Goal: Task Accomplishment & Management: Use online tool/utility

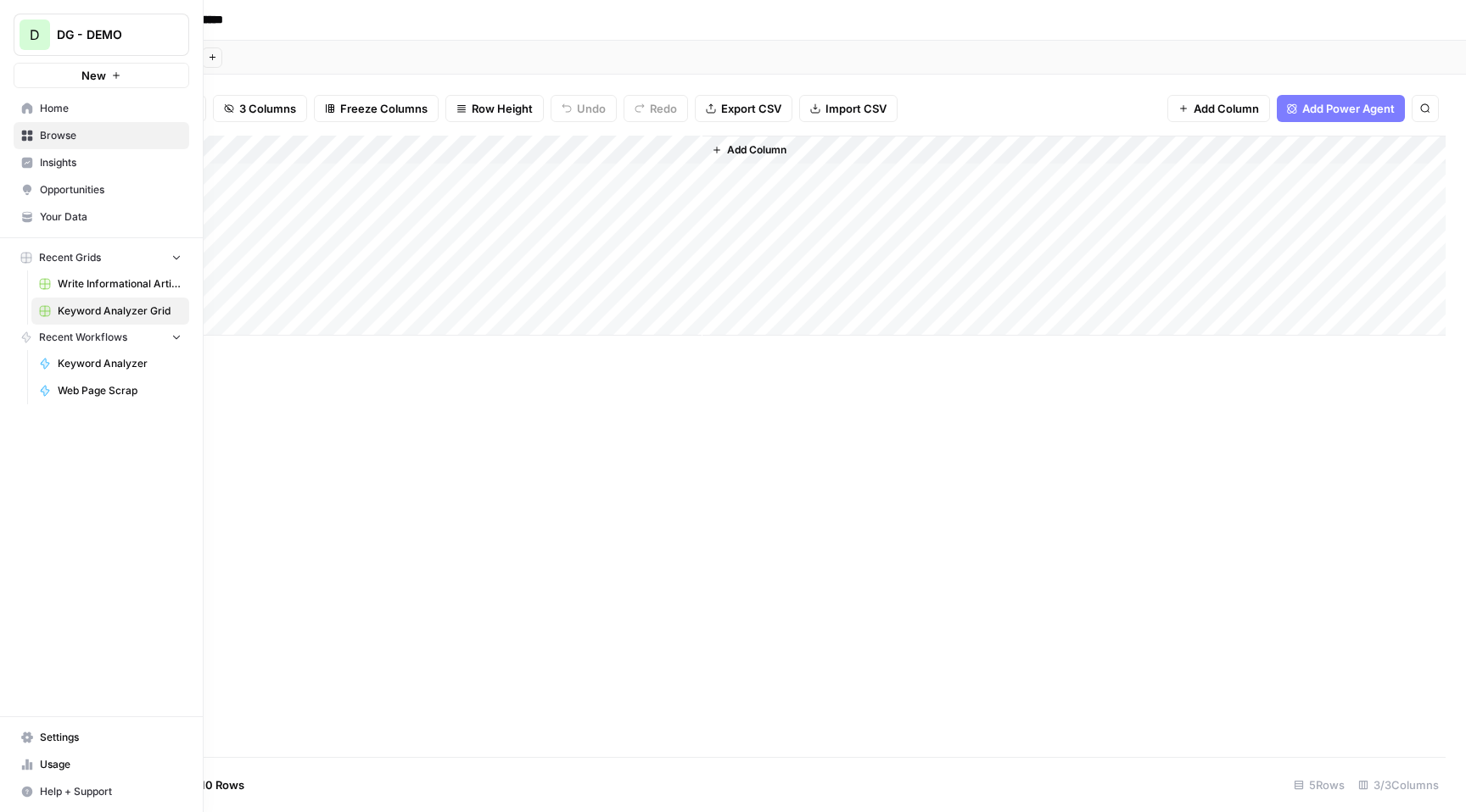
click at [114, 37] on span "DG - DEMO" at bounding box center [107, 35] width 102 height 17
click at [119, 172] on link "Insights" at bounding box center [101, 163] width 176 height 27
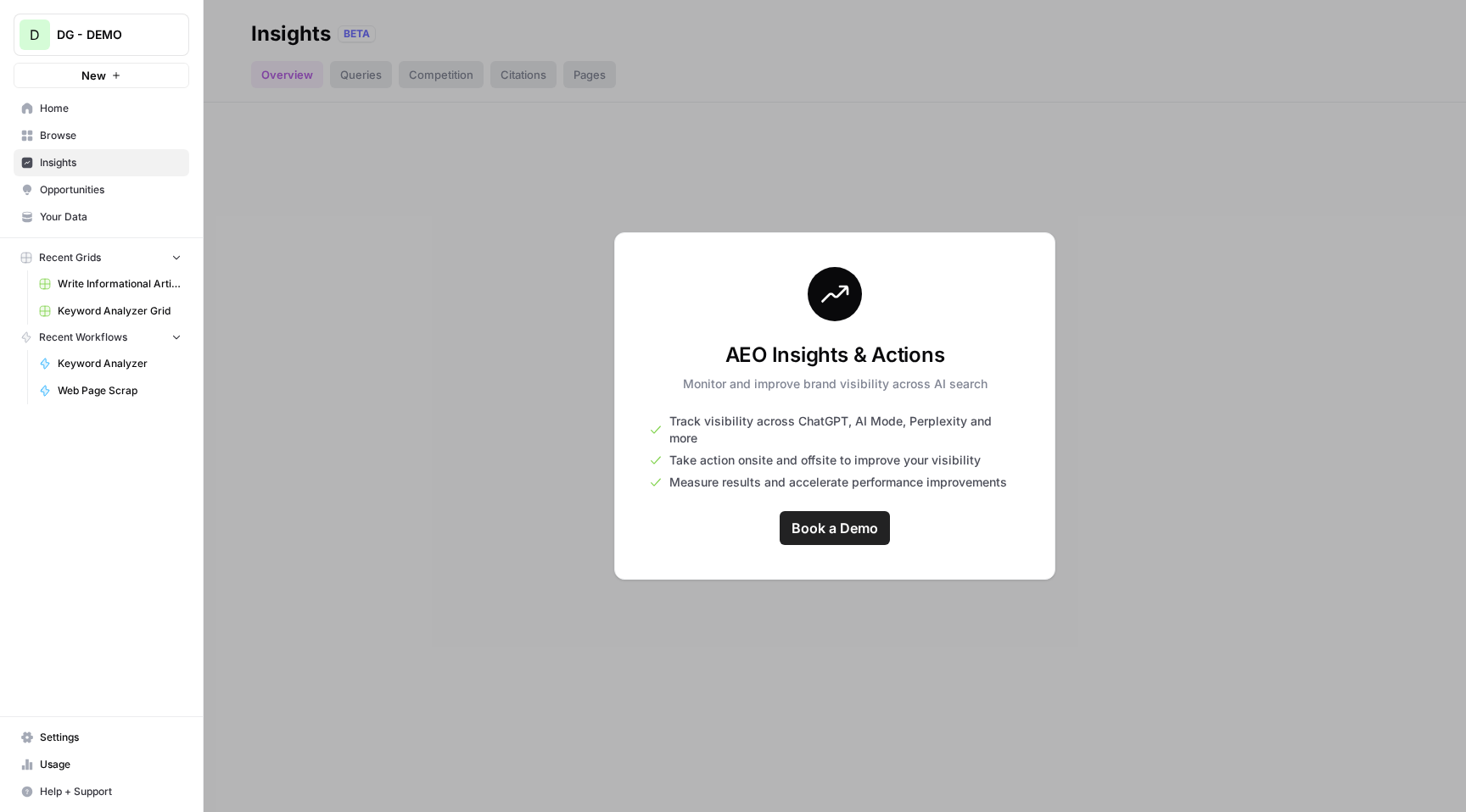
click at [117, 198] on link "Opportunities" at bounding box center [101, 189] width 176 height 27
click at [99, 165] on span "Insights" at bounding box center [110, 163] width 142 height 15
click at [104, 190] on span "Opportunities" at bounding box center [110, 189] width 142 height 15
click at [105, 164] on span "Insights" at bounding box center [110, 163] width 142 height 15
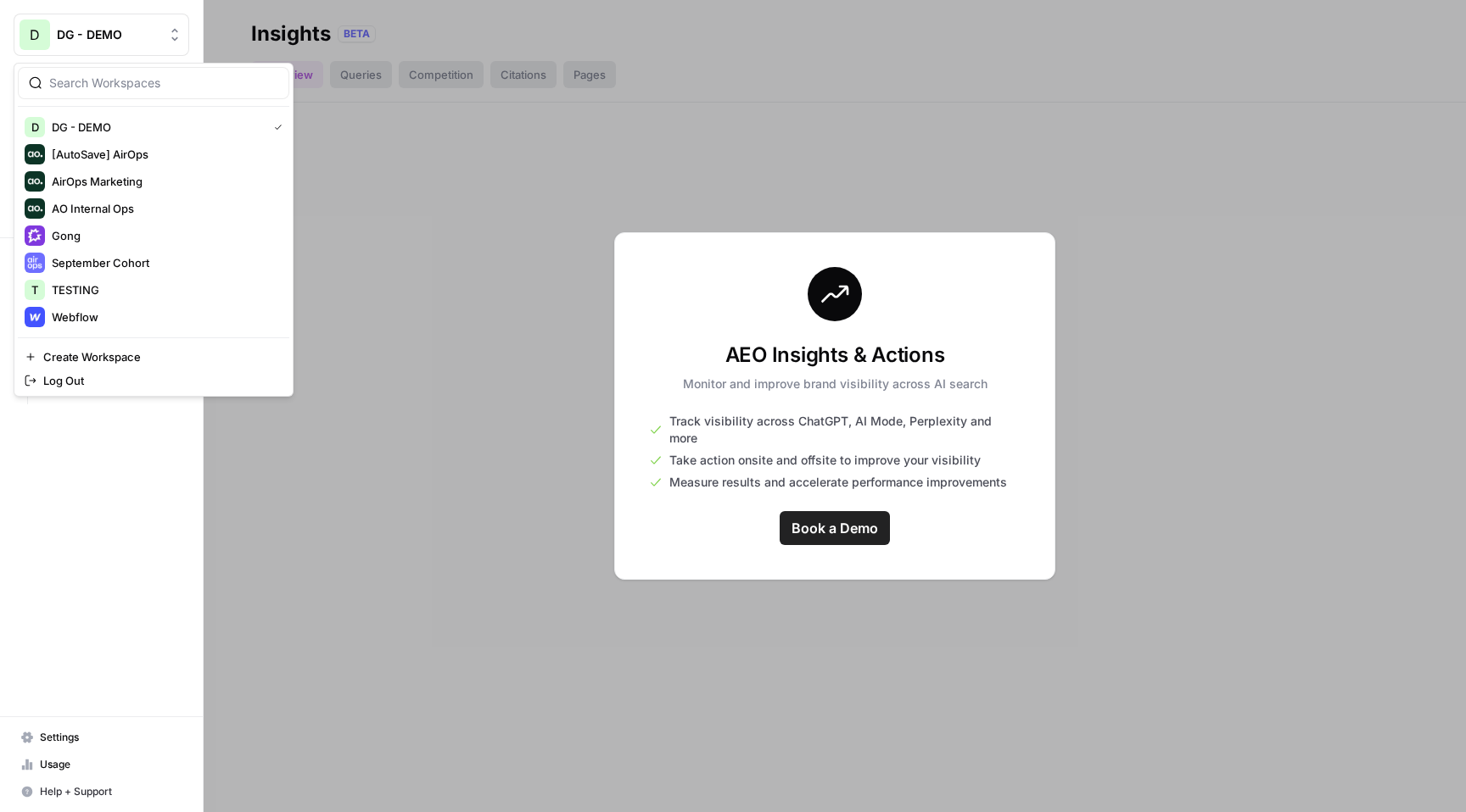
click at [164, 35] on div "DG - DEMO" at bounding box center [119, 35] width 126 height 17
click at [126, 314] on span "Webflow" at bounding box center [164, 316] width 224 height 17
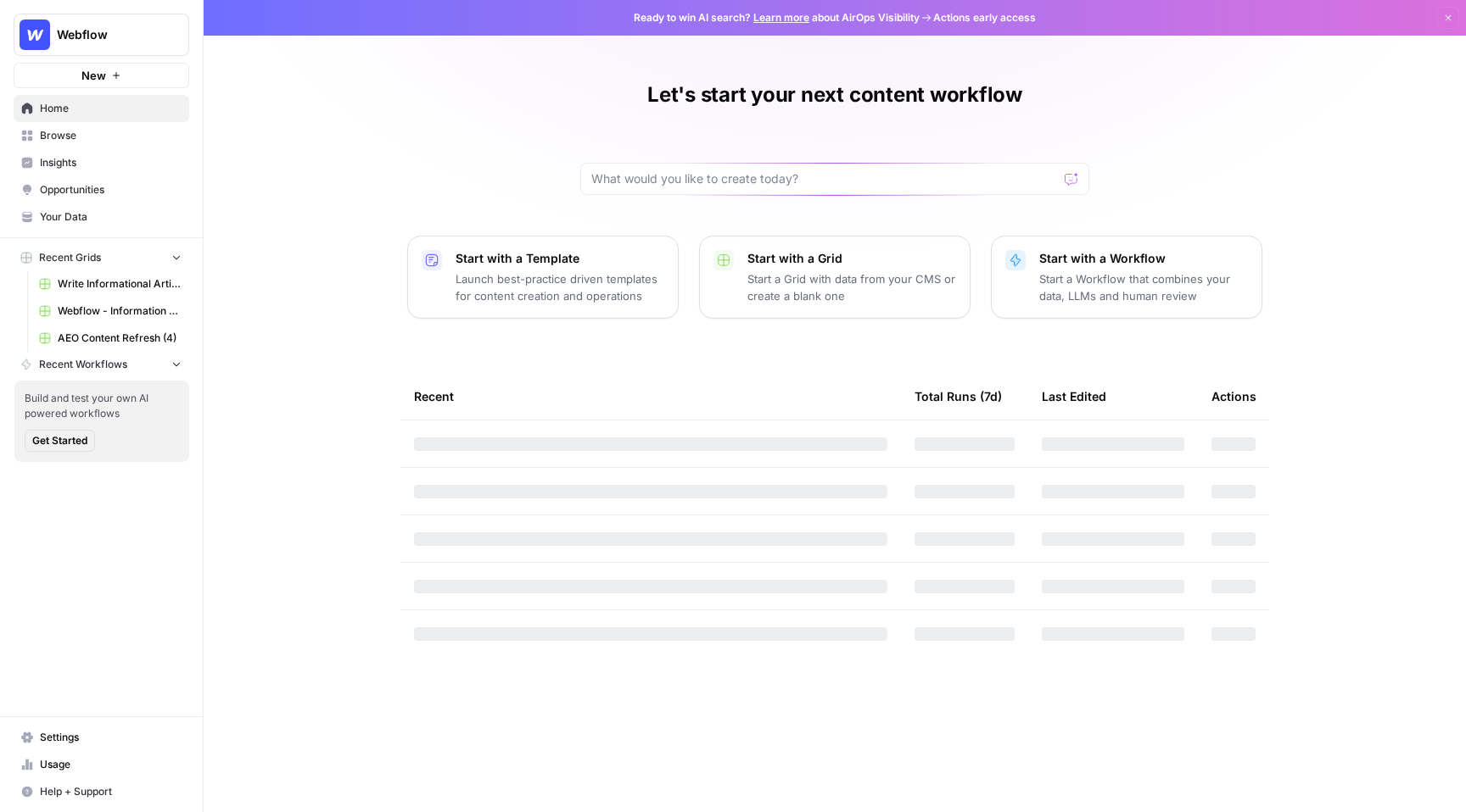
click at [101, 169] on span "Insights" at bounding box center [110, 163] width 142 height 15
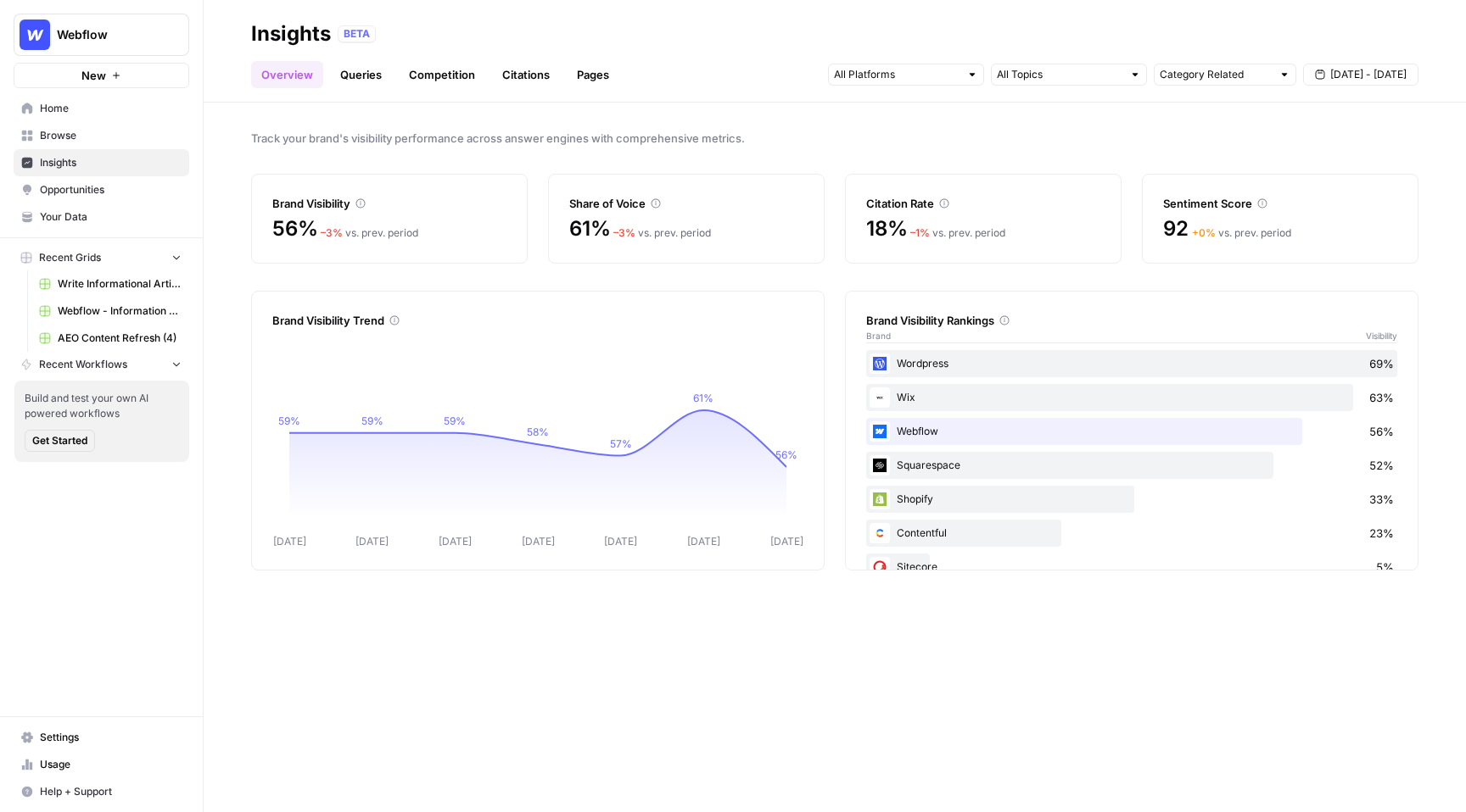
click at [98, 50] on button "Webflow" at bounding box center [101, 35] width 176 height 43
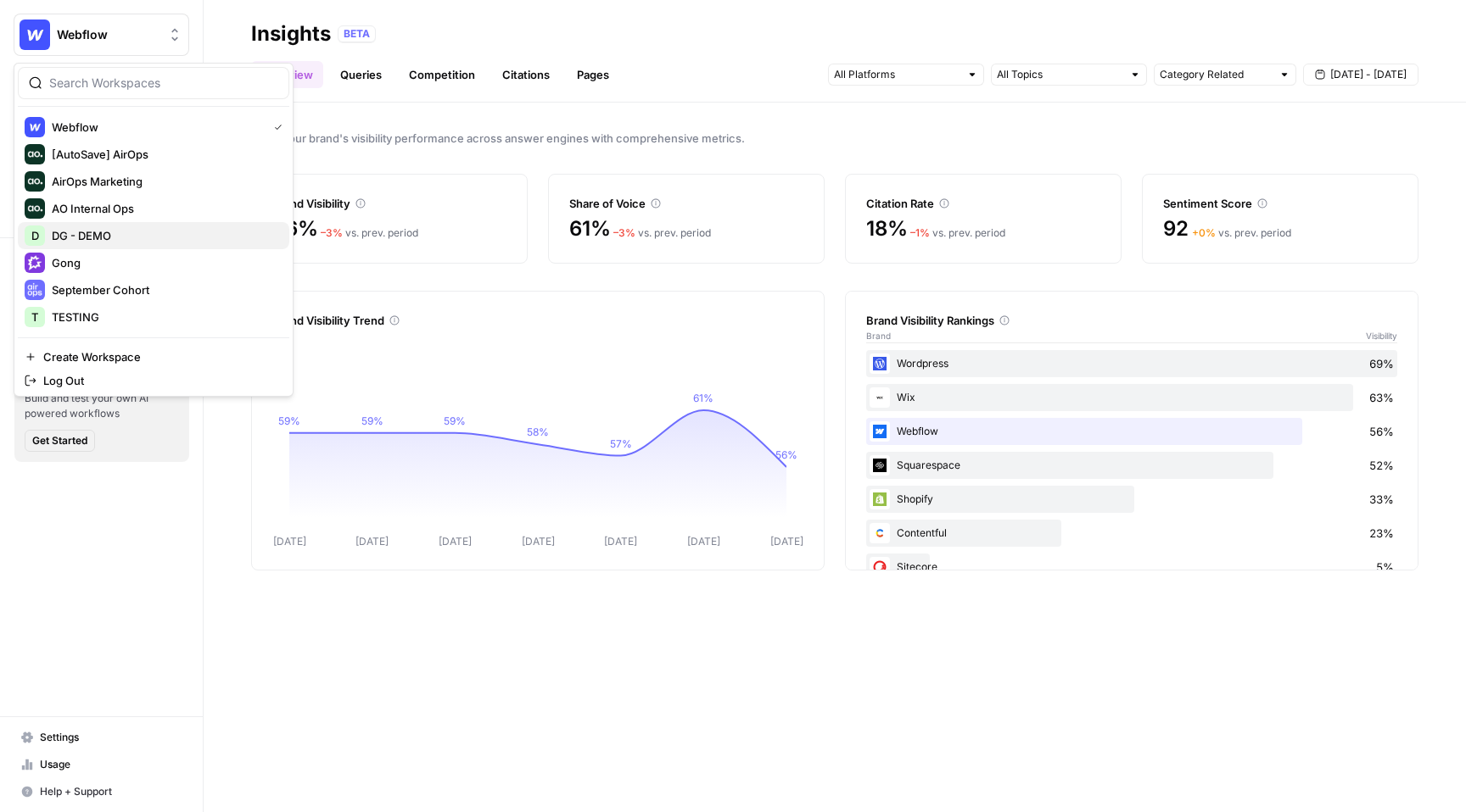
click at [126, 232] on span "DG - DEMO" at bounding box center [164, 235] width 224 height 17
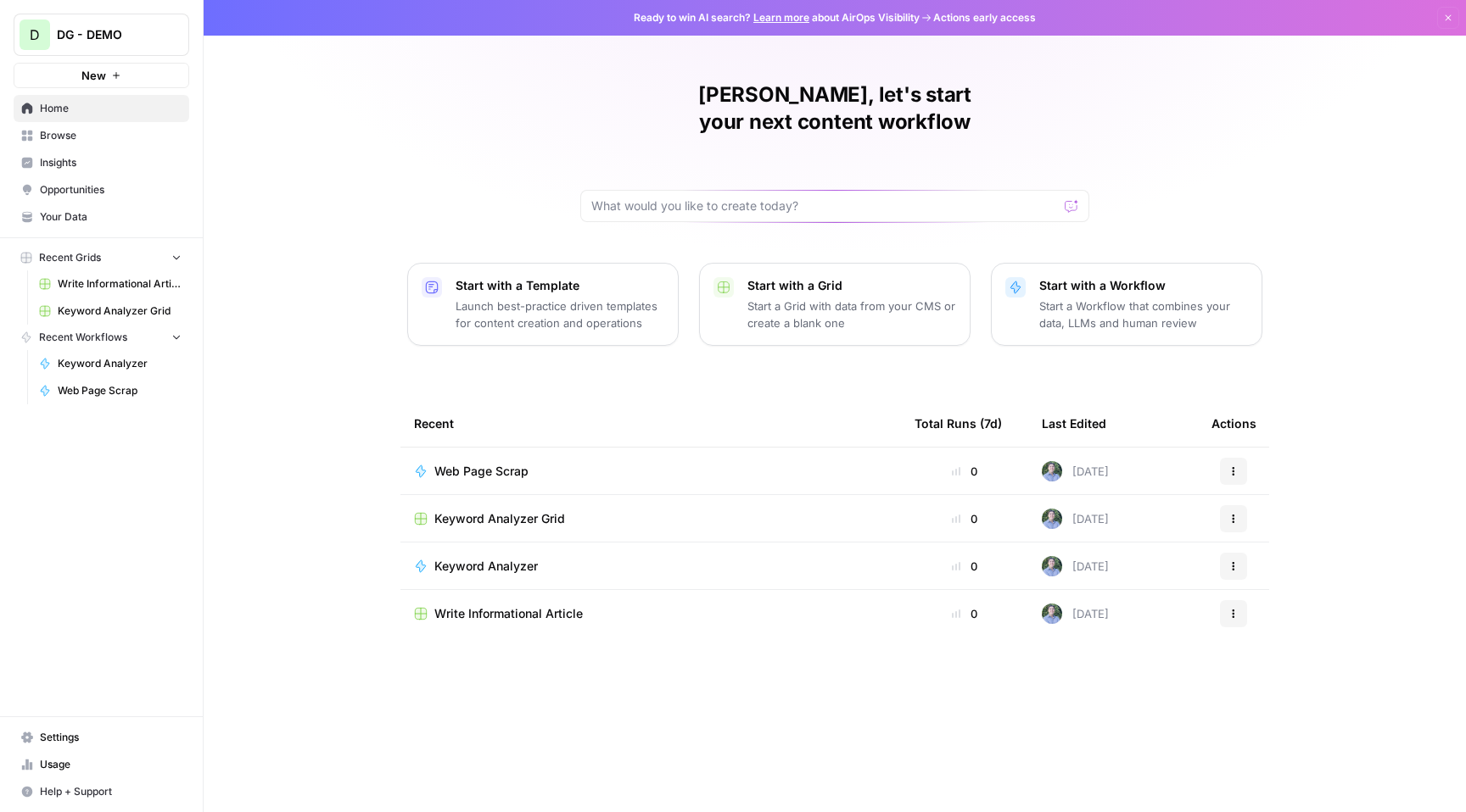
click at [99, 216] on span "Your Data" at bounding box center [110, 216] width 142 height 15
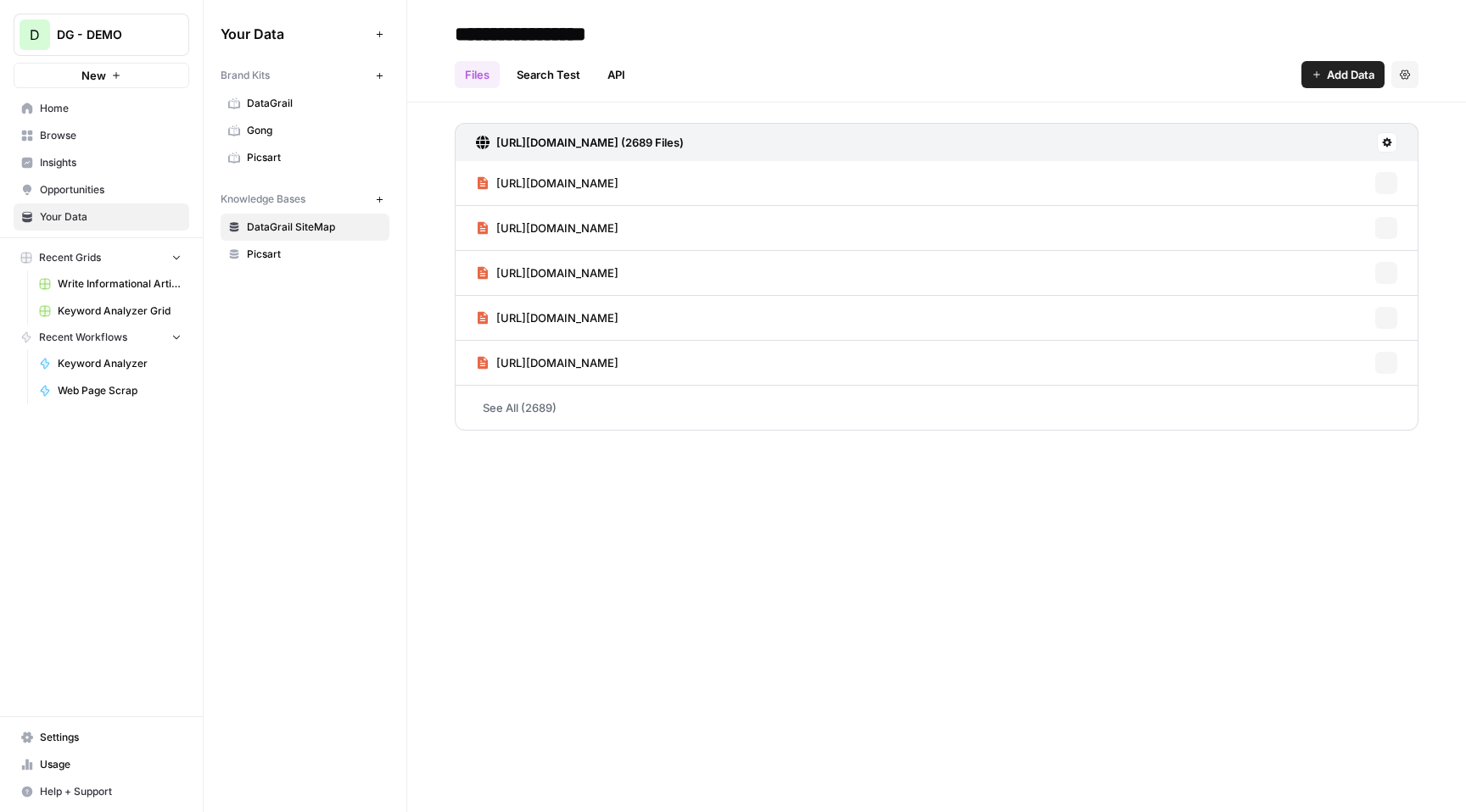
click at [286, 162] on span "Picsart" at bounding box center [314, 157] width 135 height 15
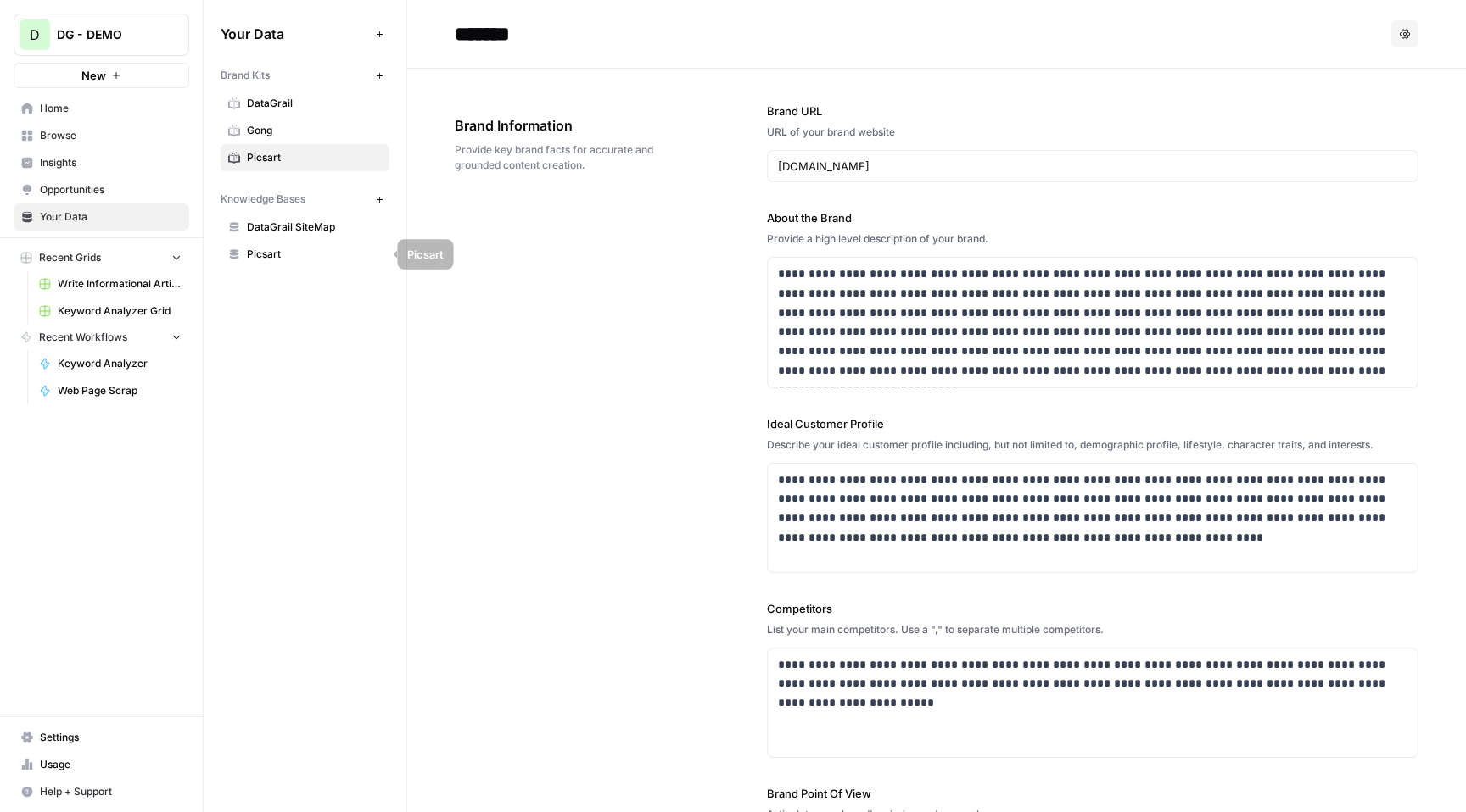
click at [289, 257] on span "Picsart" at bounding box center [314, 254] width 135 height 15
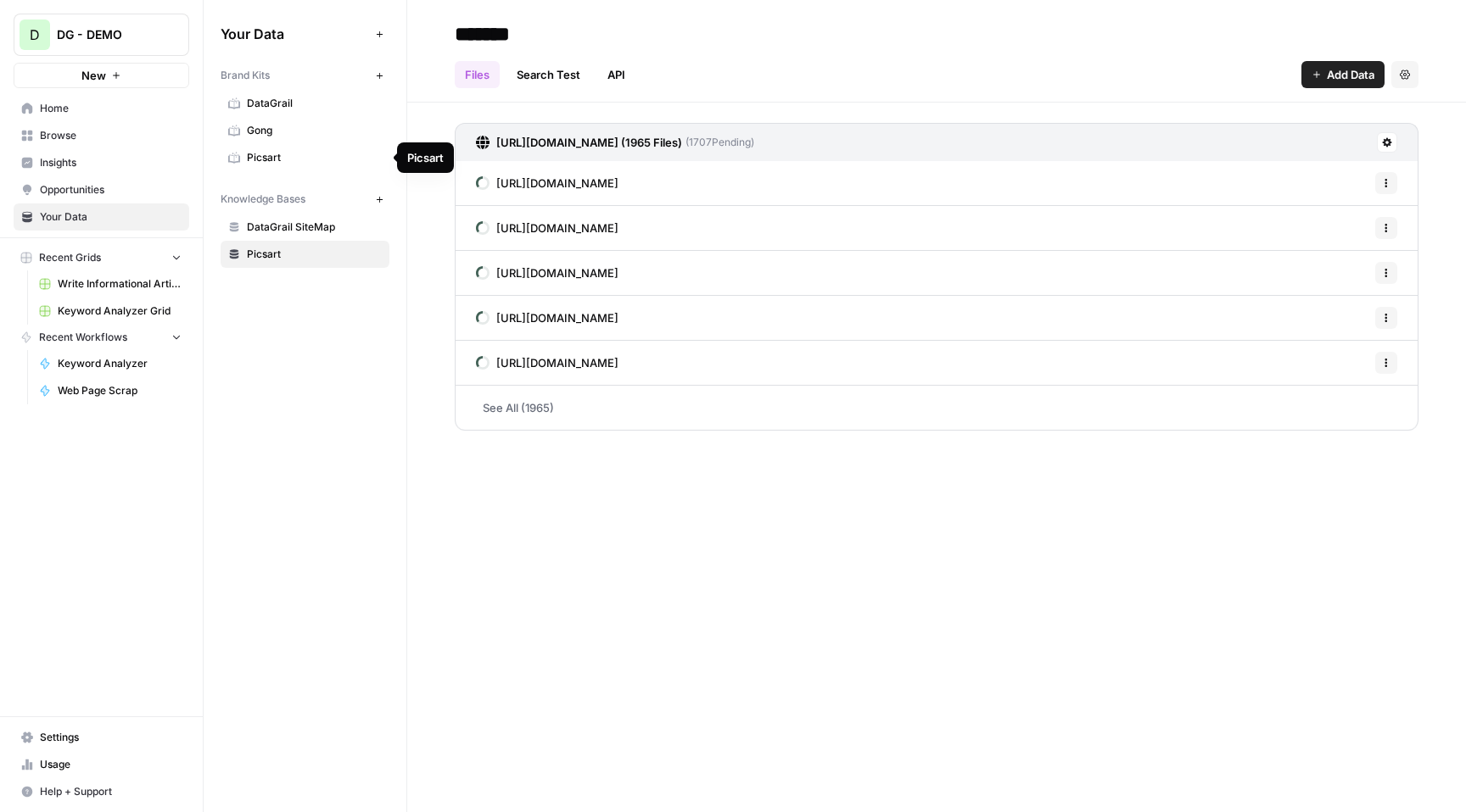
click at [354, 161] on span "Picsart" at bounding box center [314, 157] width 135 height 15
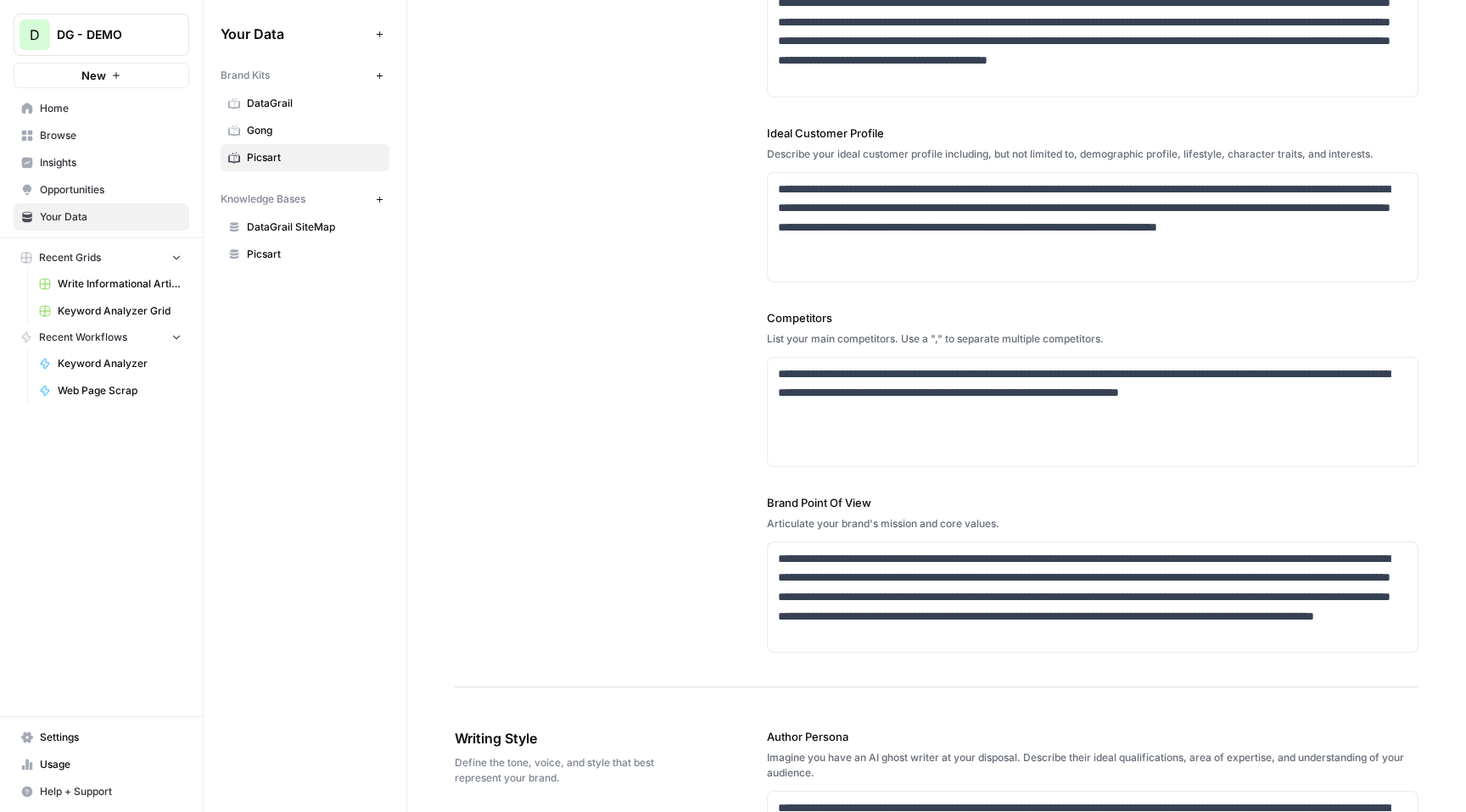
scroll to position [287, 0]
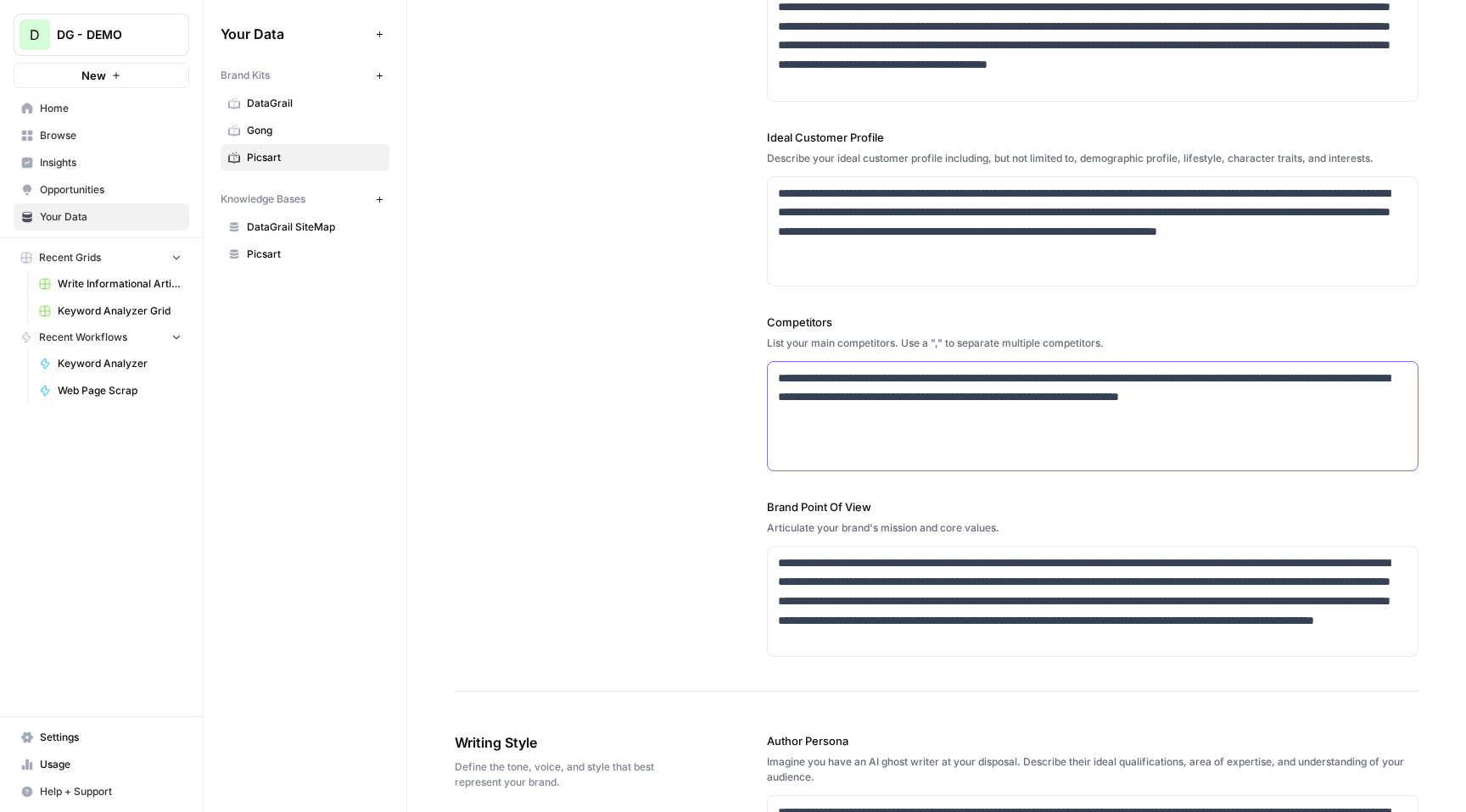
drag, startPoint x: 863, startPoint y: 432, endPoint x: 775, endPoint y: 367, distance: 109.4
click at [775, 367] on div "**********" at bounding box center [1092, 415] width 650 height 108
click at [599, 497] on div "**********" at bounding box center [936, 237] width 964 height 910
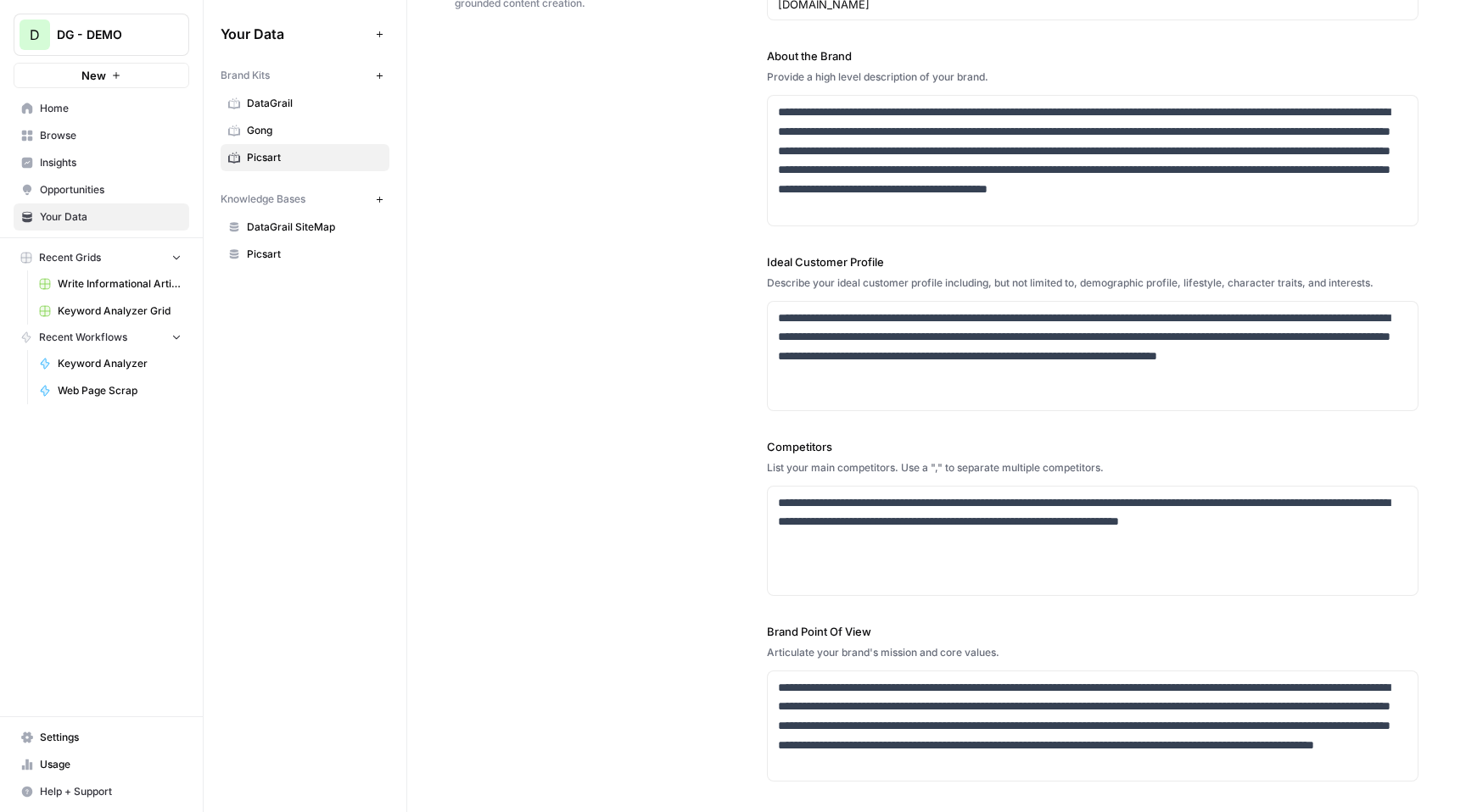
scroll to position [169, 0]
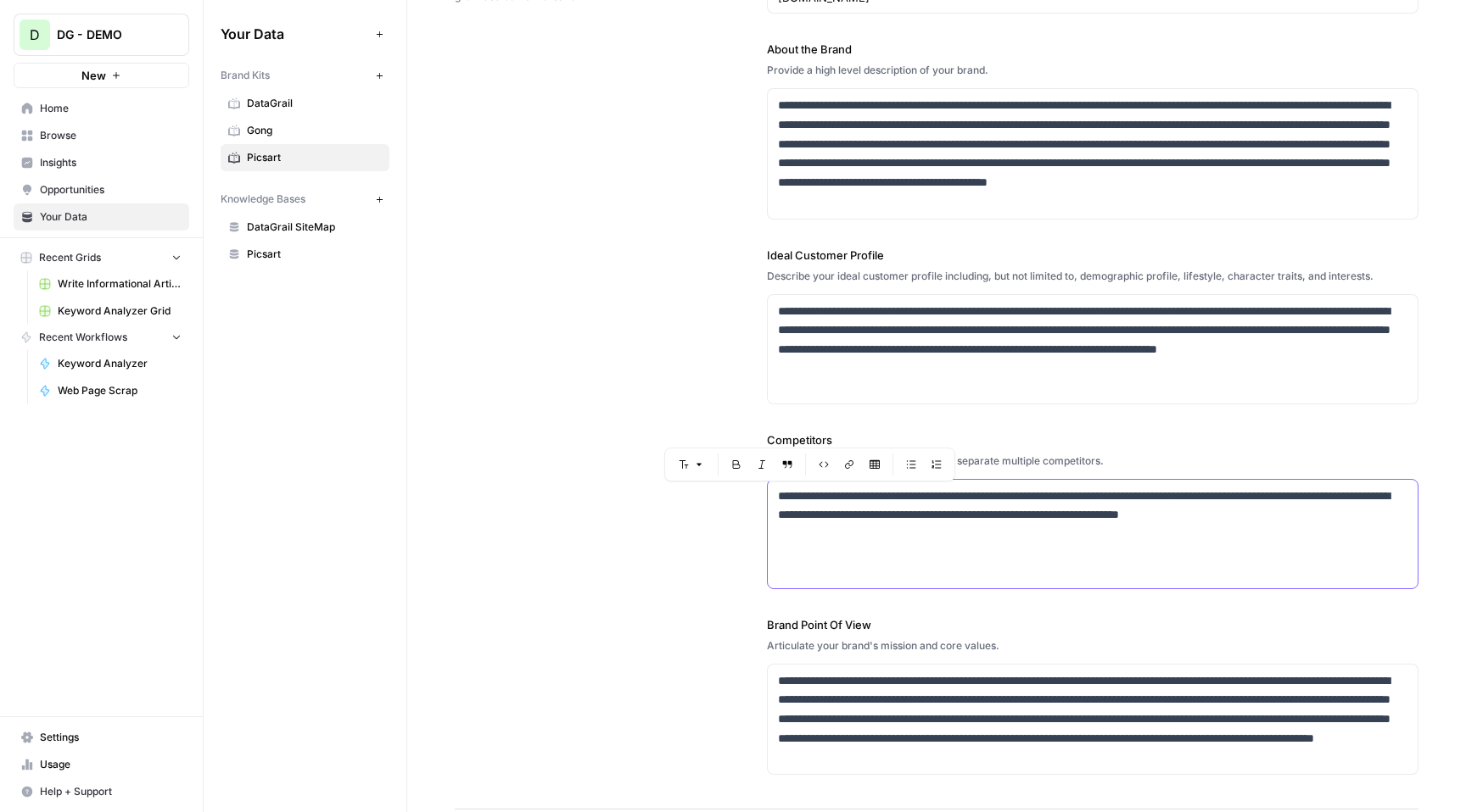
drag, startPoint x: 883, startPoint y: 538, endPoint x: 750, endPoint y: 460, distance: 154.2
click at [749, 460] on body "**********" at bounding box center [733, 406] width 1466 height 812
click at [949, 555] on div "**********" at bounding box center [1092, 533] width 650 height 108
drag, startPoint x: 947, startPoint y: 538, endPoint x: 783, endPoint y: 484, distance: 172.7
click at [783, 484] on div "**********" at bounding box center [1092, 533] width 650 height 108
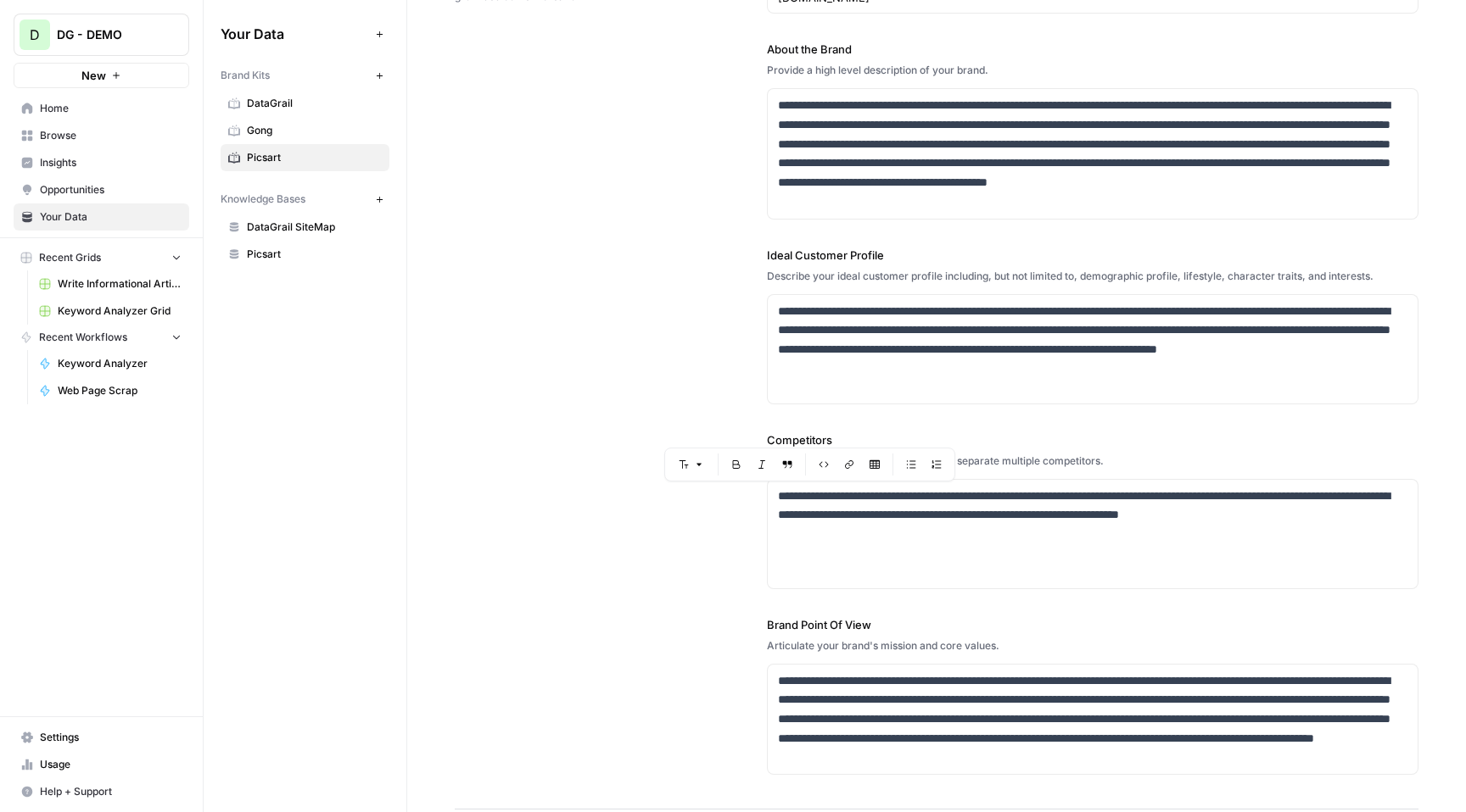
click at [288, 254] on span "Picsart" at bounding box center [314, 254] width 135 height 15
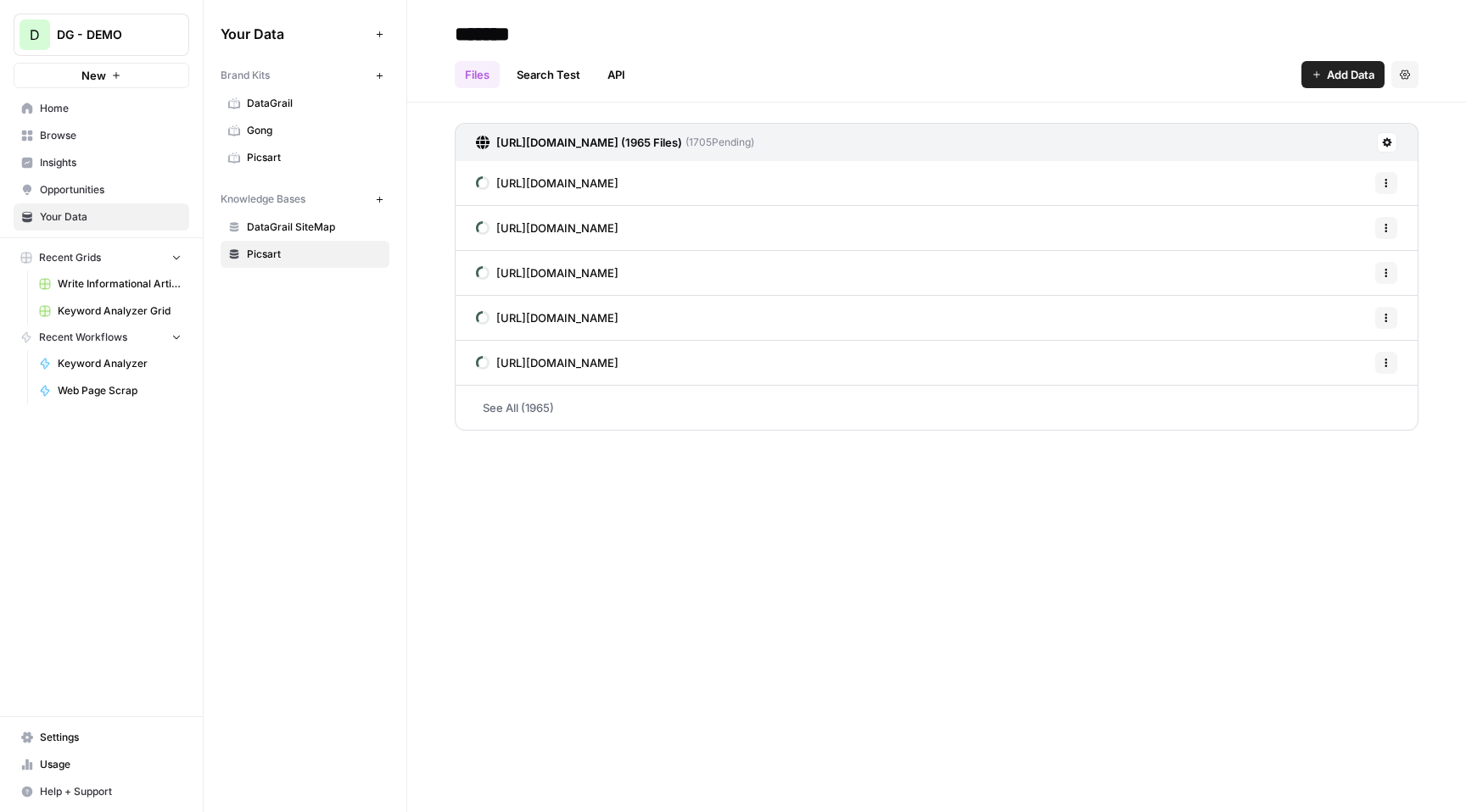
click at [309, 164] on span "Picsart" at bounding box center [314, 157] width 135 height 15
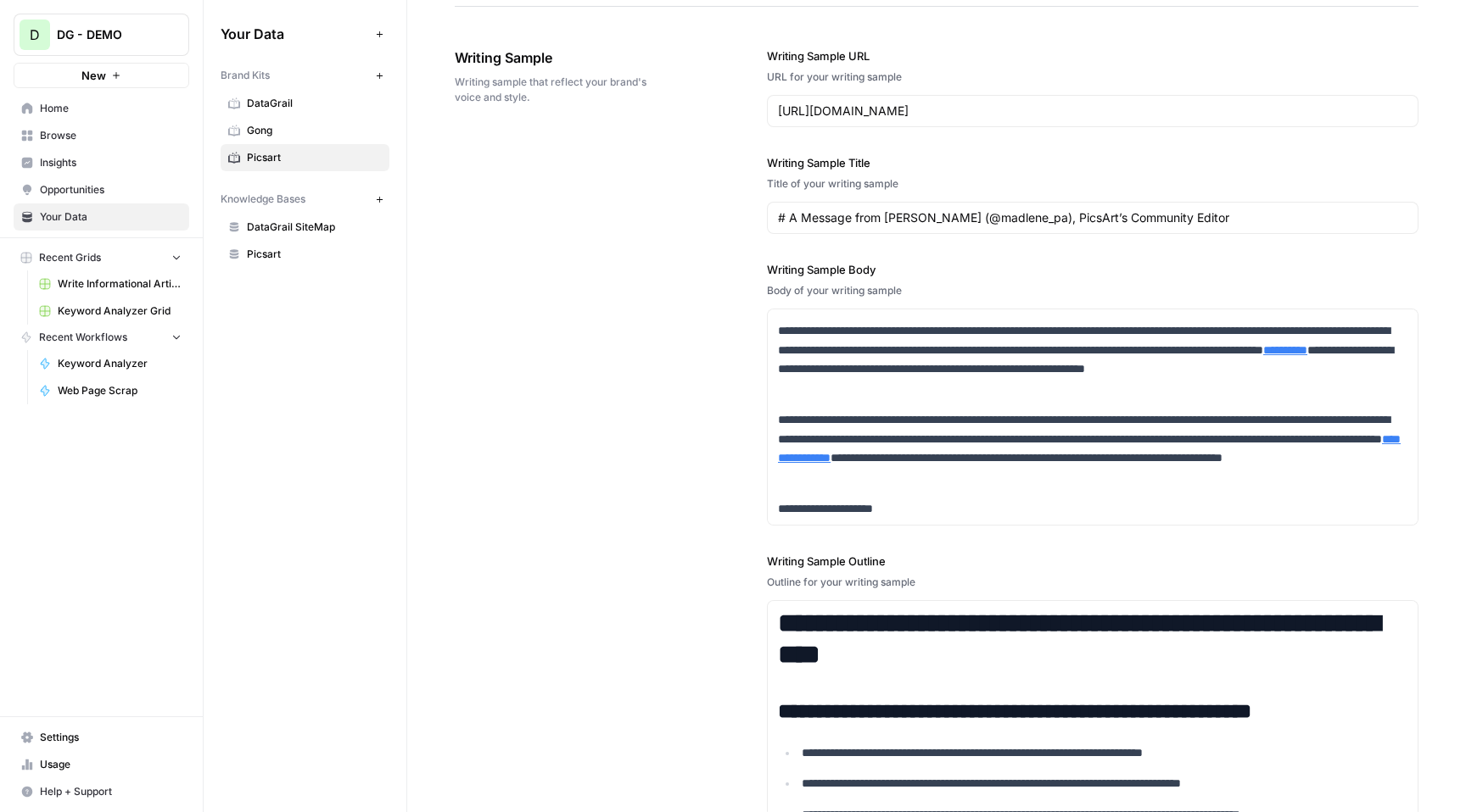
scroll to position [2078, 0]
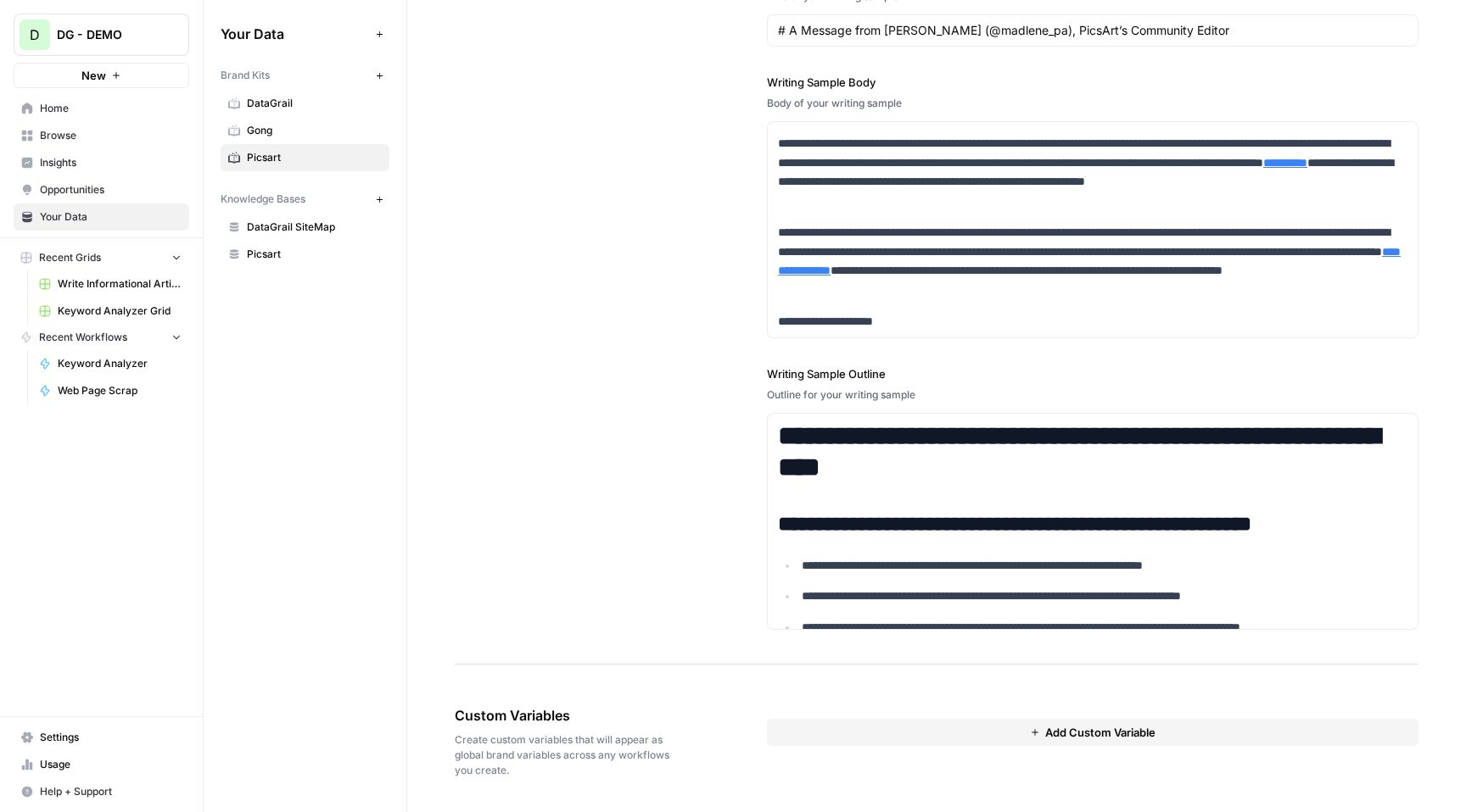
drag, startPoint x: 450, startPoint y: 736, endPoint x: 620, endPoint y: 786, distance: 177.2
click at [1094, 730] on span "Add Custom Variable" at bounding box center [1100, 732] width 110 height 17
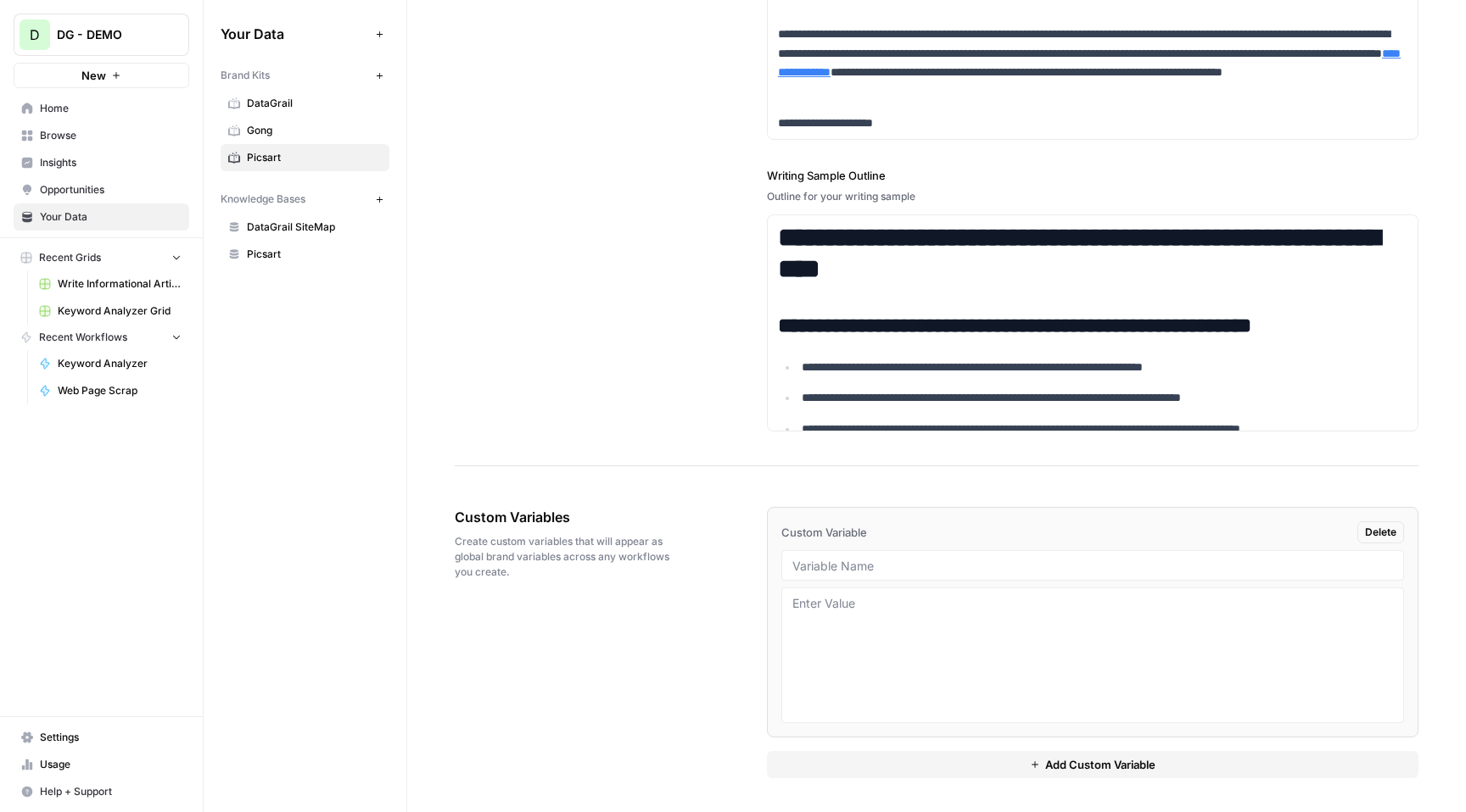
scroll to position [2273, 0]
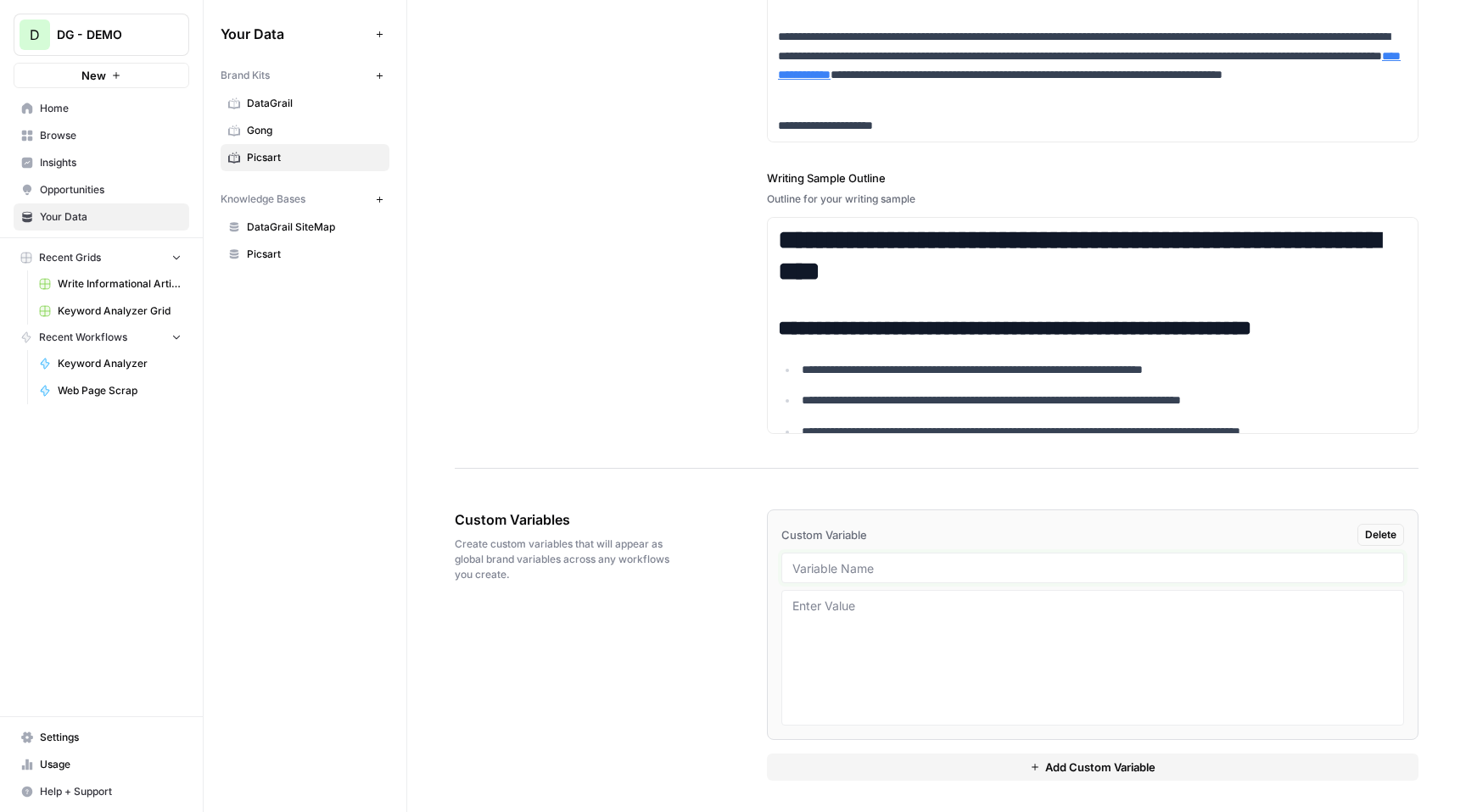
click at [1019, 572] on input "text" at bounding box center [1093, 567] width 601 height 15
drag, startPoint x: 557, startPoint y: 576, endPoint x: 453, endPoint y: 544, distance: 108.8
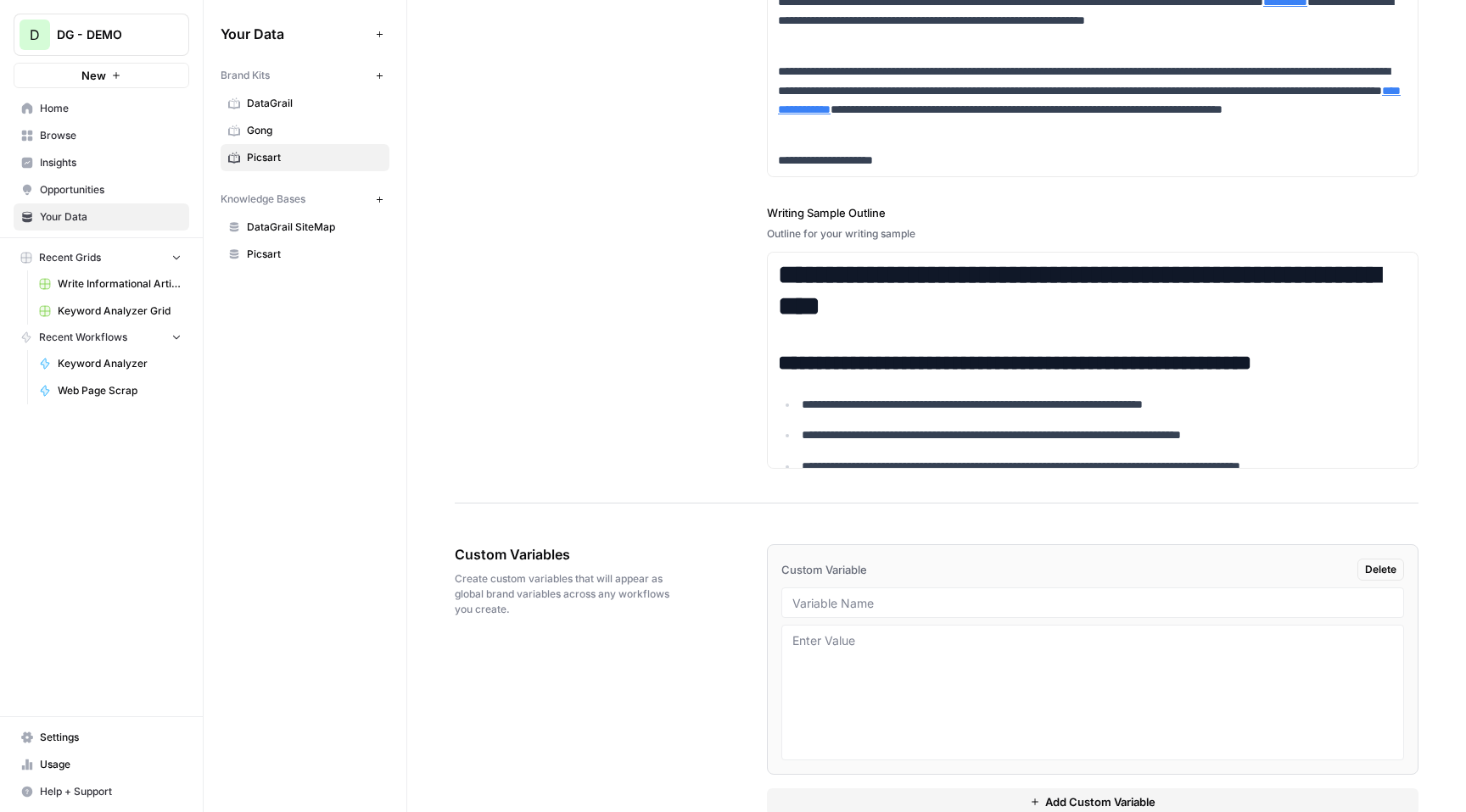
scroll to position [2276, 0]
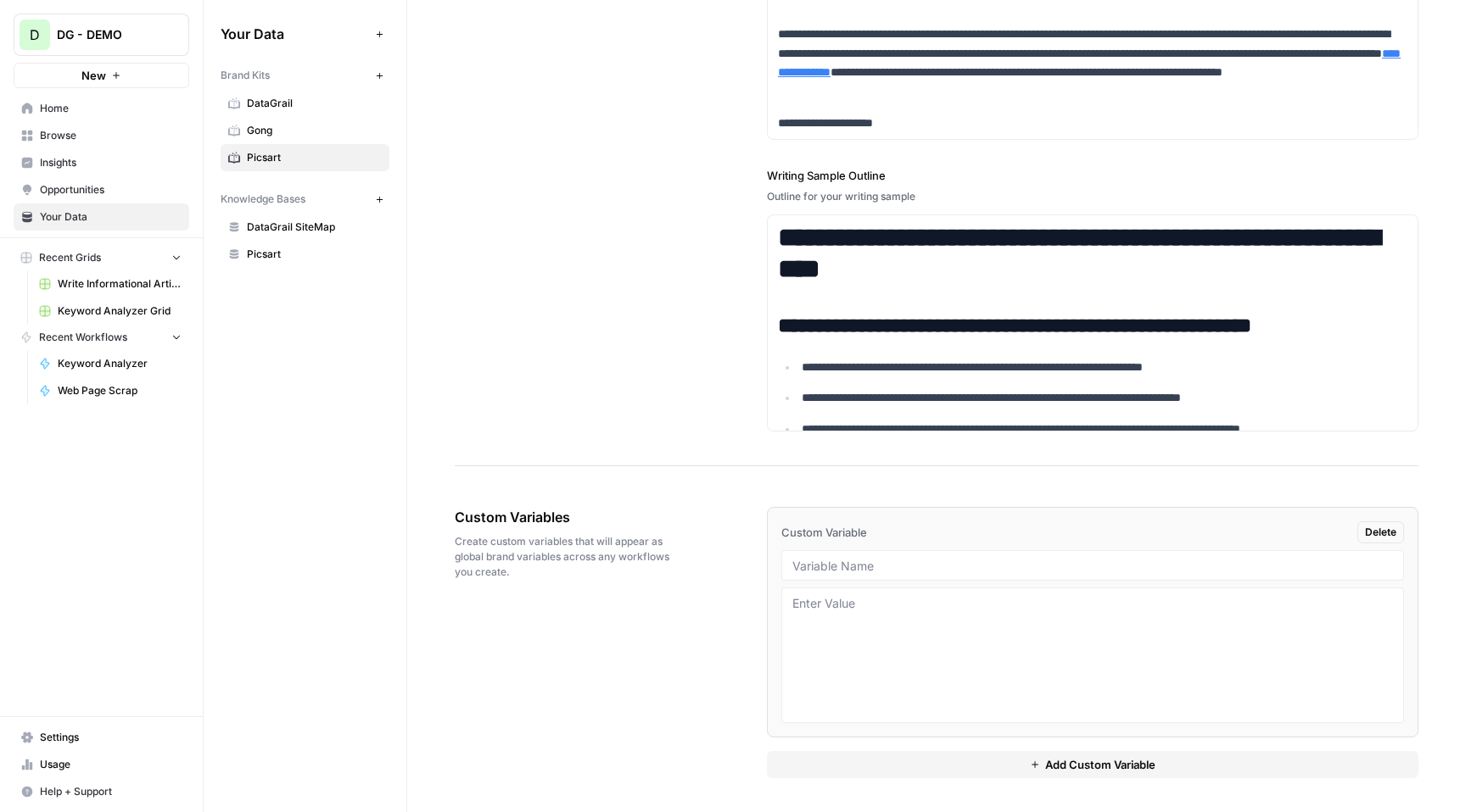
click at [297, 250] on span "Picsart" at bounding box center [314, 254] width 135 height 15
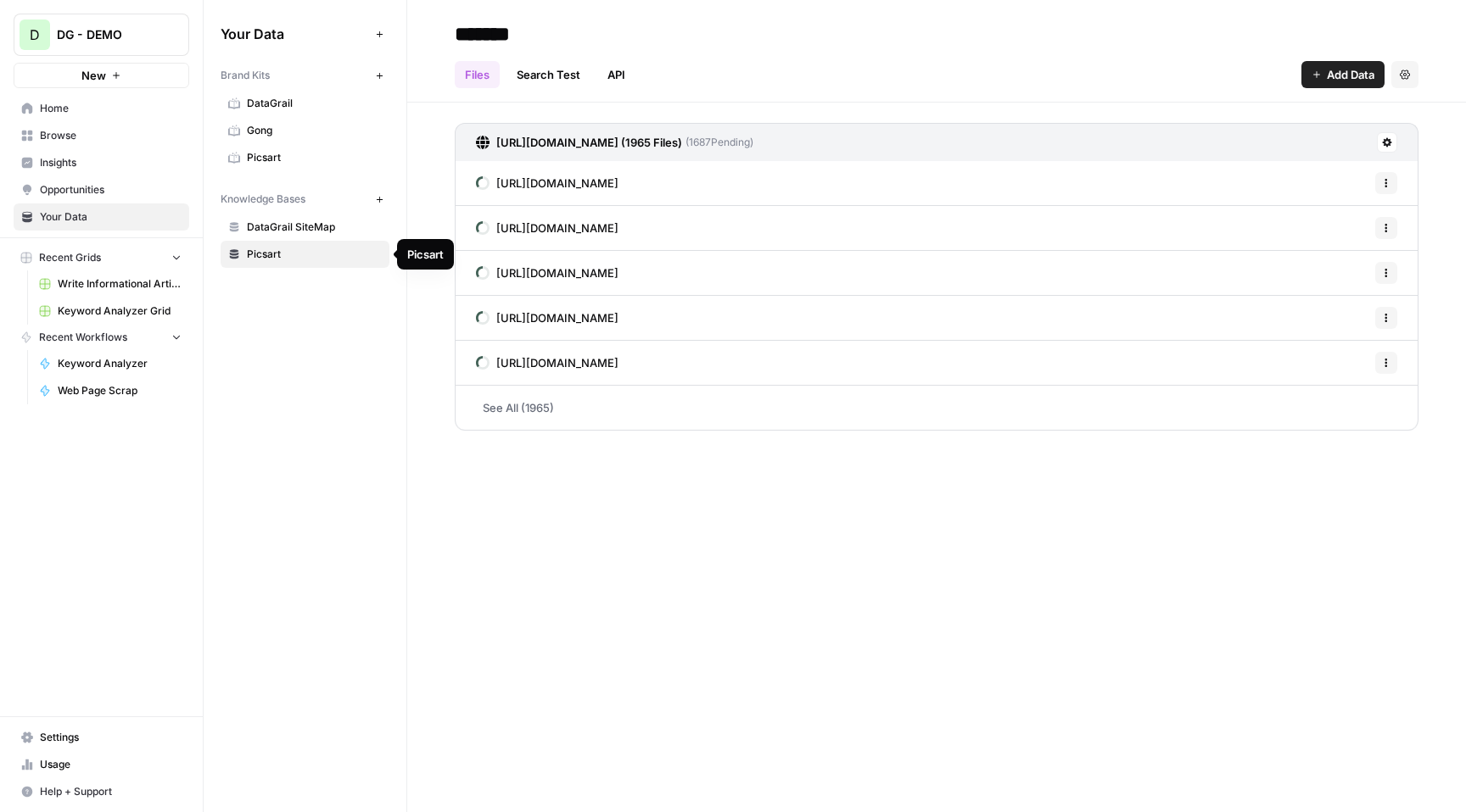
click at [284, 161] on span "Picsart" at bounding box center [314, 157] width 135 height 15
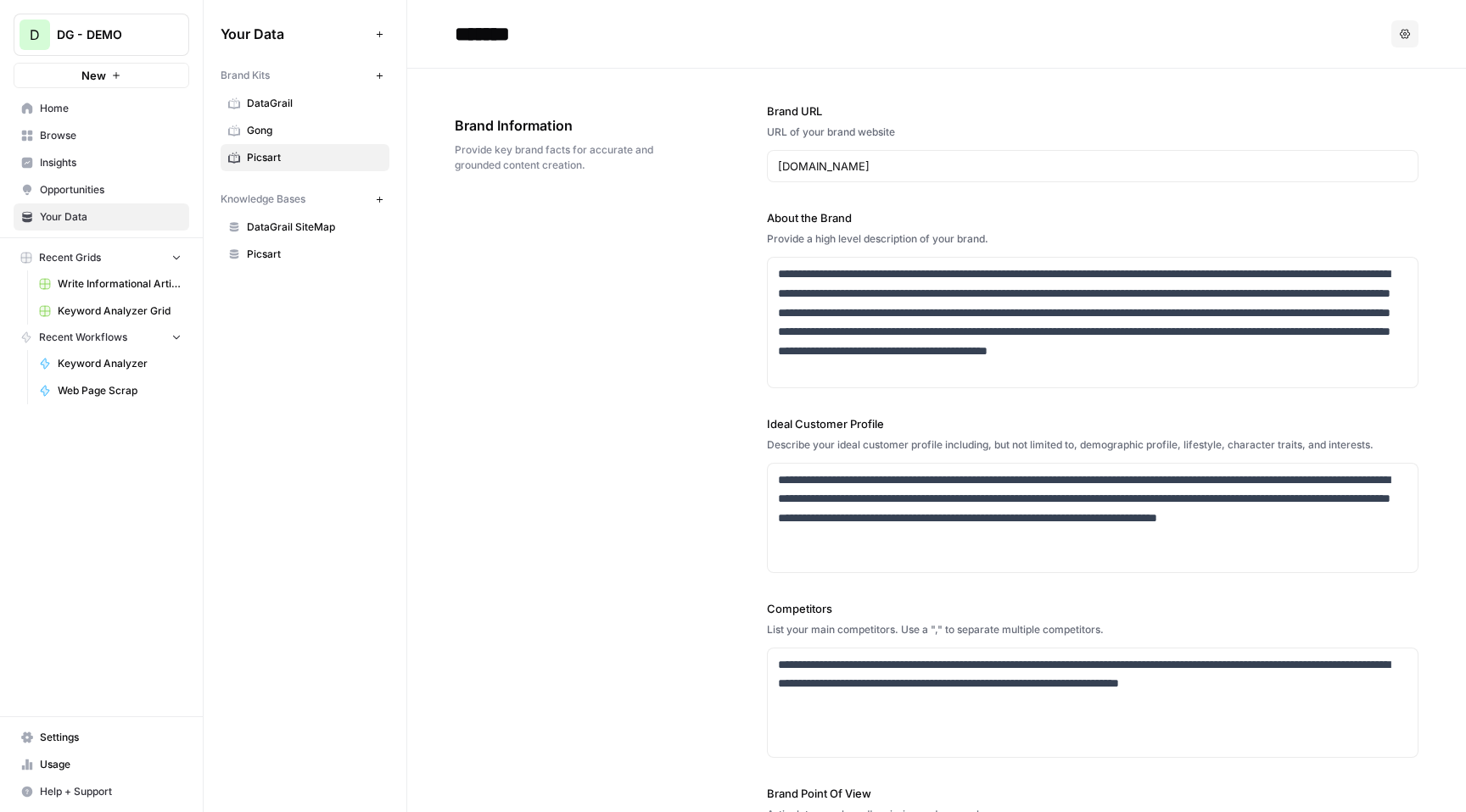
click at [102, 137] on span "Browse" at bounding box center [110, 135] width 142 height 15
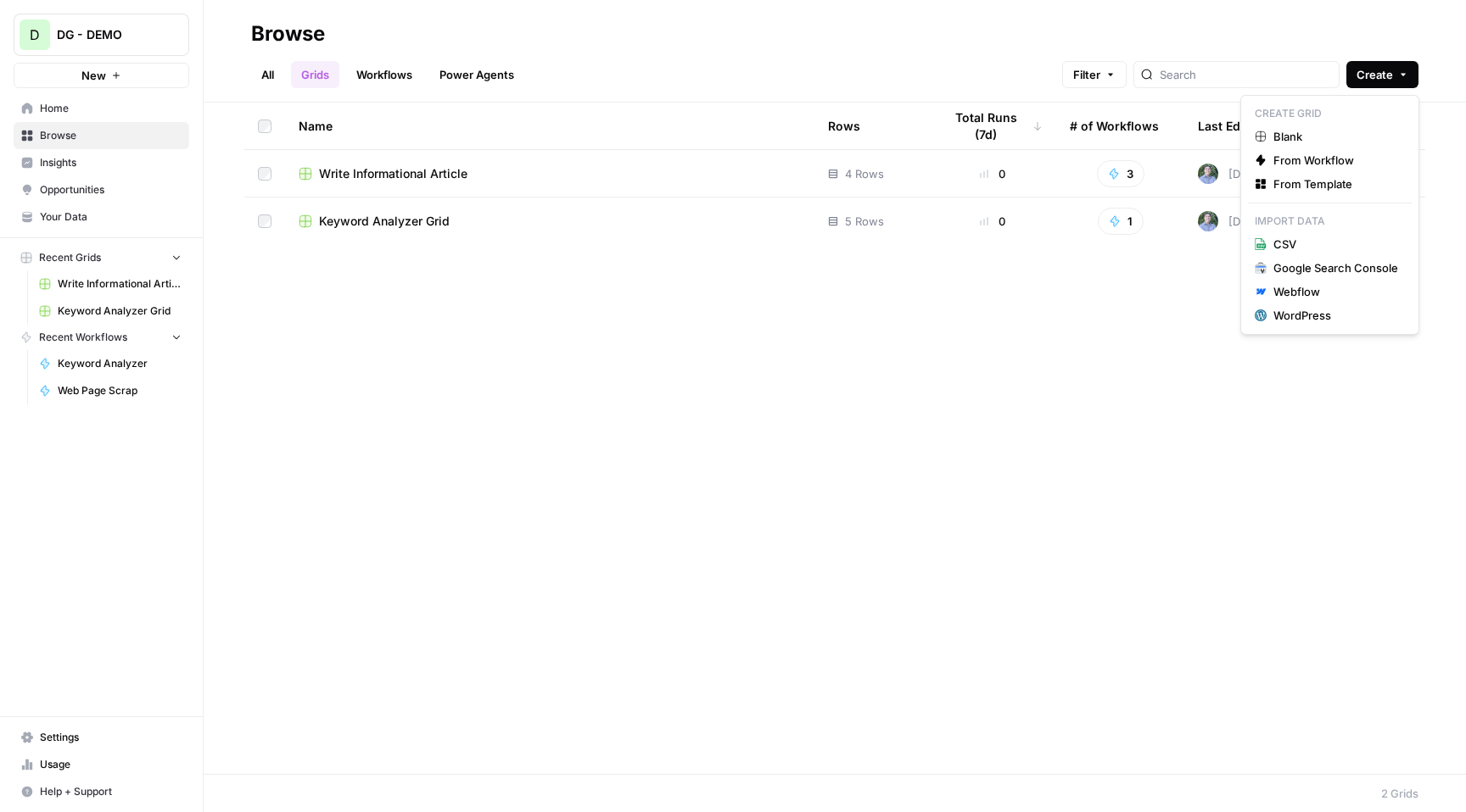
click at [1369, 73] on span "Create" at bounding box center [1375, 74] width 37 height 17
click at [885, 371] on div "Name Rows Total Runs (7d) # of Workflows Last Edited Actions Write Informationa…" at bounding box center [834, 437] width 1263 height 671
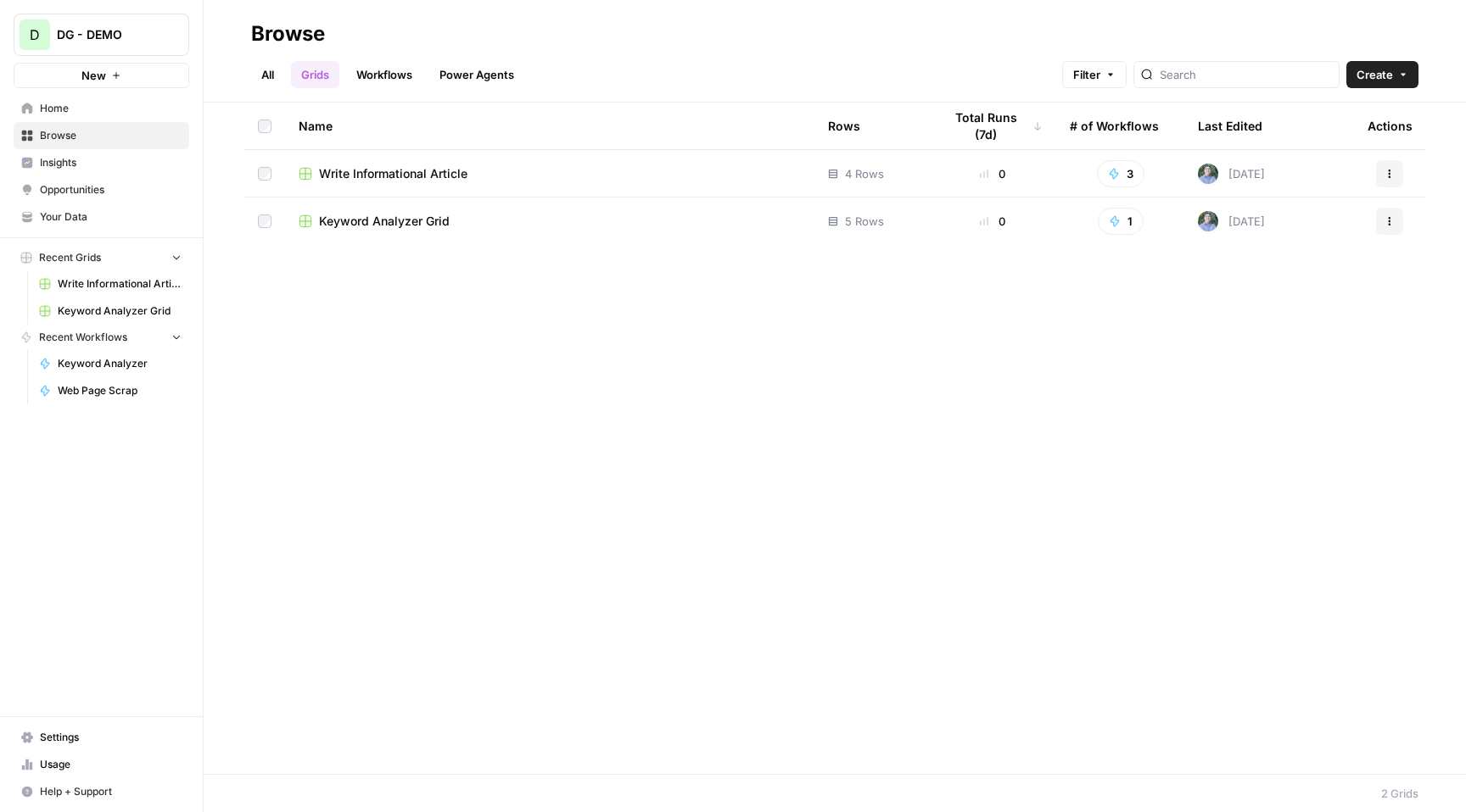
click at [269, 76] on link "All" at bounding box center [267, 74] width 33 height 27
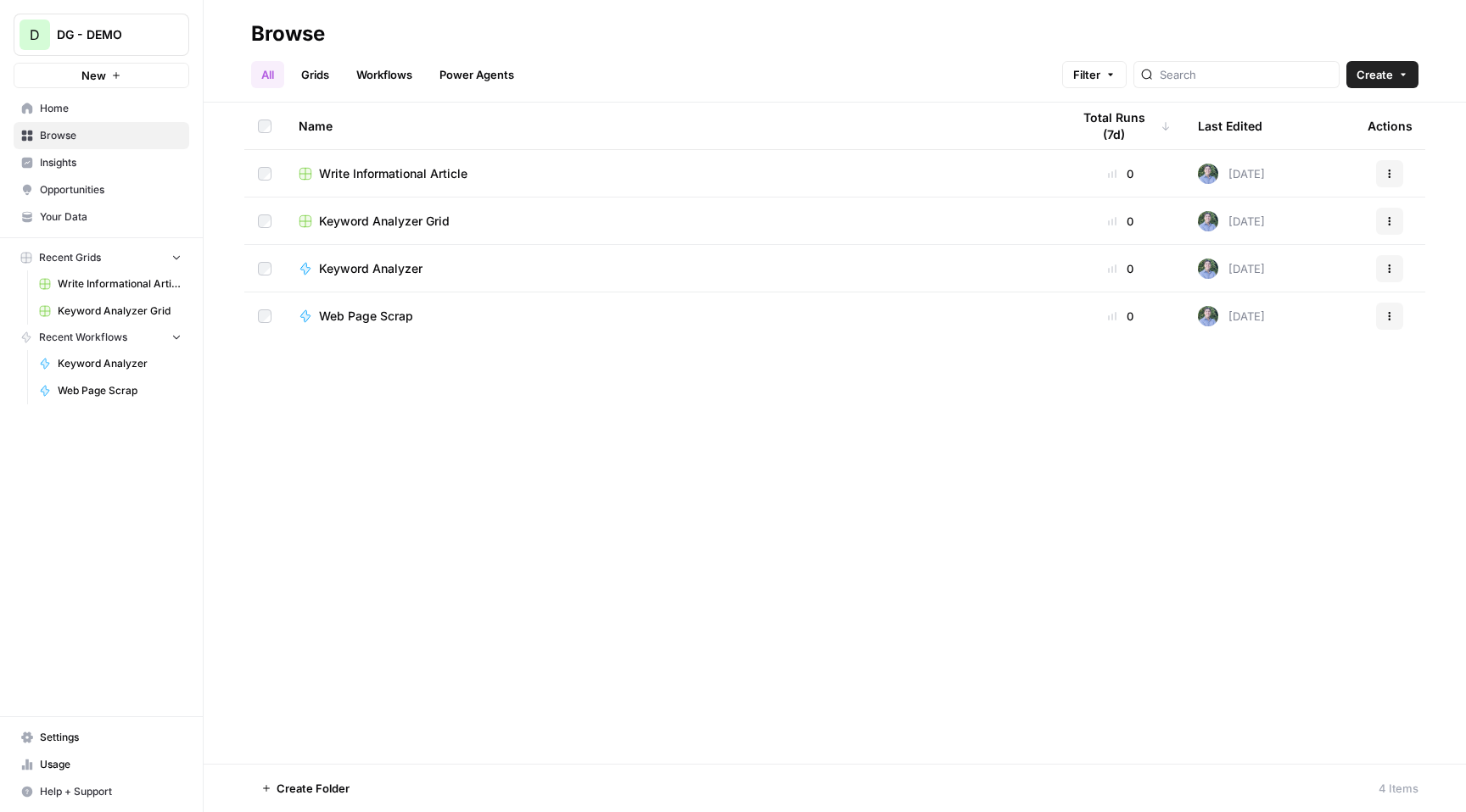
click at [1370, 71] on span "Create" at bounding box center [1375, 74] width 37 height 17
click at [1361, 114] on span "Folder" at bounding box center [1350, 114] width 95 height 17
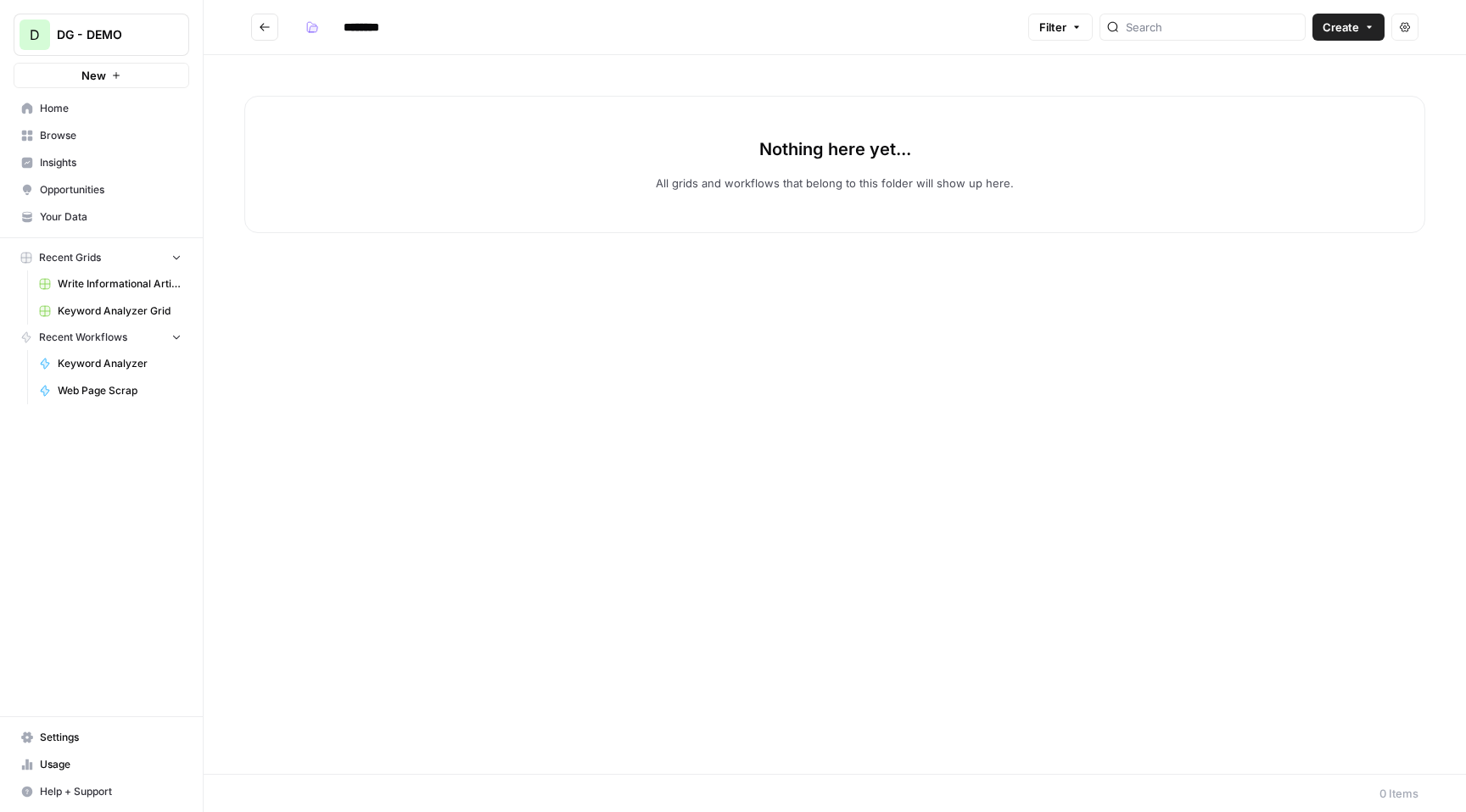
click at [1347, 34] on span "Create" at bounding box center [1341, 27] width 37 height 17
click at [1018, 264] on div "Nothing here yet... All grids and workflows that belong to this folder will sho…" at bounding box center [834, 414] width 1263 height 719
click at [397, 24] on input "********" at bounding box center [384, 27] width 95 height 27
drag, startPoint x: 397, startPoint y: 24, endPoint x: 295, endPoint y: 24, distance: 102.0
click at [295, 24] on h2 "********" at bounding box center [636, 27] width 771 height 27
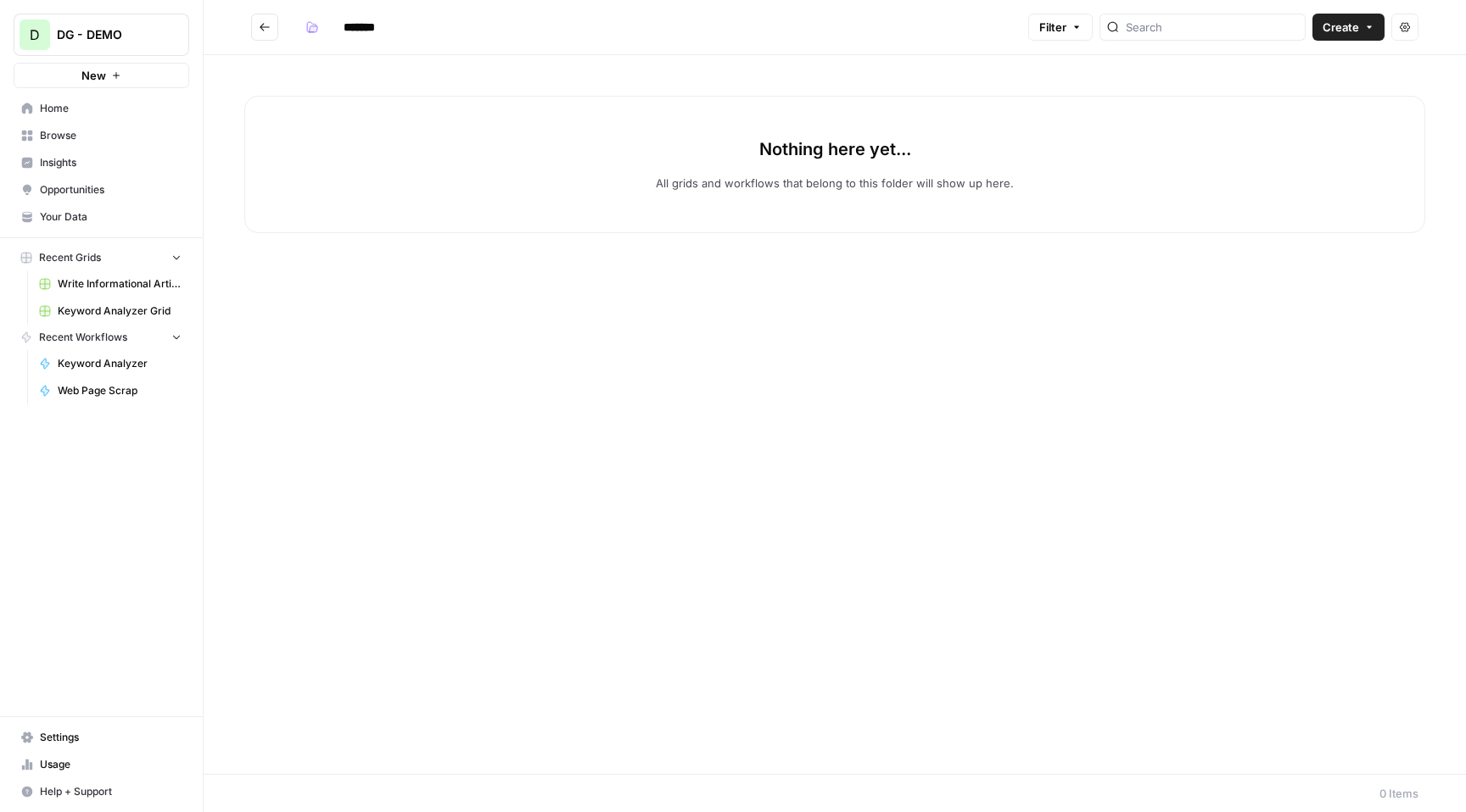
type input "*******"
click at [261, 26] on icon "Go back" at bounding box center [265, 27] width 10 height 8
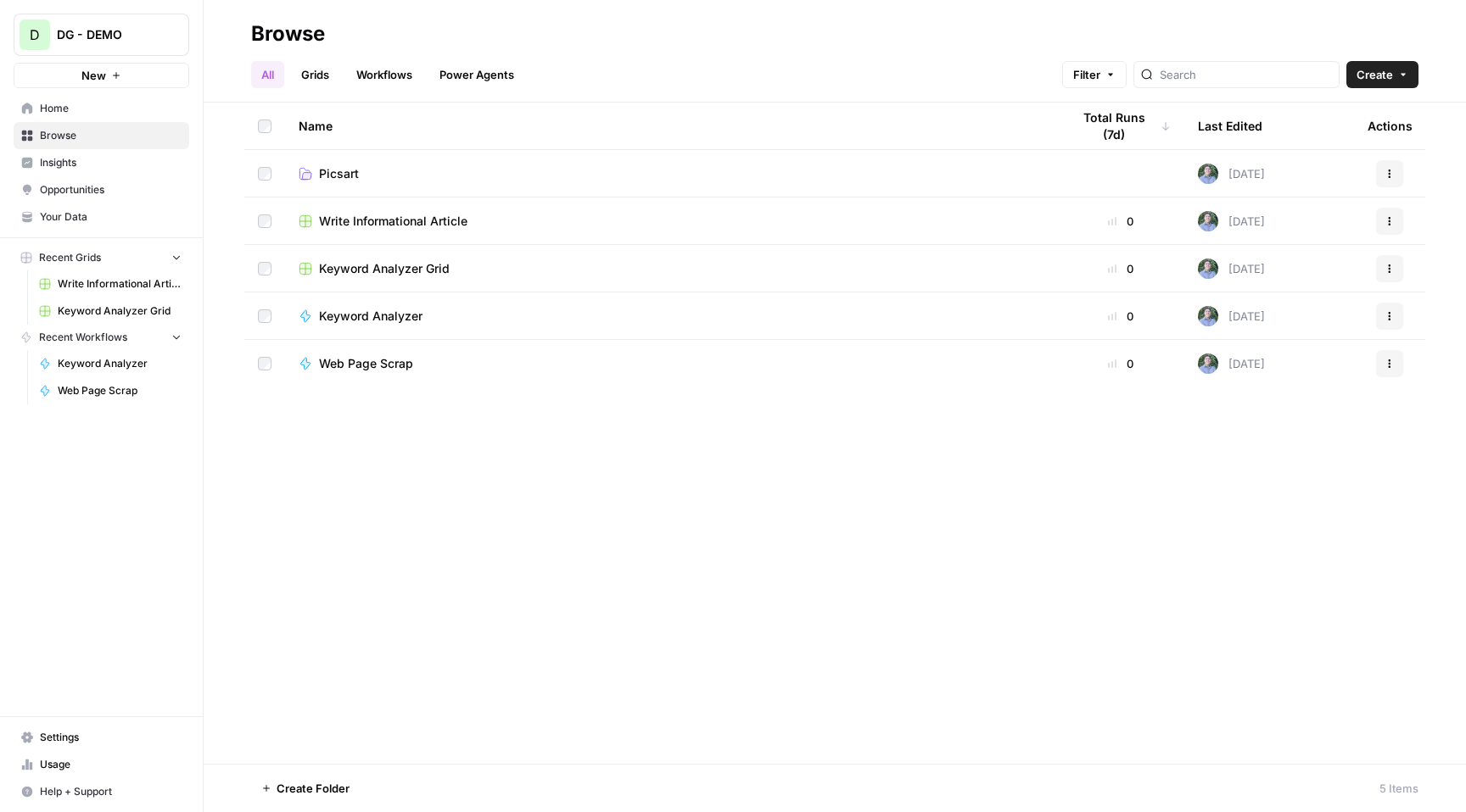
click at [319, 72] on link "Grids" at bounding box center [314, 74] width 49 height 27
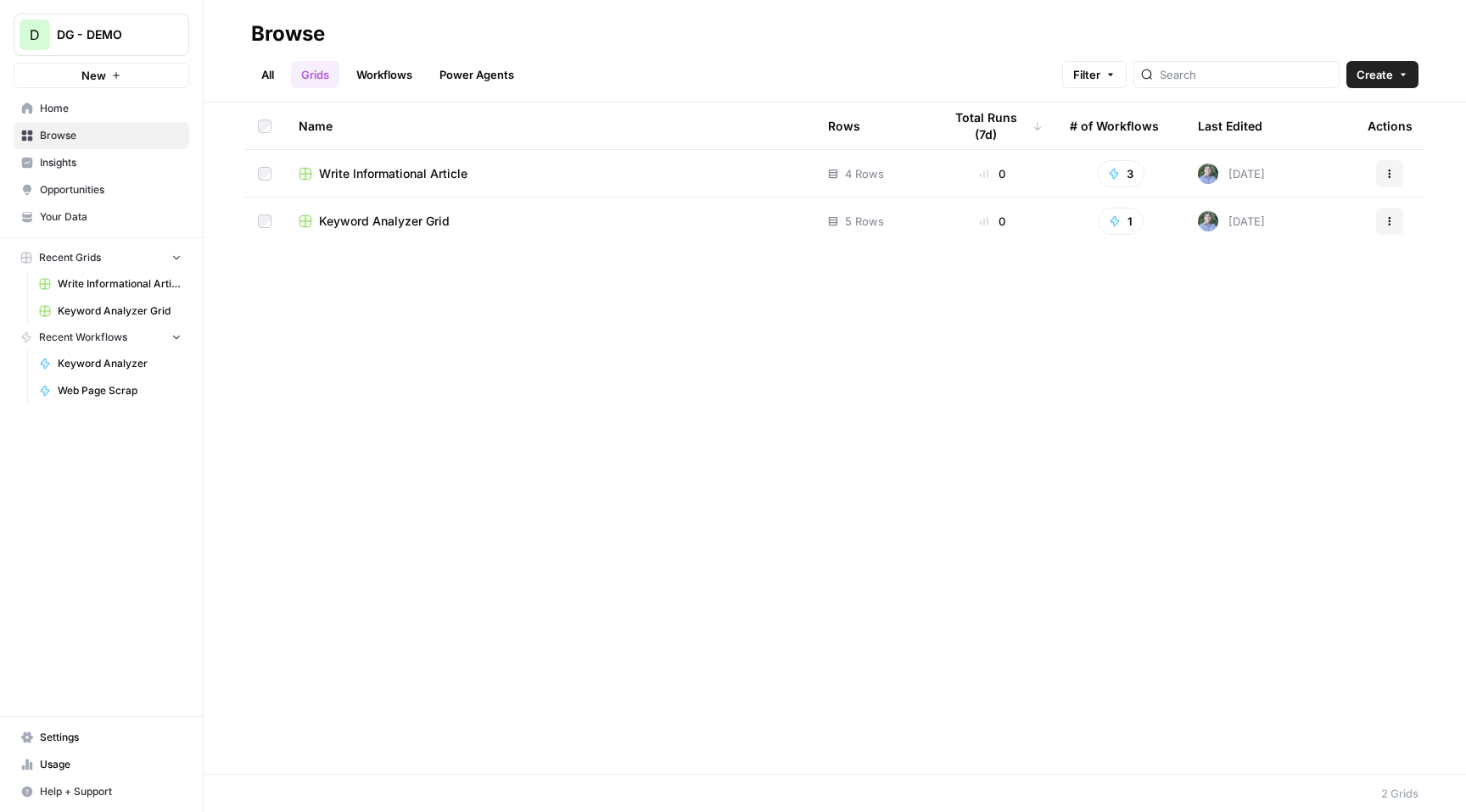
click at [1384, 66] on span "Create" at bounding box center [1375, 74] width 37 height 17
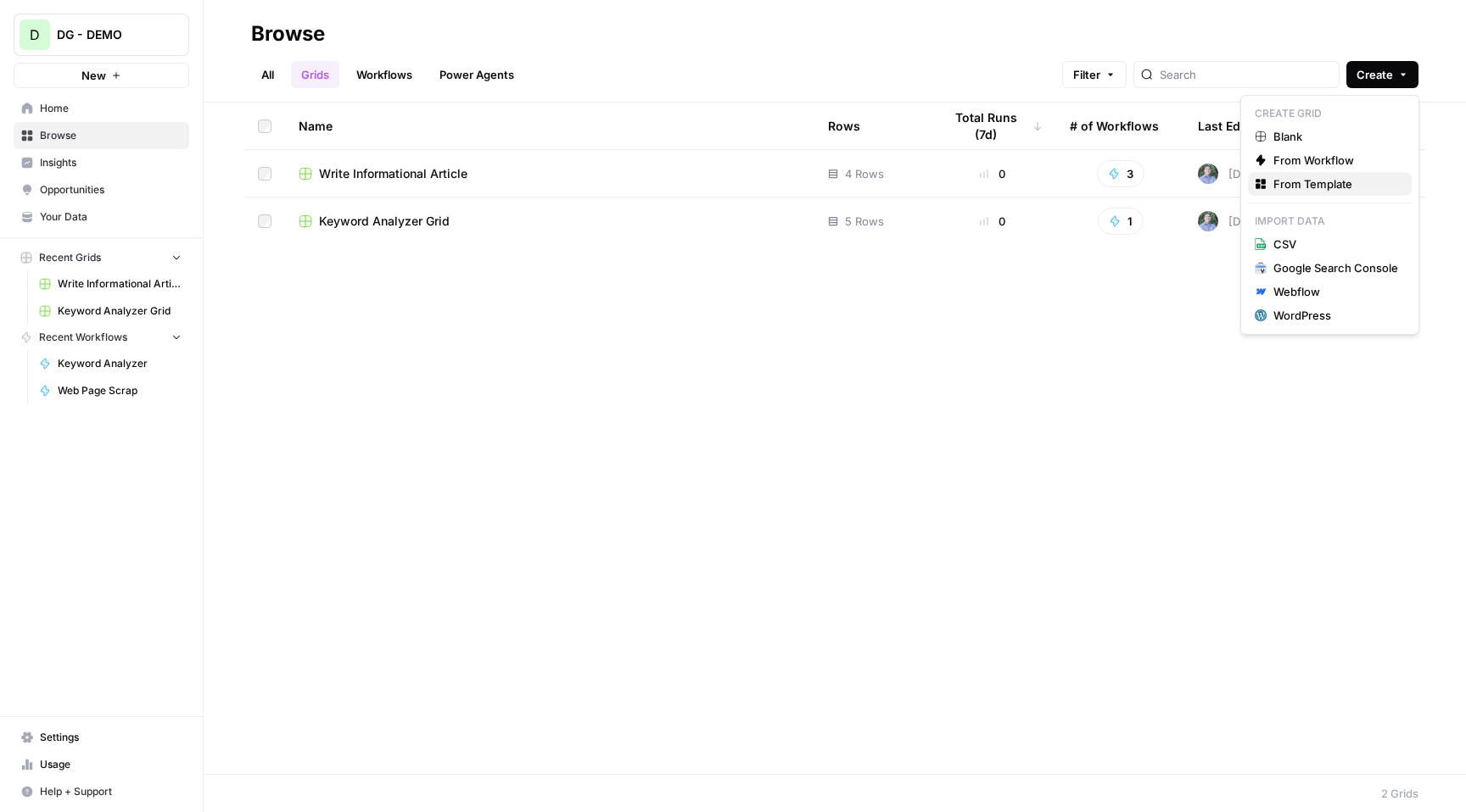
click at [1301, 181] on span "From Template" at bounding box center [1336, 183] width 125 height 17
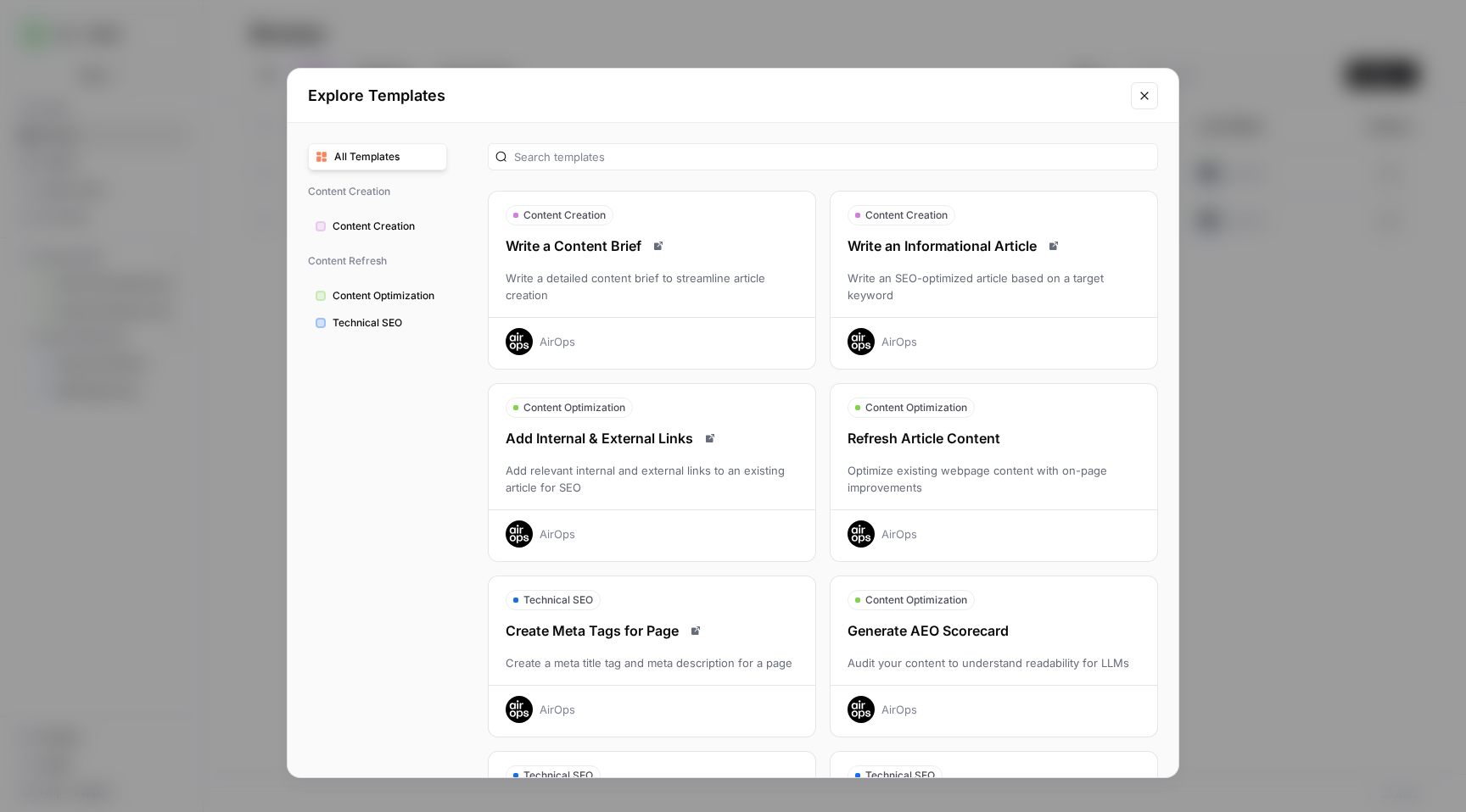
click at [971, 262] on div "Write an Informational Article Write an SEO-optimized article based on a target…" at bounding box center [993, 295] width 326 height 120
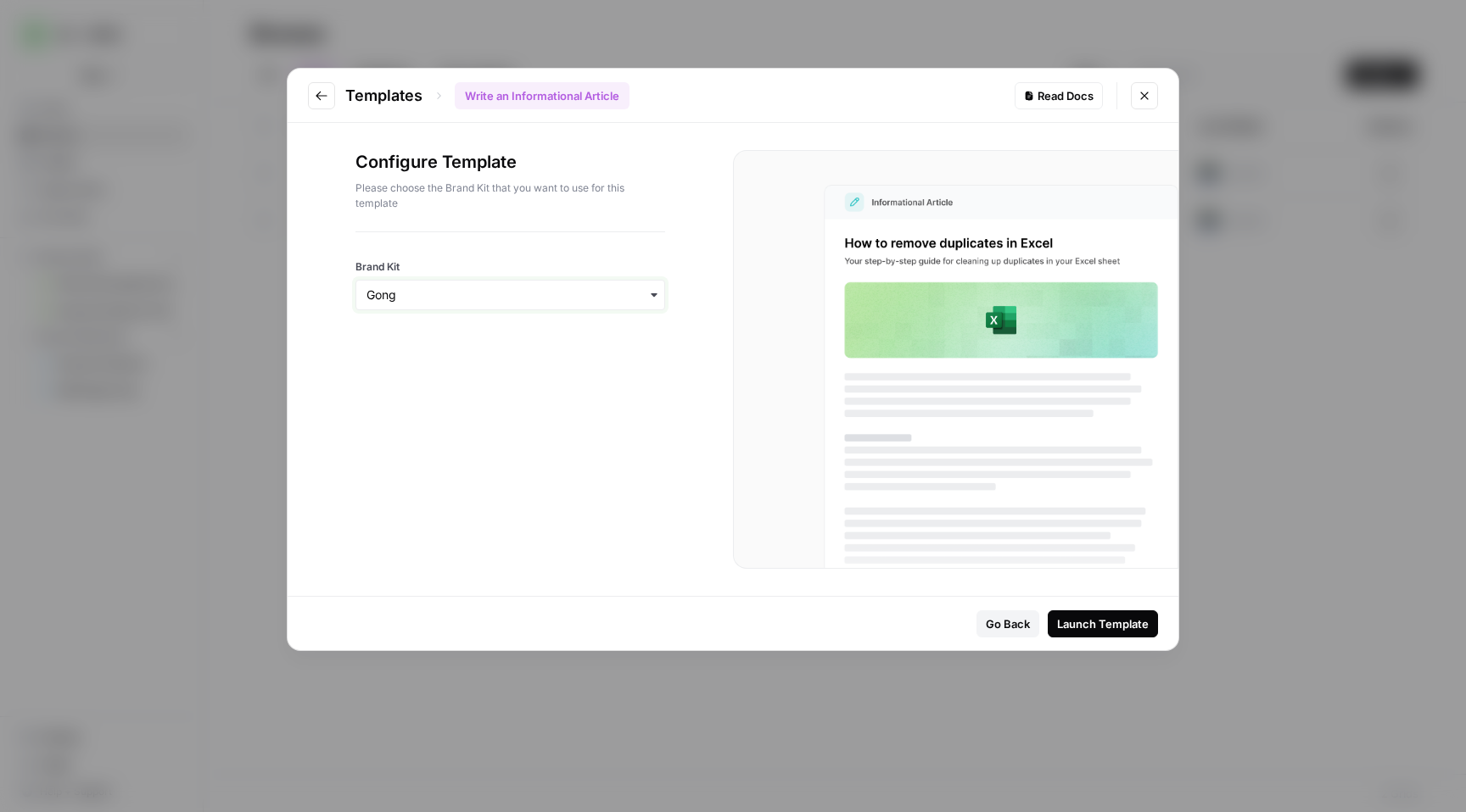
click at [560, 290] on input "Brand Kit" at bounding box center [511, 294] width 288 height 17
click at [501, 369] on div "Picsart" at bounding box center [510, 373] width 307 height 33
click at [1113, 621] on div "Launch Template" at bounding box center [1103, 624] width 91 height 17
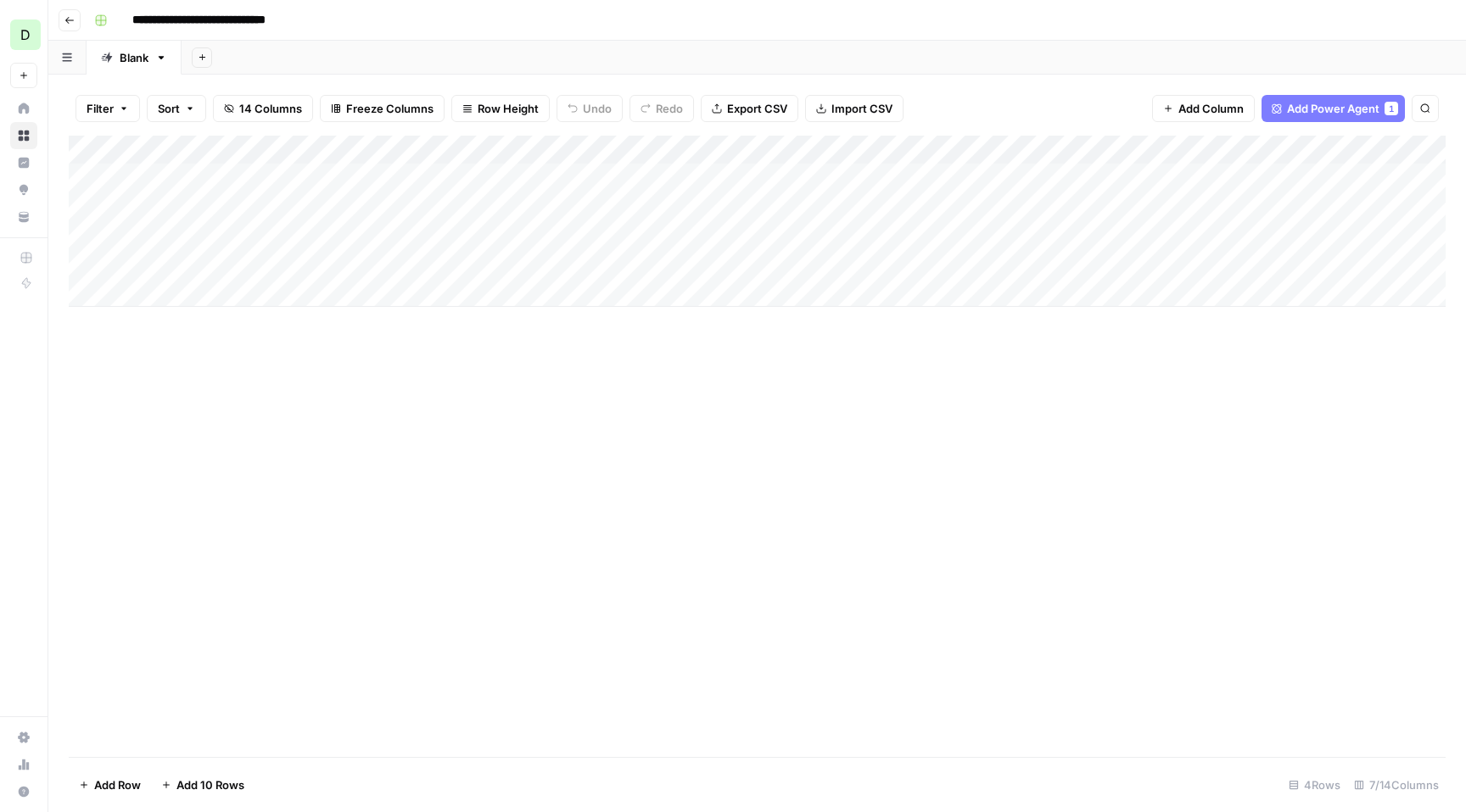
click at [293, 21] on input "**********" at bounding box center [216, 20] width 183 height 27
click at [299, 19] on input "**********" at bounding box center [216, 20] width 183 height 27
click at [188, 18] on input "**********" at bounding box center [234, 20] width 218 height 27
type input "**********"
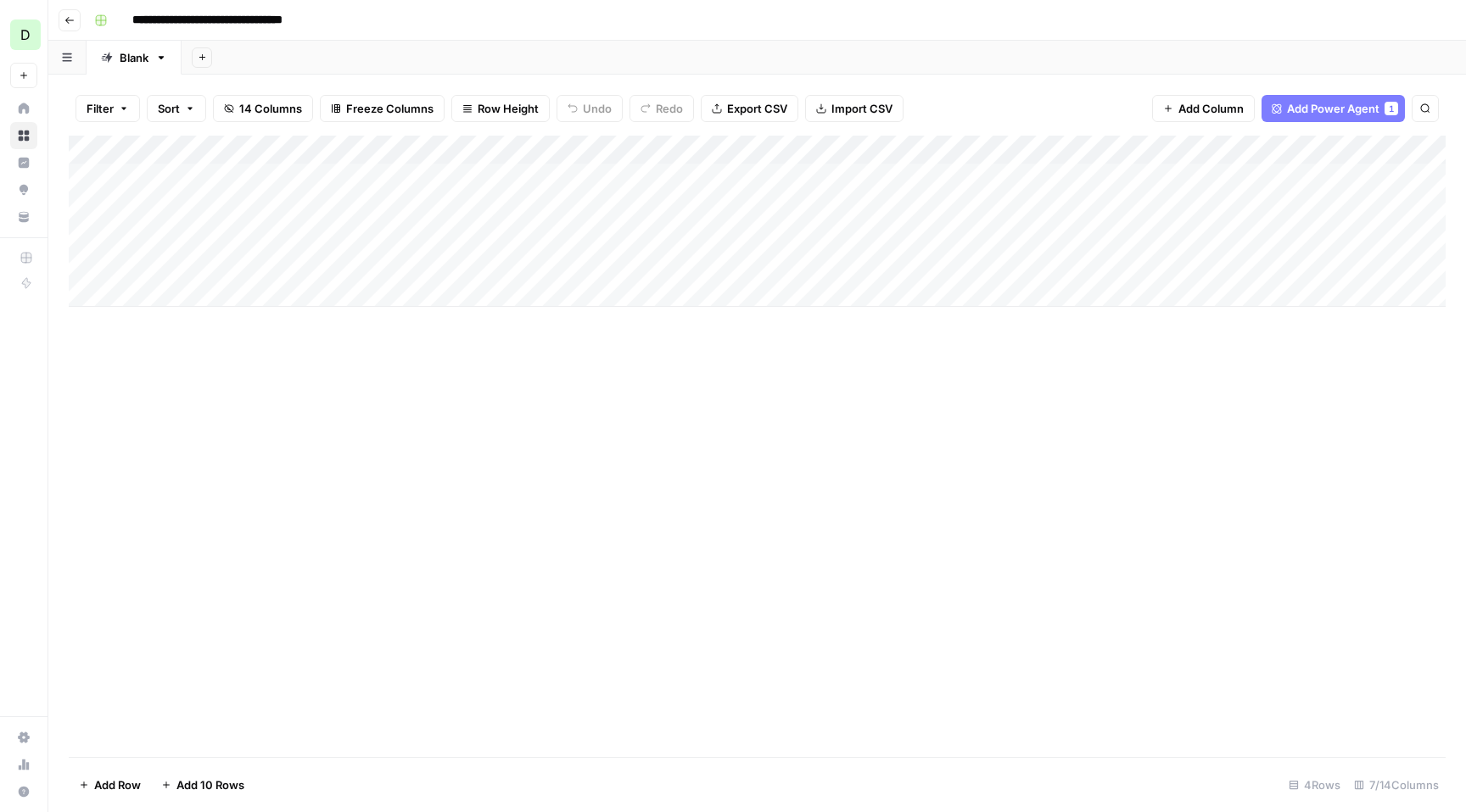
click at [549, 18] on div "**********" at bounding box center [768, 20] width 1362 height 27
click at [111, 178] on div "Add Column" at bounding box center [757, 221] width 1377 height 172
click at [107, 203] on div "Add Column" at bounding box center [757, 221] width 1377 height 172
click at [1352, 150] on div "Add Column" at bounding box center [757, 221] width 1377 height 172
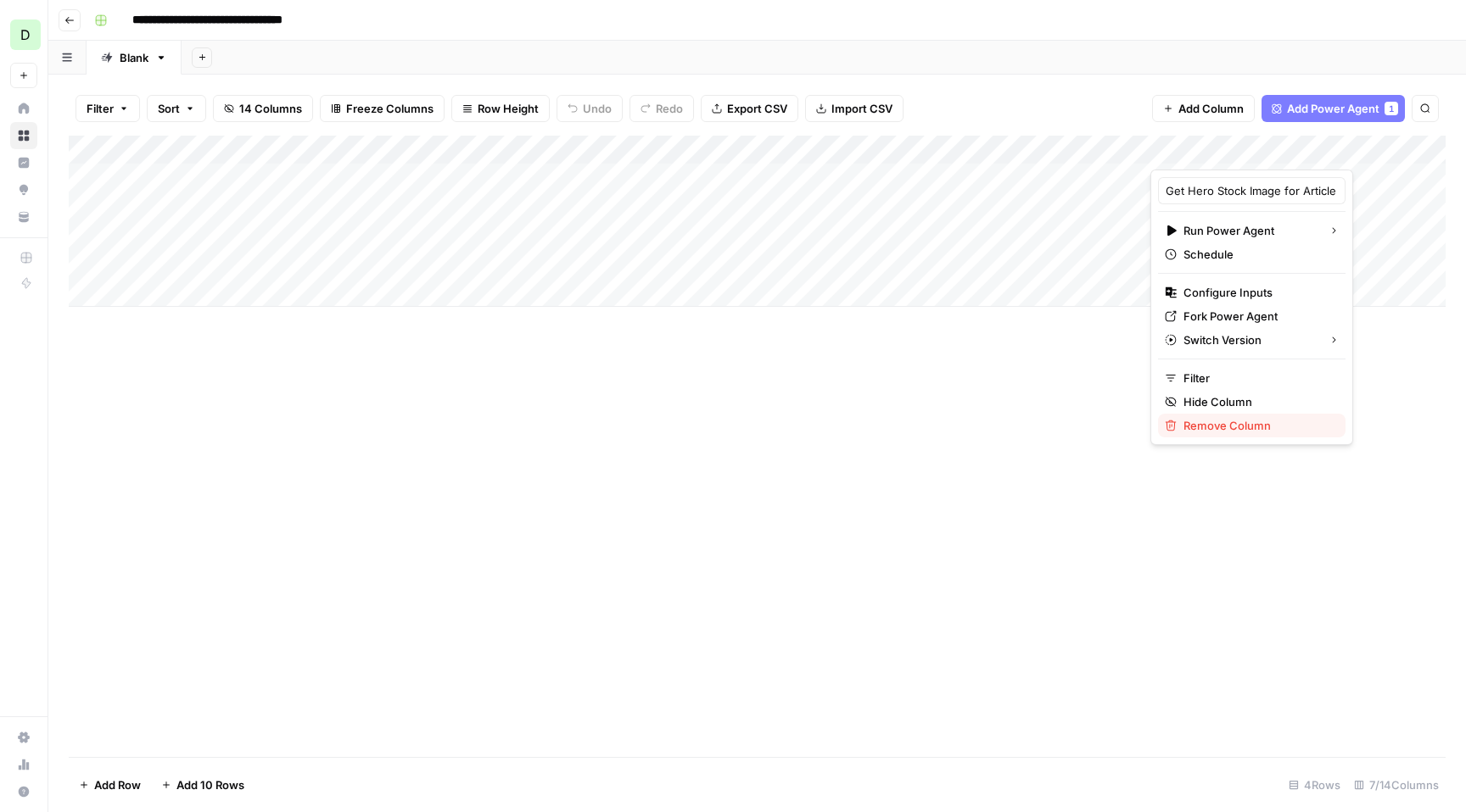
click at [1216, 425] on span "Remove Column" at bounding box center [1258, 425] width 149 height 17
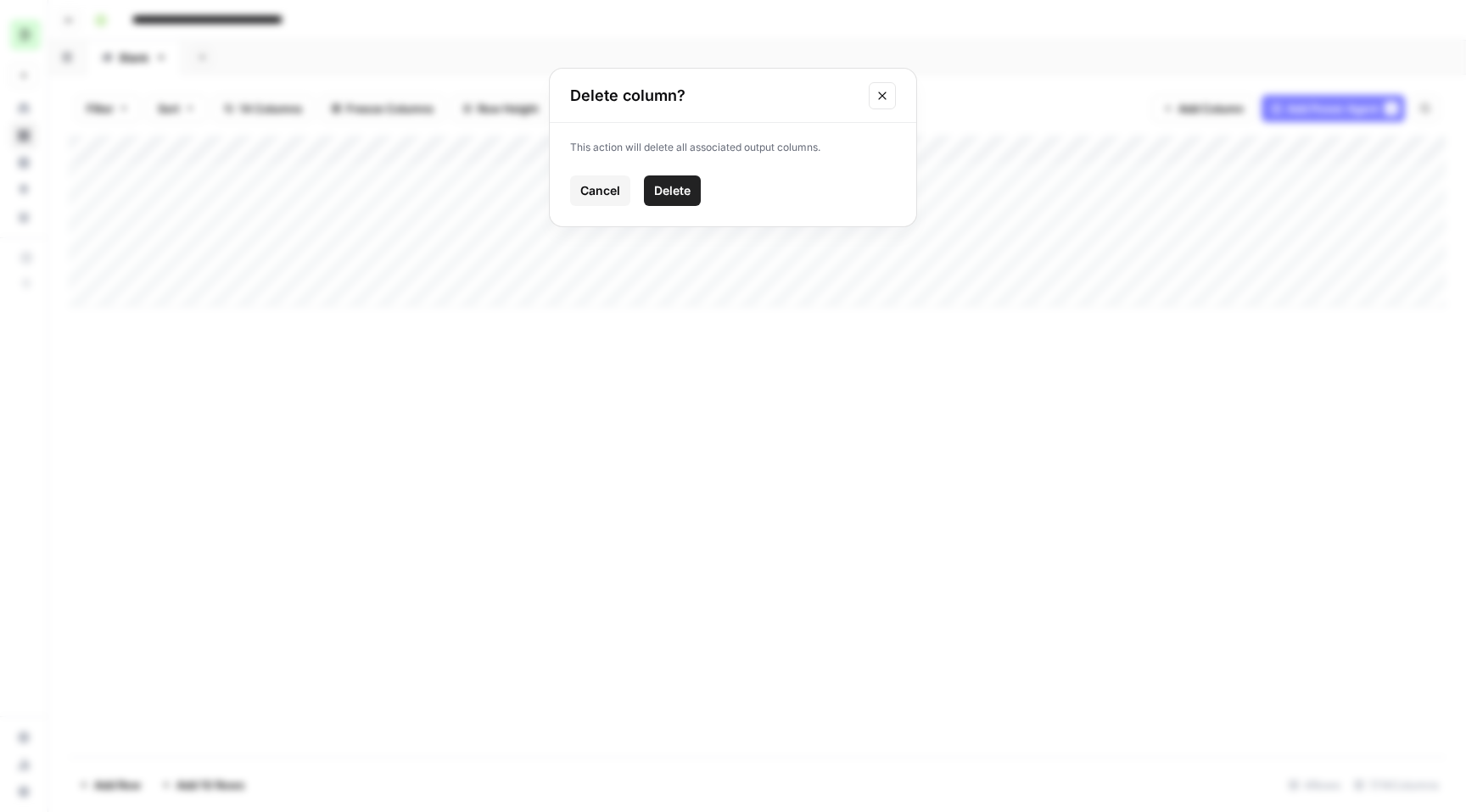
click at [674, 187] on span "Delete" at bounding box center [672, 190] width 37 height 17
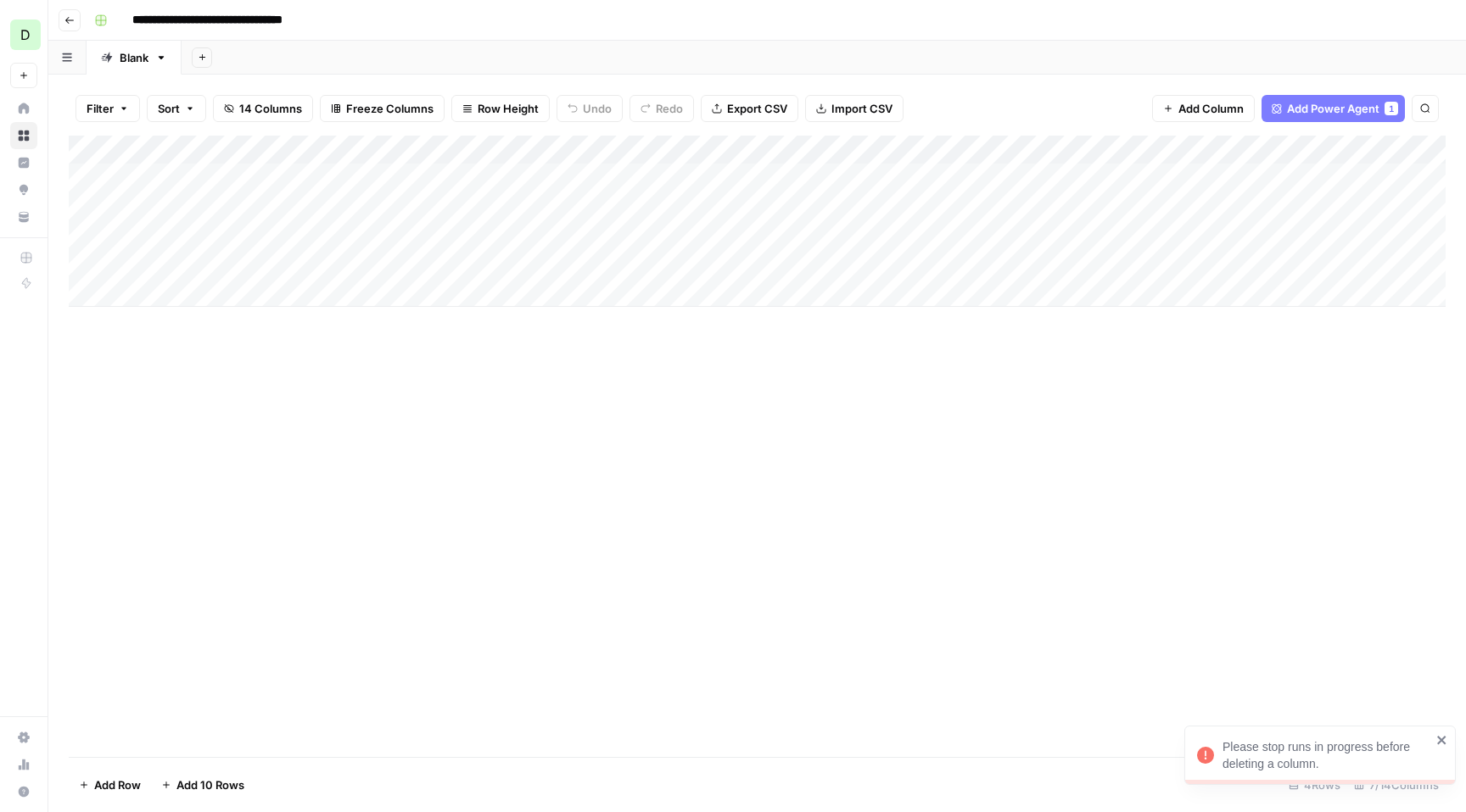
click at [1446, 740] on icon "close" at bounding box center [1442, 741] width 12 height 14
click at [1372, 178] on div "Add Column" at bounding box center [757, 221] width 1377 height 172
click at [1372, 204] on div "Add Column" at bounding box center [757, 221] width 1377 height 172
click at [1355, 149] on div "Add Column" at bounding box center [757, 221] width 1377 height 172
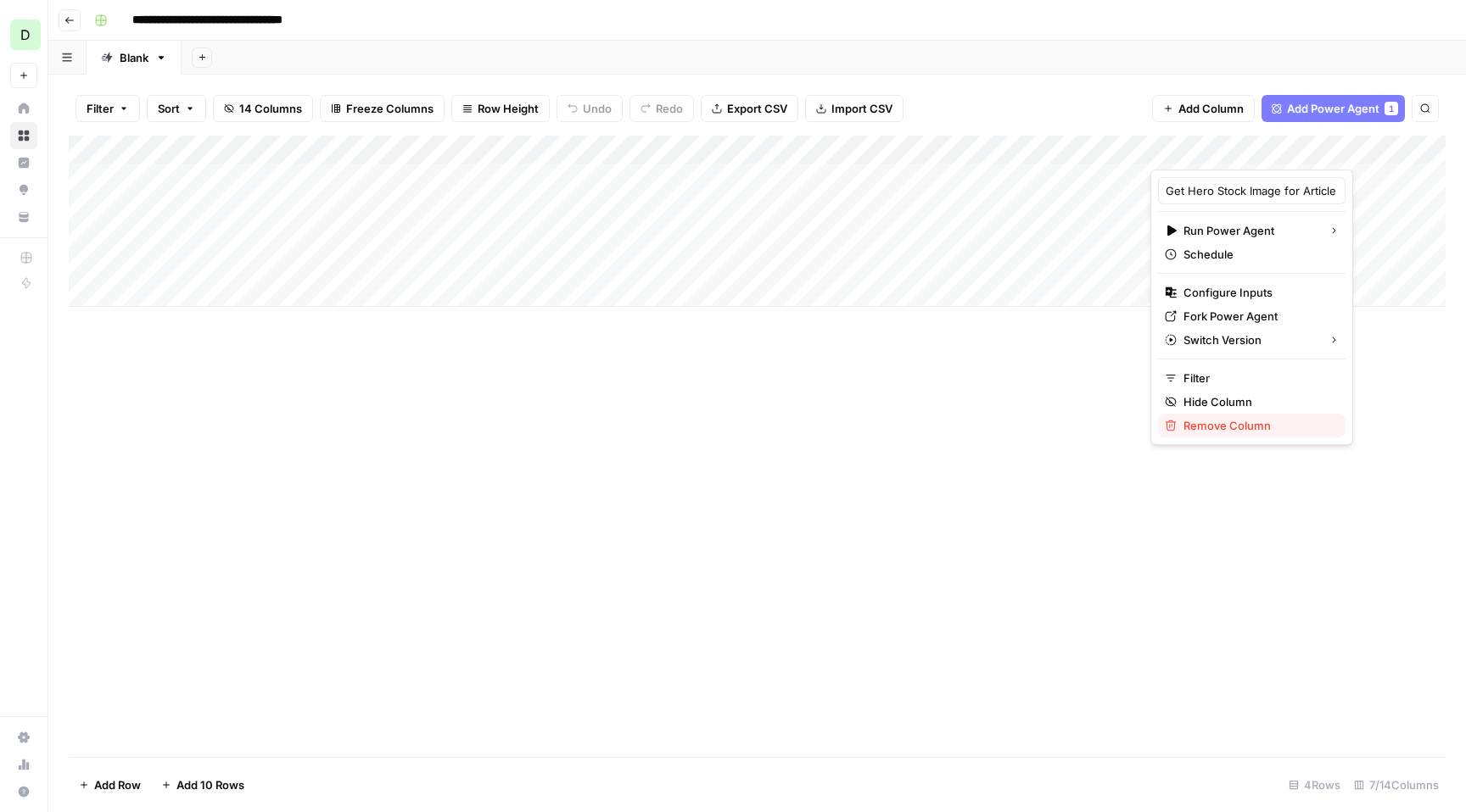
click at [1241, 427] on span "Remove Column" at bounding box center [1258, 425] width 149 height 17
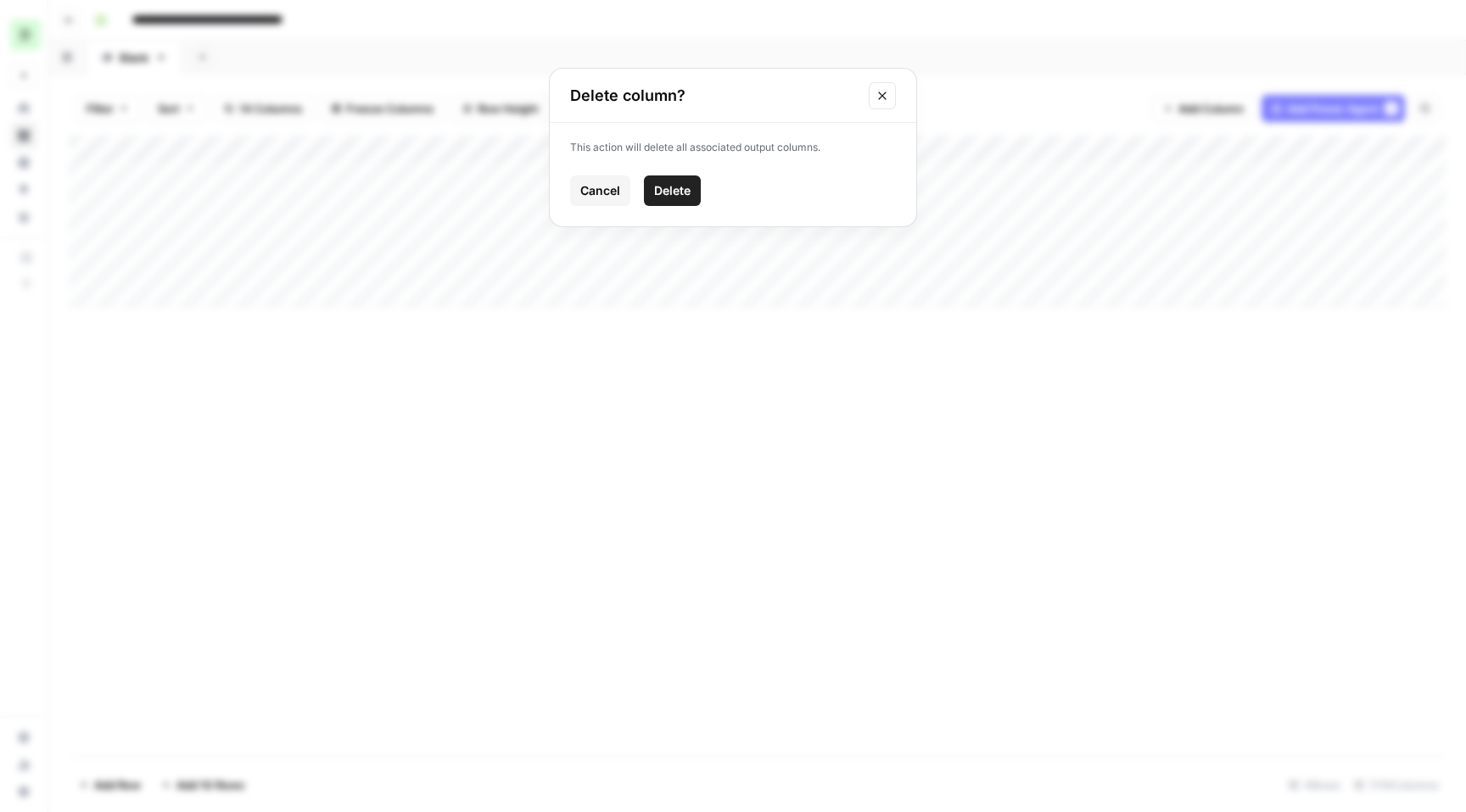
click at [676, 186] on span "Delete" at bounding box center [672, 190] width 37 height 17
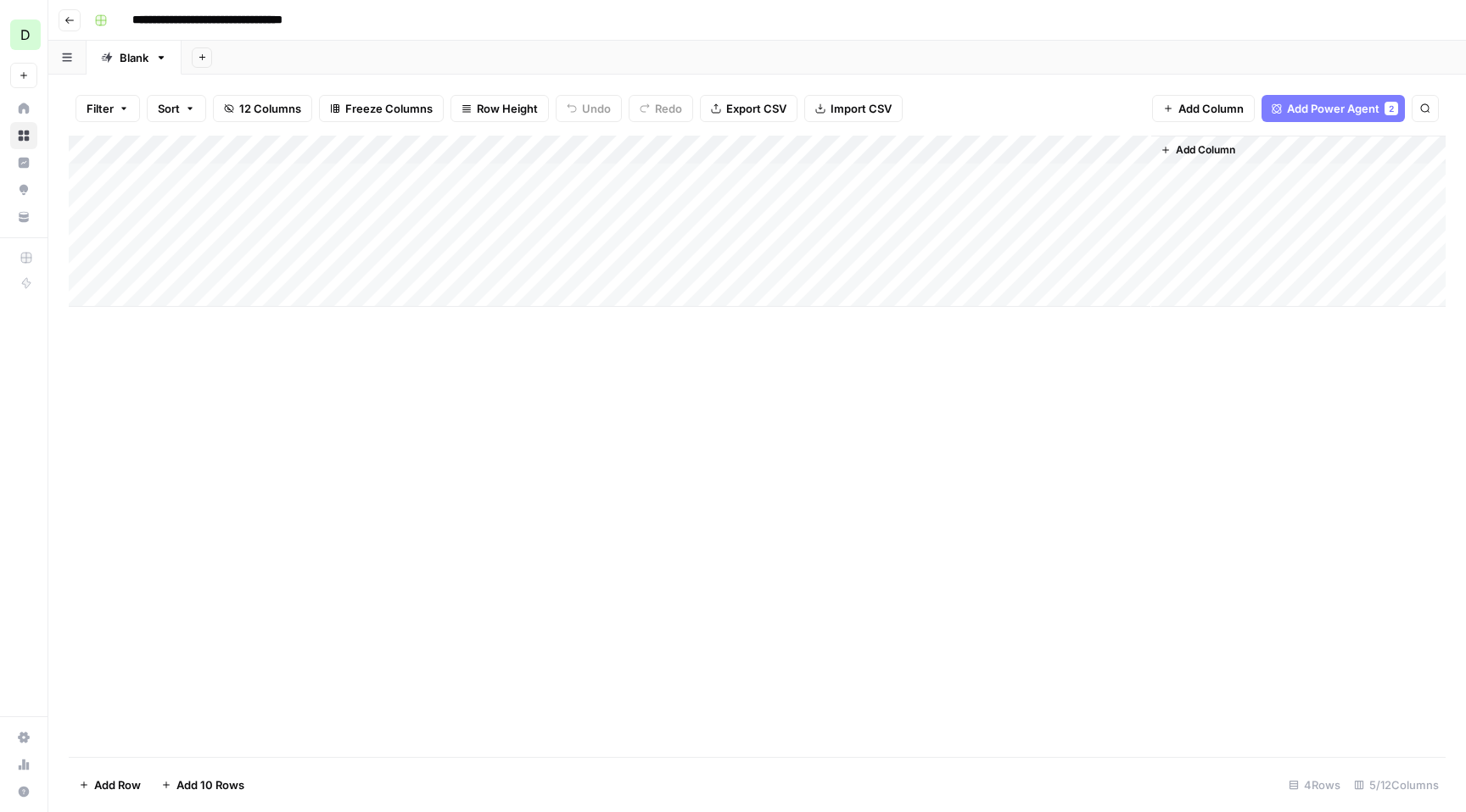
click at [1206, 151] on span "Add Column" at bounding box center [1206, 150] width 60 height 15
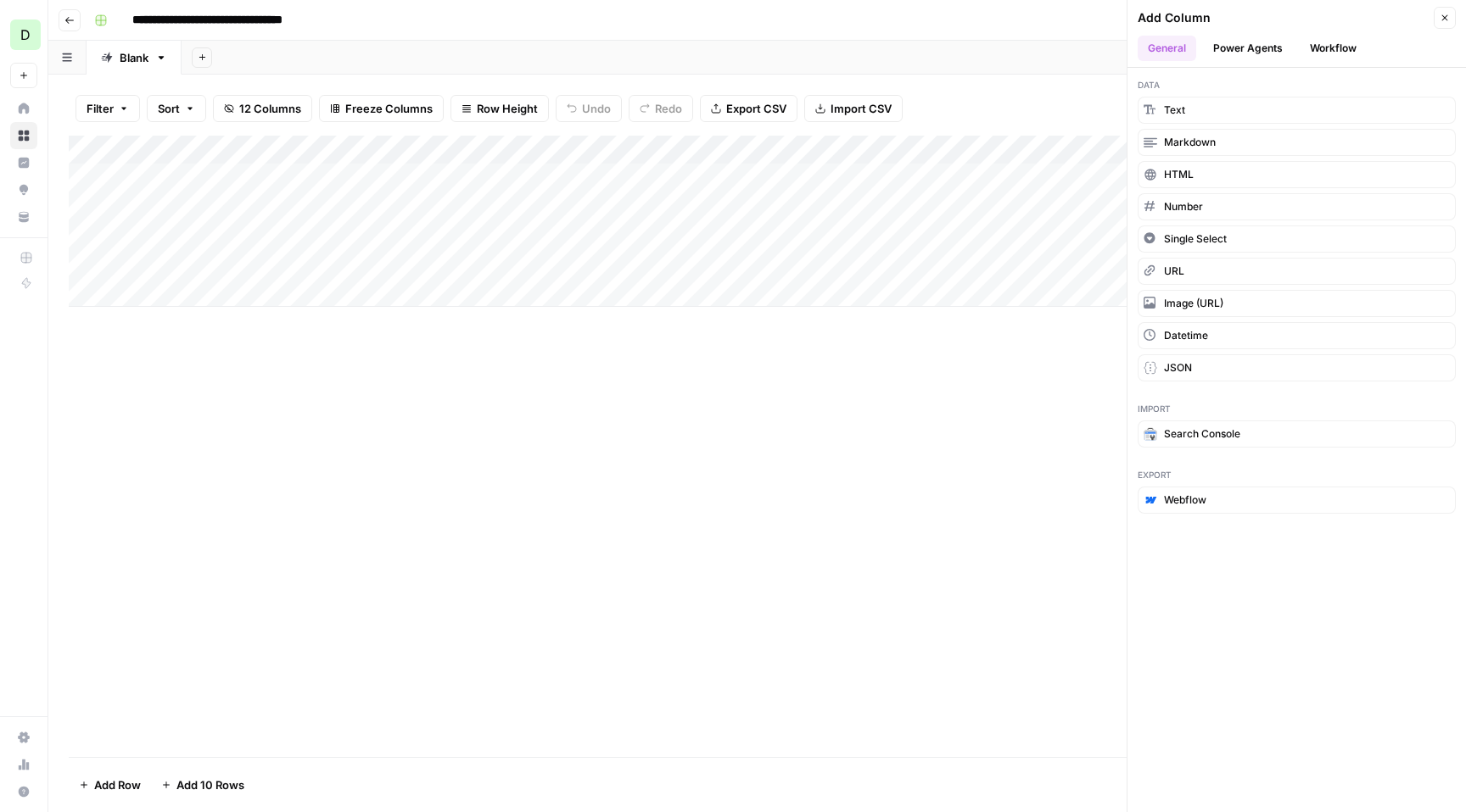
click at [1316, 59] on button "Workflow" at bounding box center [1333, 49] width 67 height 26
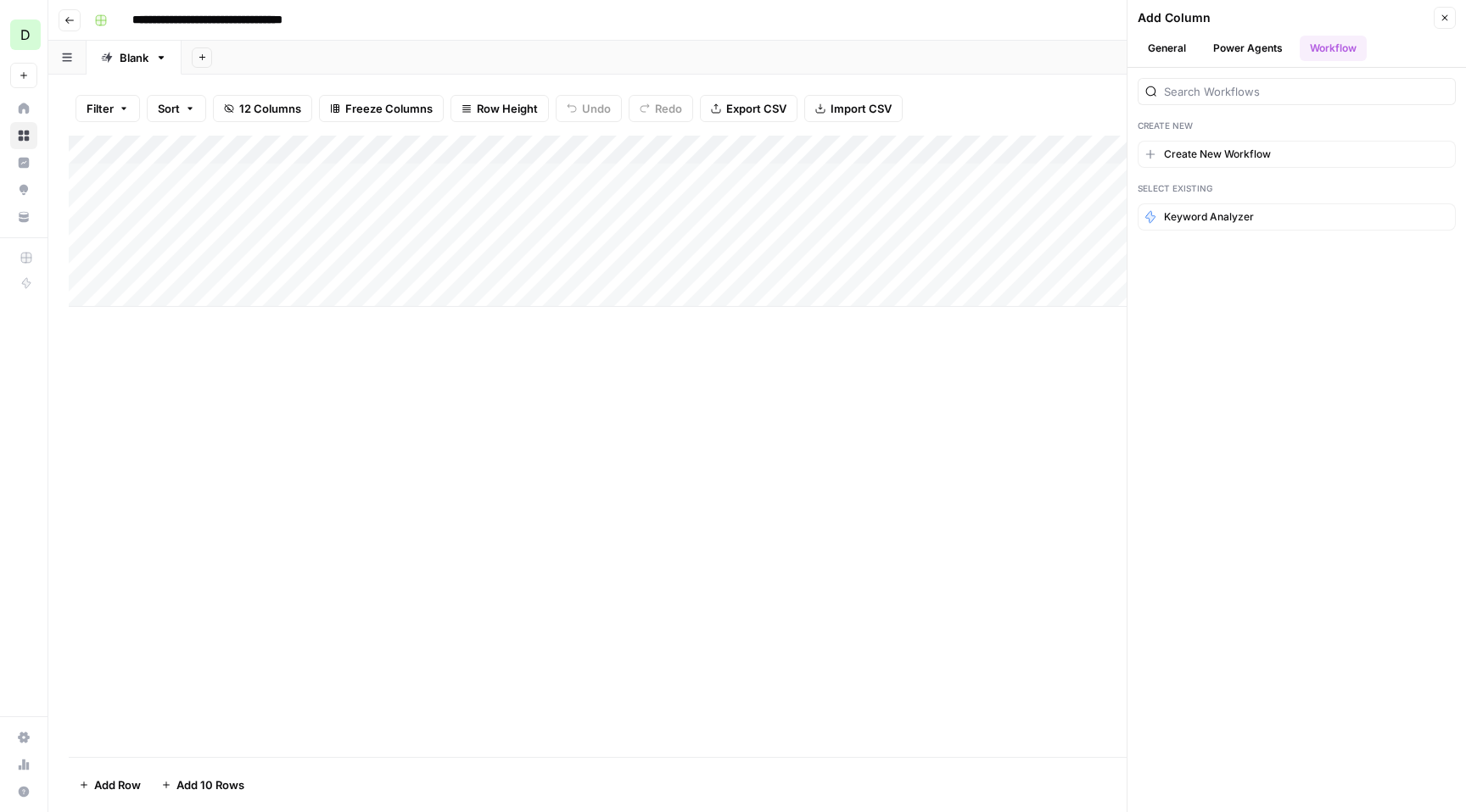
click at [1253, 56] on button "Power Agents" at bounding box center [1248, 49] width 90 height 26
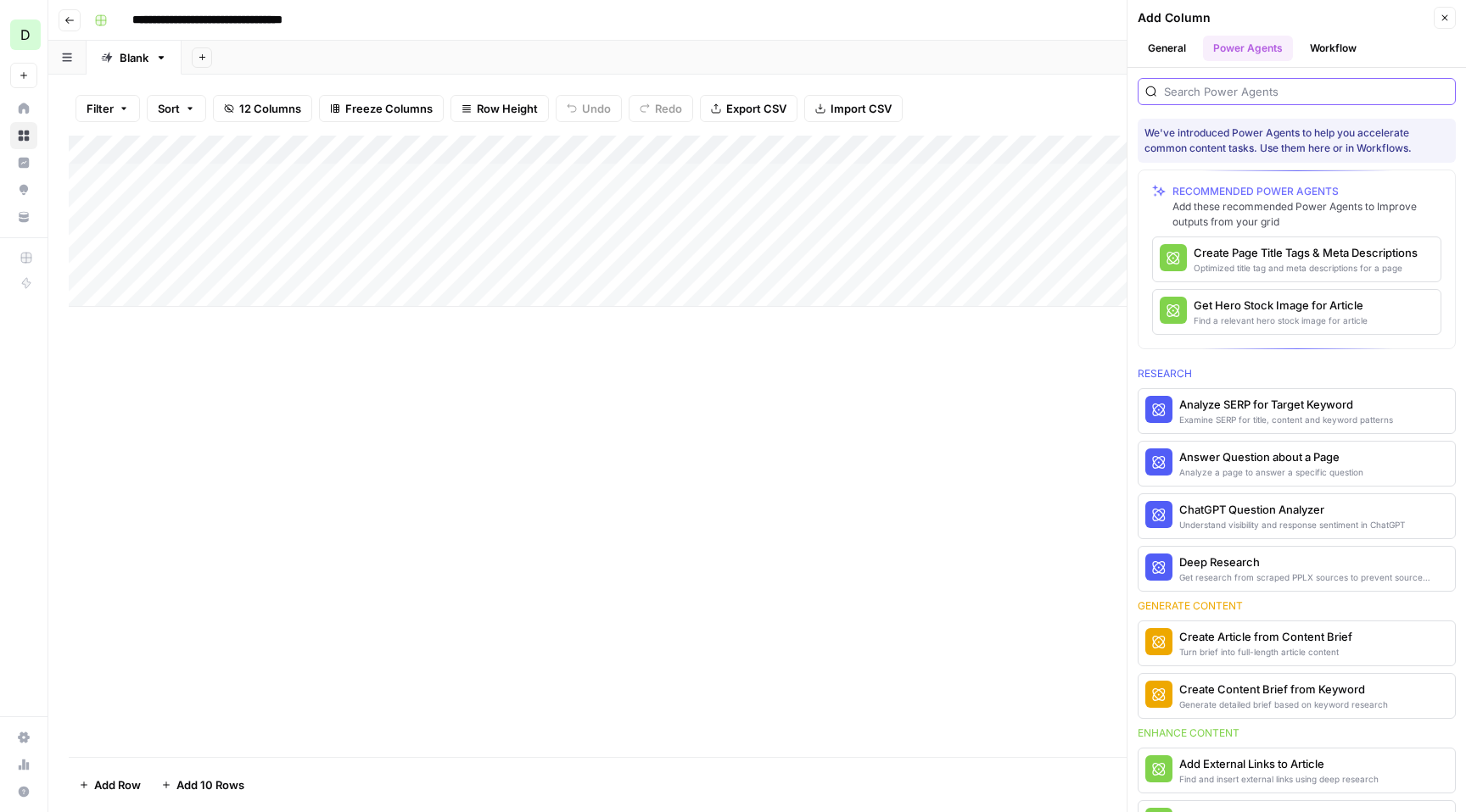
click at [1253, 88] on input "search" at bounding box center [1306, 91] width 285 height 17
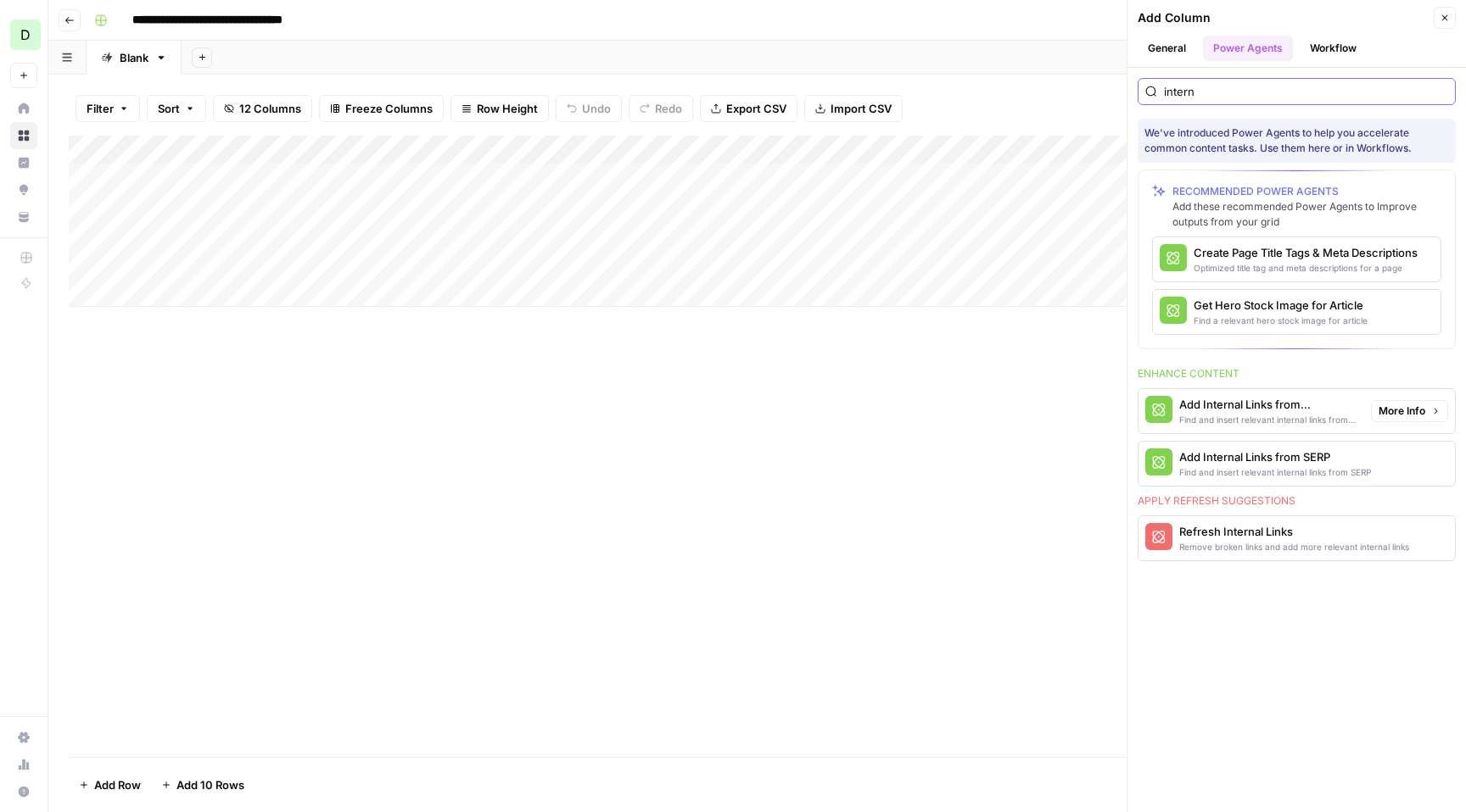
type input "intern"
click at [1305, 402] on div "Add Internal Links from Knowledge Base" at bounding box center [1269, 404] width 179 height 17
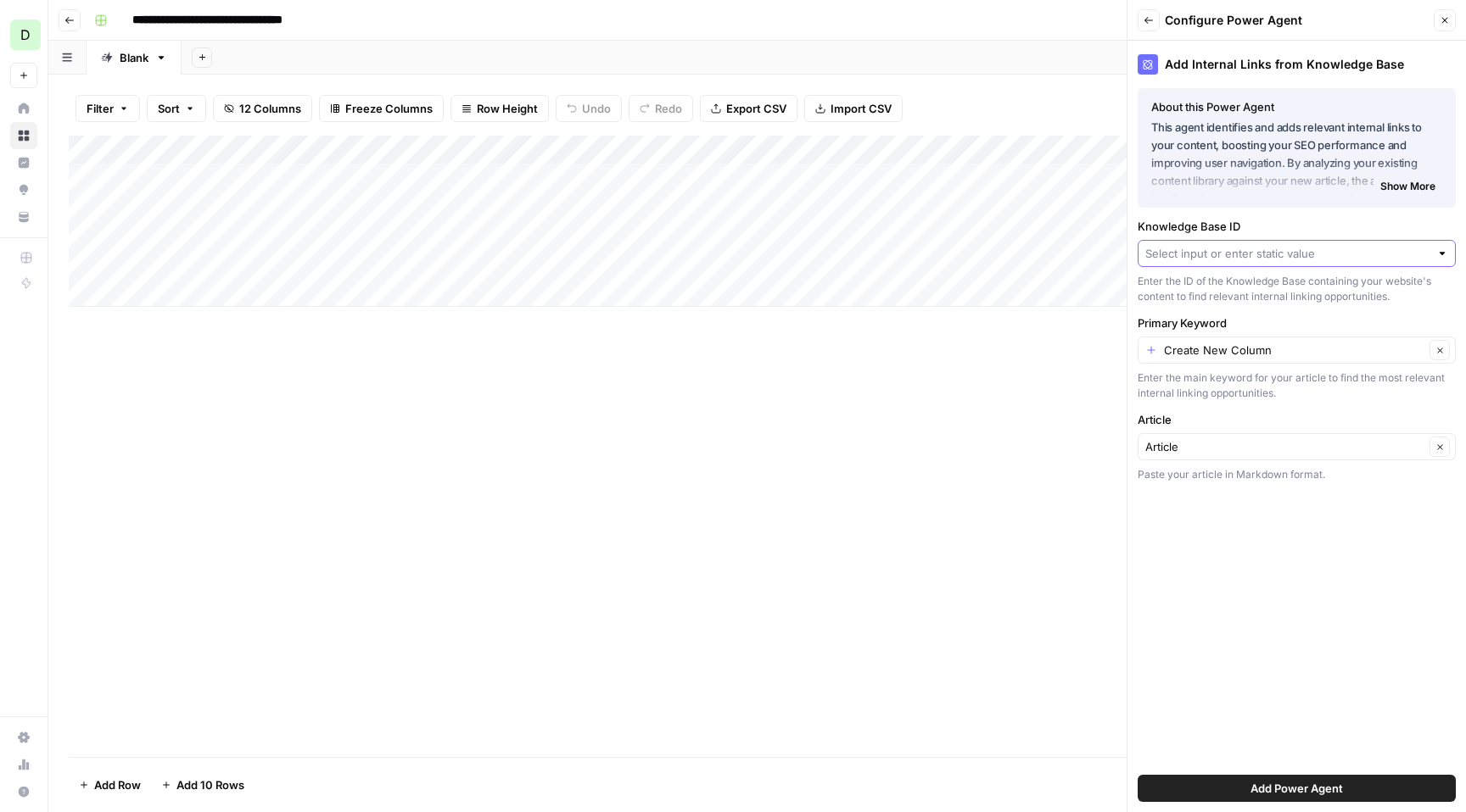
click at [1305, 250] on input "Knowledge Base ID" at bounding box center [1287, 253] width 285 height 17
click at [1253, 296] on span "Picsart" at bounding box center [1293, 292] width 283 height 17
type input "Picsart"
click at [1262, 352] on input "Primary Keyword" at bounding box center [1294, 350] width 261 height 17
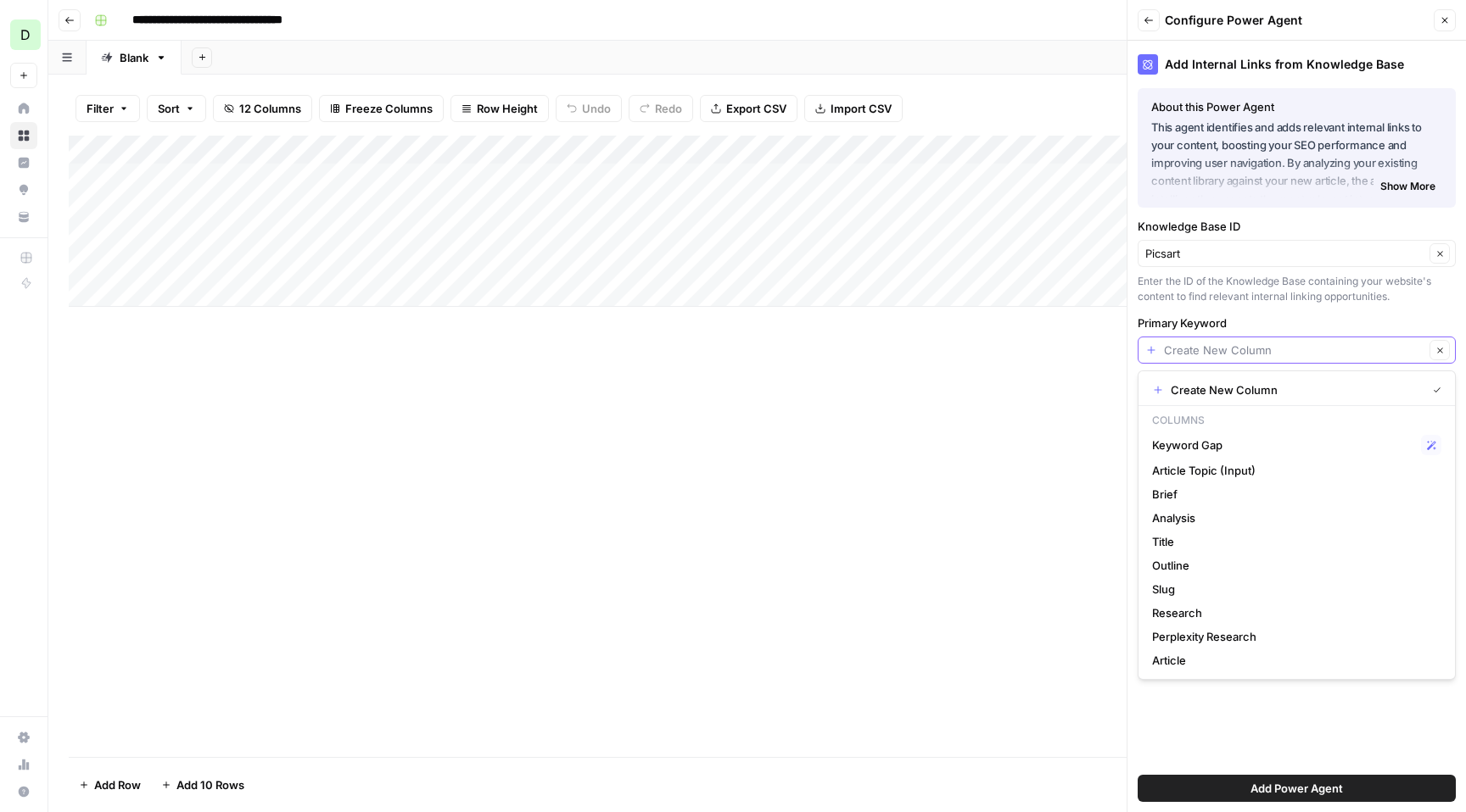
click at [1262, 352] on input "Primary Keyword" at bounding box center [1294, 350] width 261 height 17
type input "Create New Column"
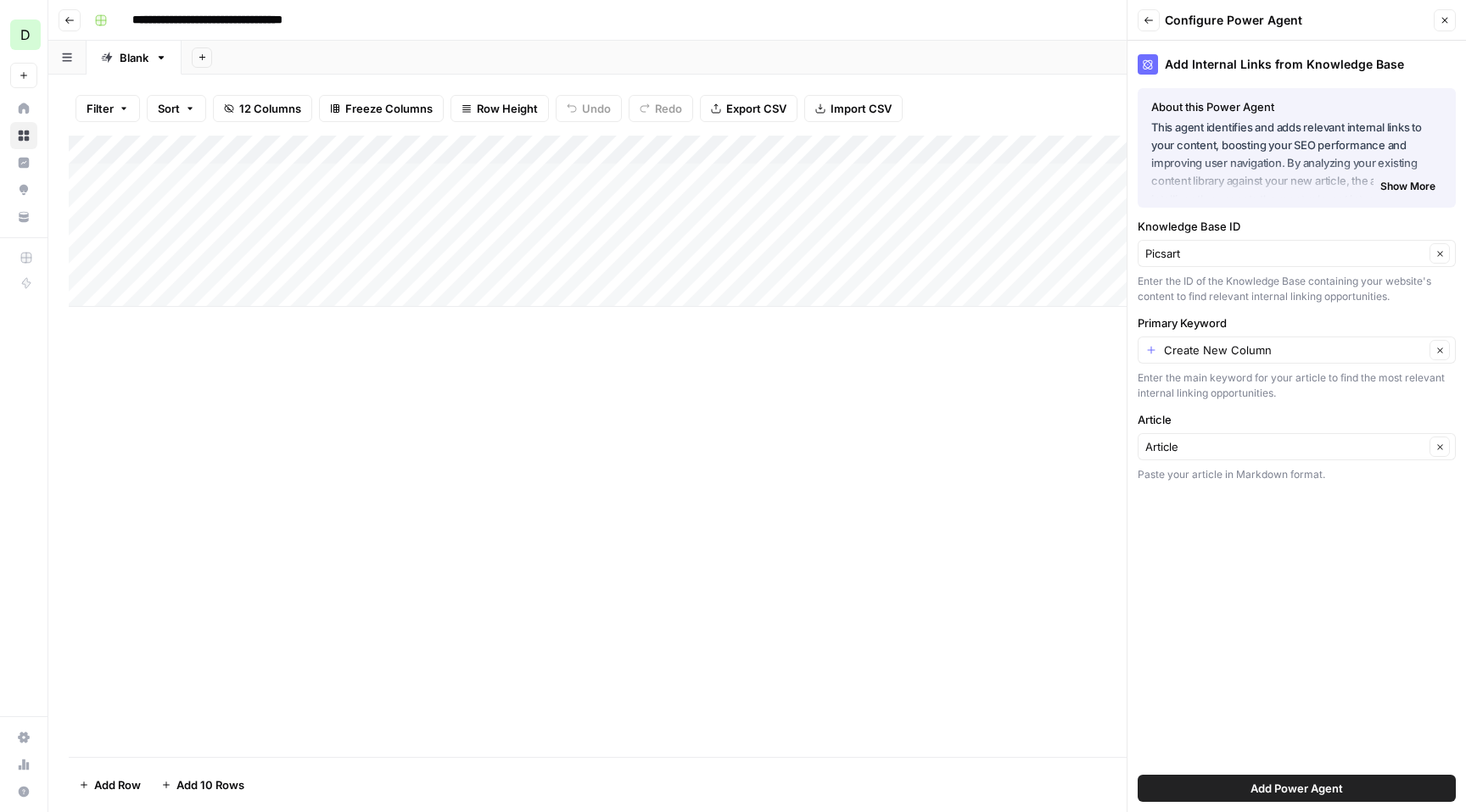
click at [1305, 311] on div "Add Internal Links from Knowledge Base About this Power Agent This agent identi…" at bounding box center [1296, 426] width 338 height 771
click at [1191, 351] on input "Primary Keyword" at bounding box center [1294, 350] width 261 height 17
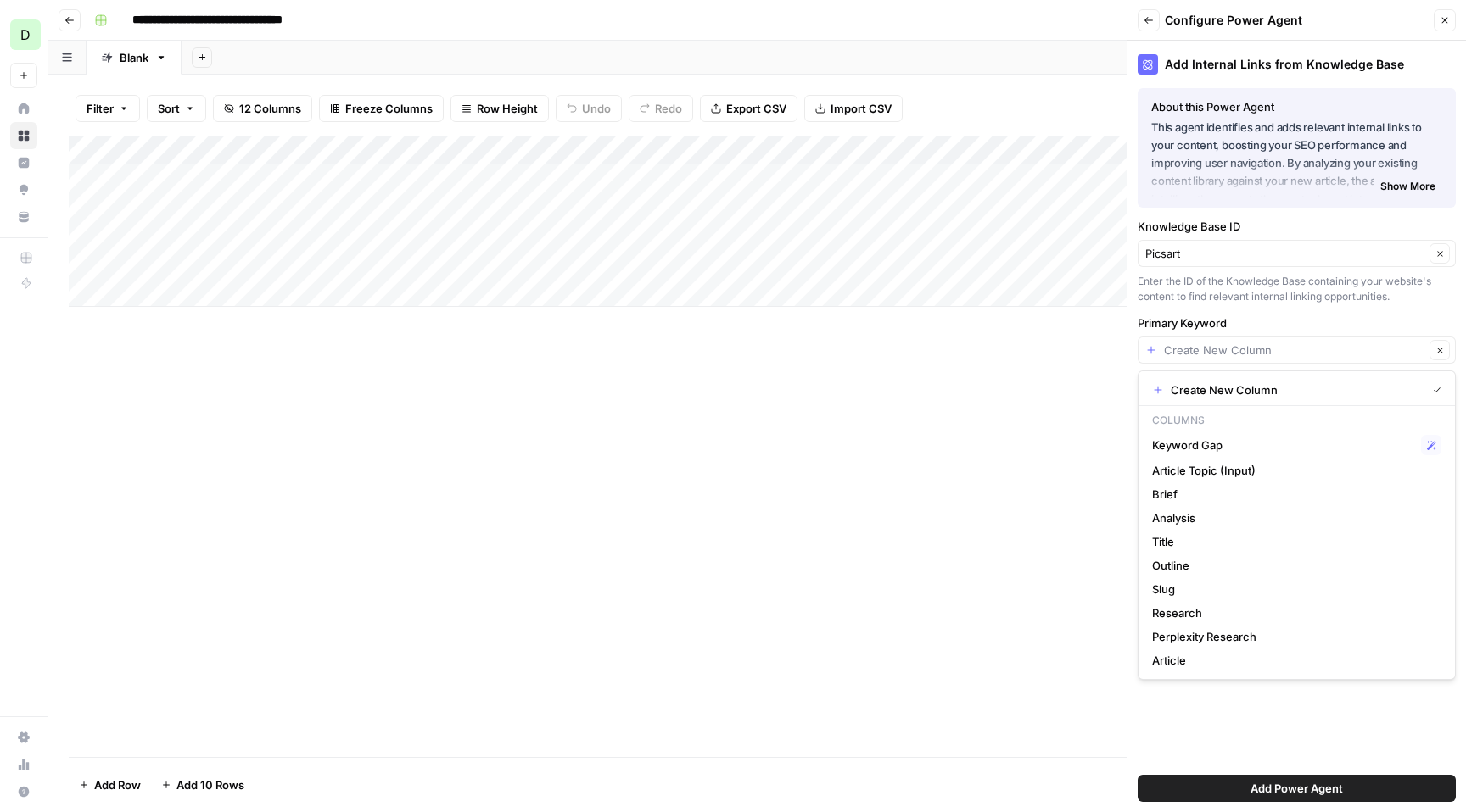
type input "Create New Column"
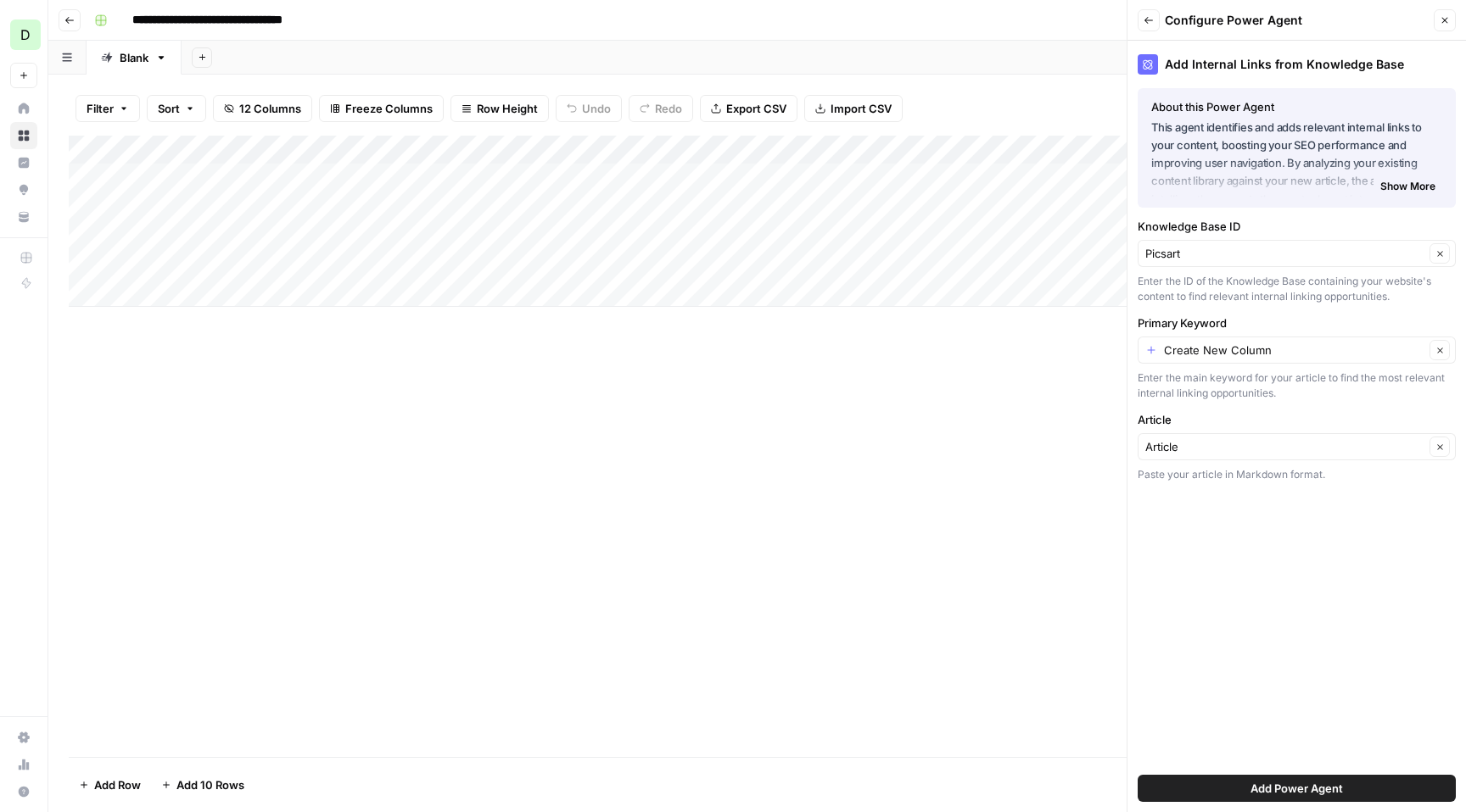
click at [1004, 407] on div "Add Column" at bounding box center [757, 446] width 1377 height 622
click at [1238, 344] on input "Primary Keyword" at bounding box center [1294, 350] width 261 height 17
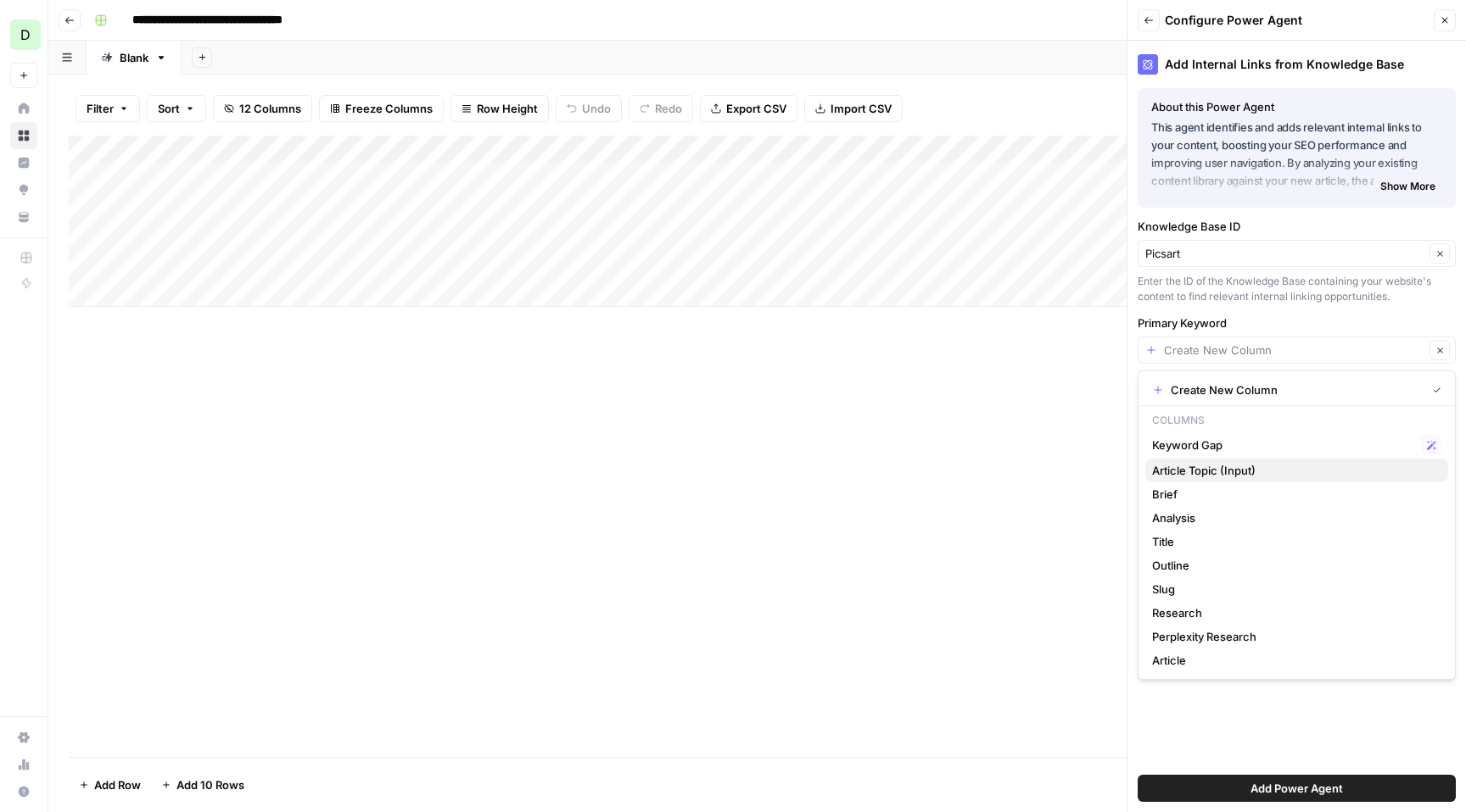
click at [1244, 479] on button "Article Topic (Input)" at bounding box center [1296, 471] width 303 height 24
type input "Article Topic (Input)"
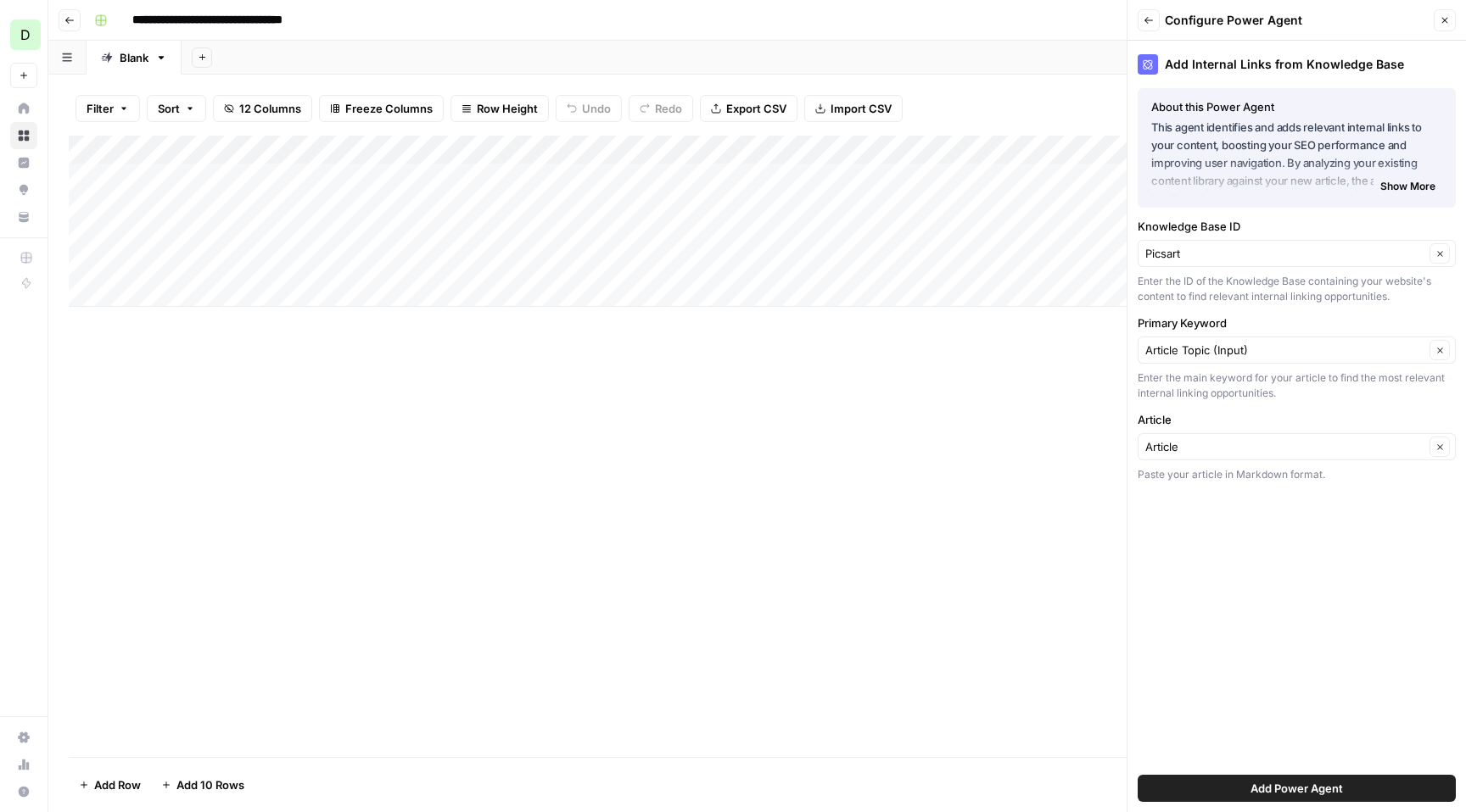
click at [1293, 786] on span "Add Power Agent" at bounding box center [1296, 788] width 92 height 17
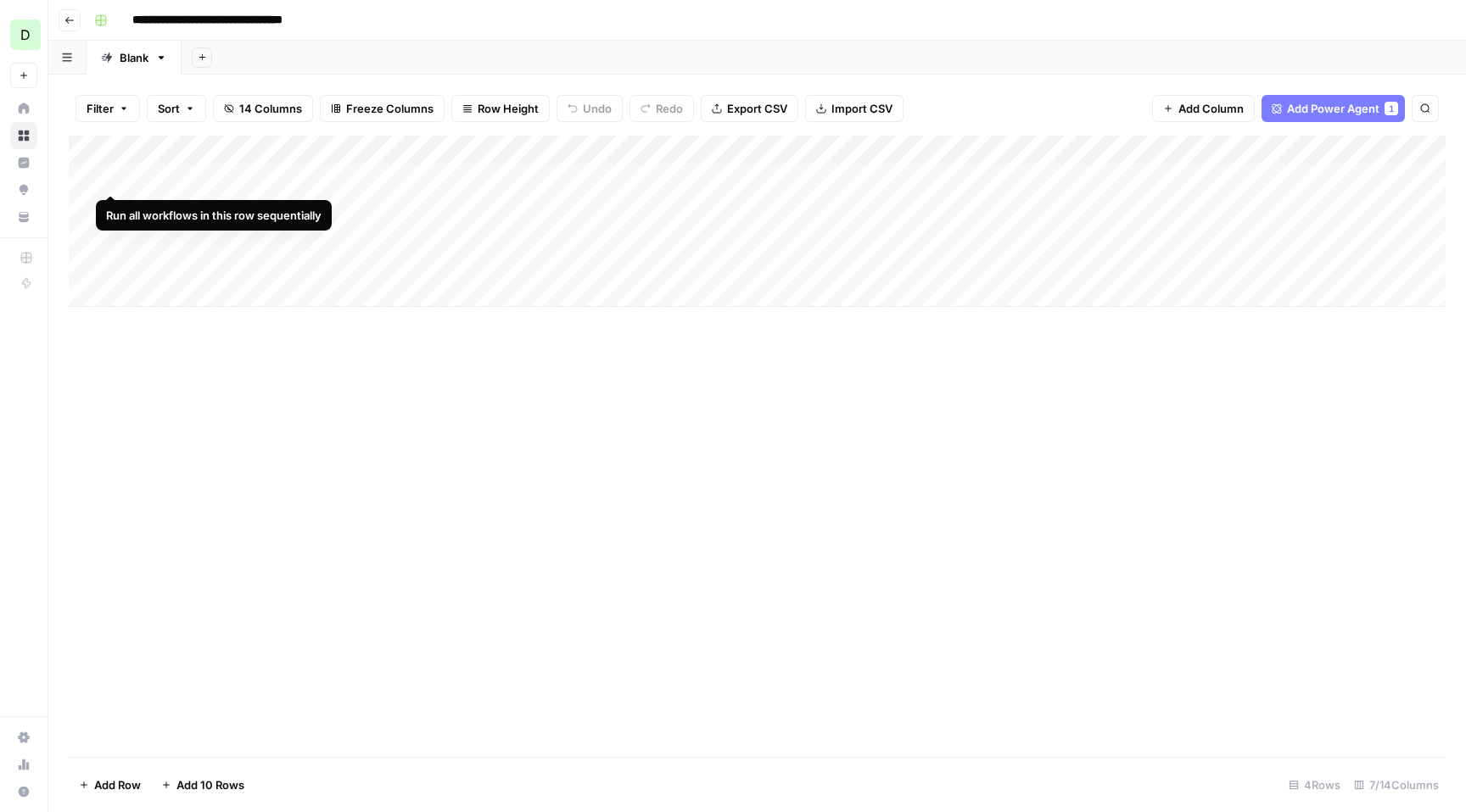
click at [109, 176] on div "Add Column" at bounding box center [757, 221] width 1377 height 172
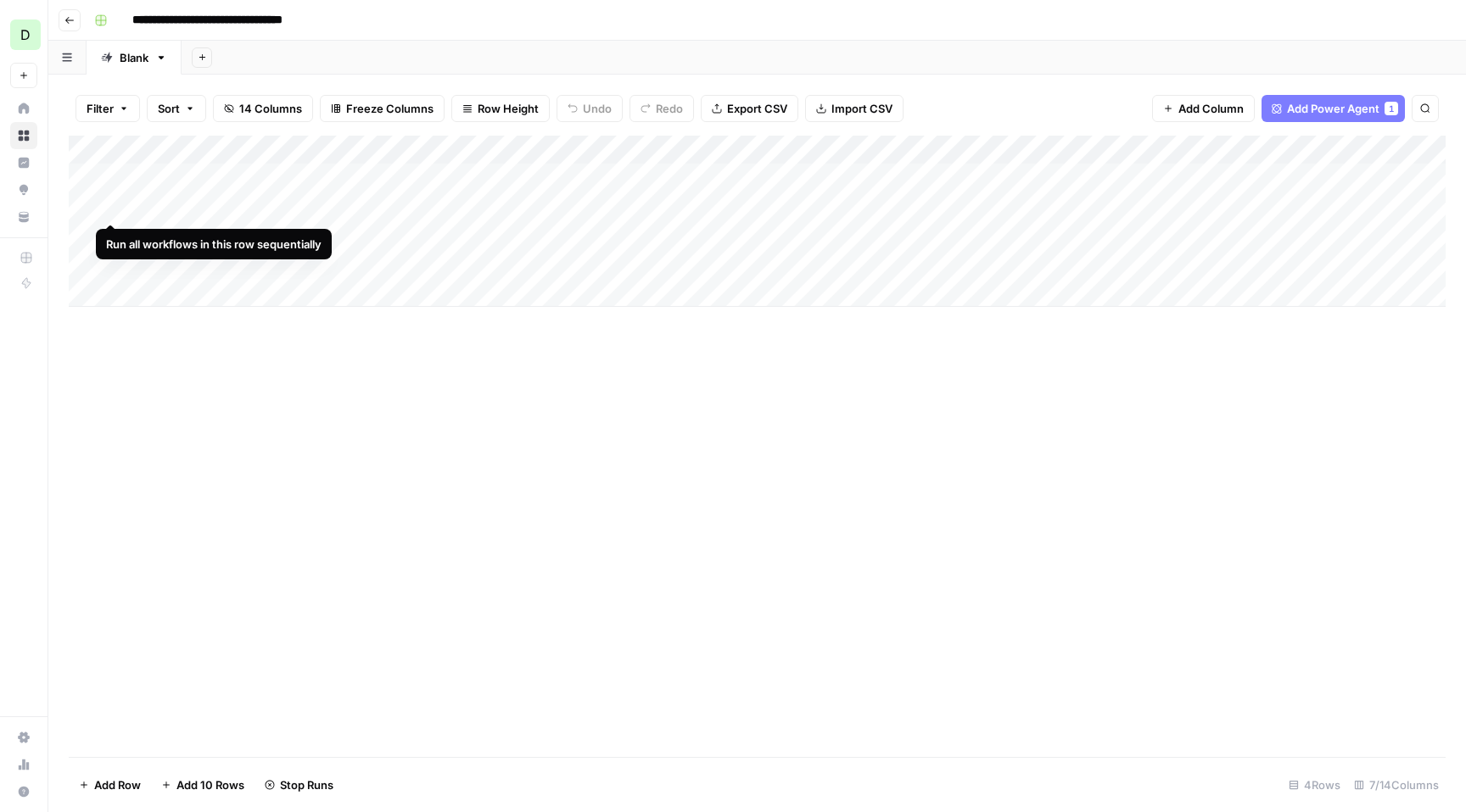
click at [109, 206] on div "Add Column" at bounding box center [757, 221] width 1377 height 172
click at [73, 24] on icon "button" at bounding box center [69, 20] width 10 height 10
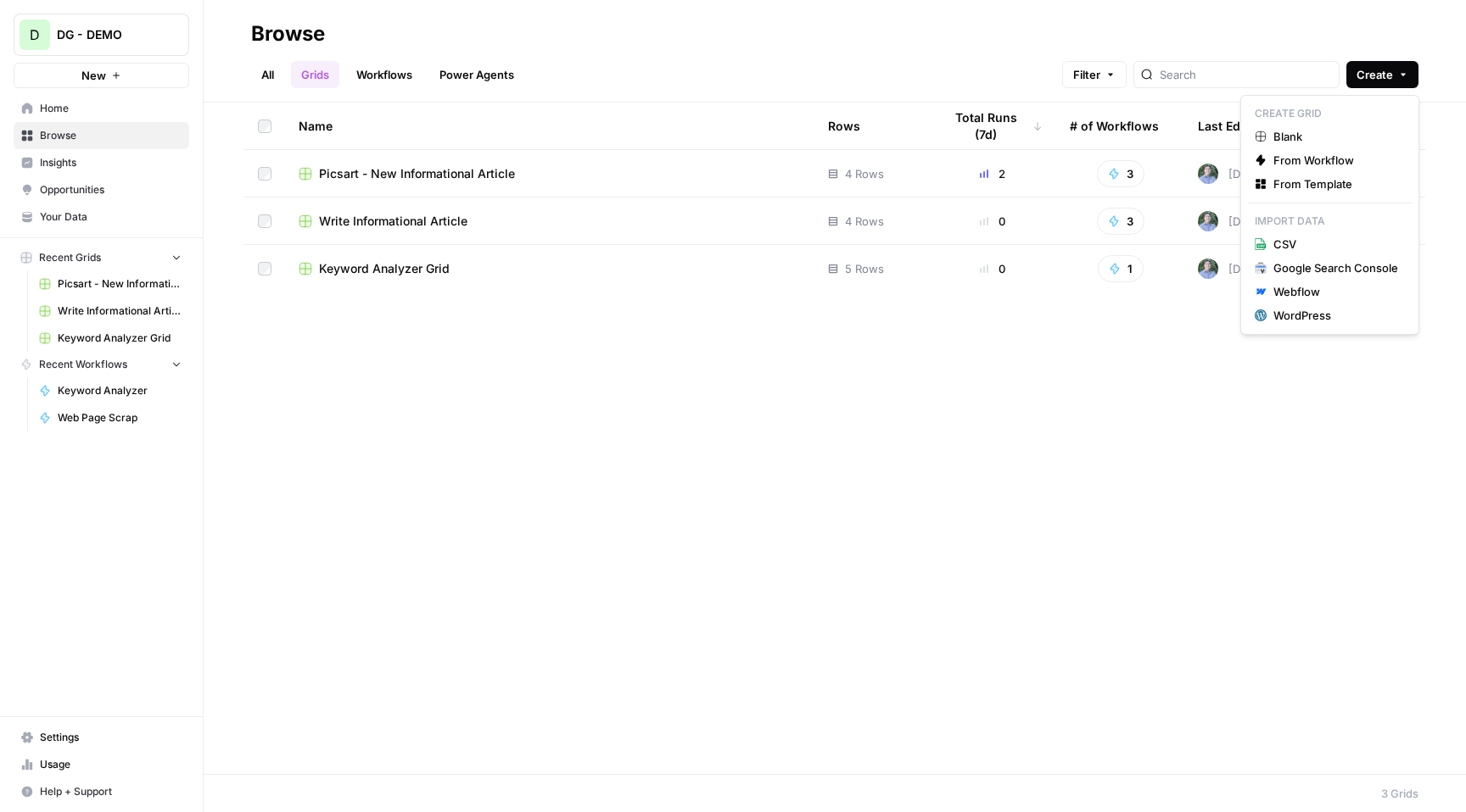
click at [1386, 73] on span "Create" at bounding box center [1375, 74] width 37 height 17
click at [1334, 193] on button "From Template" at bounding box center [1329, 184] width 164 height 24
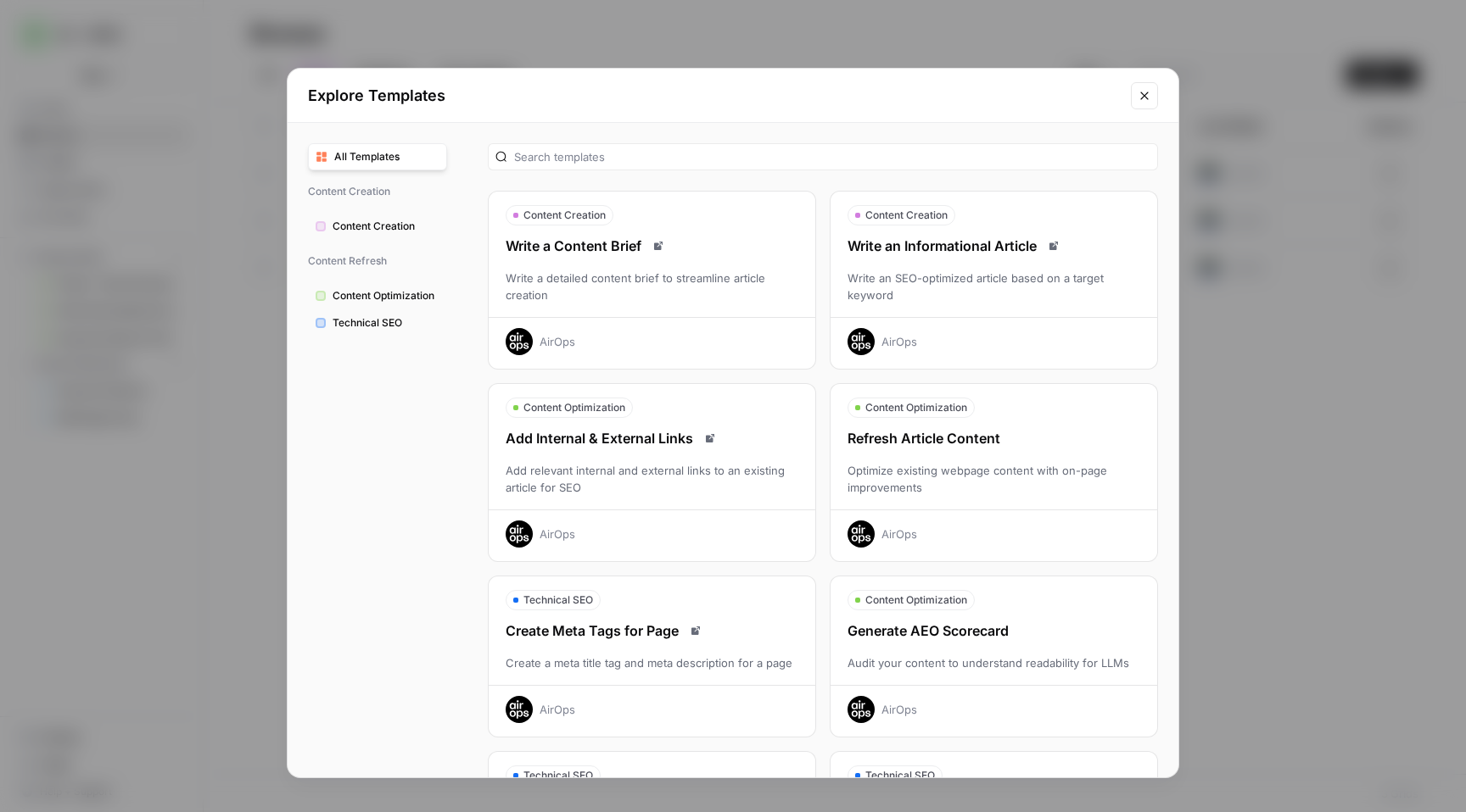
click at [944, 478] on div "Optimize existing webpage content with on-page improvements" at bounding box center [993, 479] width 326 height 34
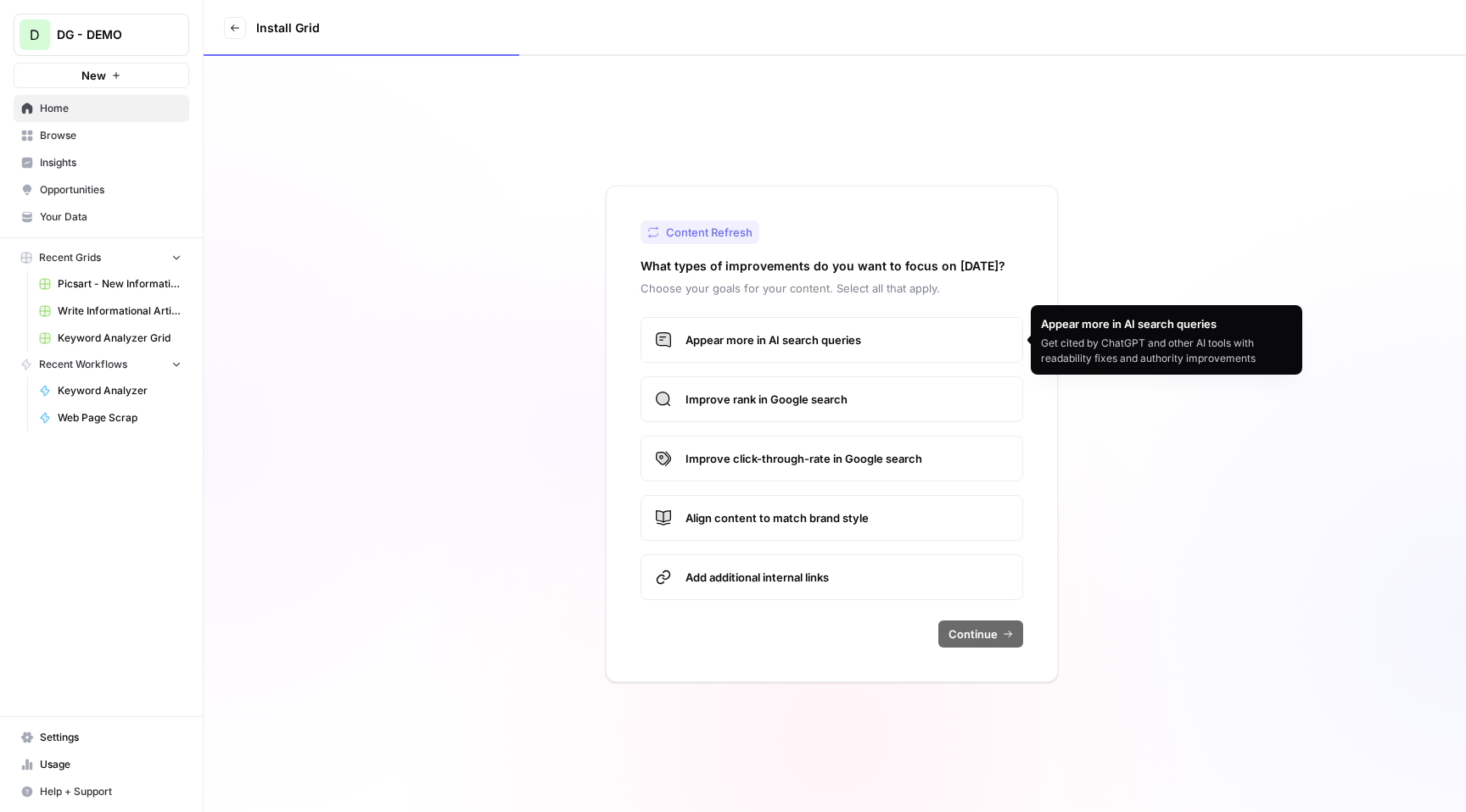
click at [866, 343] on span "Appear more in AI search queries" at bounding box center [847, 339] width 323 height 17
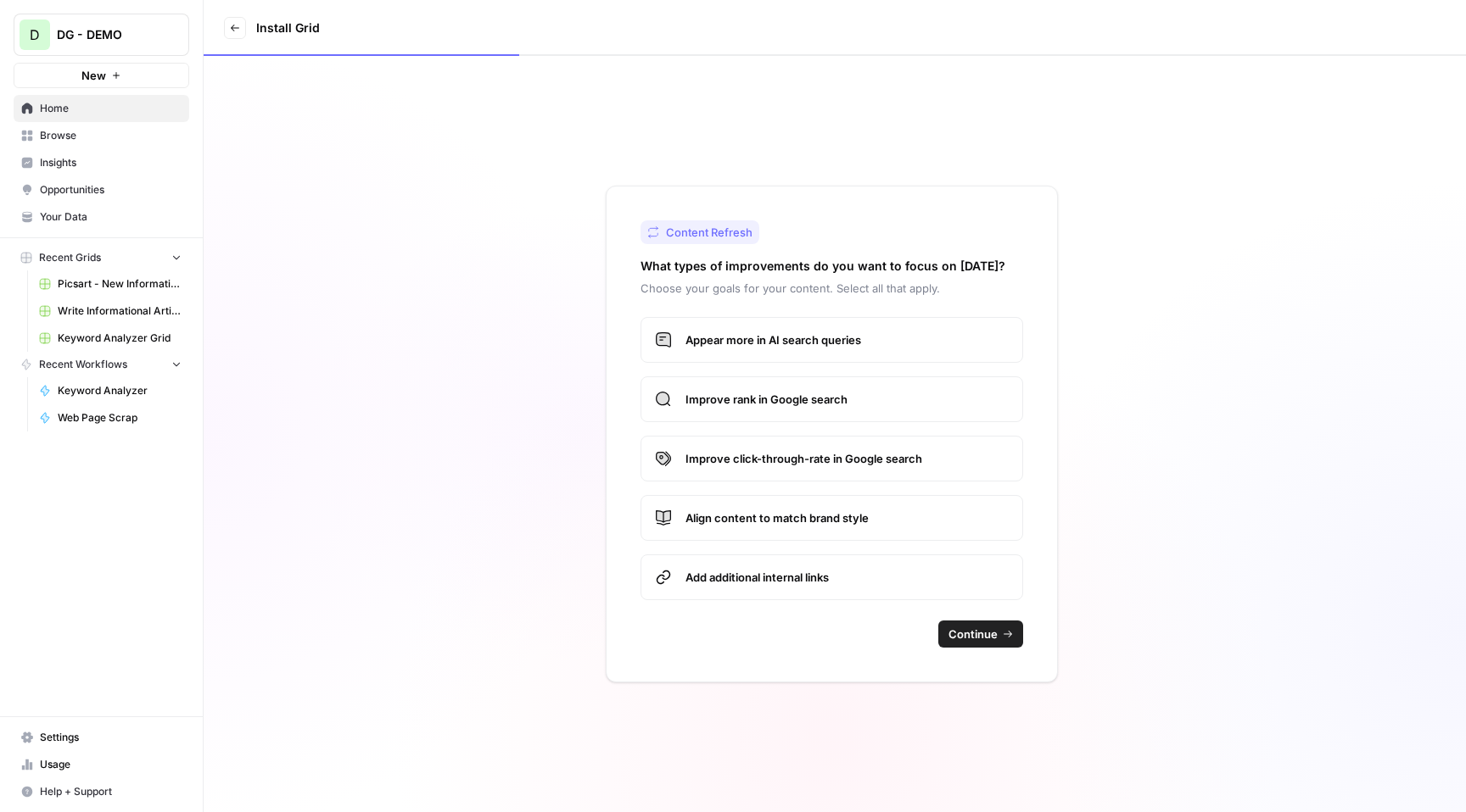
click at [871, 406] on span "Improve rank in Google search" at bounding box center [847, 399] width 323 height 17
click at [885, 452] on span "Improve click-through-rate in Google search" at bounding box center [847, 458] width 323 height 17
click at [888, 463] on span "Improve click-through-rate in Google search" at bounding box center [847, 458] width 323 height 17
click at [871, 402] on span "Improve rank in Google search" at bounding box center [847, 399] width 323 height 17
click at [865, 350] on label "Appear more in AI search queries" at bounding box center [832, 340] width 383 height 46
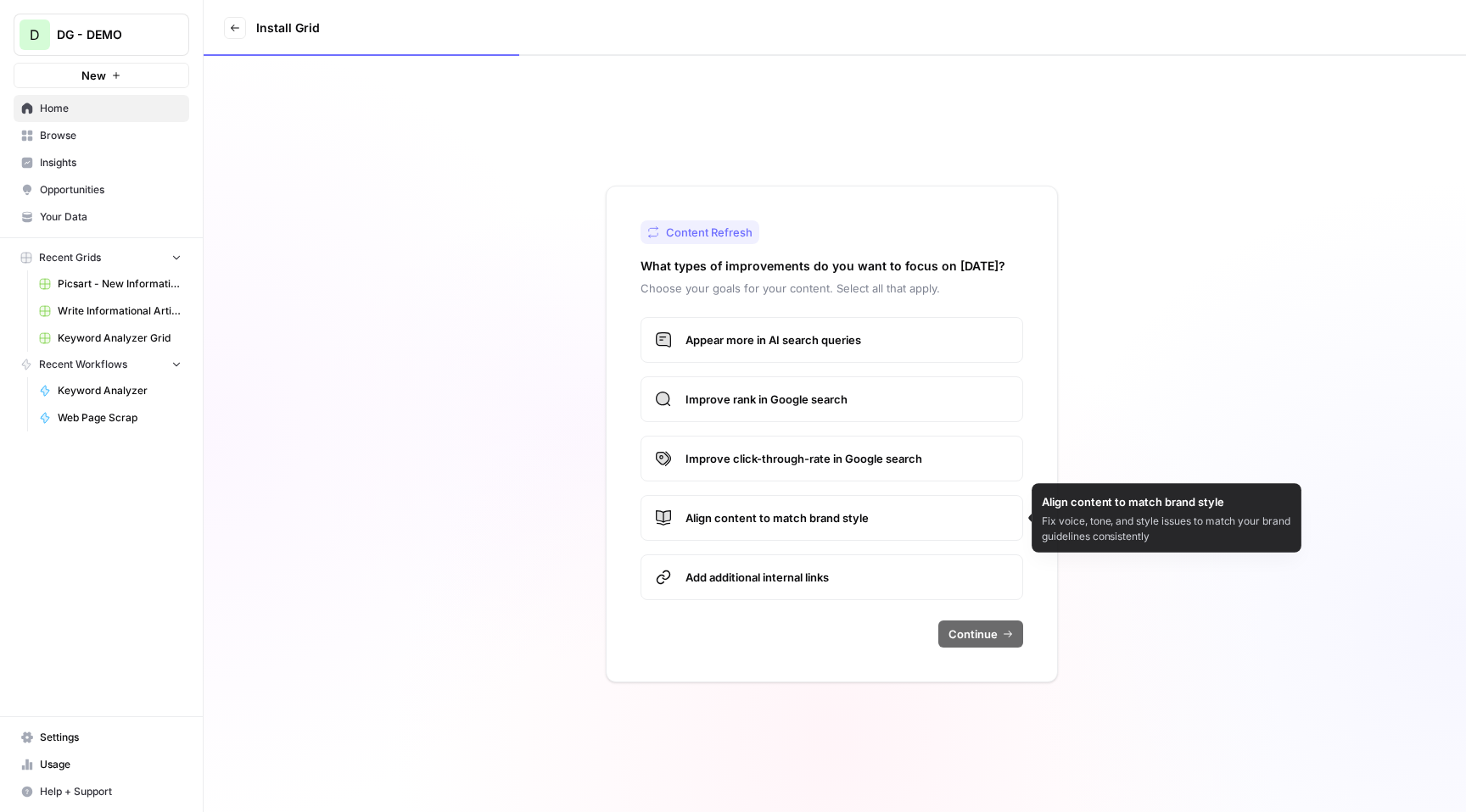
click at [872, 514] on span "Align content to match brand style" at bounding box center [847, 518] width 323 height 17
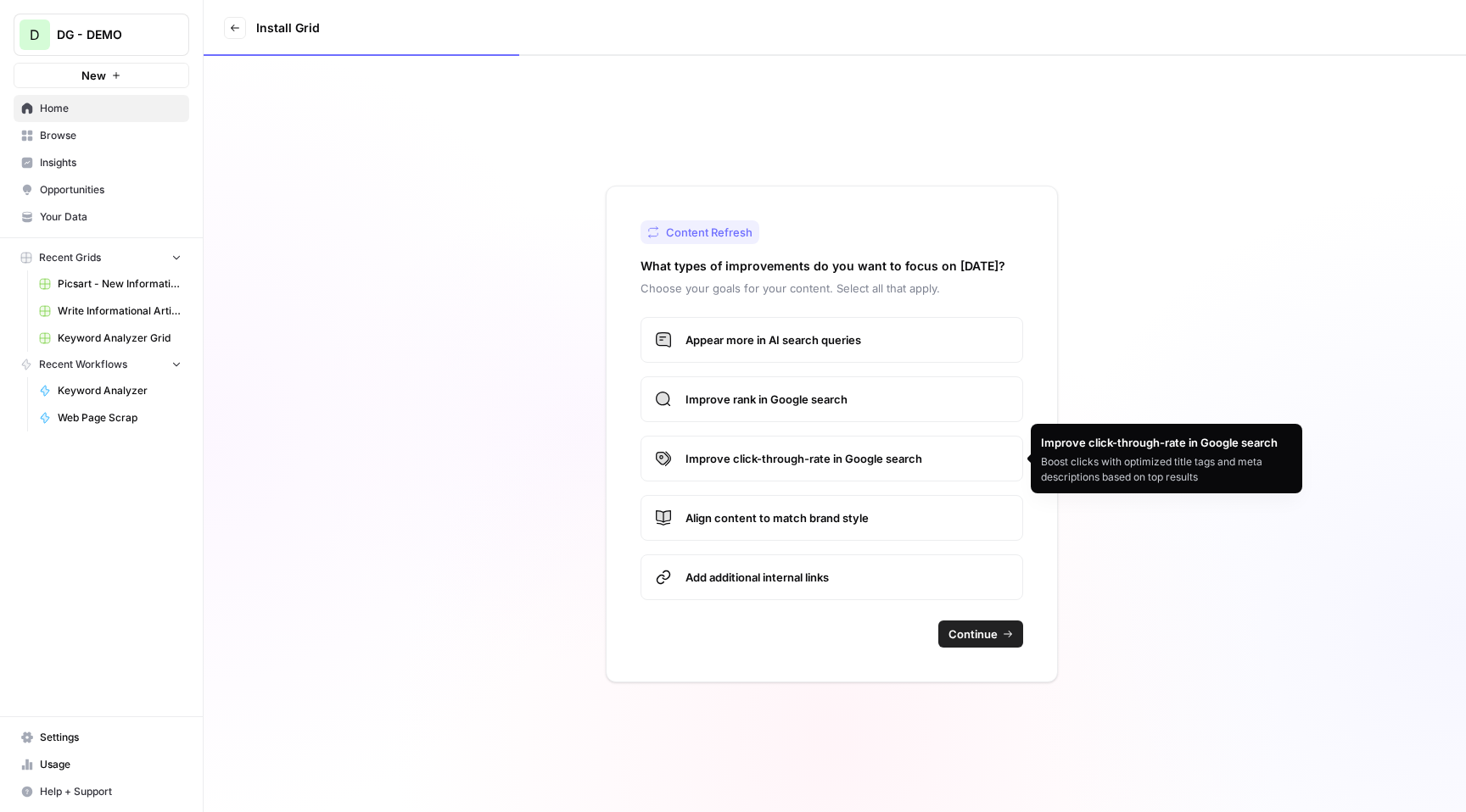
click at [914, 459] on span "Improve click-through-rate in Google search" at bounding box center [847, 458] width 323 height 17
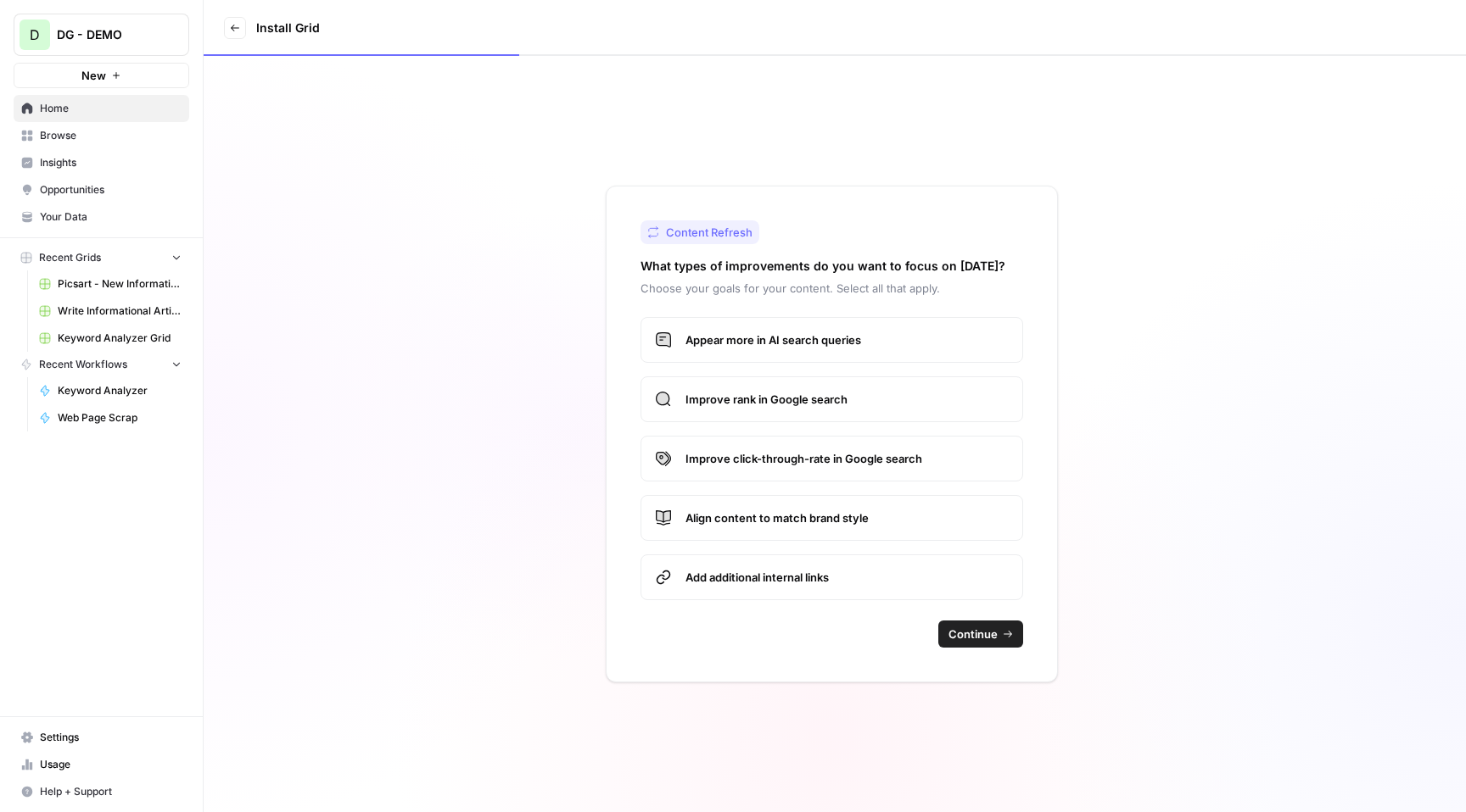
click at [913, 340] on span "Appear more in AI search queries" at bounding box center [847, 339] width 323 height 17
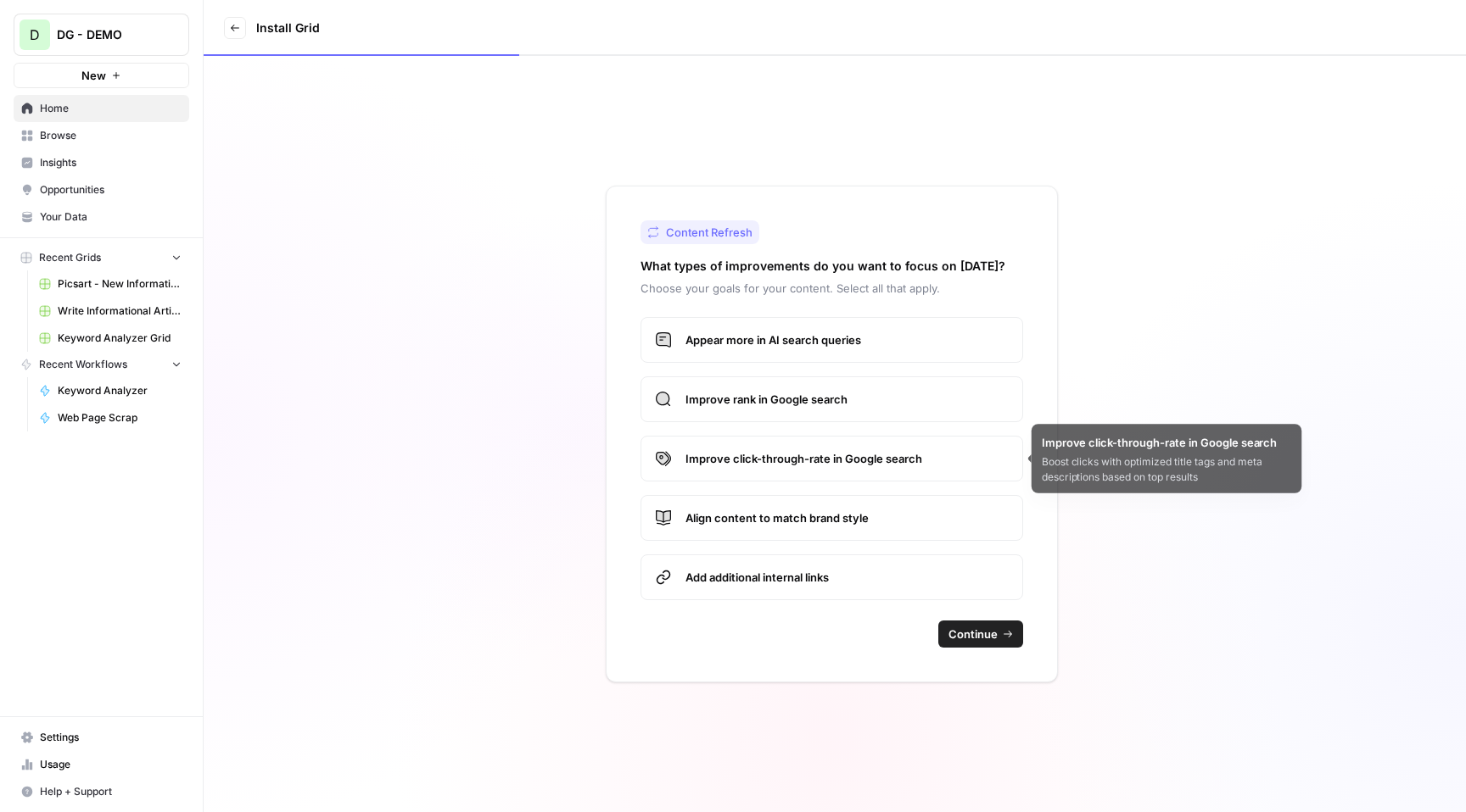
click at [913, 406] on span "Improve rank in Google search" at bounding box center [847, 399] width 323 height 17
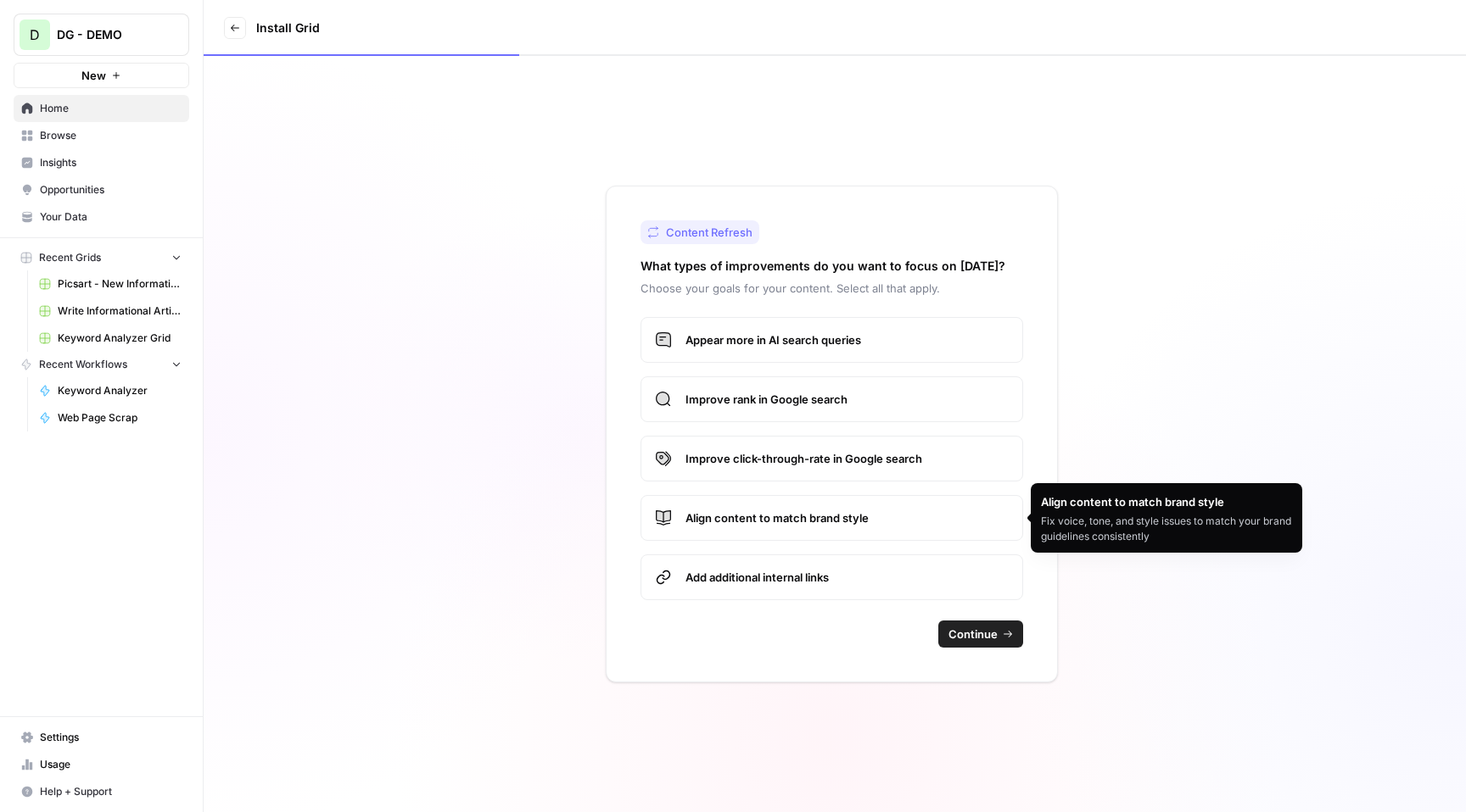
click at [847, 523] on span "Align content to match brand style" at bounding box center [847, 518] width 323 height 17
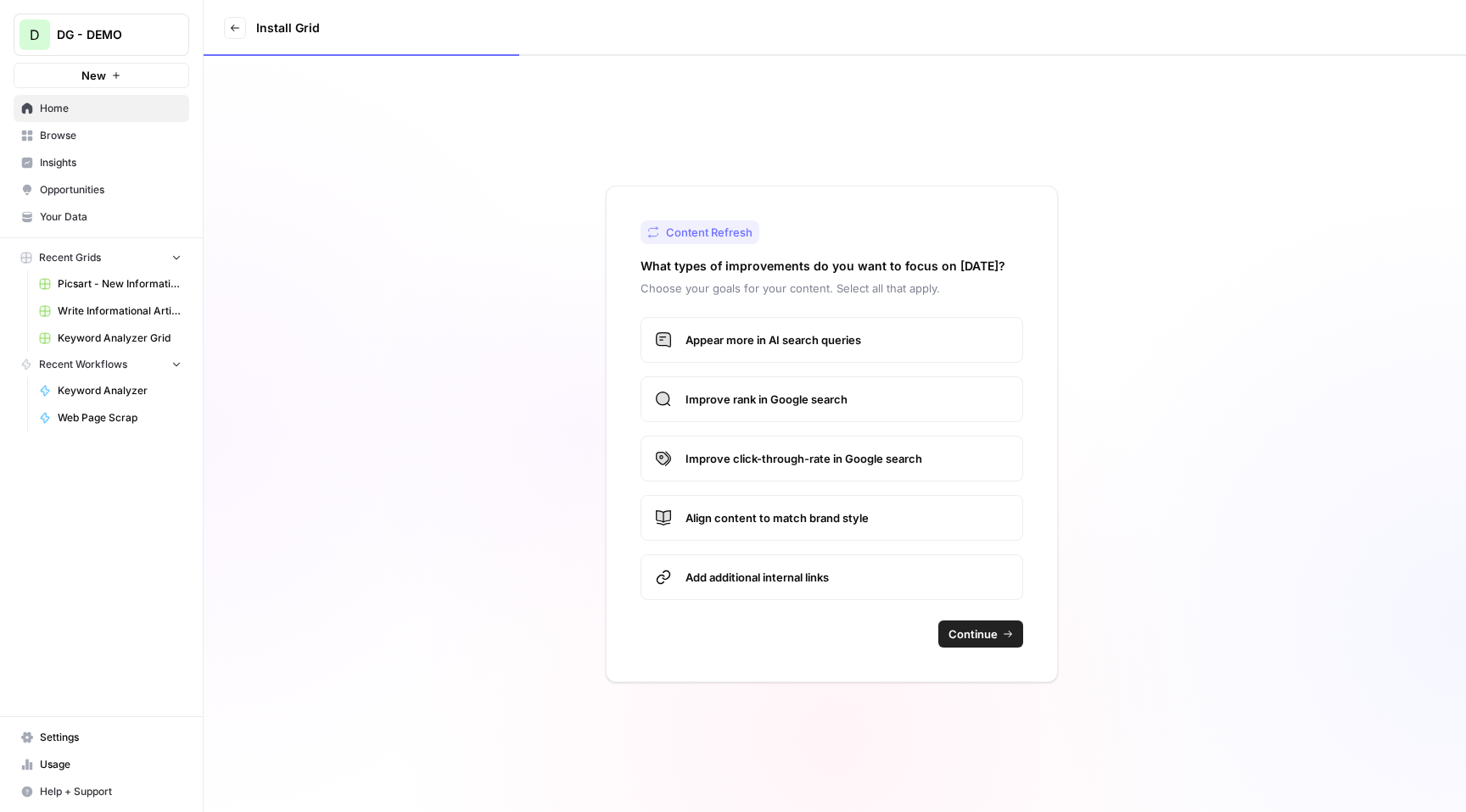
click at [847, 523] on span "Align content to match brand style" at bounding box center [847, 518] width 323 height 17
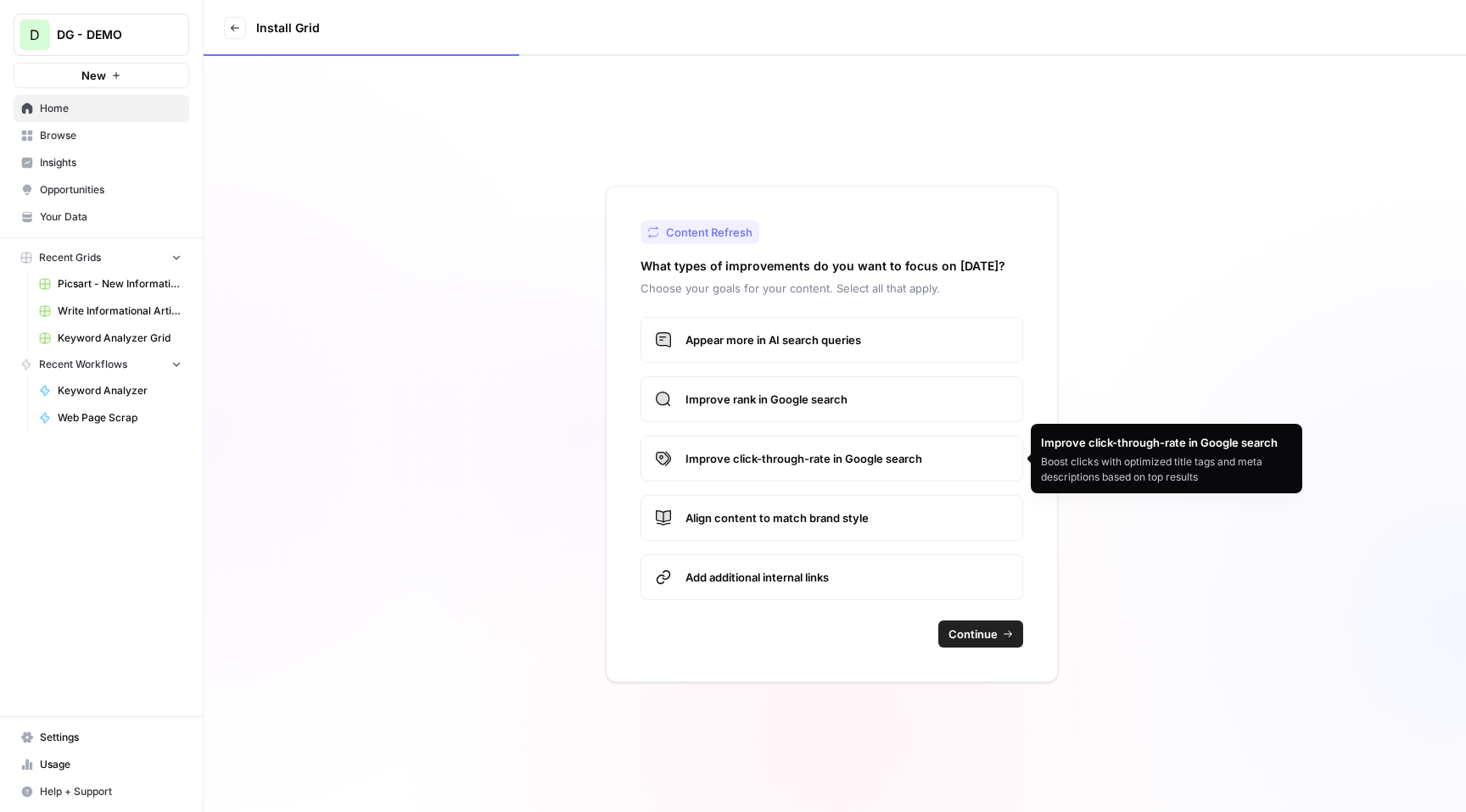
click at [962, 456] on span "Improve click-through-rate in Google search" at bounding box center [847, 458] width 323 height 17
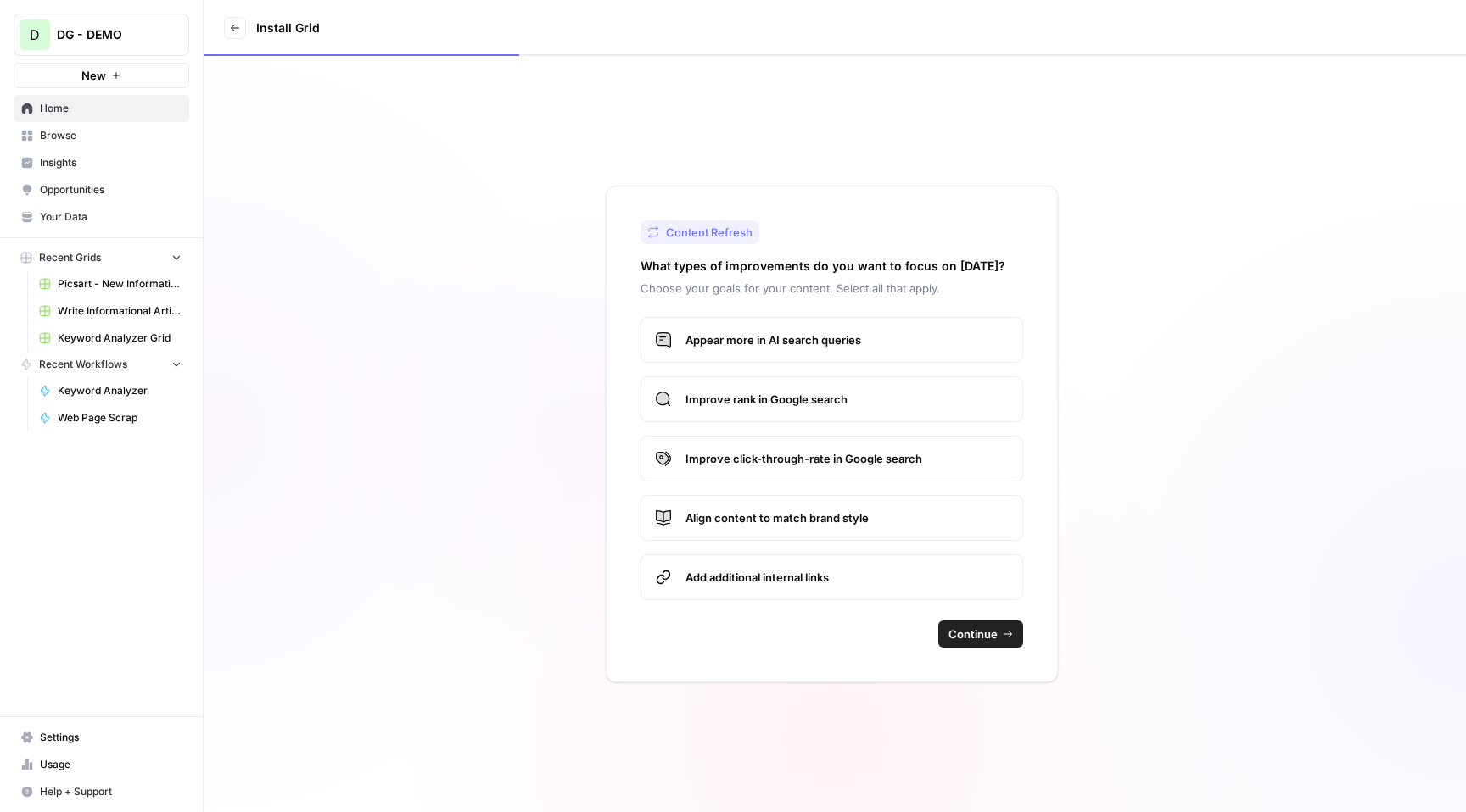
click at [988, 634] on span "Continue" at bounding box center [973, 634] width 50 height 17
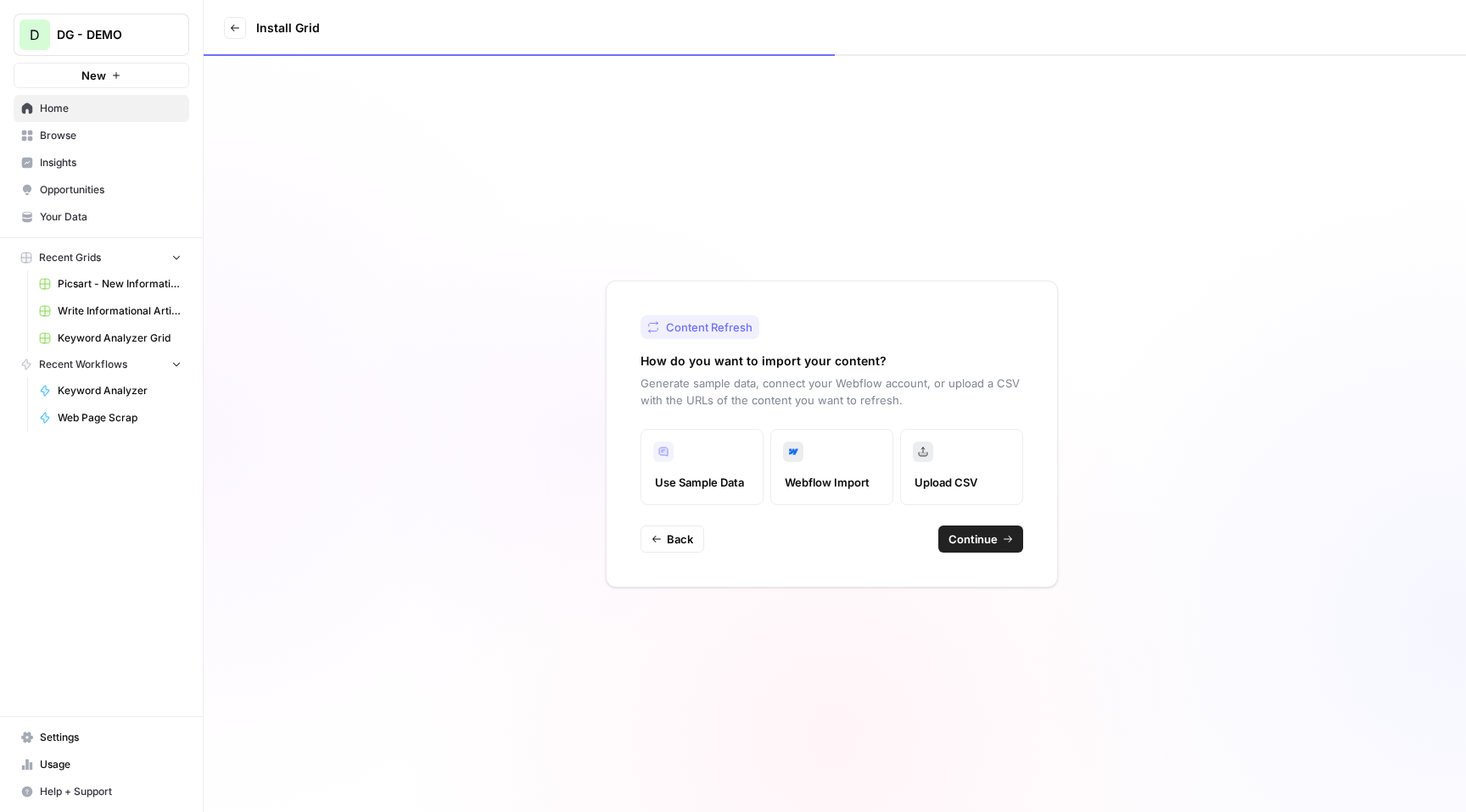
click at [983, 544] on span "Continue" at bounding box center [973, 538] width 50 height 17
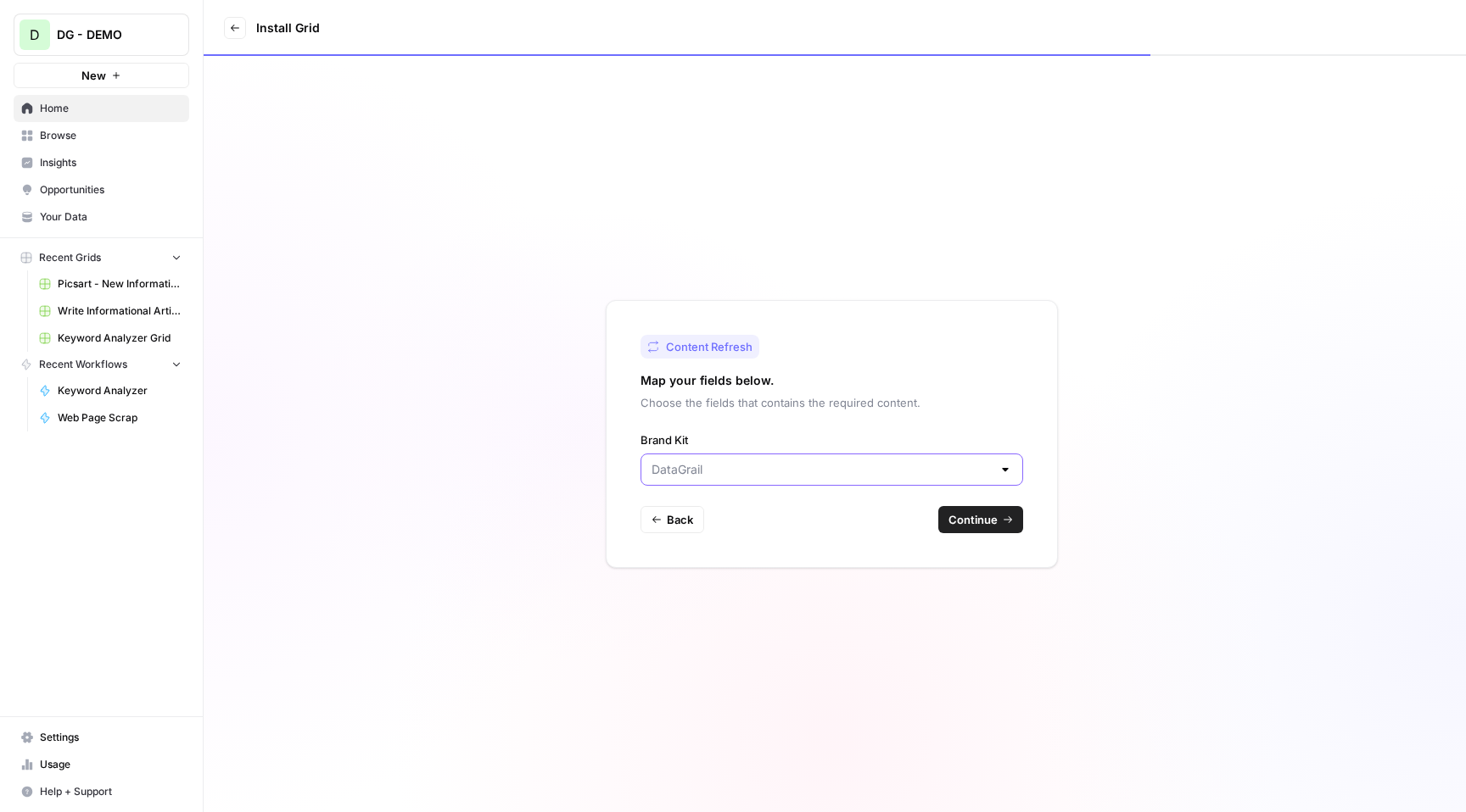
click at [869, 473] on input "Brand Kit" at bounding box center [821, 469] width 340 height 17
click at [754, 560] on span "Picsart" at bounding box center [828, 559] width 347 height 17
type input "Picsart"
click at [986, 522] on span "Continue" at bounding box center [973, 520] width 50 height 17
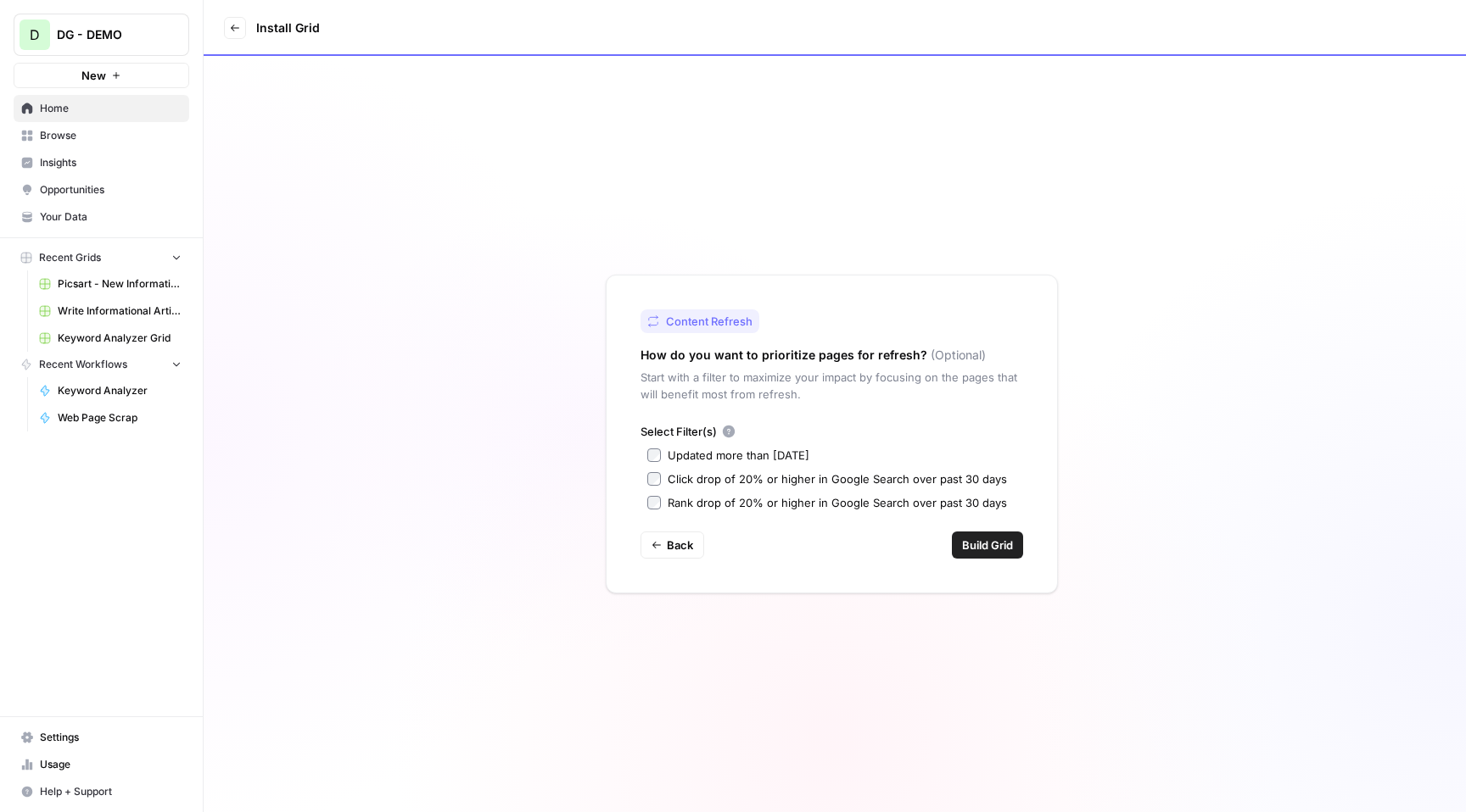
drag, startPoint x: 729, startPoint y: 355, endPoint x: 914, endPoint y: 355, distance: 185.0
click at [914, 355] on h2 "How do you want to prioritize pages for refresh?" at bounding box center [784, 355] width 287 height 17
click at [979, 543] on span "Build Grid" at bounding box center [987, 544] width 51 height 17
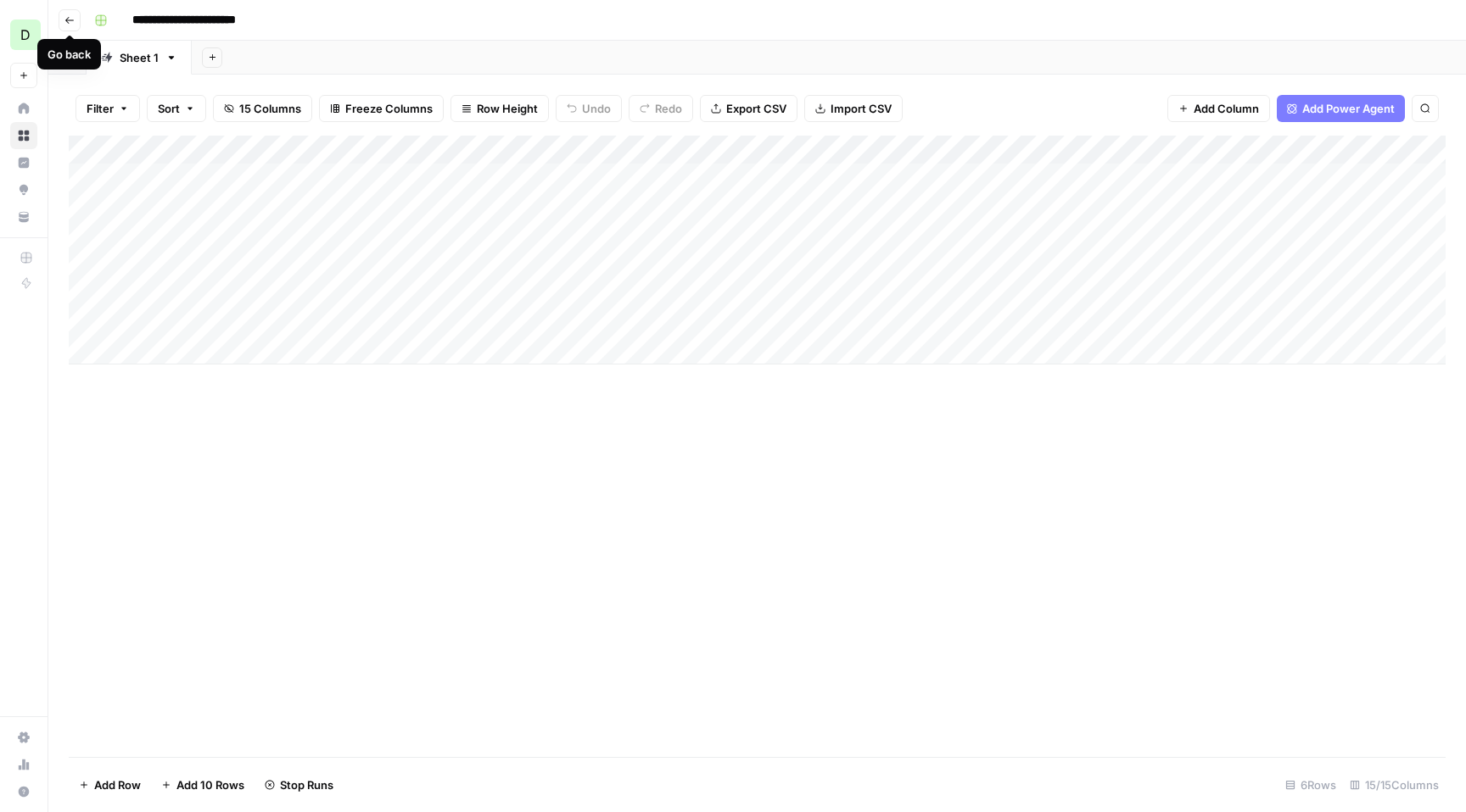
click at [75, 30] on button "Go back" at bounding box center [69, 20] width 22 height 22
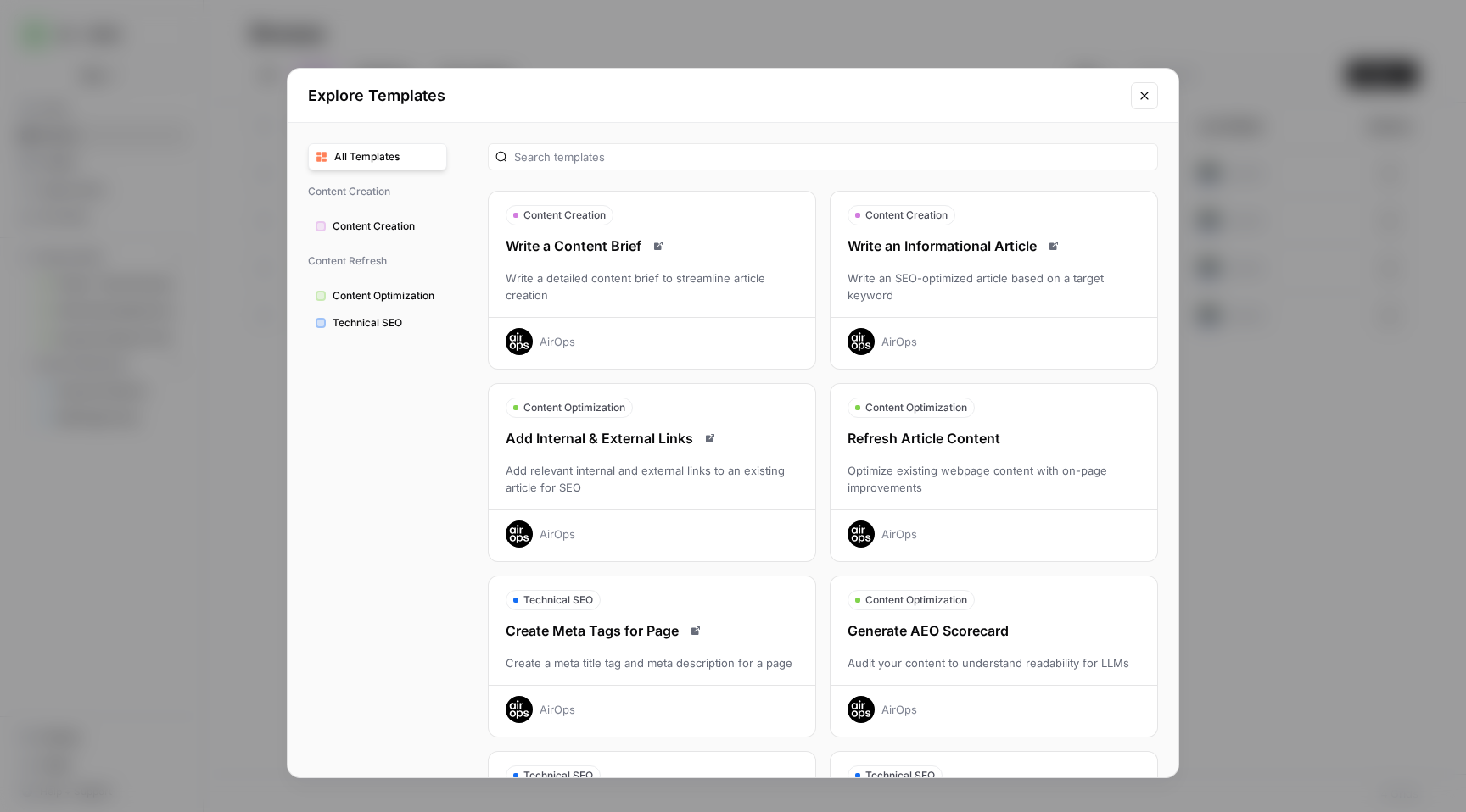
click at [1143, 89] on icon "Close modal" at bounding box center [1145, 96] width 14 height 14
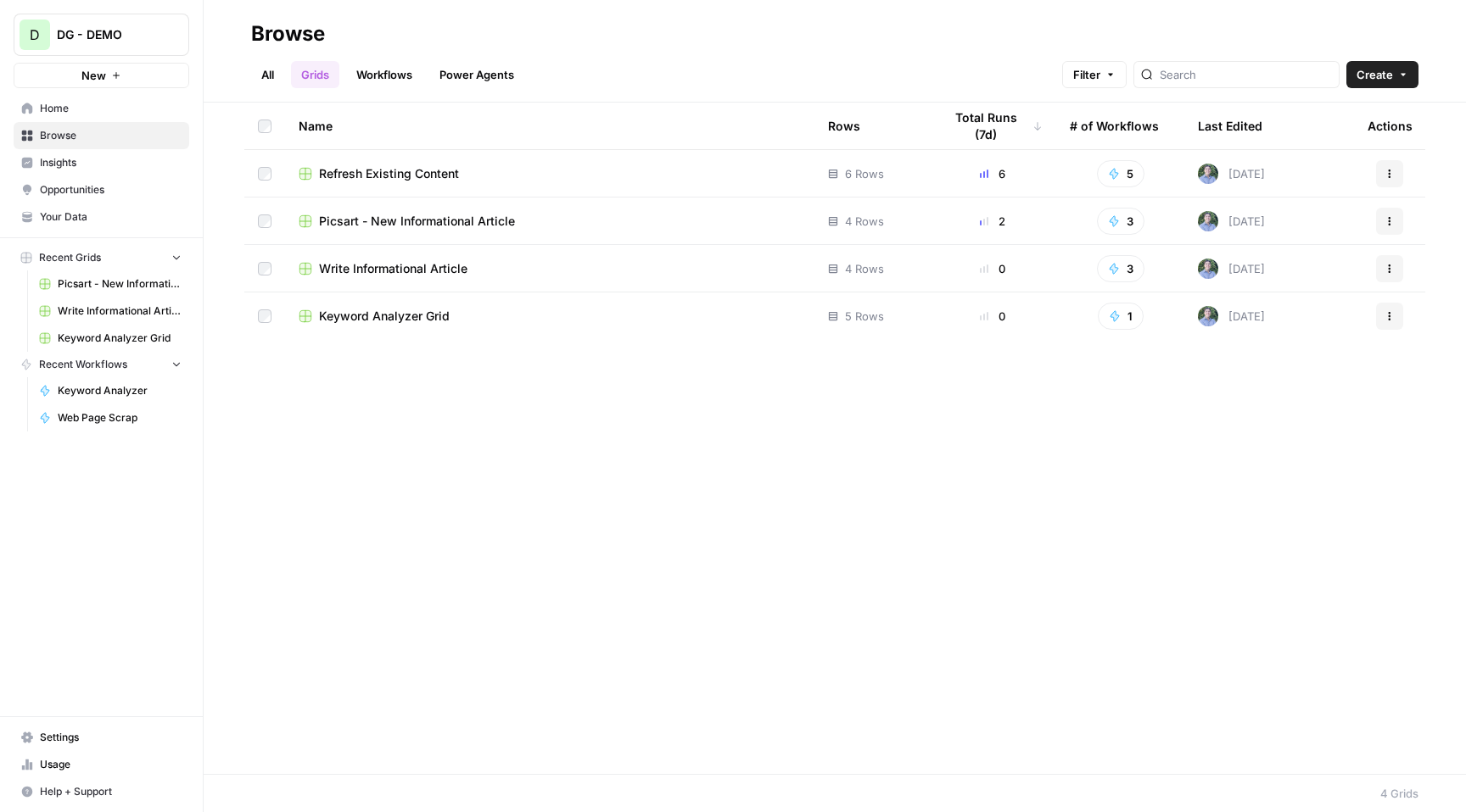
click at [464, 174] on div "Refresh Existing Content" at bounding box center [550, 174] width 502 height 17
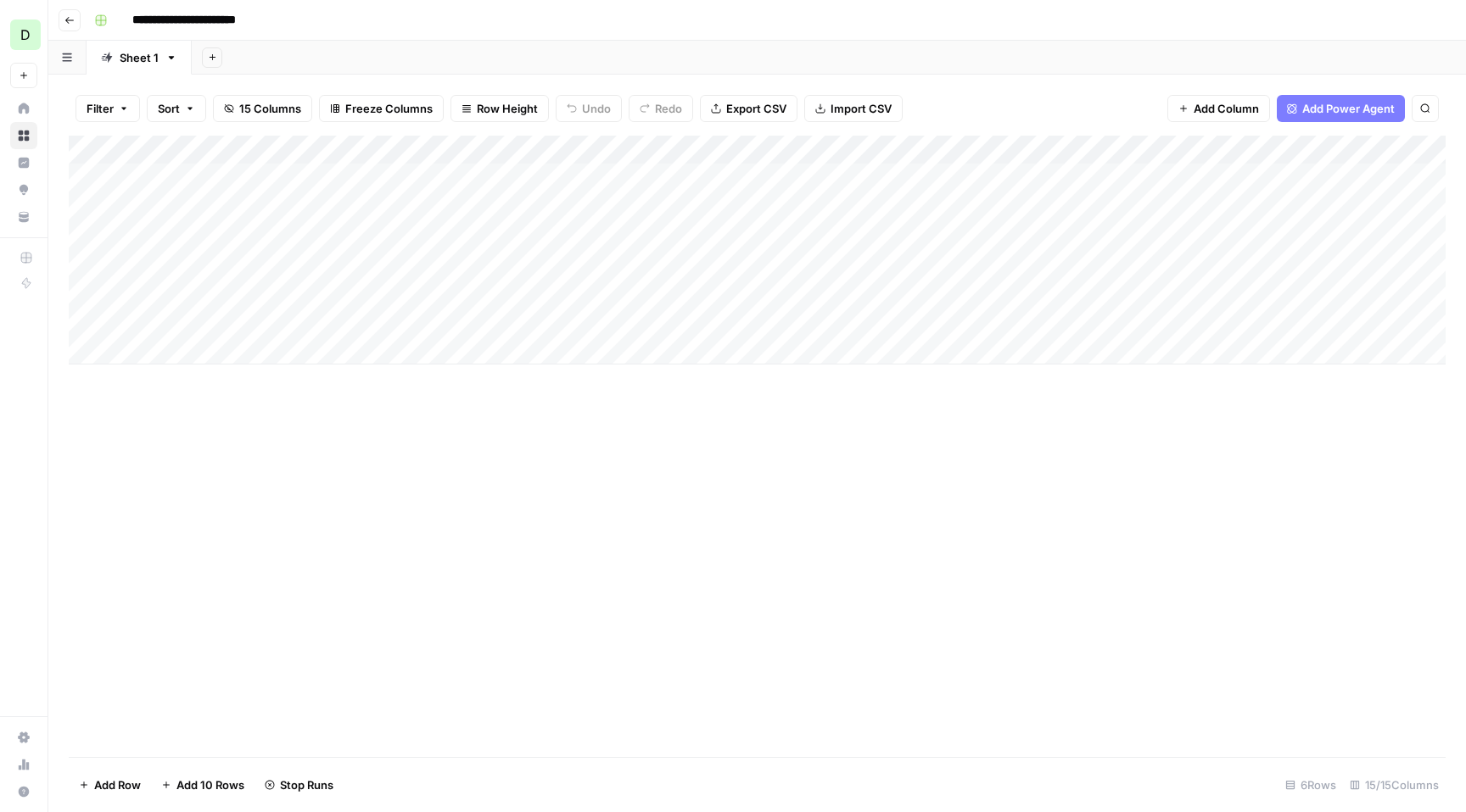
click at [163, 23] on input "**********" at bounding box center [203, 20] width 158 height 27
click at [140, 20] on input "**********" at bounding box center [203, 20] width 158 height 27
click at [136, 20] on input "**********" at bounding box center [203, 20] width 158 height 27
click at [130, 20] on input "**********" at bounding box center [203, 20] width 158 height 27
type input "**********"
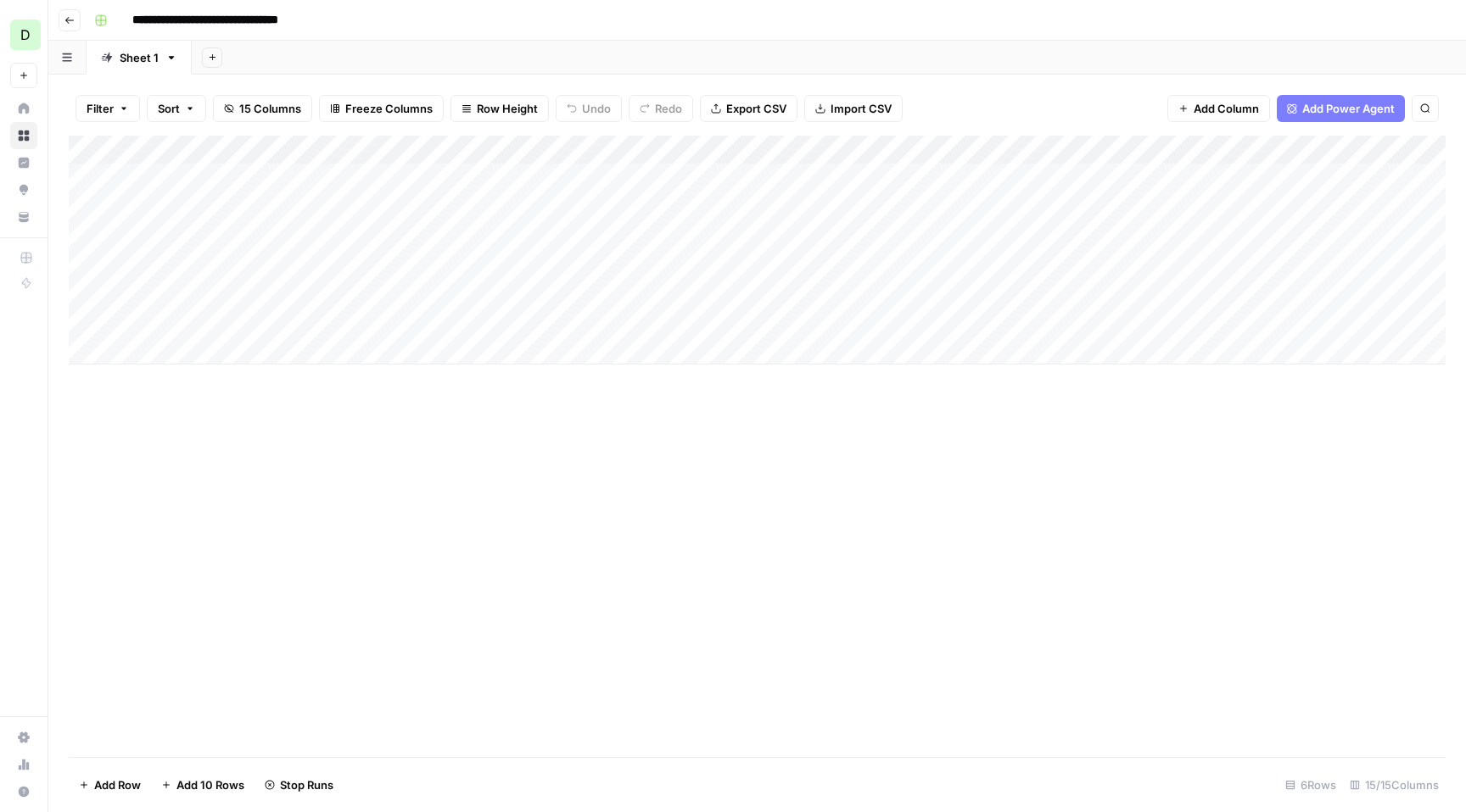
click at [62, 16] on button "Go back" at bounding box center [69, 20] width 22 height 22
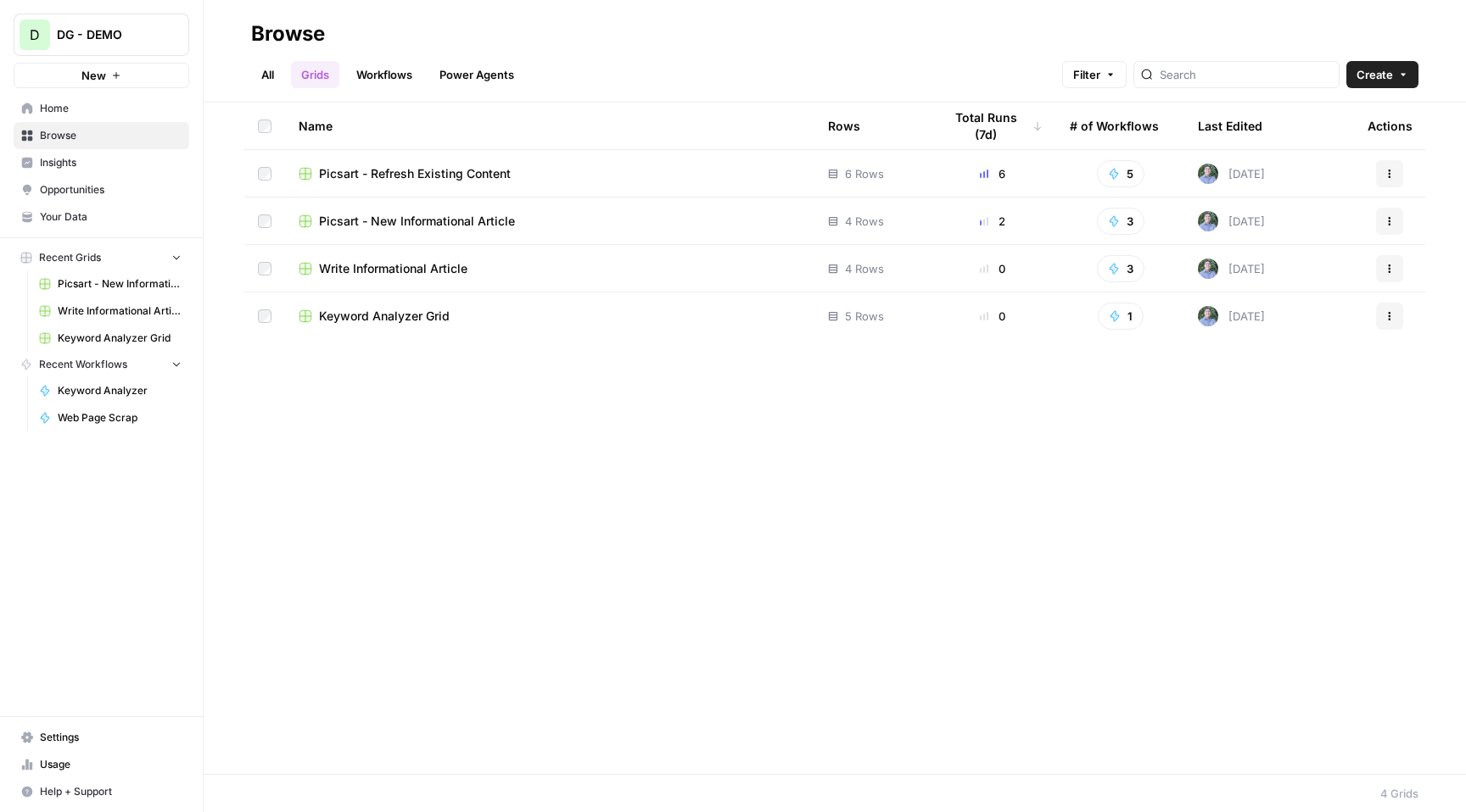
click at [431, 224] on span "Picsart - New Informational Article" at bounding box center [418, 221] width 196 height 17
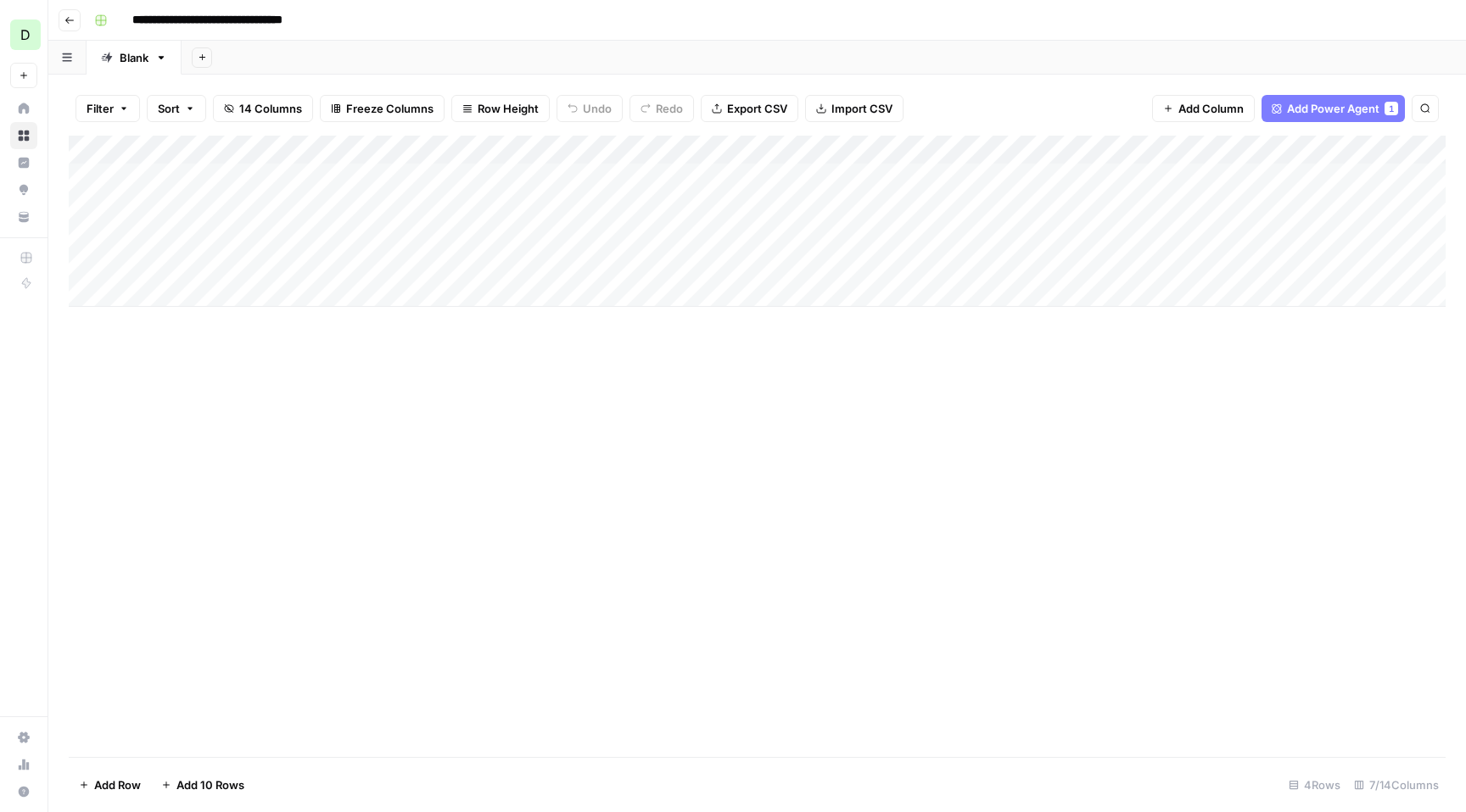
click at [569, 149] on div "Add Column" at bounding box center [757, 221] width 1377 height 172
click at [588, 365] on div "Add Column" at bounding box center [757, 446] width 1377 height 622
click at [442, 174] on div "Add Column" at bounding box center [757, 221] width 1377 height 172
click at [532, 183] on div "Add Column" at bounding box center [757, 221] width 1377 height 172
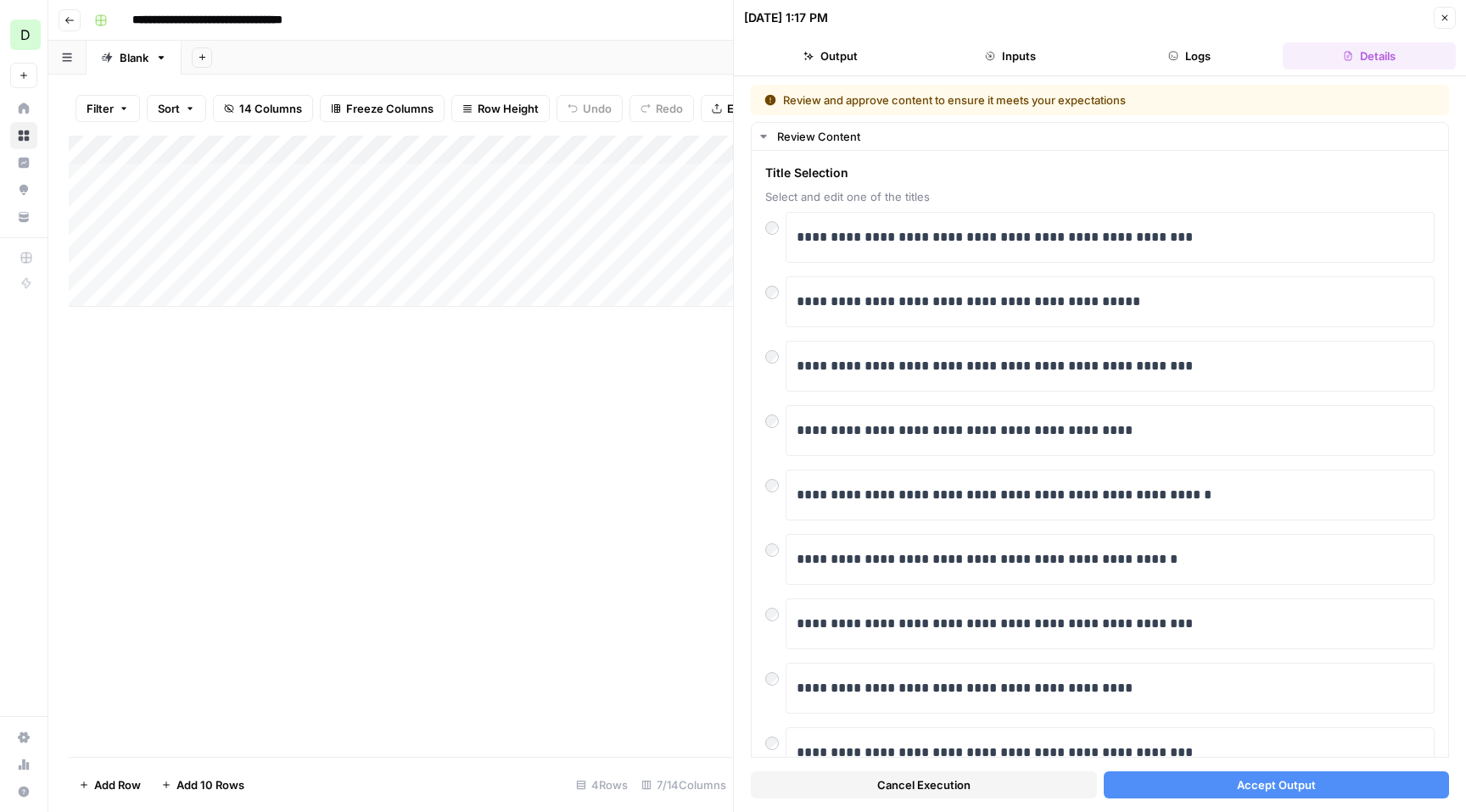
click at [1293, 782] on span "Accept Output" at bounding box center [1277, 785] width 79 height 17
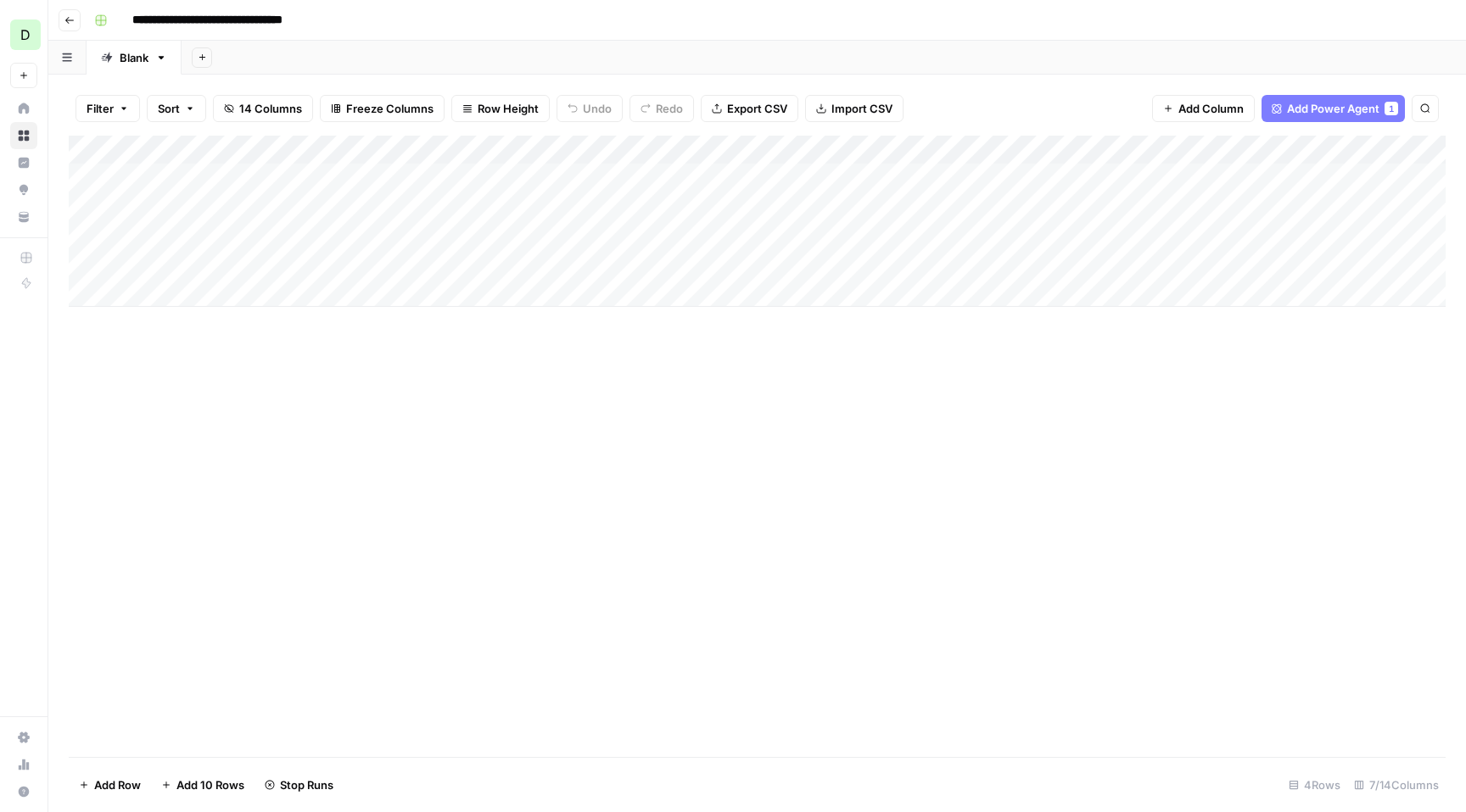
click at [446, 207] on div "Add Column" at bounding box center [757, 221] width 1377 height 172
click at [454, 208] on div "Add Column" at bounding box center [757, 221] width 1377 height 172
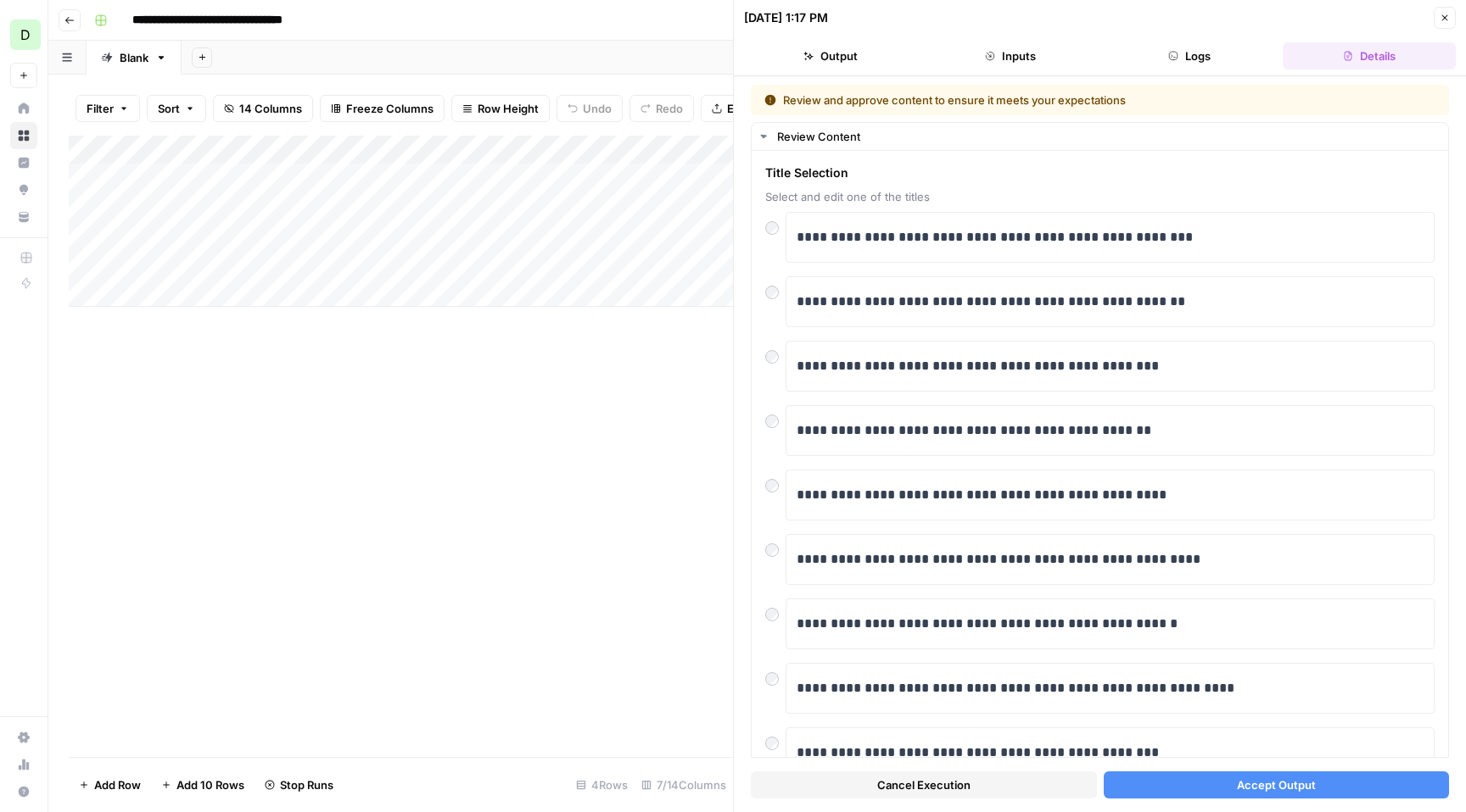
click at [456, 181] on div "Add Column" at bounding box center [401, 221] width 665 height 172
click at [1450, 19] on button "Close" at bounding box center [1445, 18] width 22 height 22
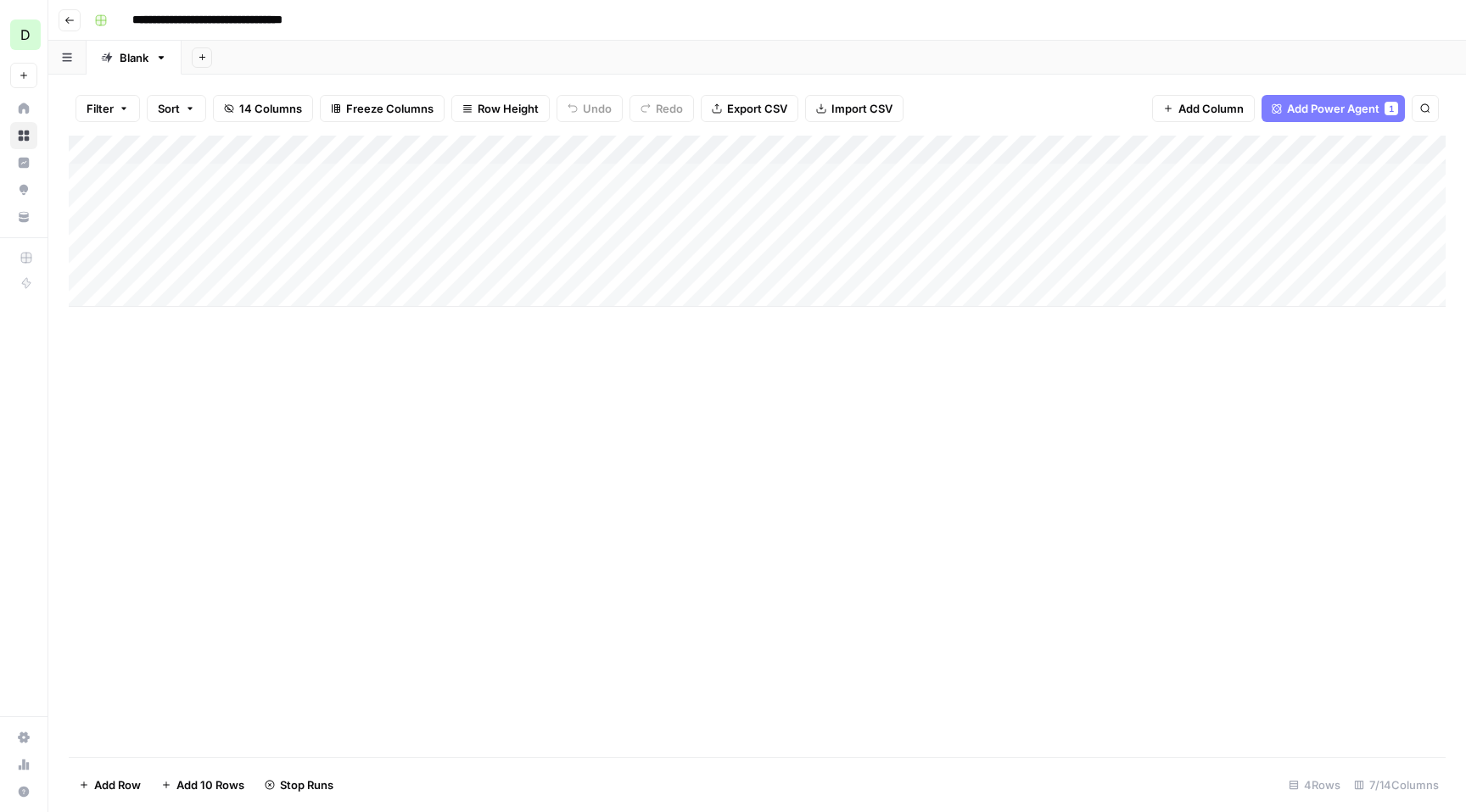
click at [856, 178] on div "Add Column" at bounding box center [757, 221] width 1377 height 172
click at [437, 243] on div "Add Column" at bounding box center [757, 221] width 1377 height 172
click at [445, 204] on div "Add Column" at bounding box center [757, 221] width 1377 height 172
click at [458, 208] on div "Add Column" at bounding box center [757, 221] width 1377 height 172
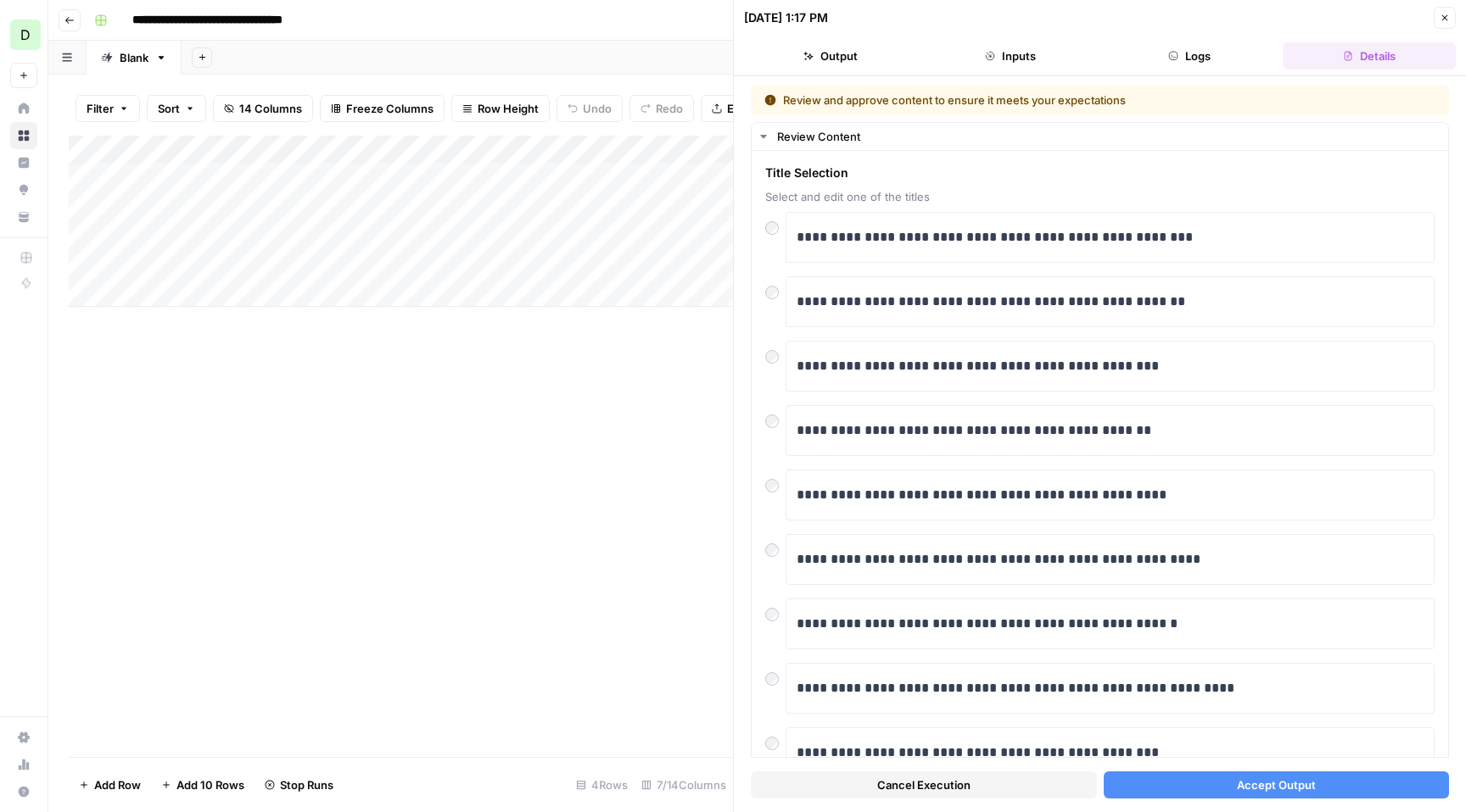
click at [1272, 791] on span "Accept Output" at bounding box center [1277, 785] width 79 height 17
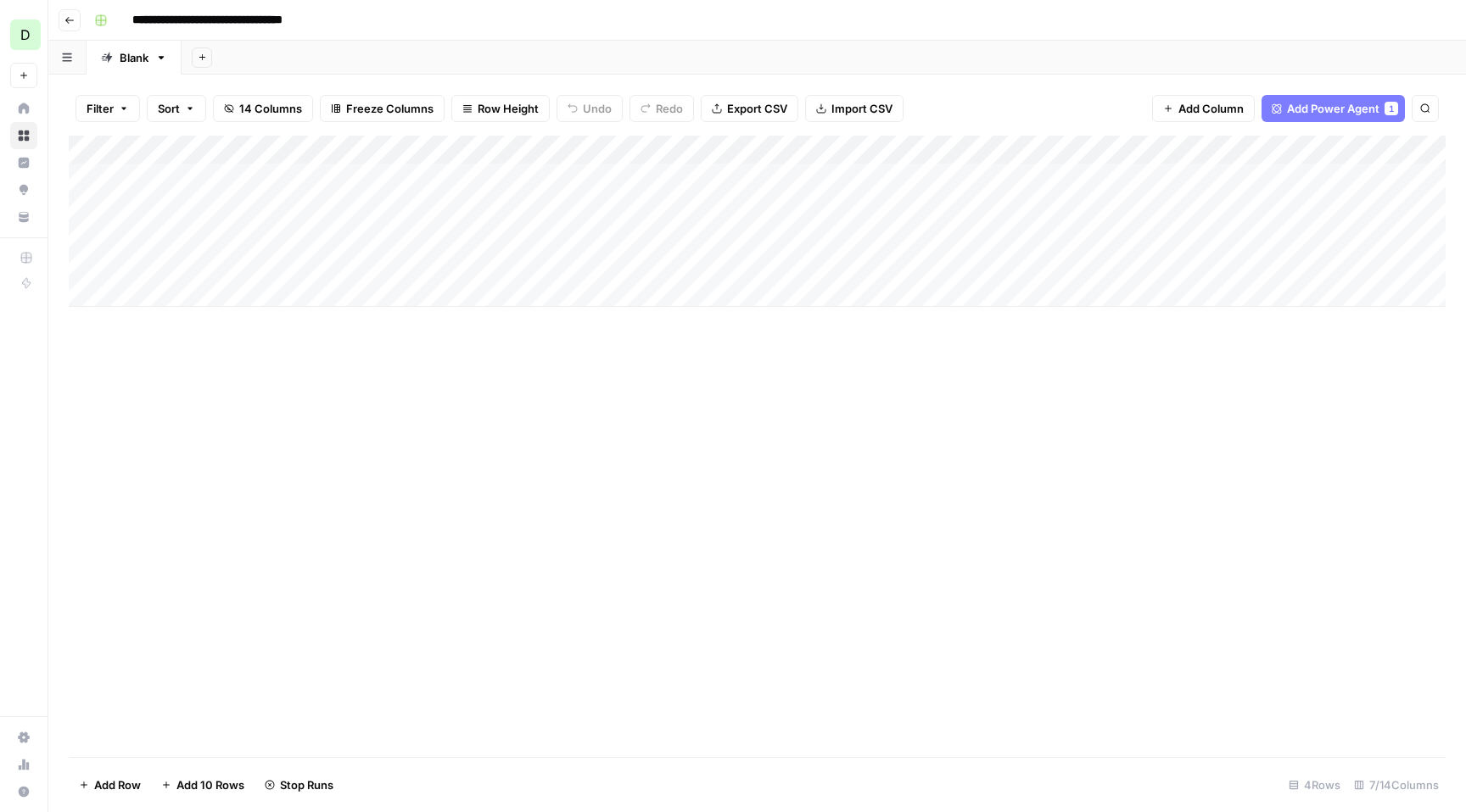
click at [569, 152] on div "Add Column" at bounding box center [757, 221] width 1377 height 172
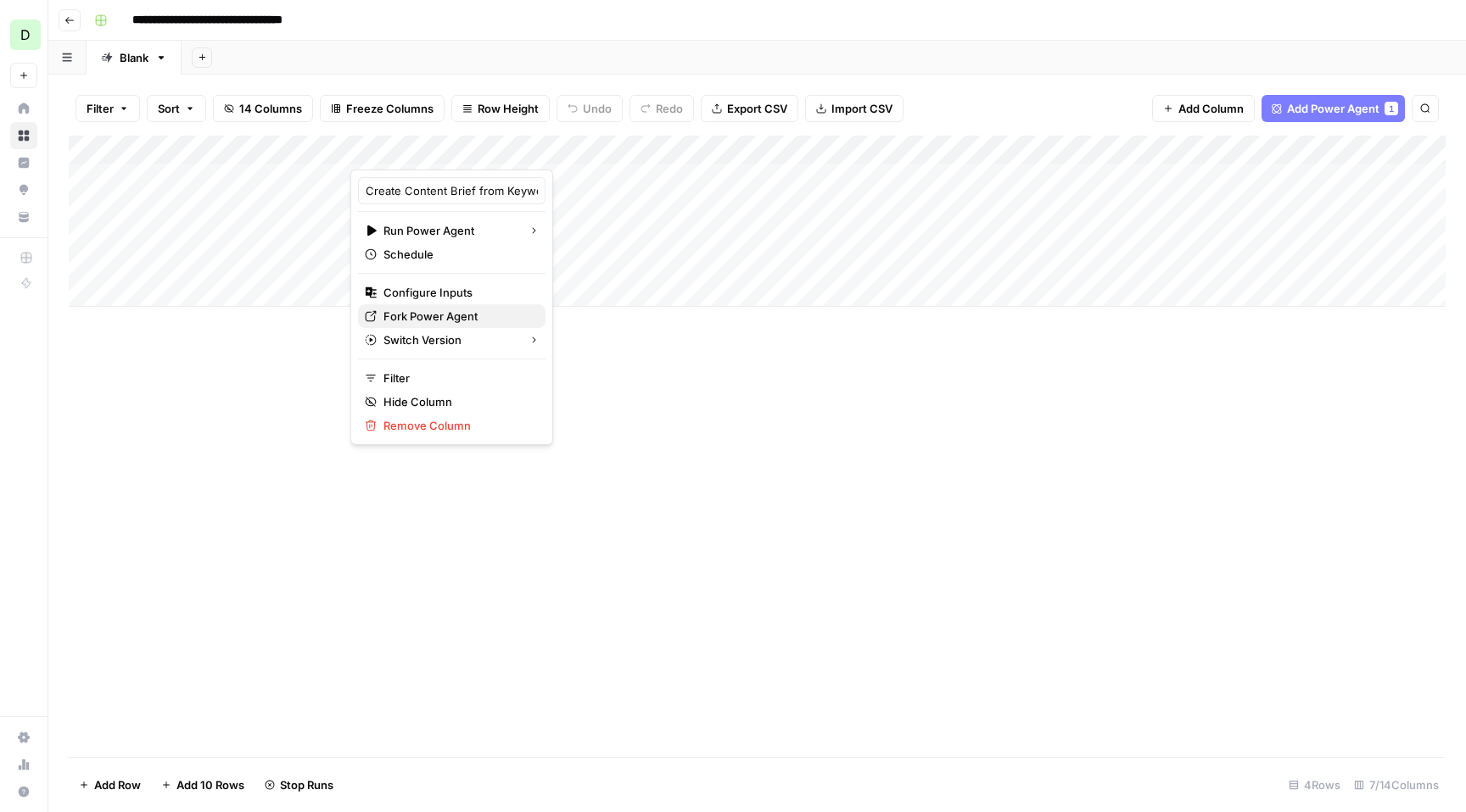
click at [407, 315] on span "Fork Power Agent" at bounding box center [458, 315] width 149 height 17
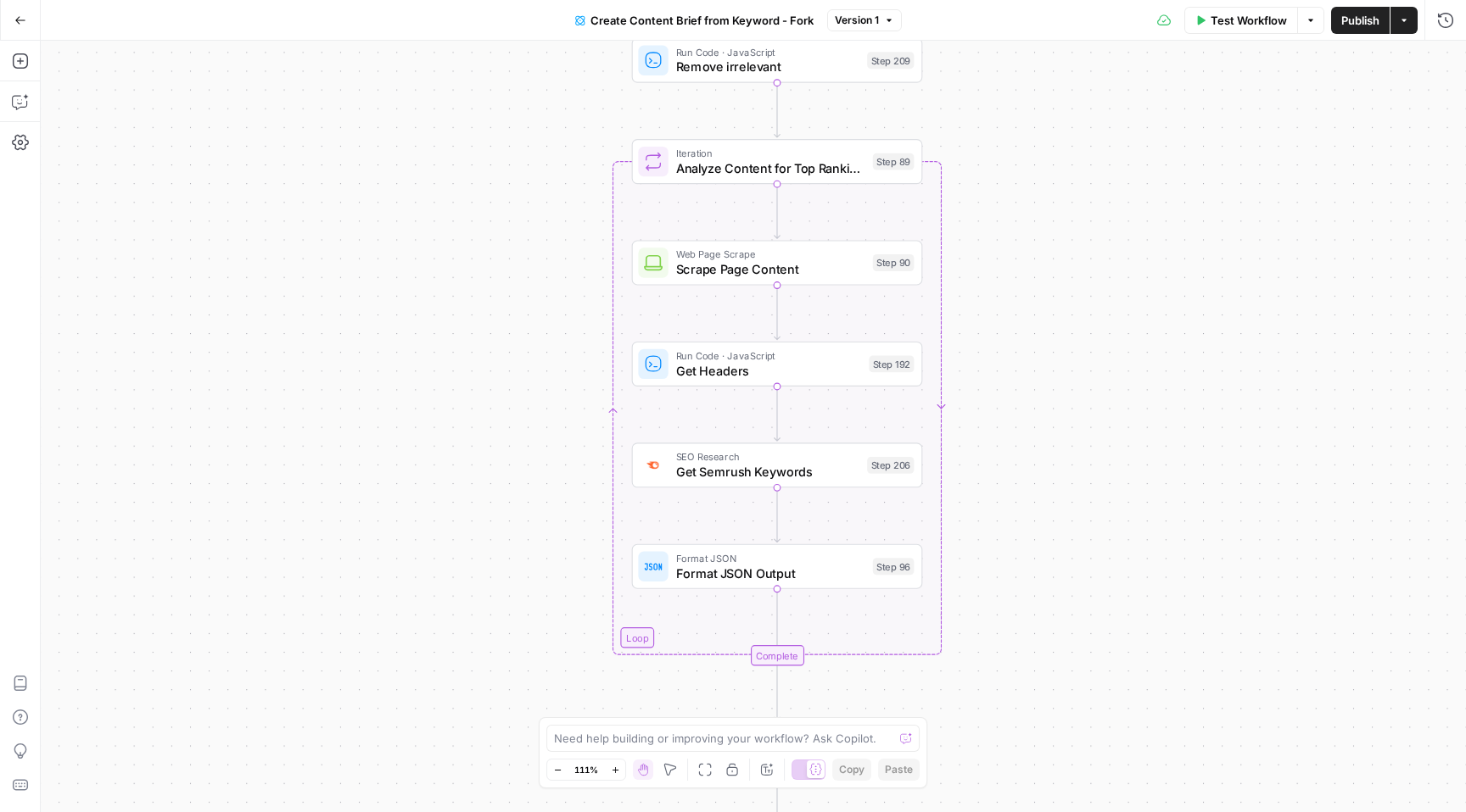
drag, startPoint x: 895, startPoint y: 356, endPoint x: 983, endPoint y: 370, distance: 89.1
click at [984, 371] on div "Workflow Set Inputs Inputs Google Search Perform Google Search Step 51 Loop Ite…" at bounding box center [753, 426] width 1425 height 771
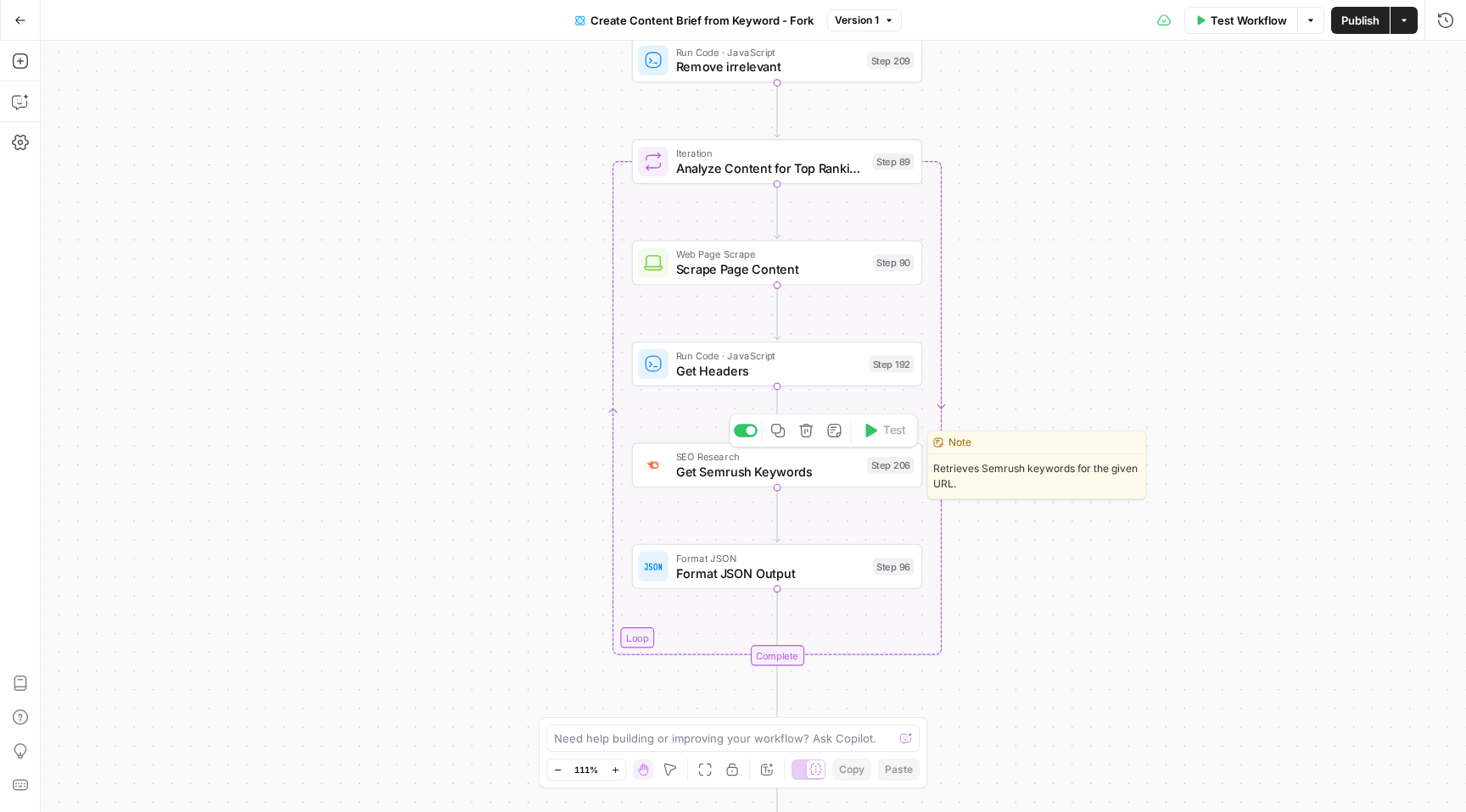
click at [753, 460] on span "SEO Research" at bounding box center [769, 456] width 184 height 15
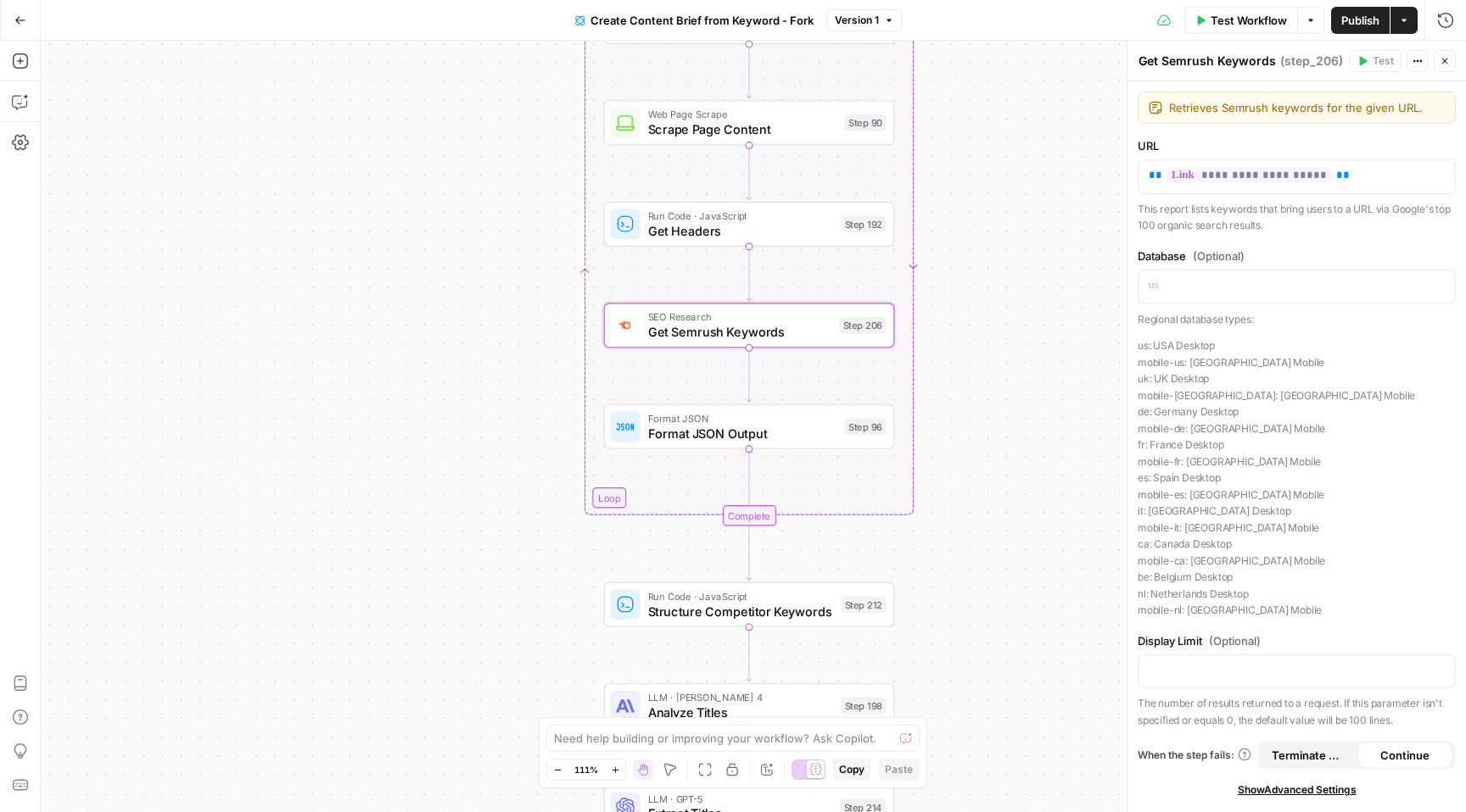
drag, startPoint x: 968, startPoint y: 245, endPoint x: 939, endPoint y: 104, distance: 144.0
click at [939, 104] on div "Workflow Set Inputs Inputs Google Search Perform Google Search Step 51 Loop Ite…" at bounding box center [753, 426] width 1425 height 771
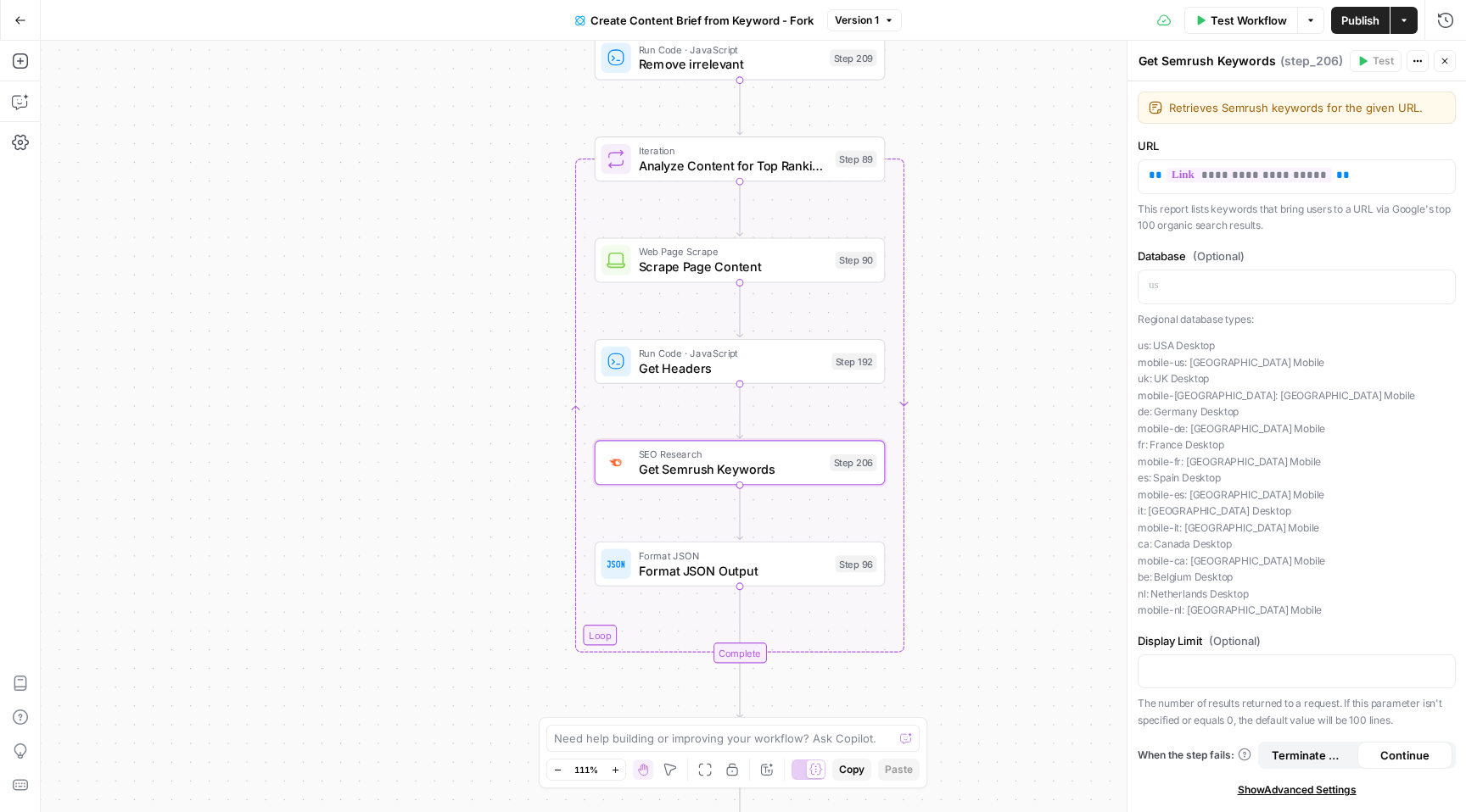
drag, startPoint x: 500, startPoint y: 185, endPoint x: 492, endPoint y: 323, distance: 138.2
click at [492, 323] on div "Workflow Set Inputs Inputs Google Search Perform Google Search Step 51 Loop Ite…" at bounding box center [753, 426] width 1425 height 771
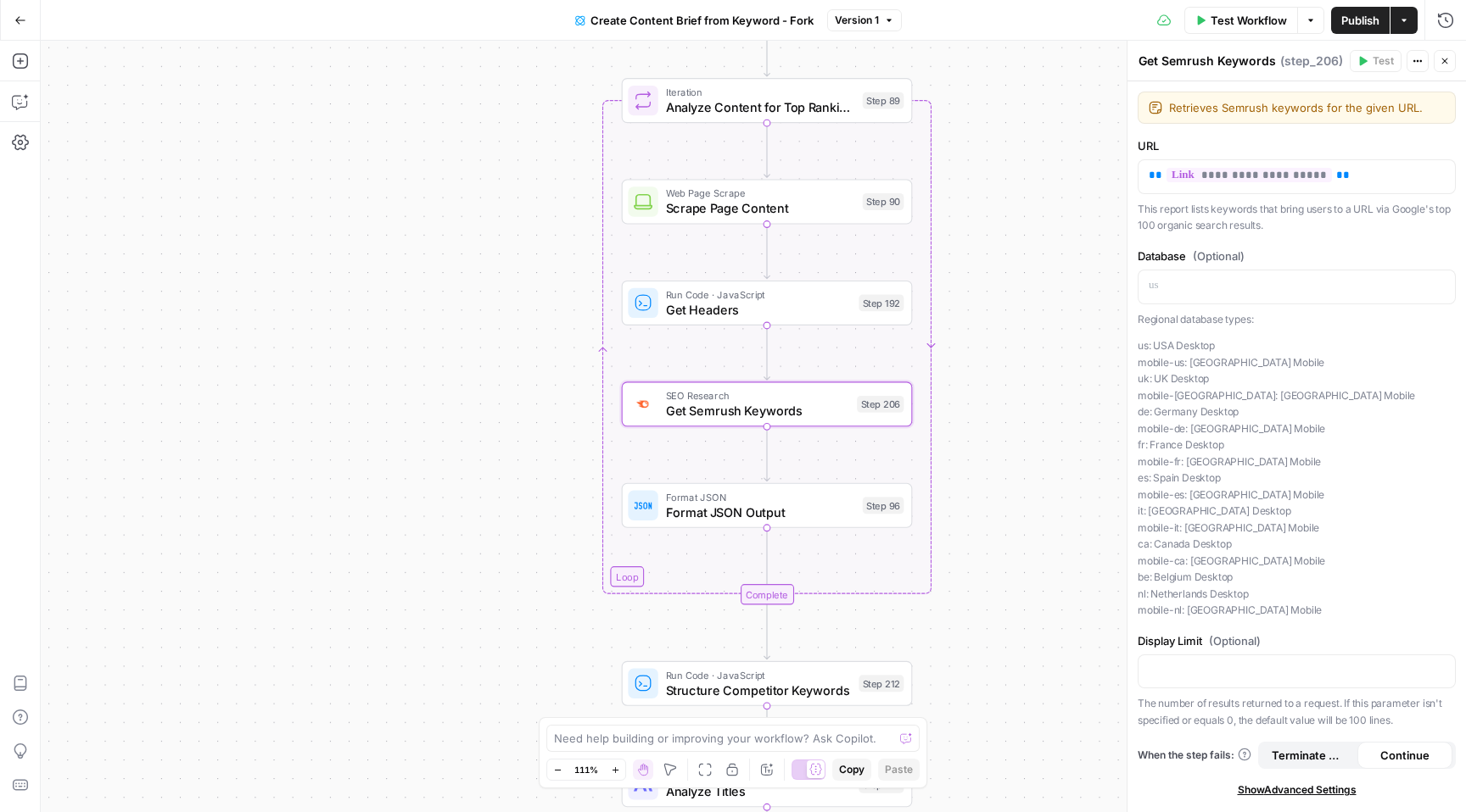
drag, startPoint x: 497, startPoint y: 508, endPoint x: 524, endPoint y: 448, distance: 65.8
click at [524, 448] on div "Workflow Set Inputs Inputs Google Search Perform Google Search Step 51 Loop Ite…" at bounding box center [753, 426] width 1425 height 771
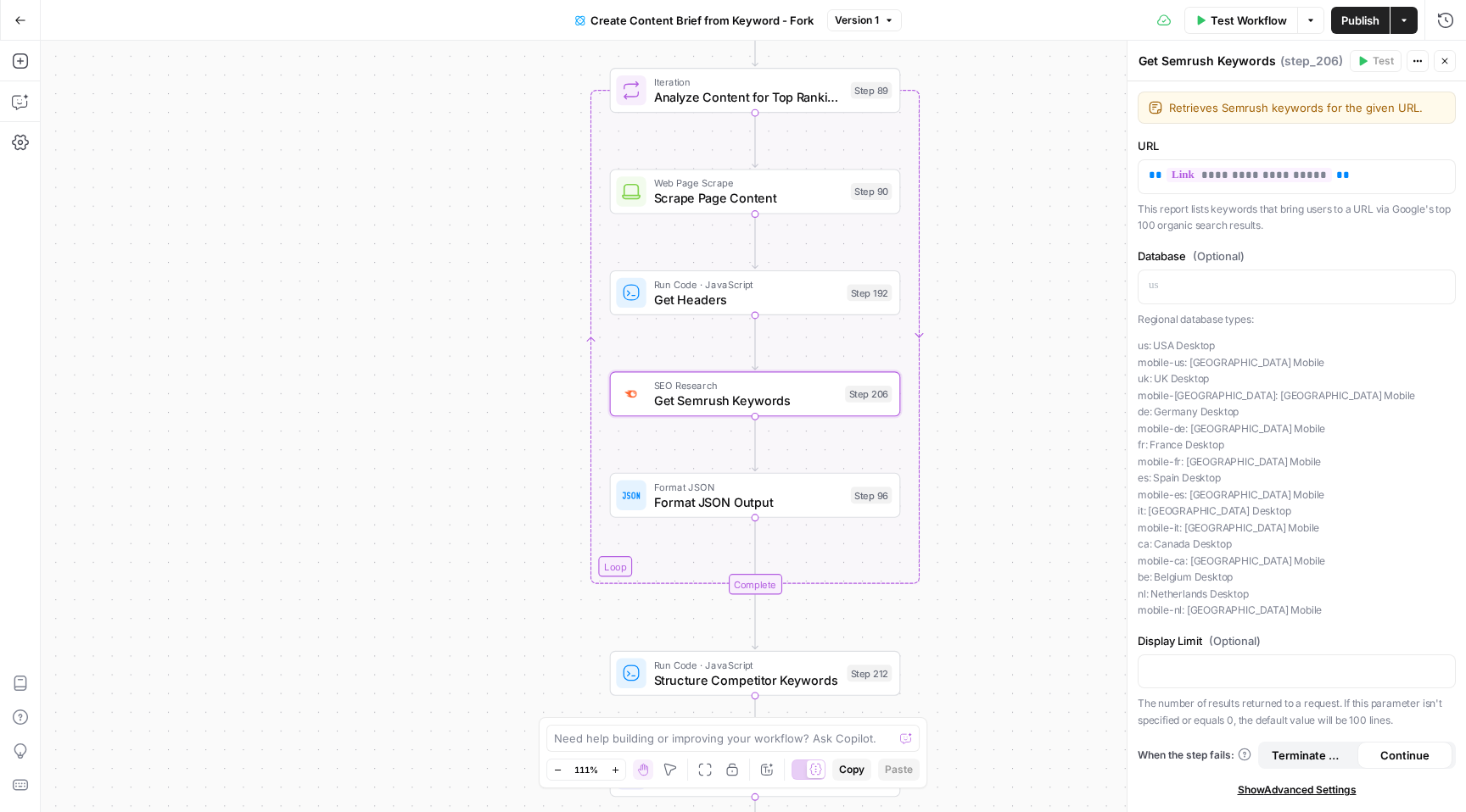
drag, startPoint x: 509, startPoint y: 322, endPoint x: 498, endPoint y: 313, distance: 14.2
click at [498, 313] on div "Workflow Set Inputs Inputs Google Search Perform Google Search Step 51 Loop Ite…" at bounding box center [753, 426] width 1425 height 771
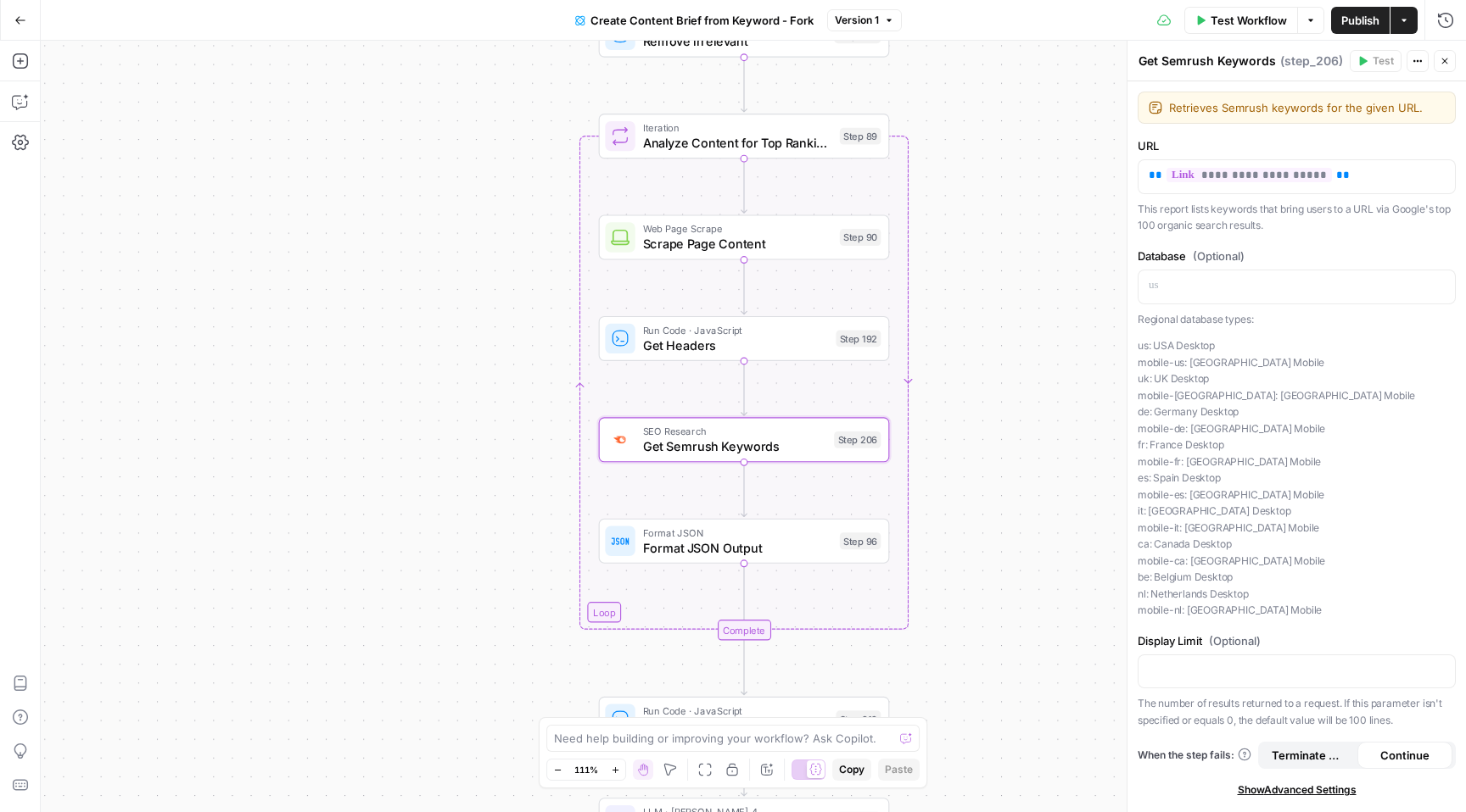
drag, startPoint x: 537, startPoint y: 290, endPoint x: 525, endPoint y: 336, distance: 47.5
click at [525, 336] on div "Workflow Set Inputs Inputs Google Search Perform Google Search Step 51 Loop Ite…" at bounding box center [753, 426] width 1425 height 771
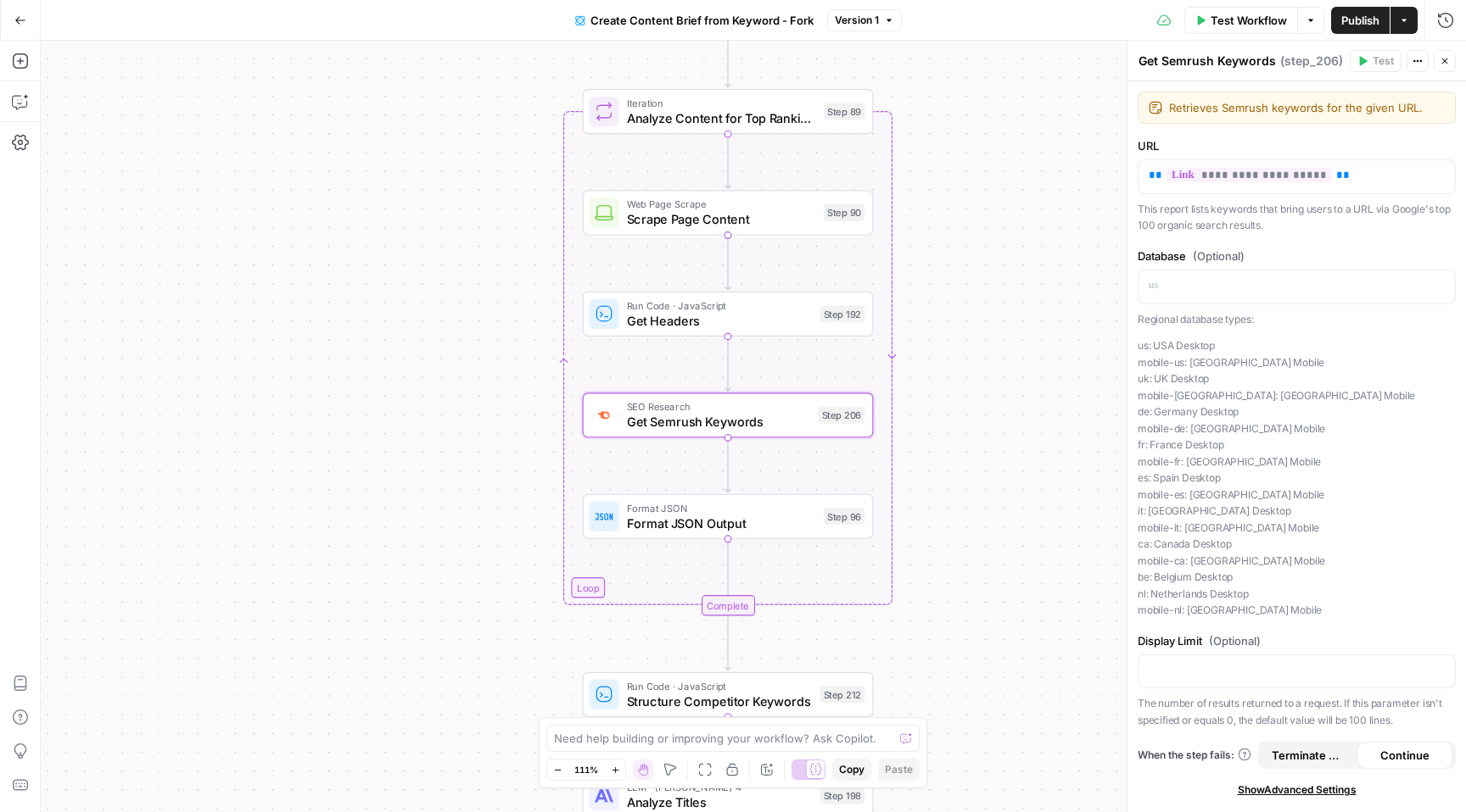
drag, startPoint x: 491, startPoint y: 282, endPoint x: 475, endPoint y: 258, distance: 28.8
click at [475, 258] on div "Workflow Set Inputs Inputs Google Search Perform Google Search Step 51 Loop Ite…" at bounding box center [753, 426] width 1425 height 771
click at [1404, 21] on icon "button" at bounding box center [1404, 20] width 10 height 10
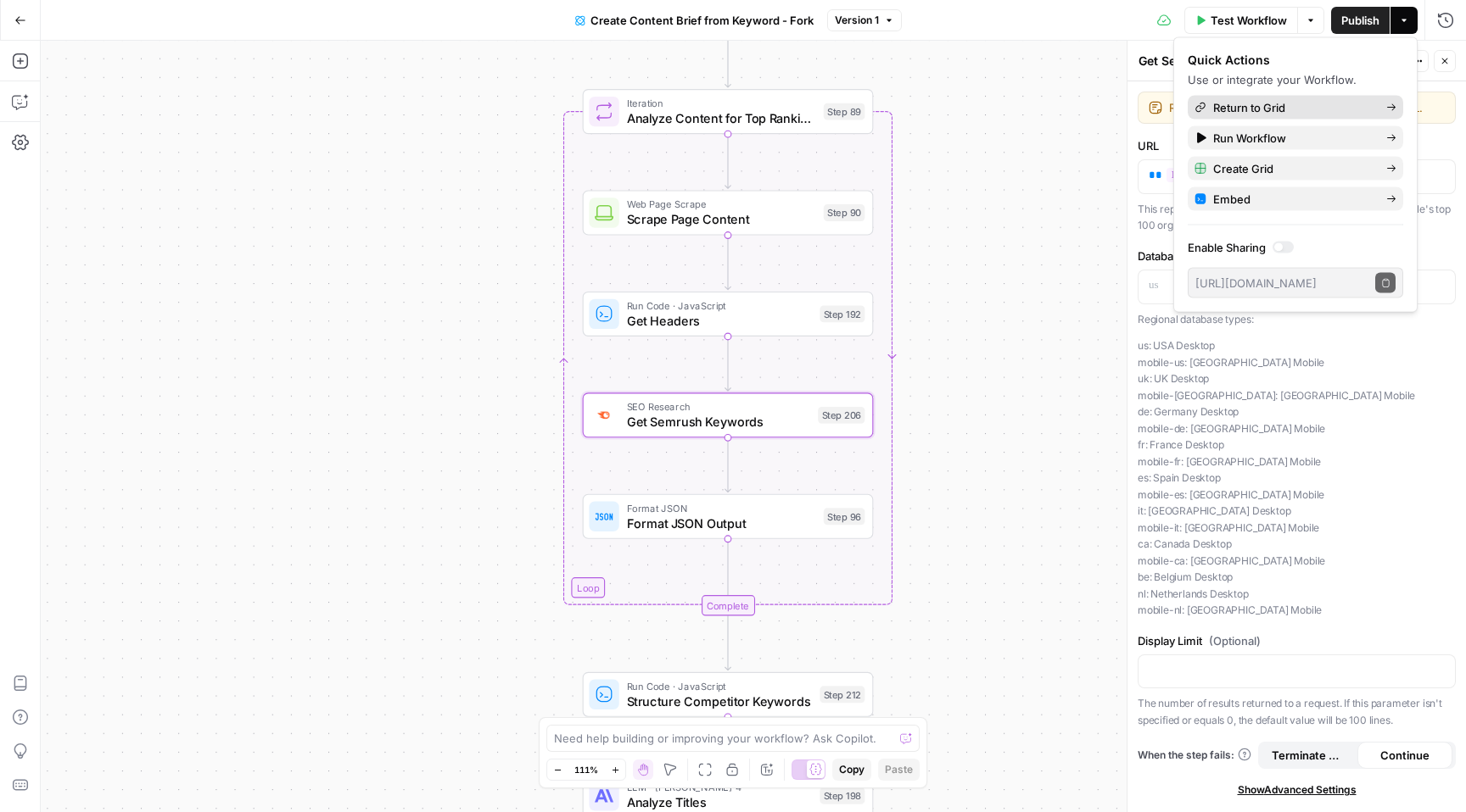
click at [1300, 114] on span "Return to Grid" at bounding box center [1292, 107] width 160 height 17
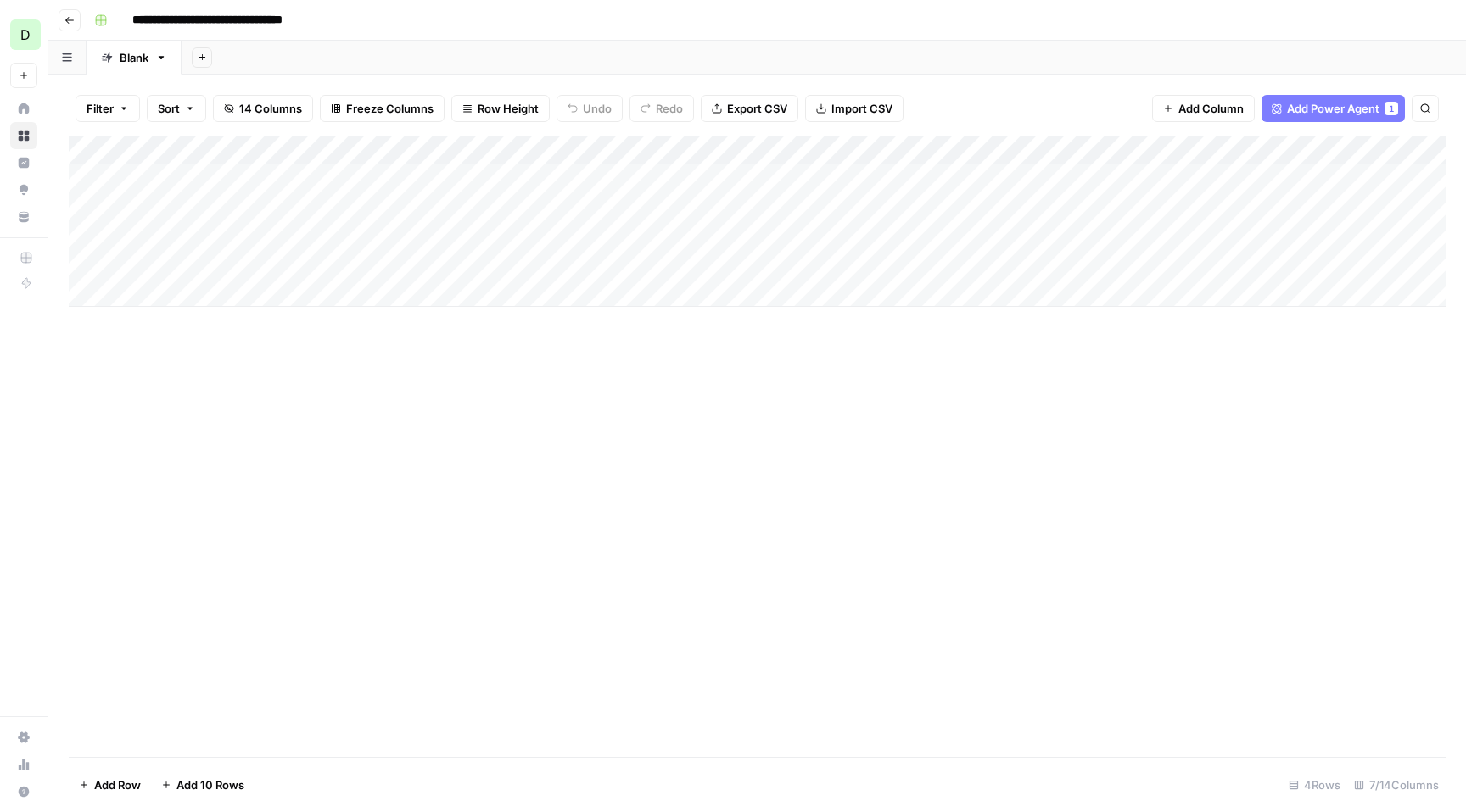
click at [436, 210] on div "Add Column" at bounding box center [757, 221] width 1377 height 172
click at [408, 206] on div "Add Column" at bounding box center [757, 221] width 1377 height 172
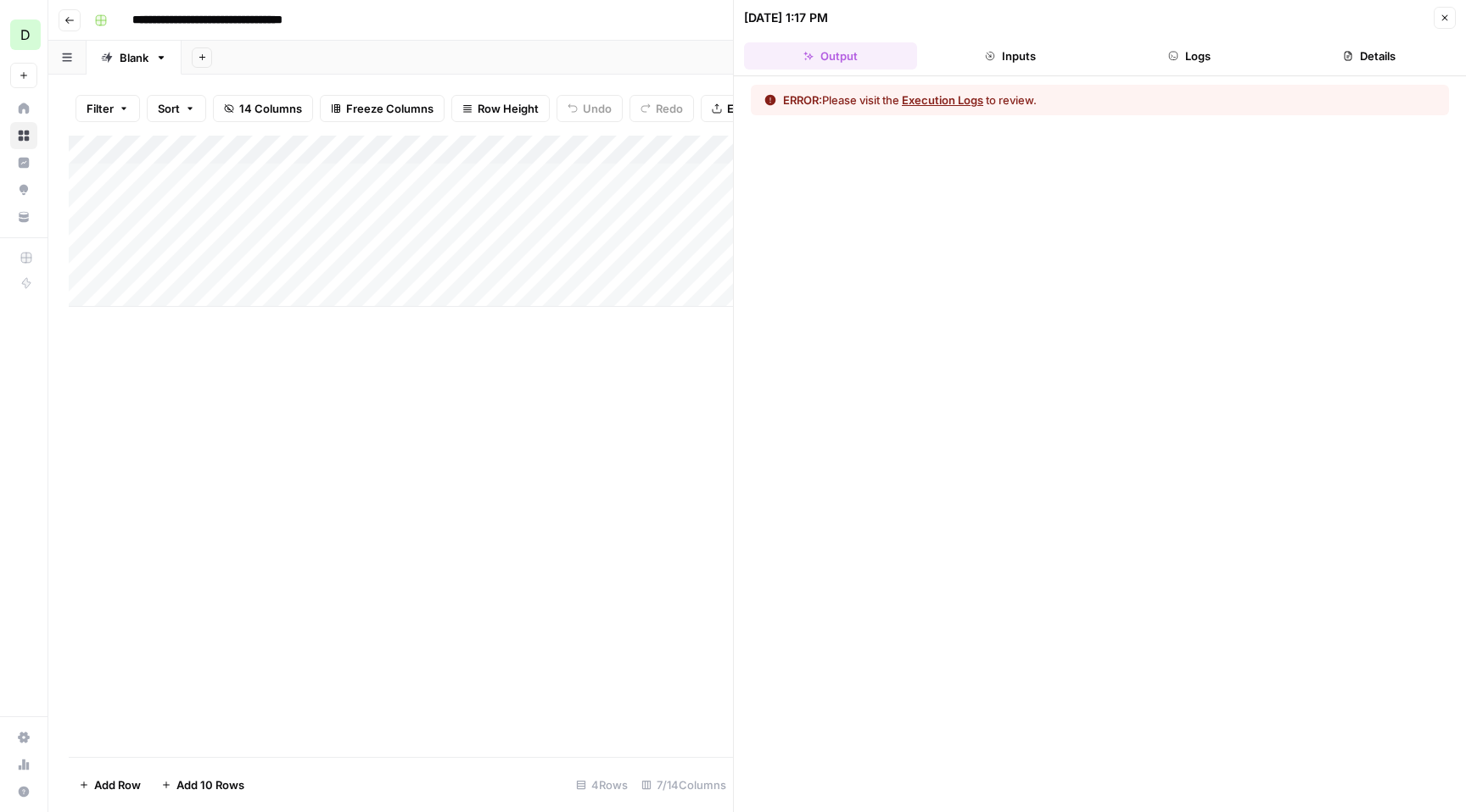
click at [965, 103] on button "Execution Logs" at bounding box center [942, 99] width 81 height 17
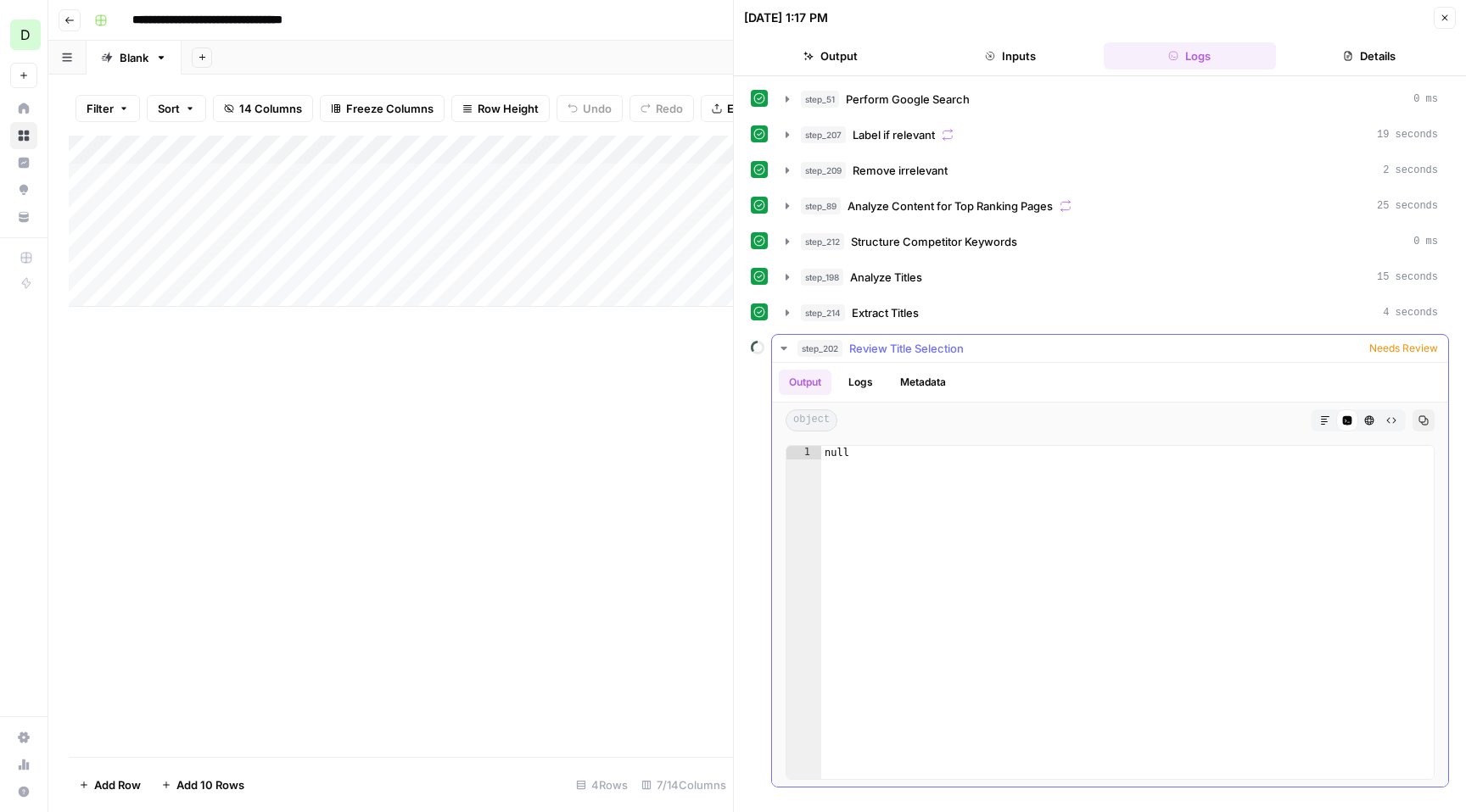
click at [784, 351] on icon "button" at bounding box center [785, 349] width 14 height 14
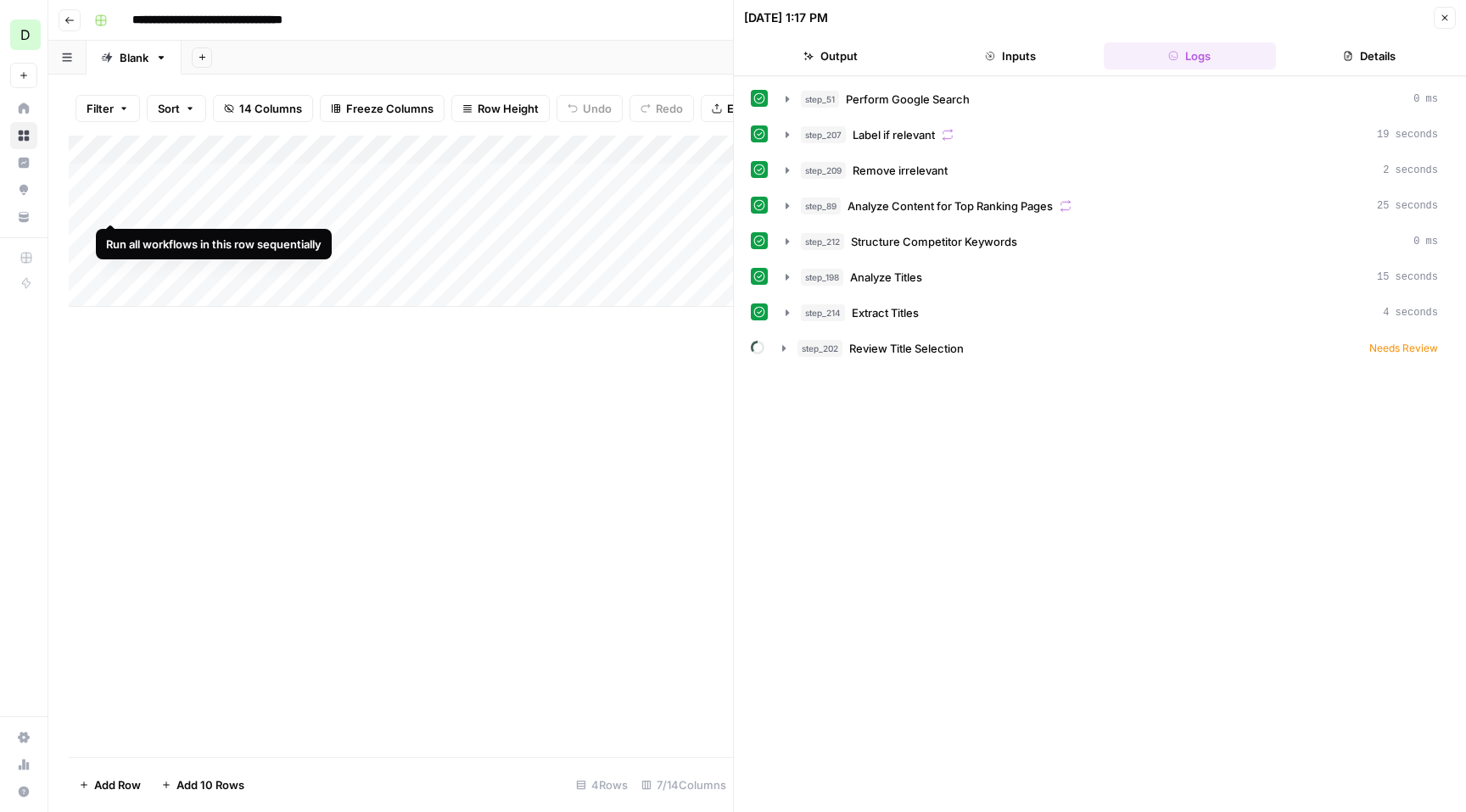
click at [114, 207] on div "Add Column" at bounding box center [401, 221] width 665 height 172
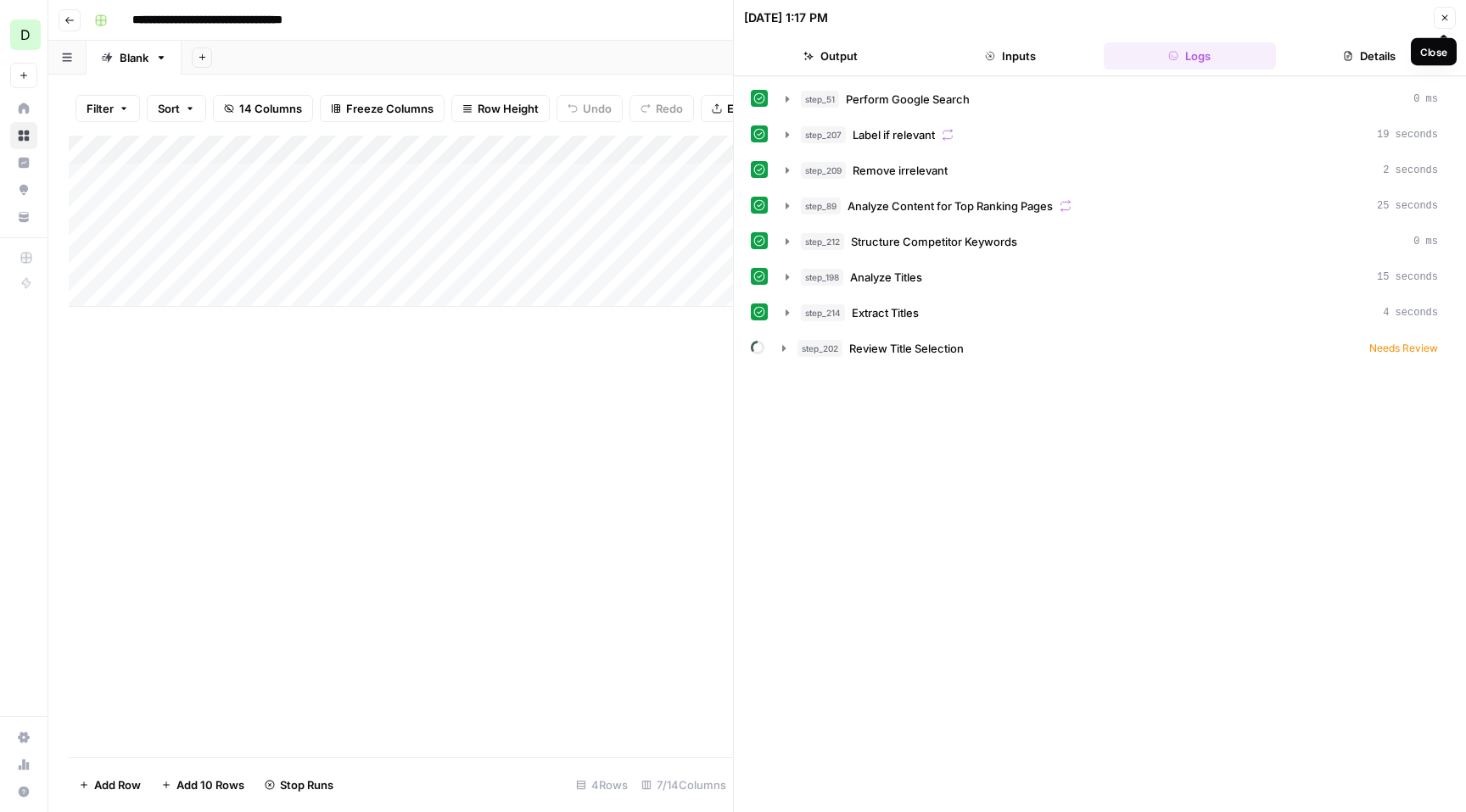
click at [1445, 20] on icon "button" at bounding box center [1445, 18] width 10 height 10
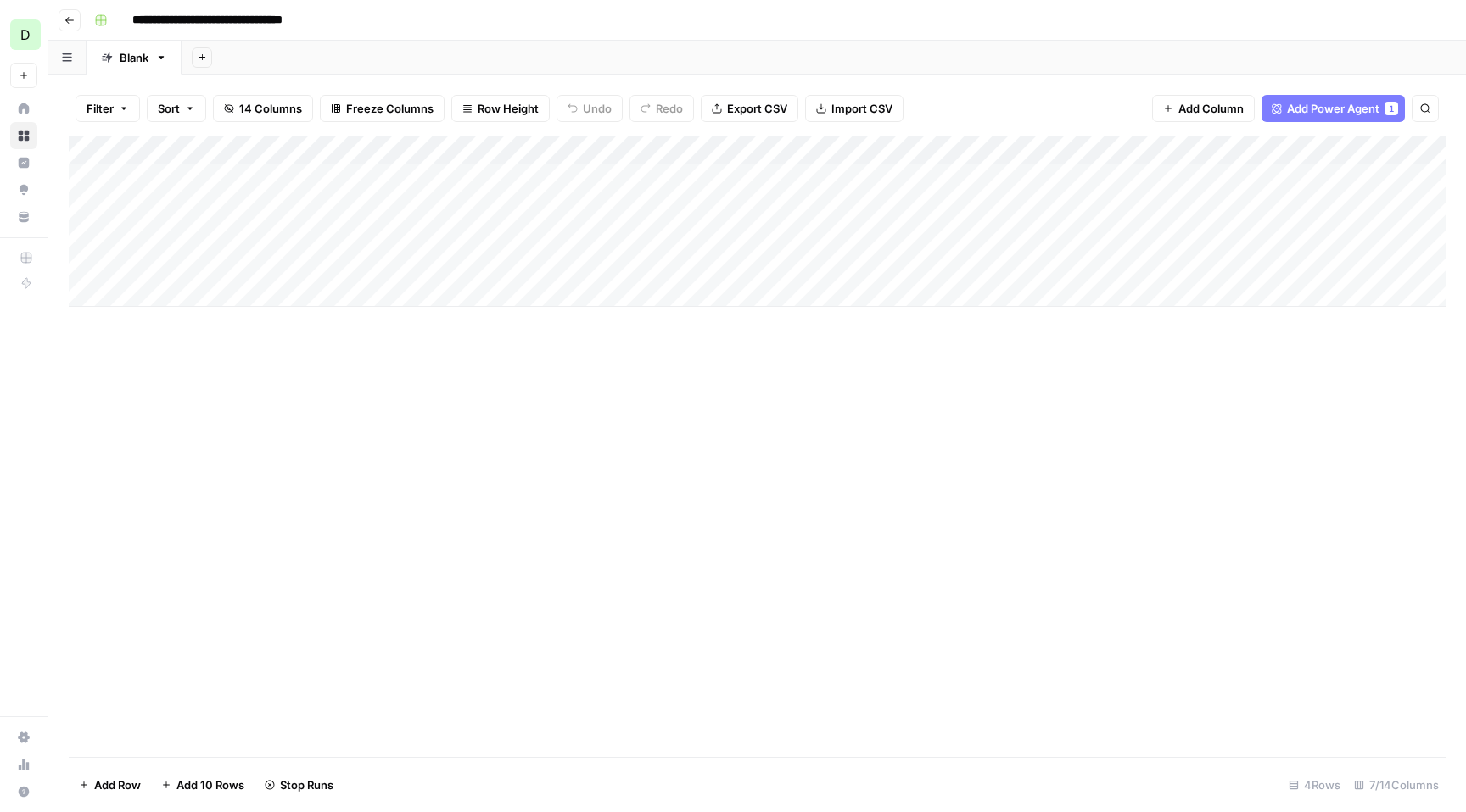
click at [467, 237] on div "Add Column" at bounding box center [757, 221] width 1377 height 172
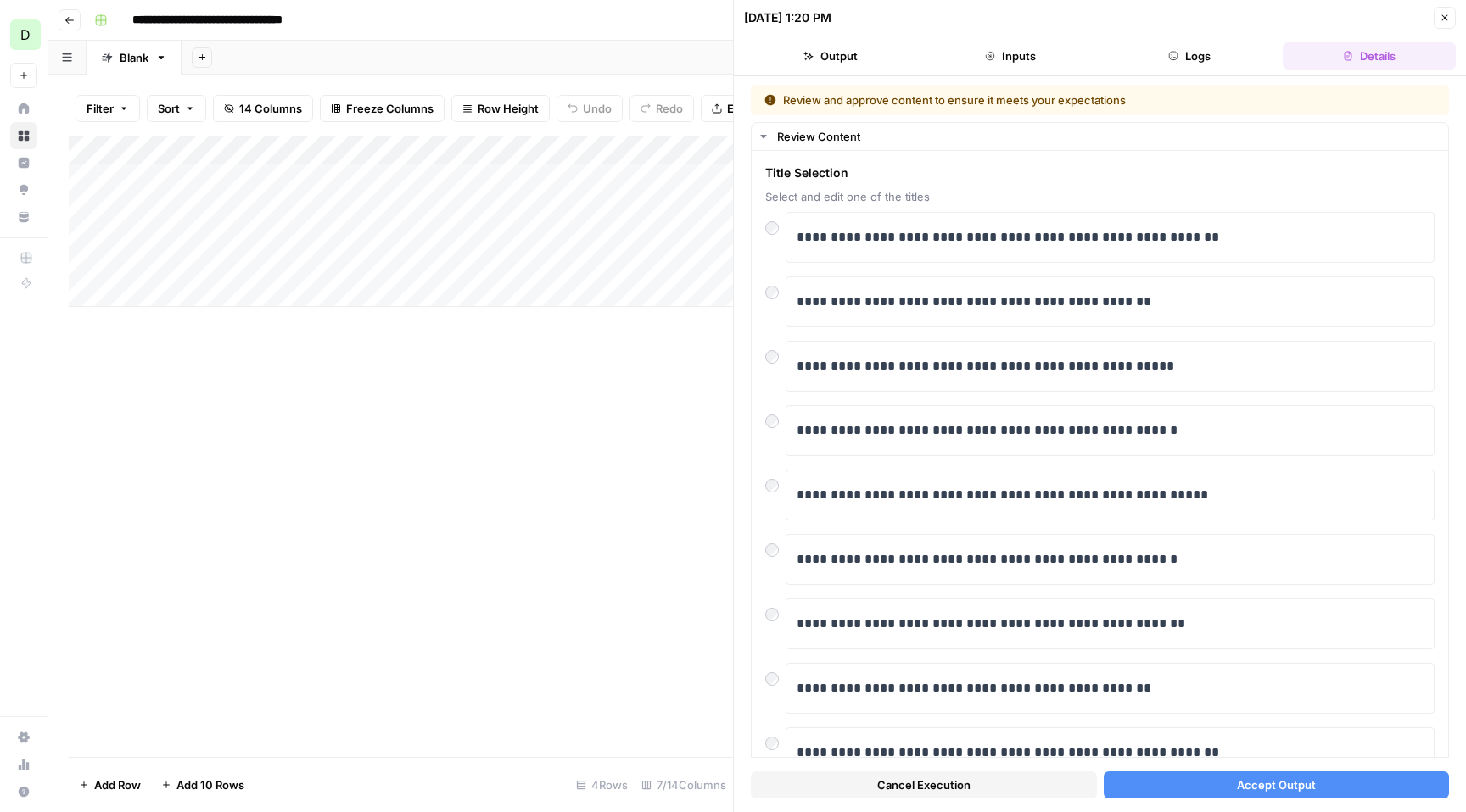
click at [997, 50] on button "Inputs" at bounding box center [1010, 56] width 173 height 27
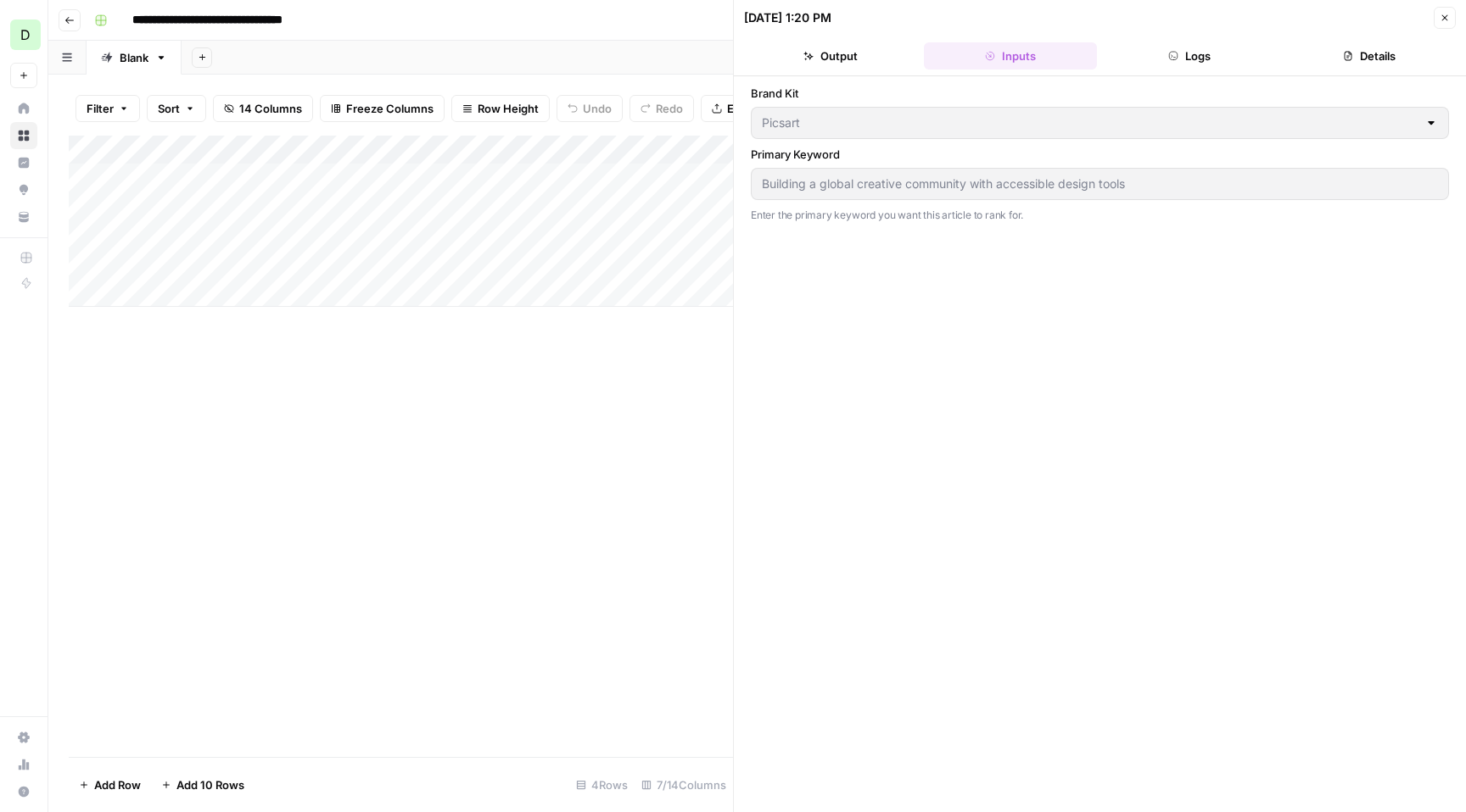
click at [822, 56] on button "Output" at bounding box center [830, 56] width 173 height 27
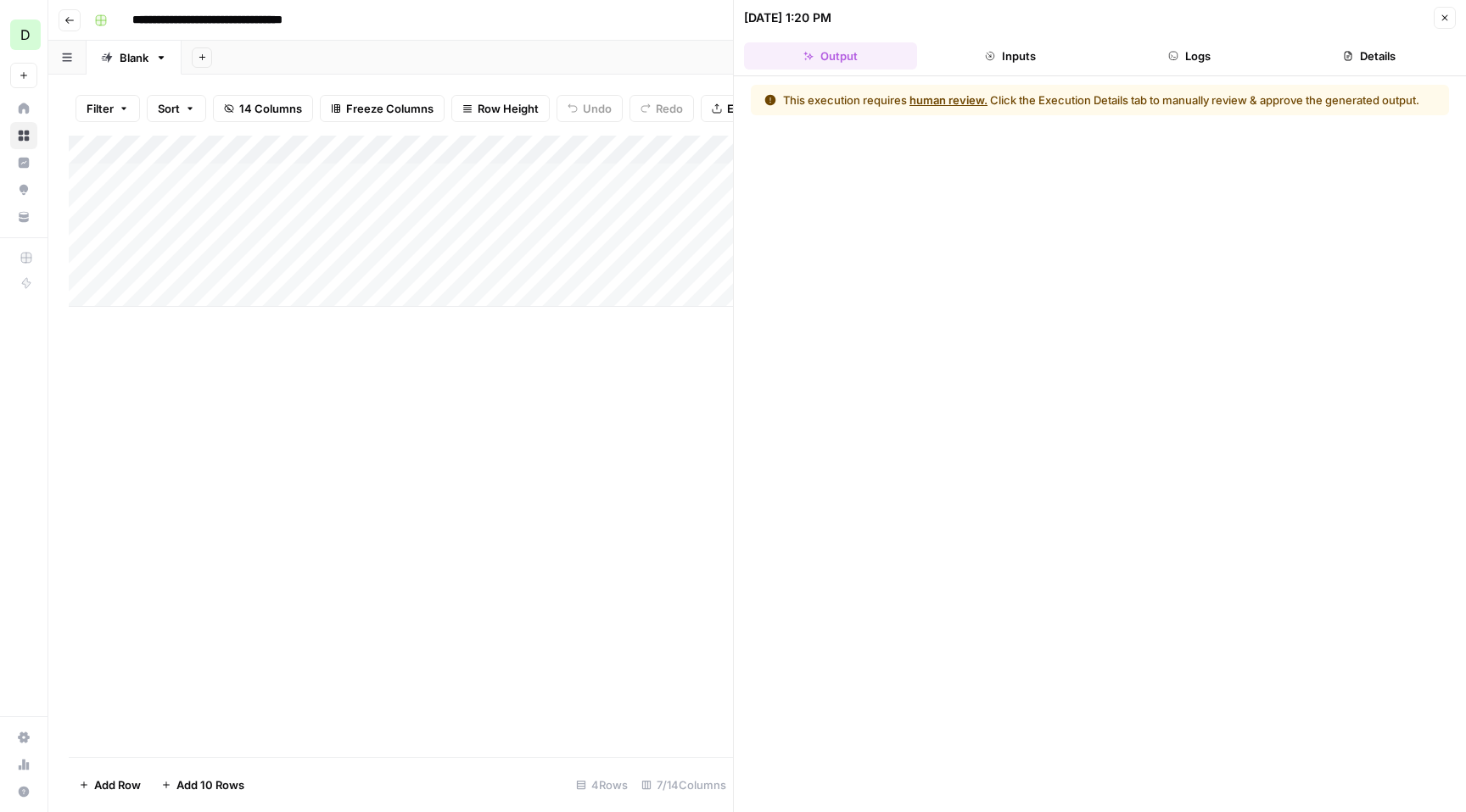
click at [932, 104] on button "human review." at bounding box center [948, 99] width 78 height 17
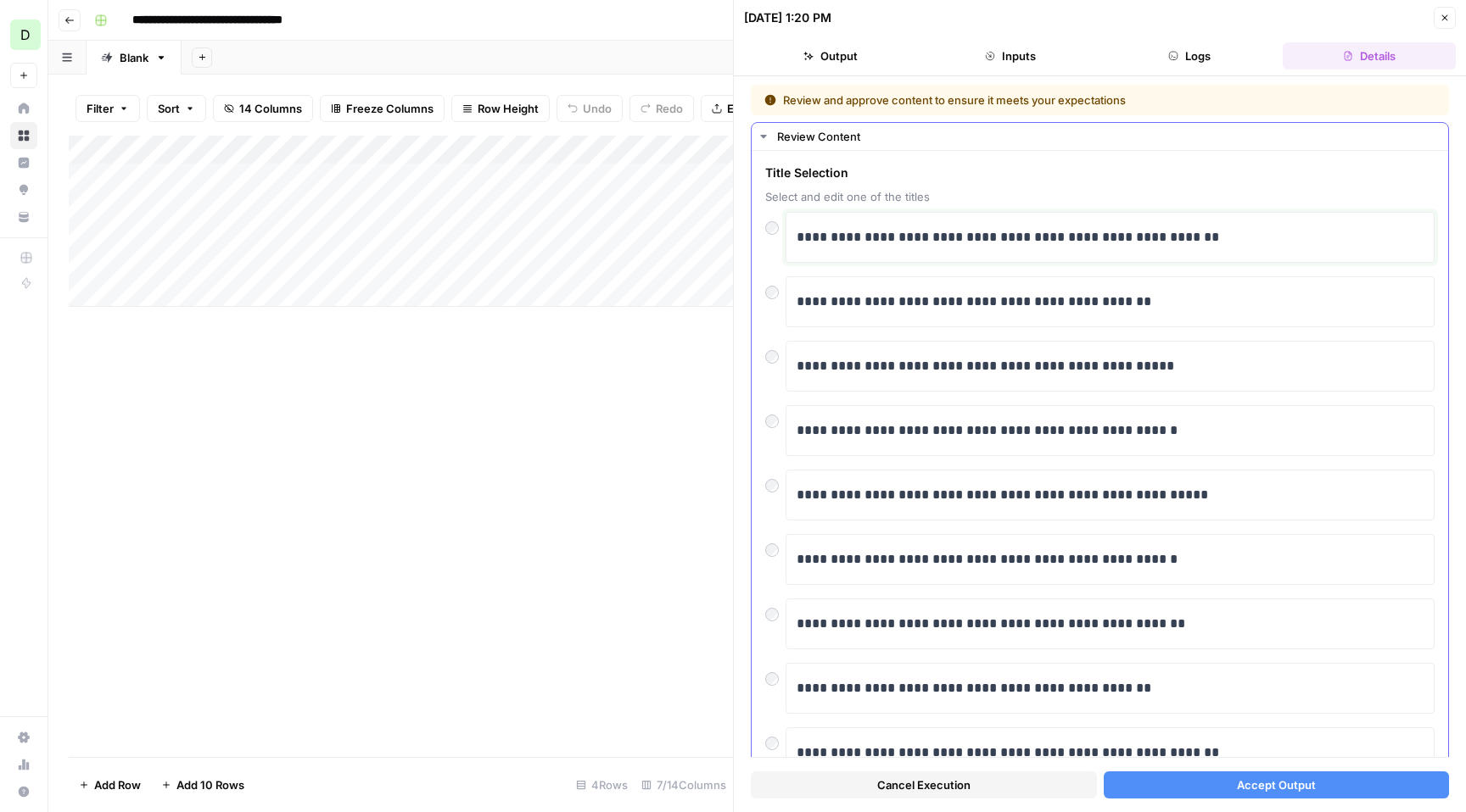
click at [1199, 235] on p "**********" at bounding box center [1110, 237] width 627 height 22
click at [1214, 239] on p "**********" at bounding box center [1110, 237] width 627 height 22
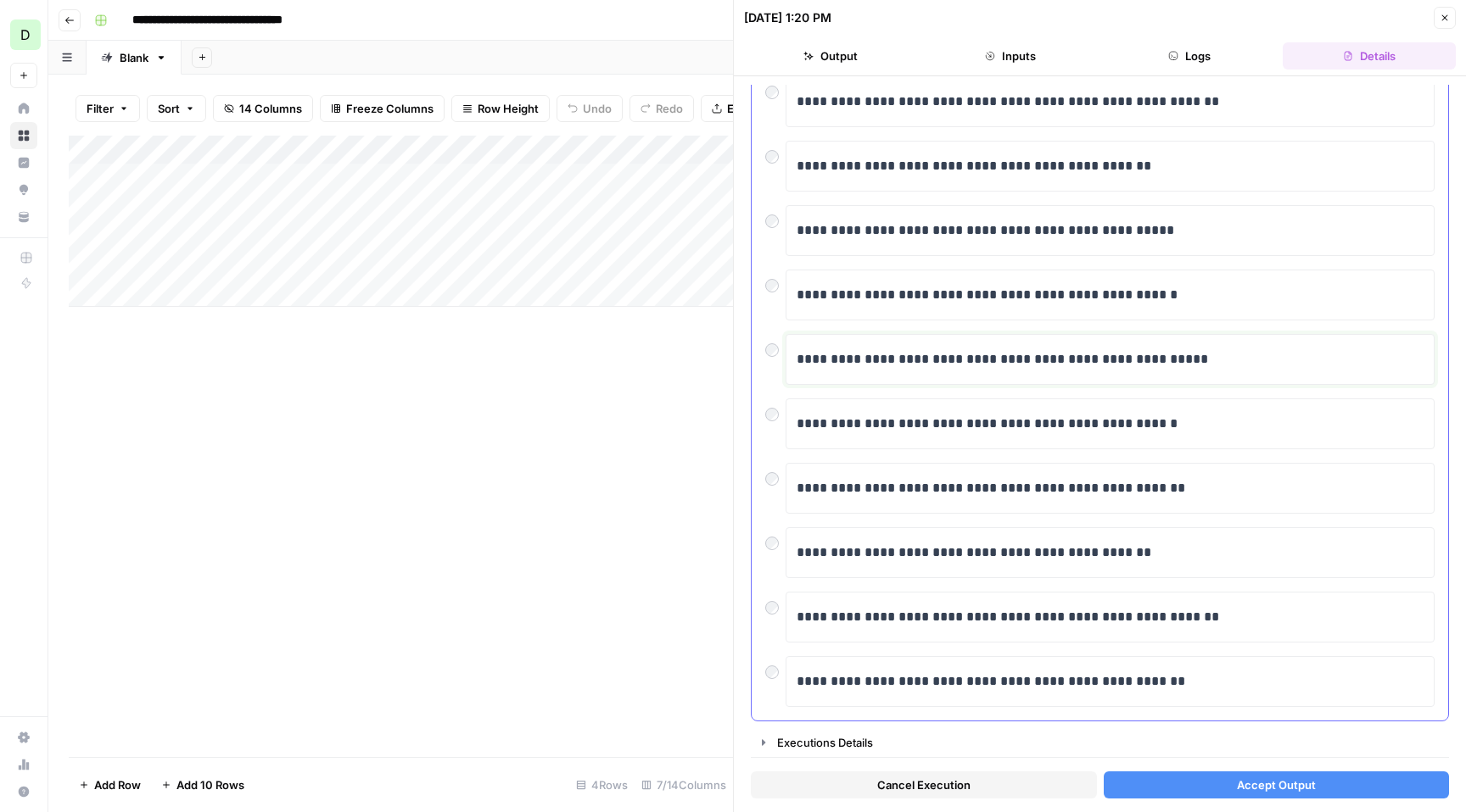
click at [1193, 359] on p "**********" at bounding box center [1110, 360] width 627 height 22
click at [434, 356] on div "Add Column" at bounding box center [401, 446] width 665 height 622
click at [482, 207] on div "Add Column" at bounding box center [401, 221] width 665 height 172
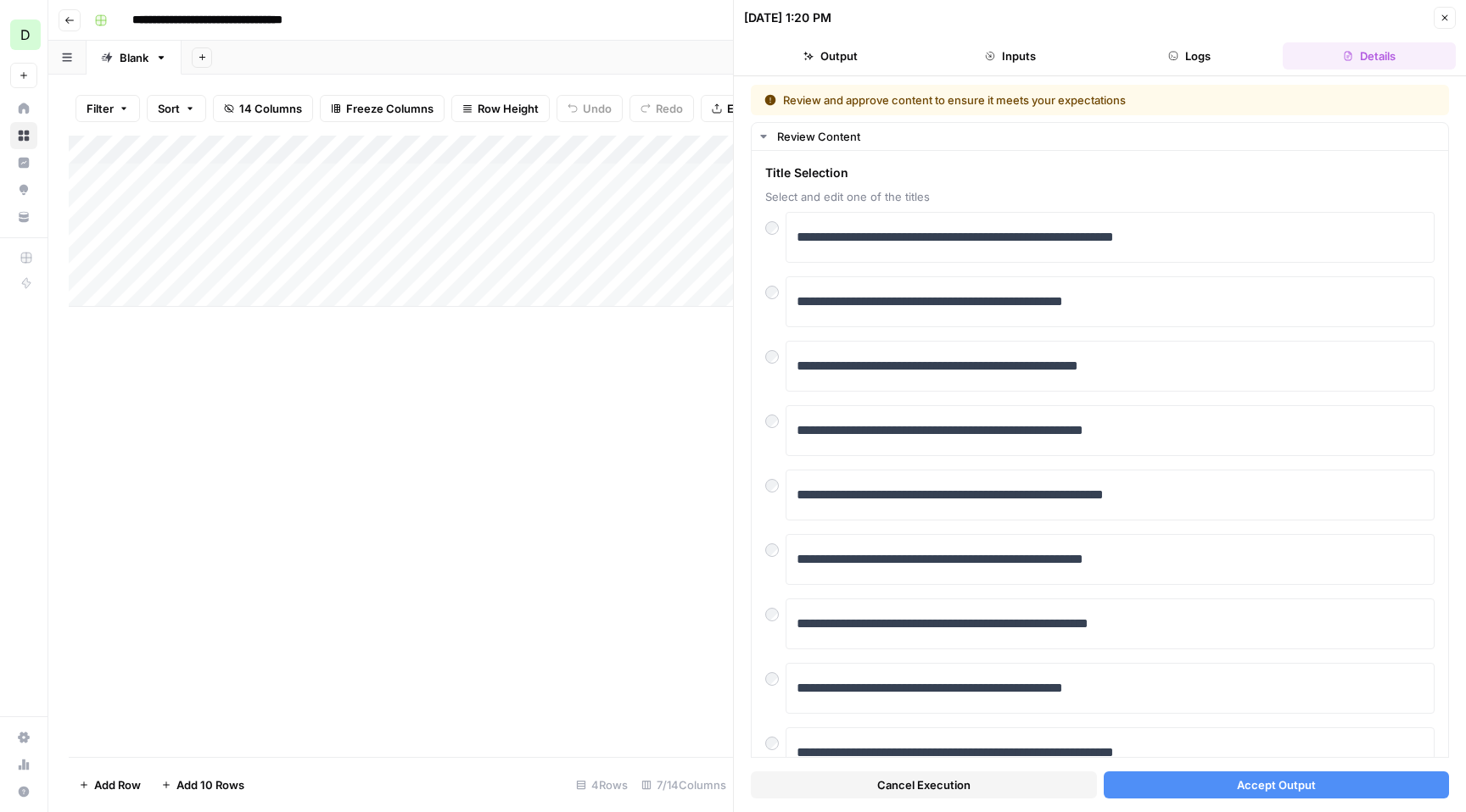
click at [490, 235] on div "Add Column" at bounding box center [401, 221] width 665 height 172
click at [488, 208] on div "Add Column" at bounding box center [401, 221] width 665 height 172
click at [1446, 14] on icon "button" at bounding box center [1445, 18] width 10 height 10
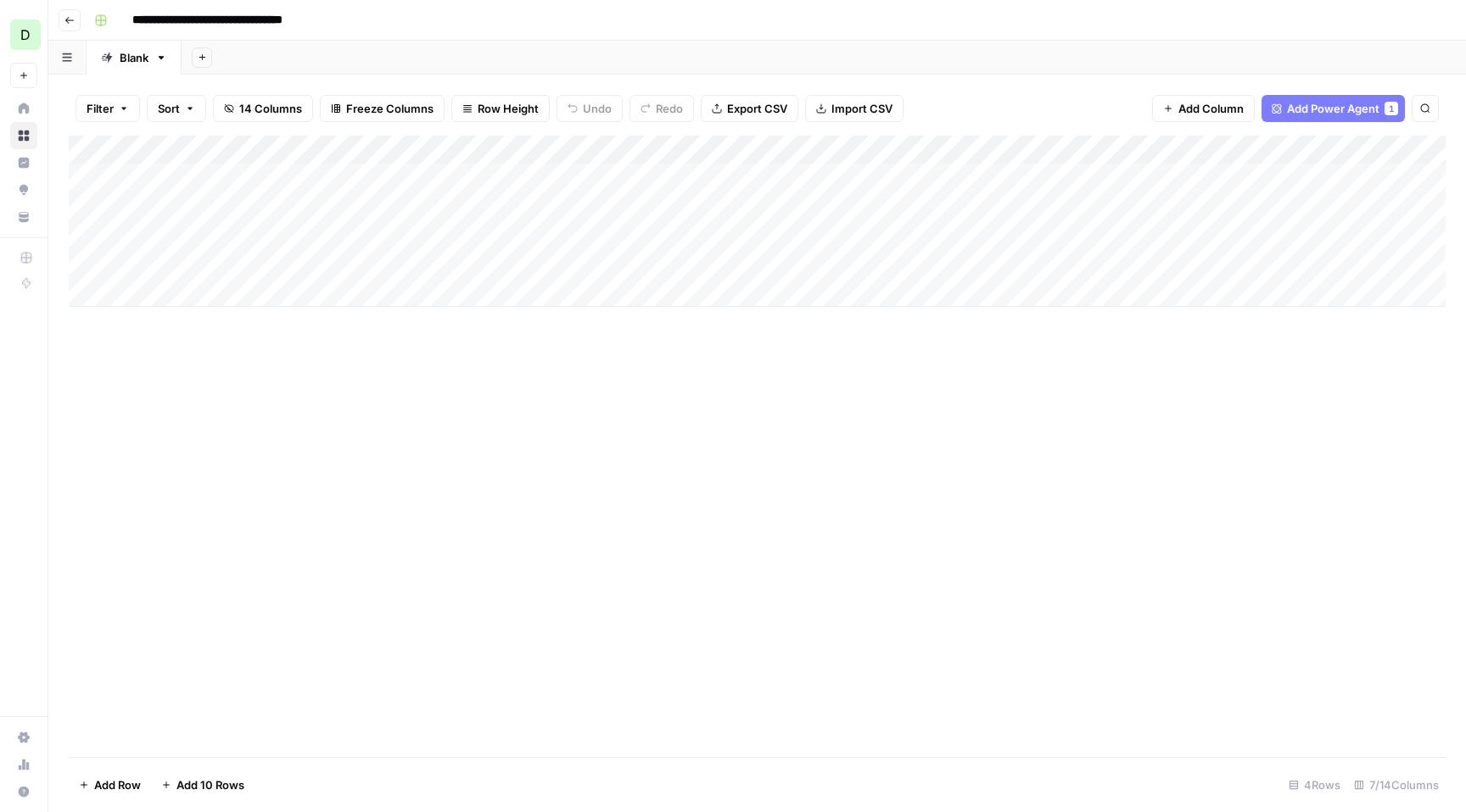
click at [472, 204] on div "Add Column" at bounding box center [757, 221] width 1377 height 172
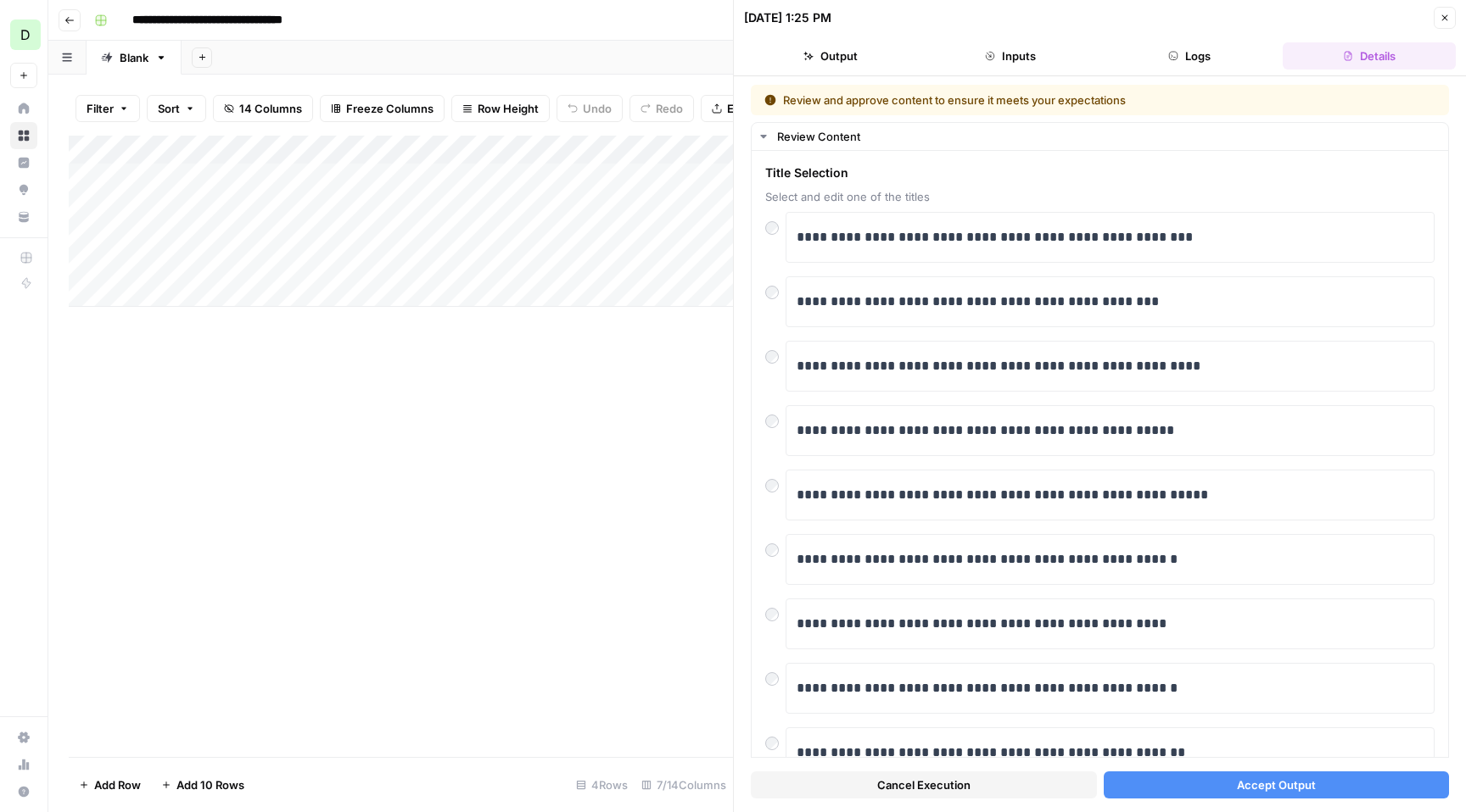
click at [1241, 783] on span "Accept Output" at bounding box center [1277, 785] width 79 height 17
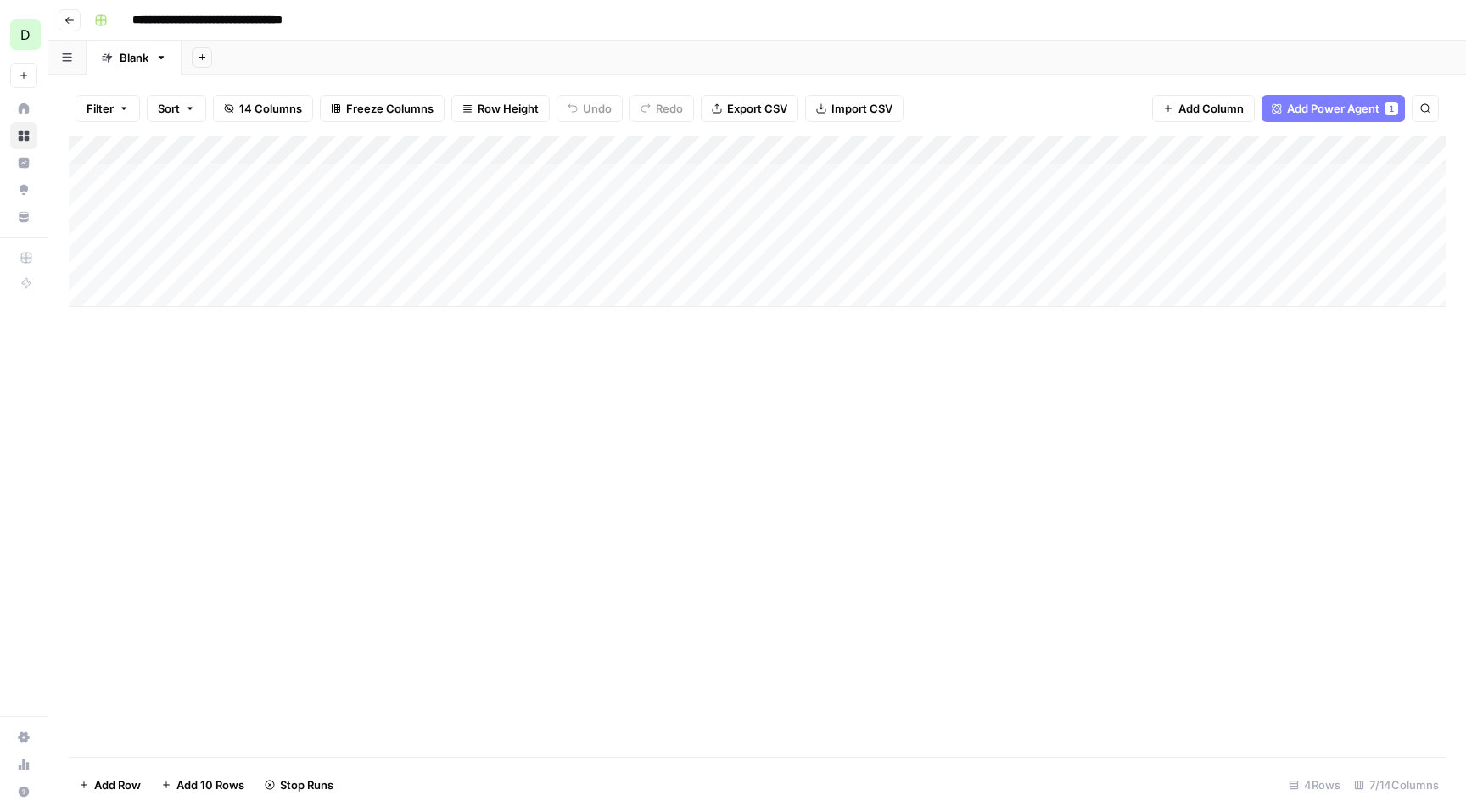
click at [672, 182] on div "Add Column" at bounding box center [757, 221] width 1377 height 172
click at [707, 181] on div "Add Column" at bounding box center [757, 221] width 1377 height 172
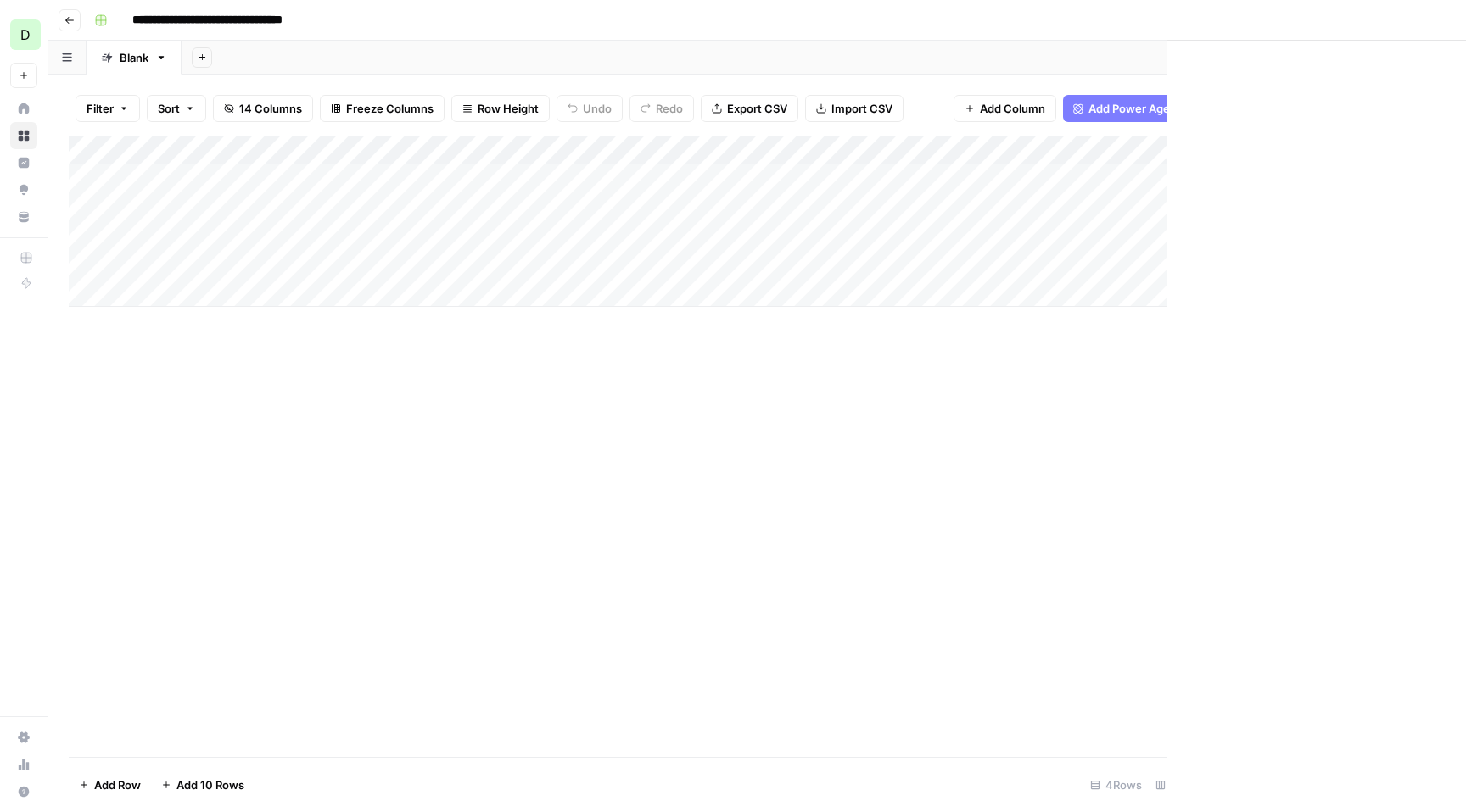
click at [707, 181] on div at bounding box center [682, 177] width 156 height 32
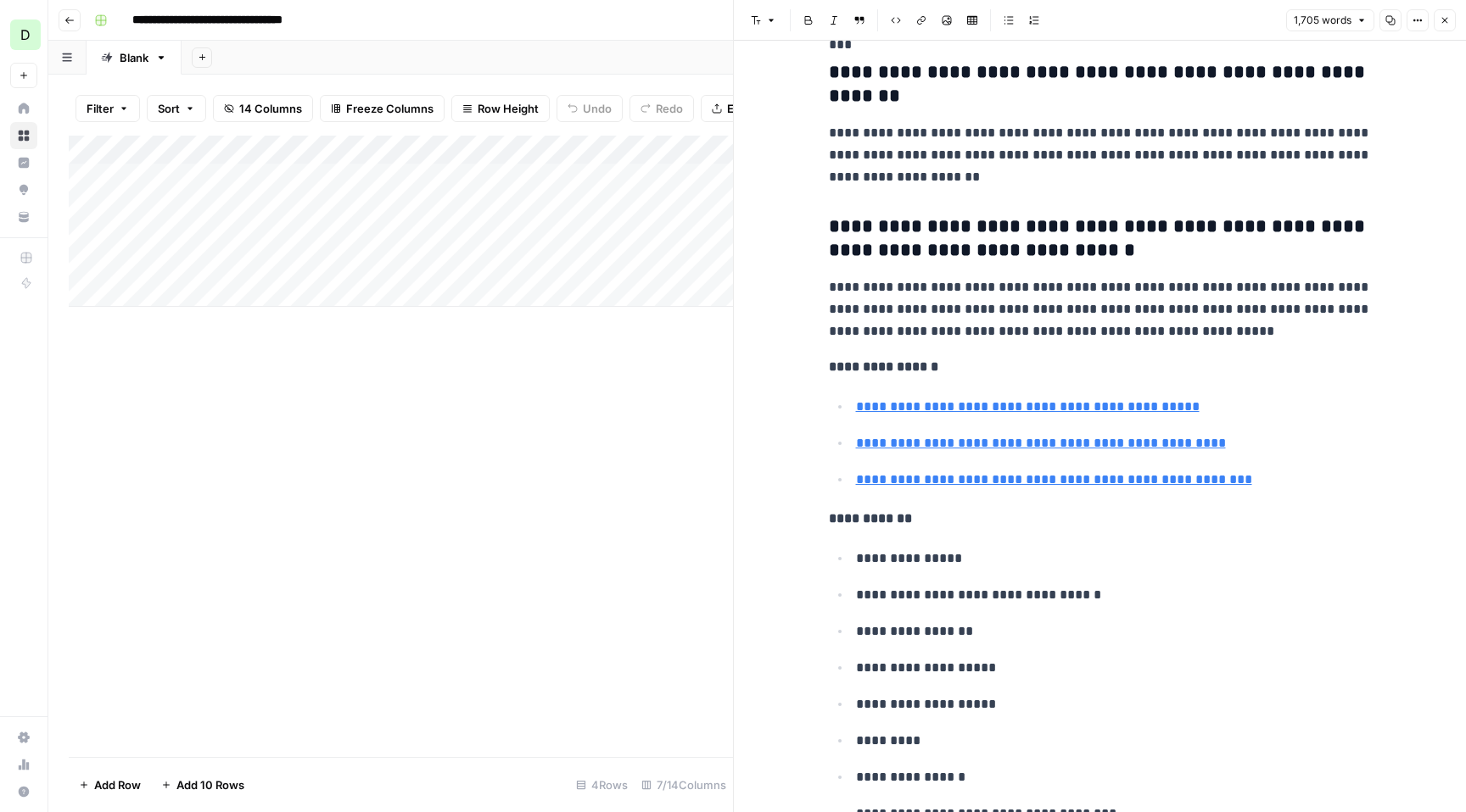
scroll to position [5833, 0]
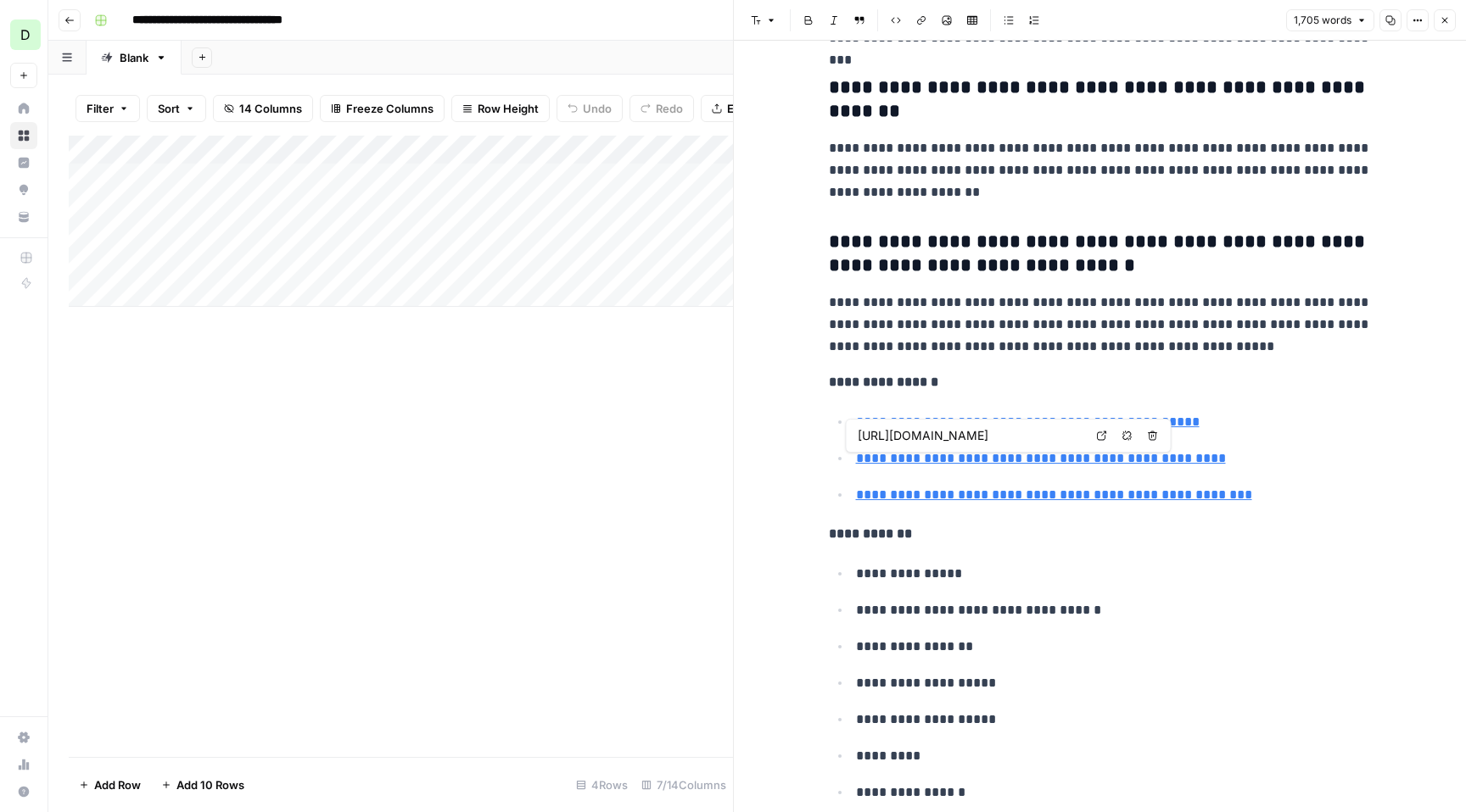
type input "https://www.canva.com/features/ai-photo-editing/"
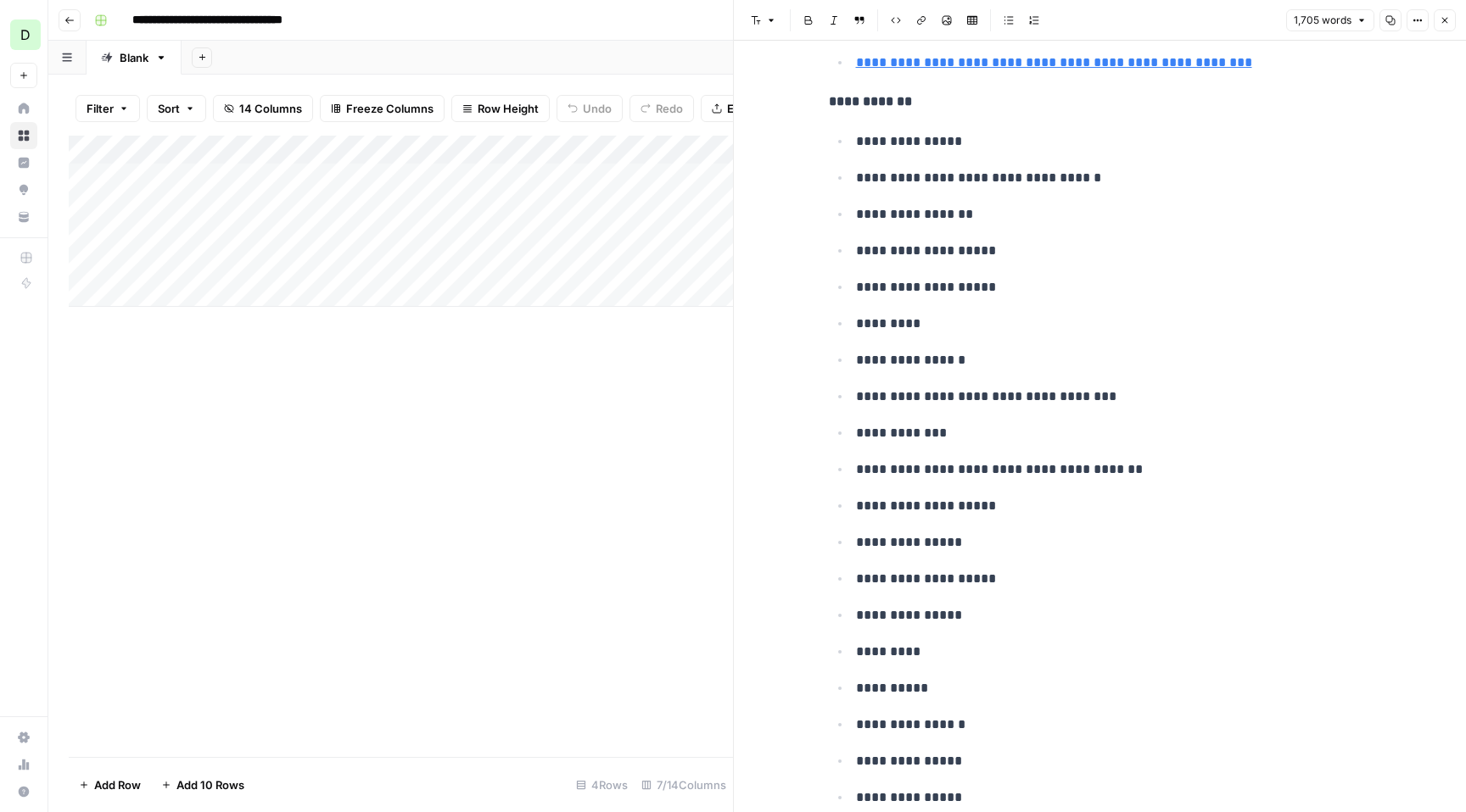
scroll to position [6268, 0]
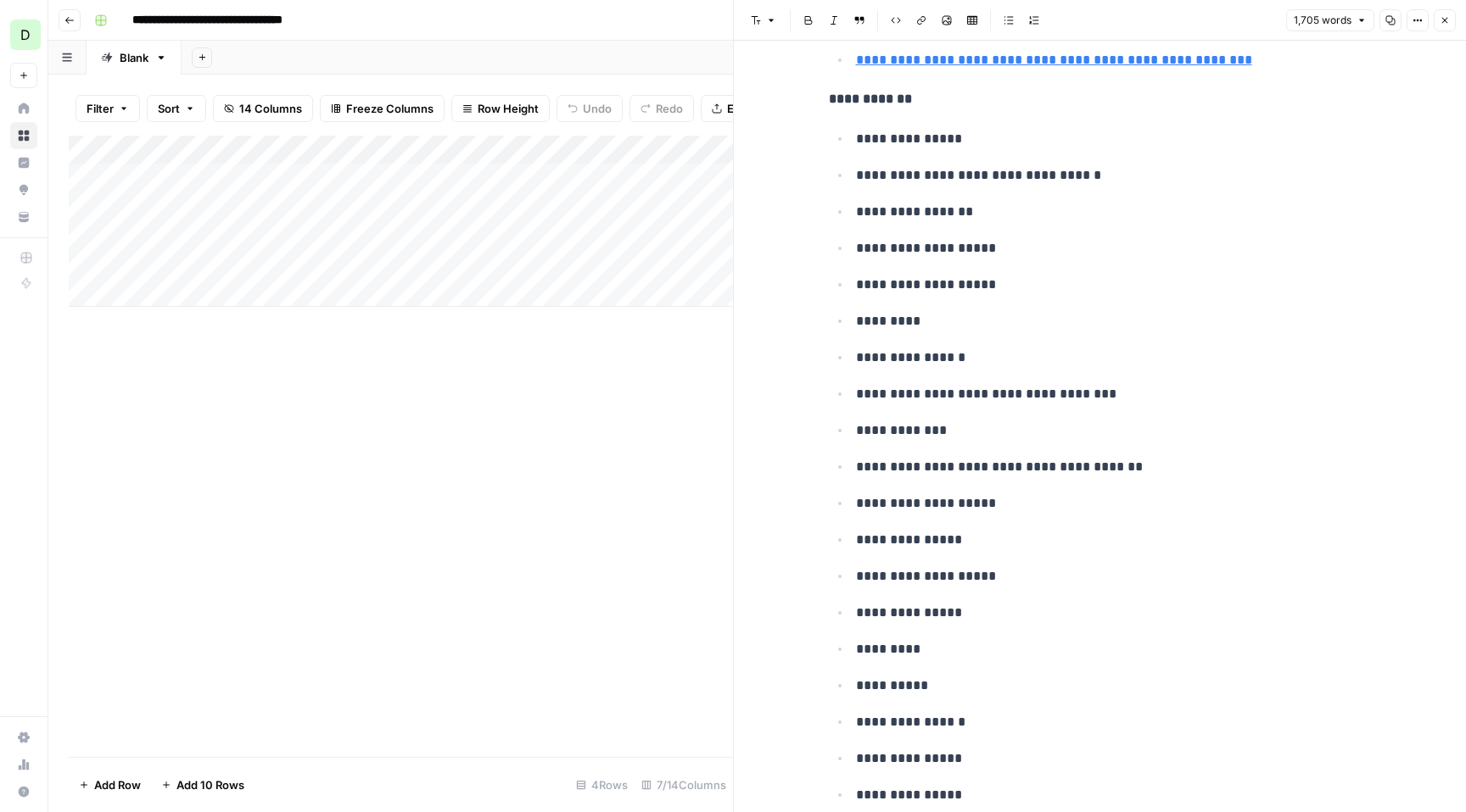
click at [1444, 21] on icon "button" at bounding box center [1445, 21] width 6 height 6
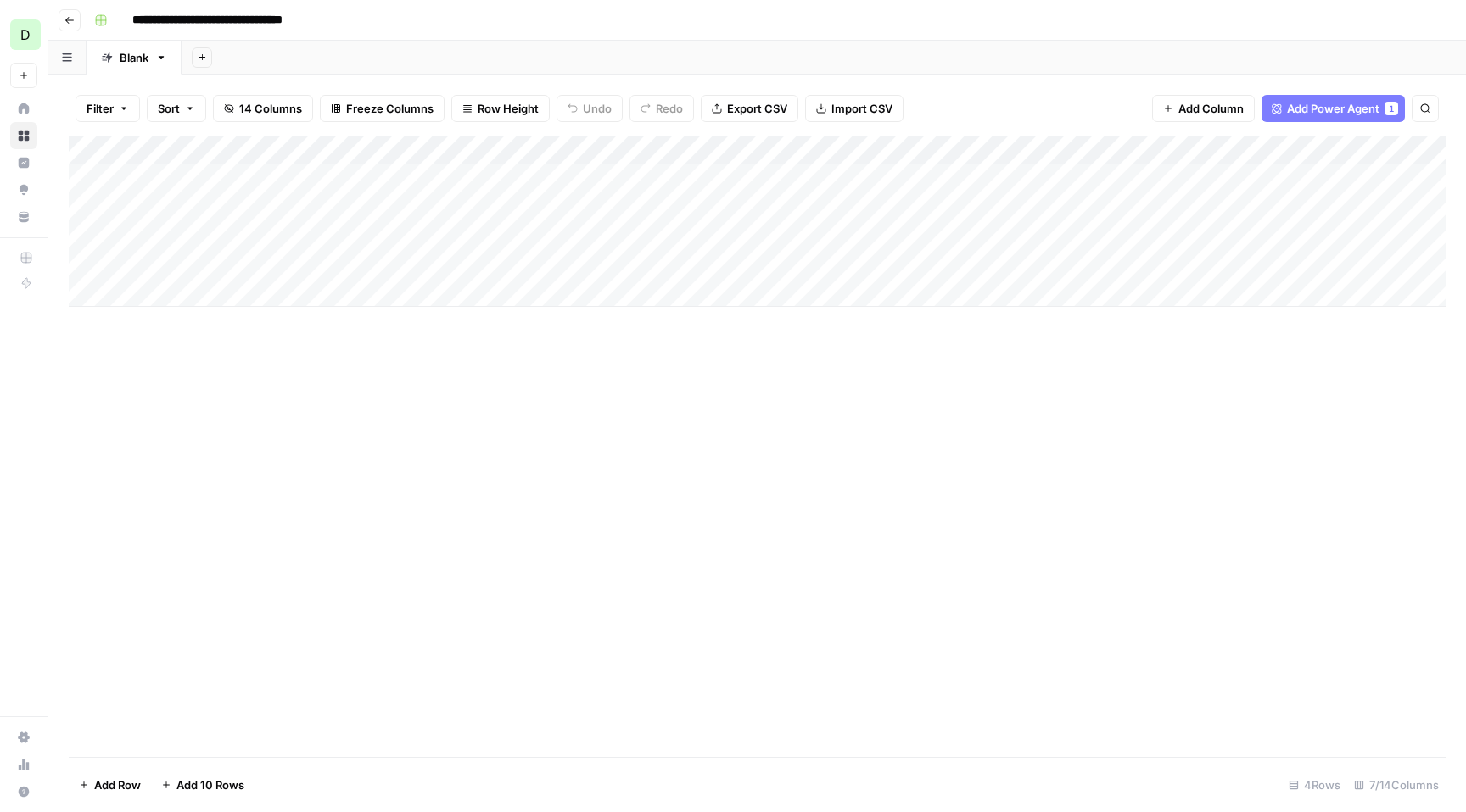
click at [912, 178] on div "Add Column" at bounding box center [757, 221] width 1377 height 172
click at [959, 148] on div "Add Column" at bounding box center [757, 221] width 1377 height 172
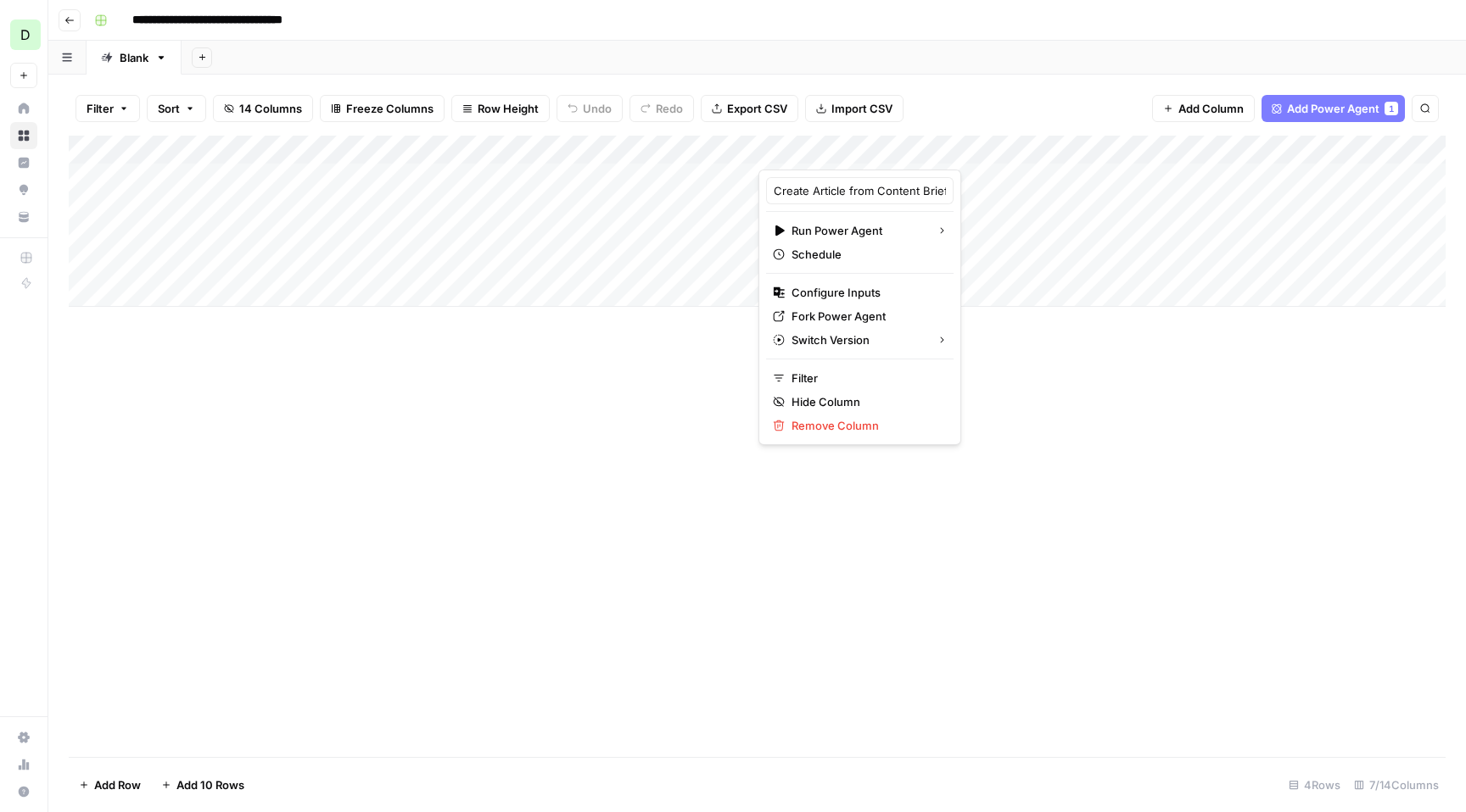
click at [619, 384] on div "Add Column" at bounding box center [757, 446] width 1377 height 622
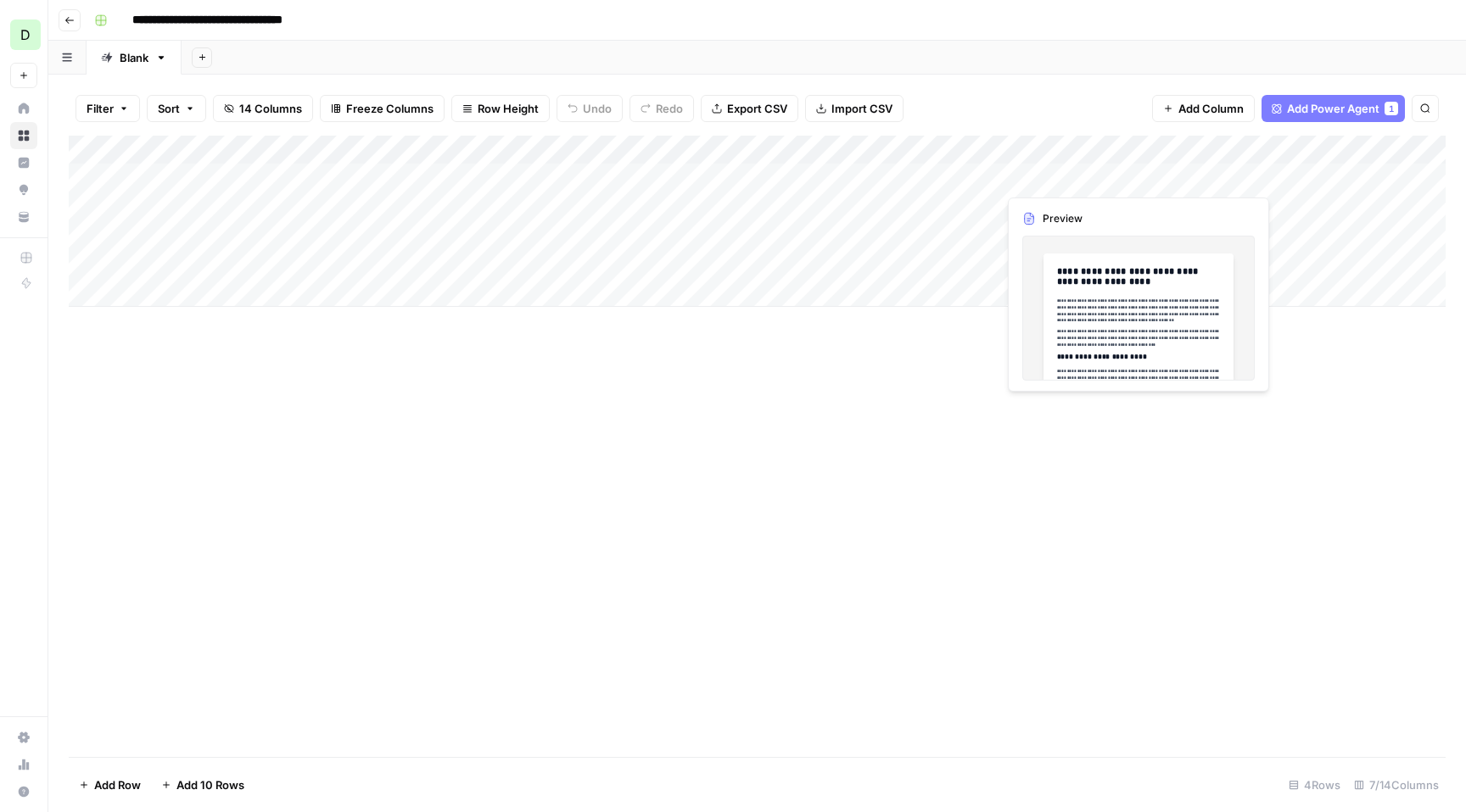
click at [1077, 168] on div "Add Column" at bounding box center [757, 221] width 1377 height 172
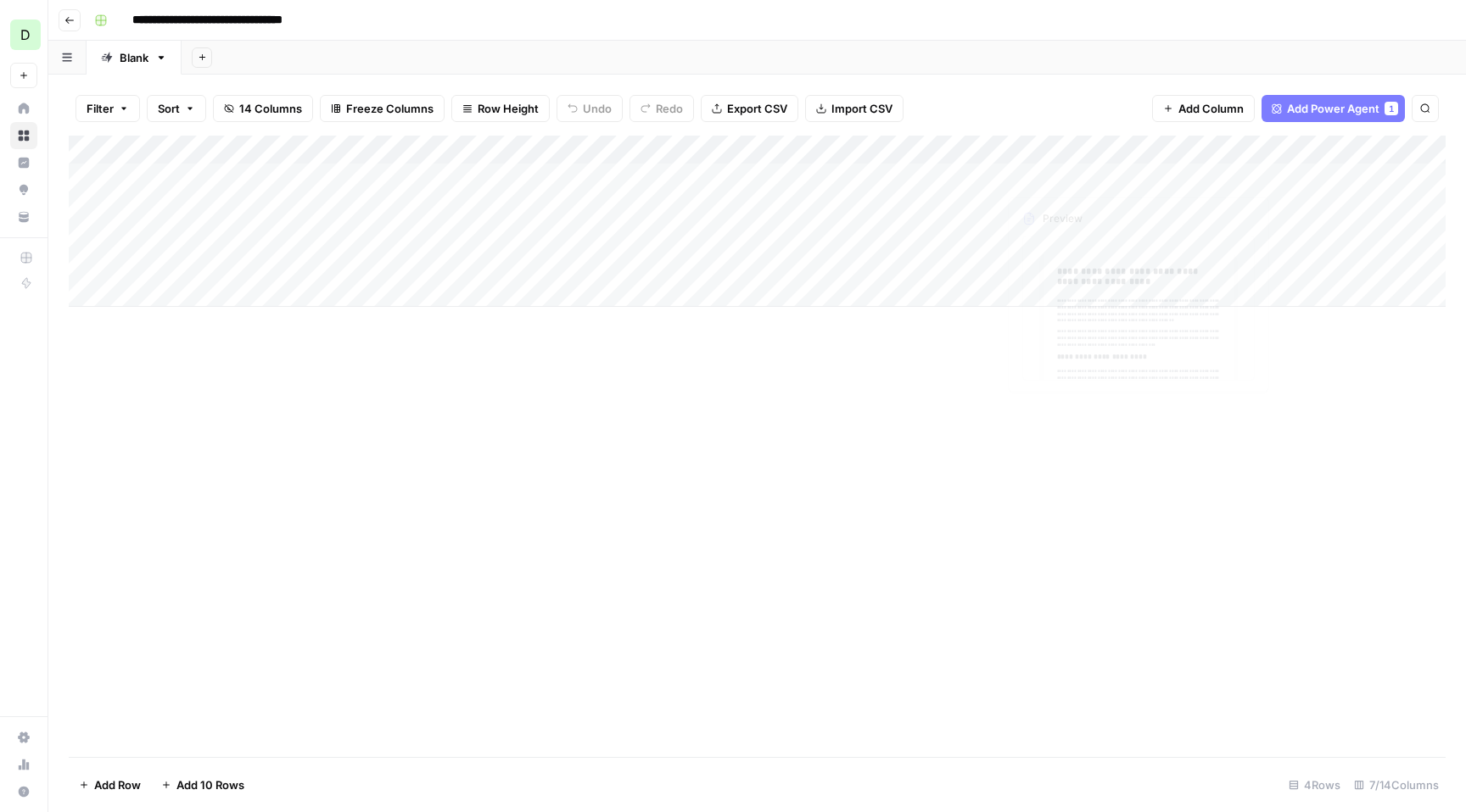
click at [1079, 178] on div "Add Column" at bounding box center [757, 221] width 1377 height 172
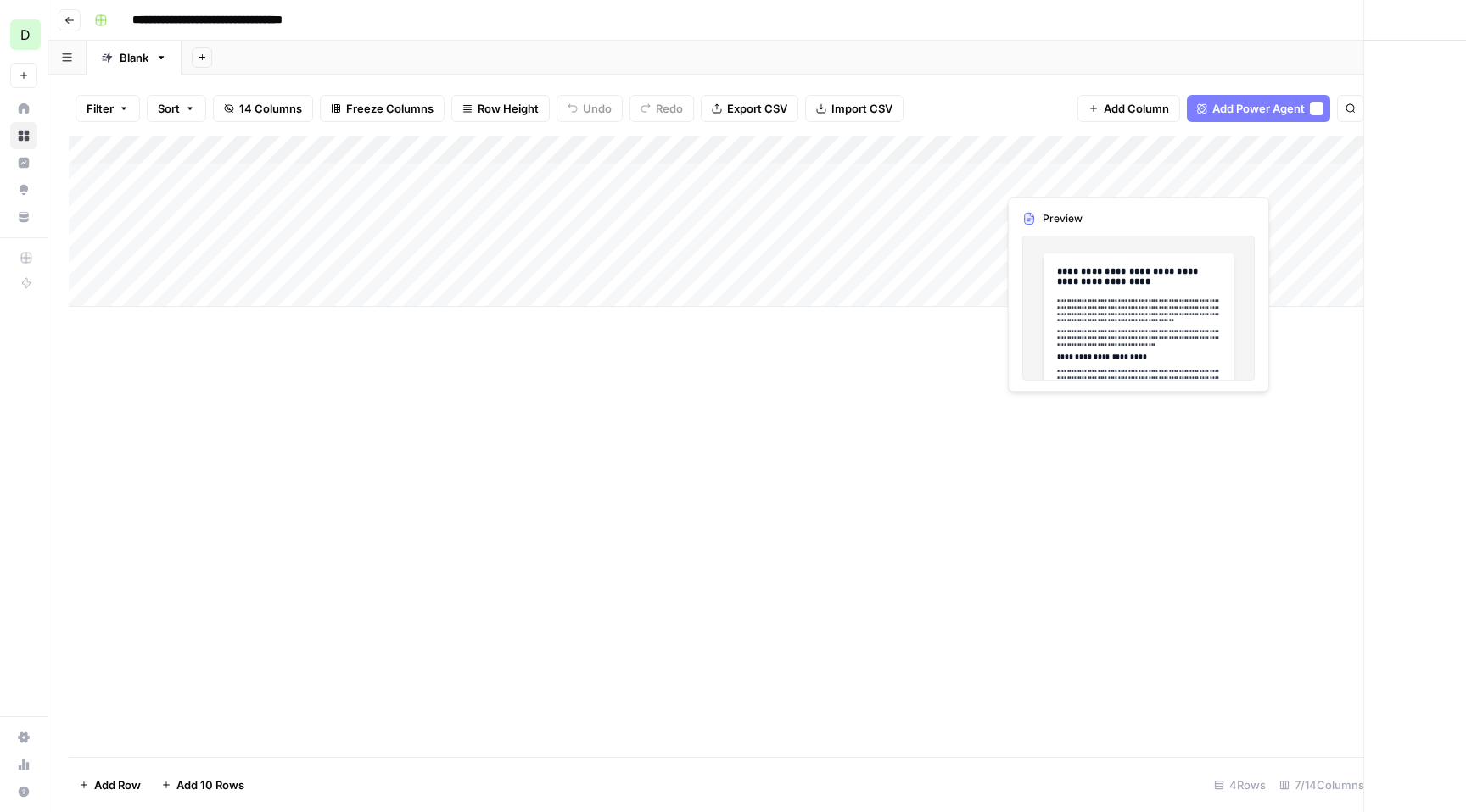
click at [1079, 178] on div at bounding box center [1074, 177] width 156 height 32
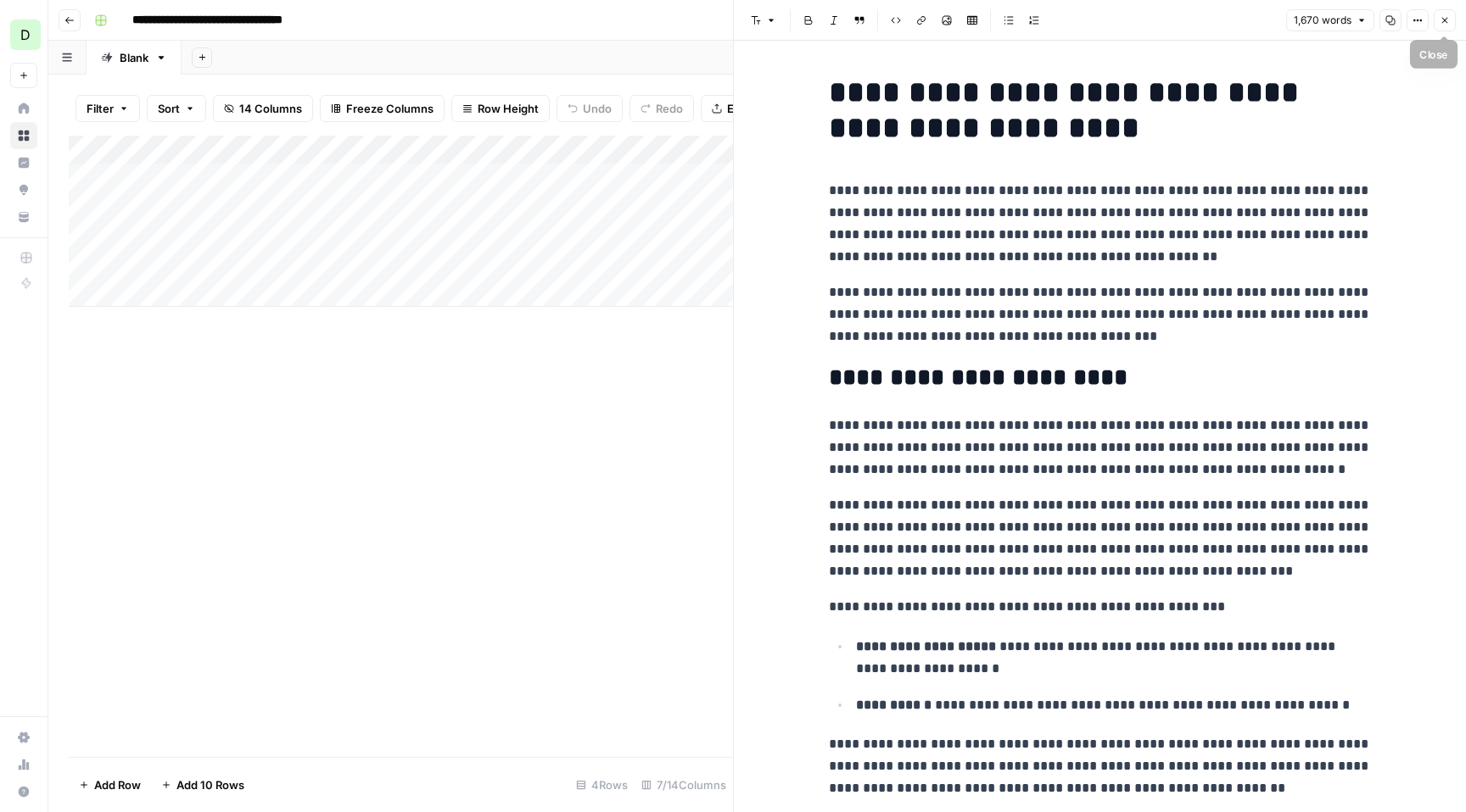
click at [1436, 15] on button "Close" at bounding box center [1445, 20] width 22 height 22
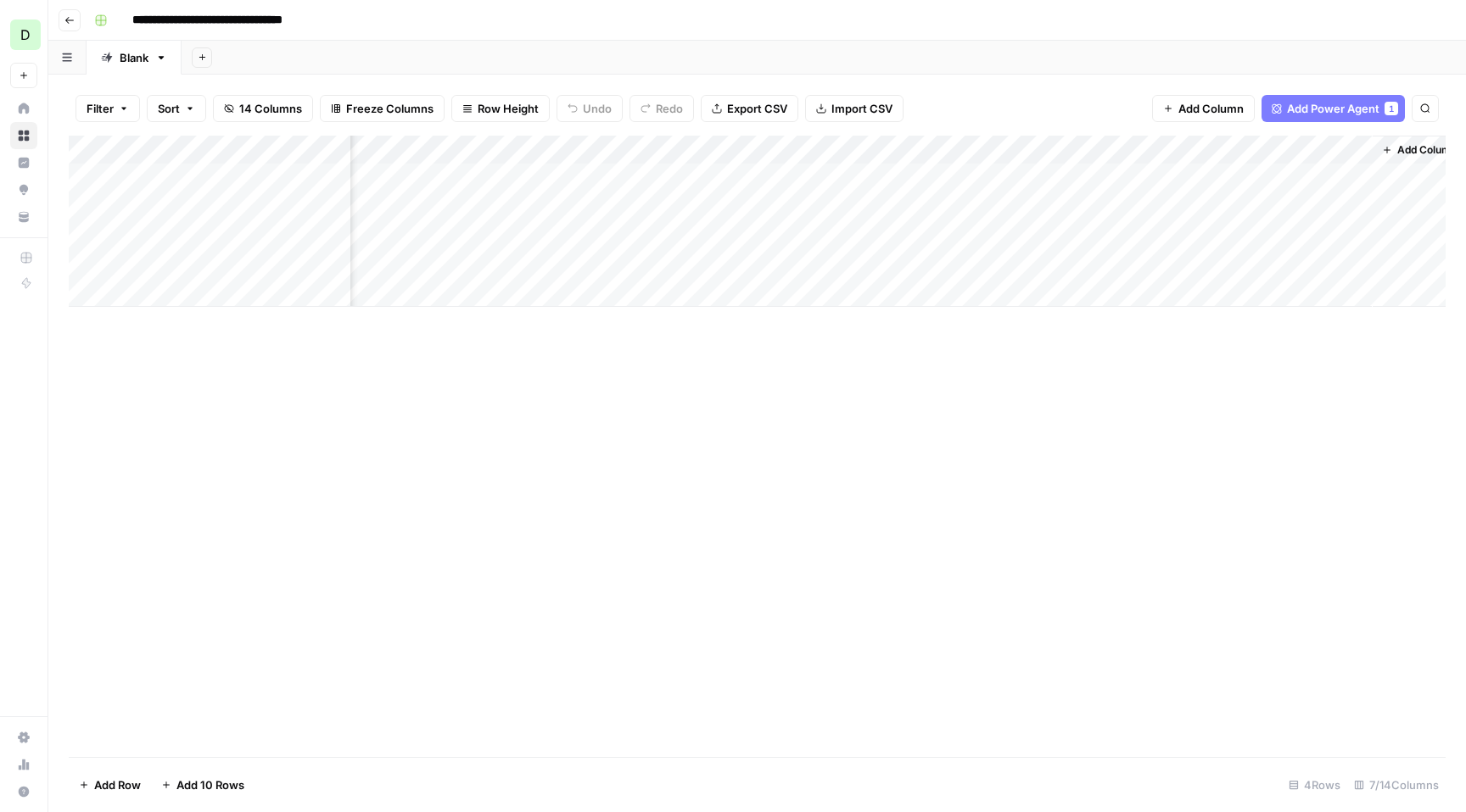
scroll to position [0, 226]
click at [1309, 178] on div "Add Column" at bounding box center [757, 221] width 1377 height 172
click at [1412, 151] on span "Add Column" at bounding box center [1426, 150] width 60 height 15
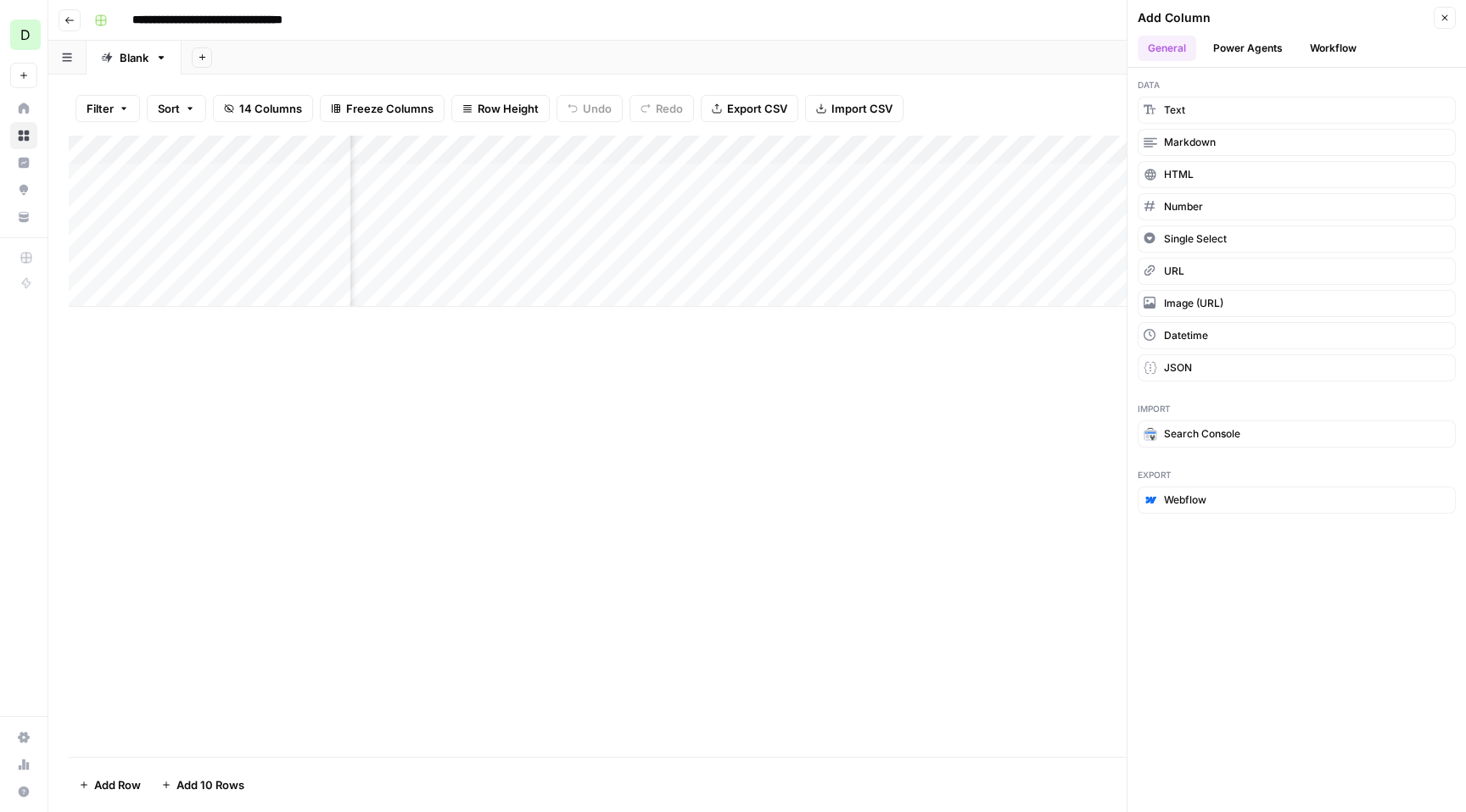
click at [1220, 51] on button "Power Agents" at bounding box center [1248, 49] width 90 height 26
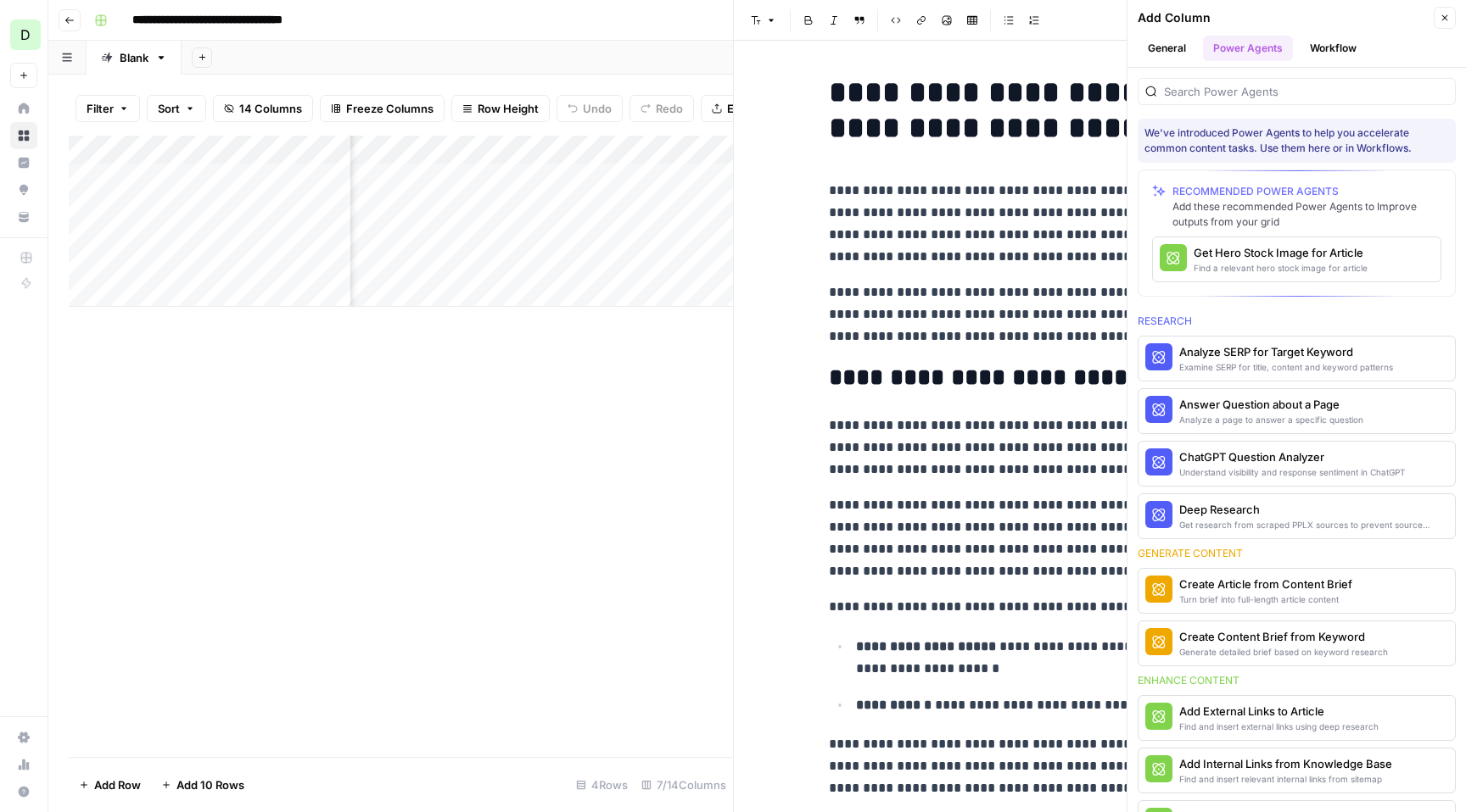
click at [1438, 17] on button "Close" at bounding box center [1445, 18] width 22 height 22
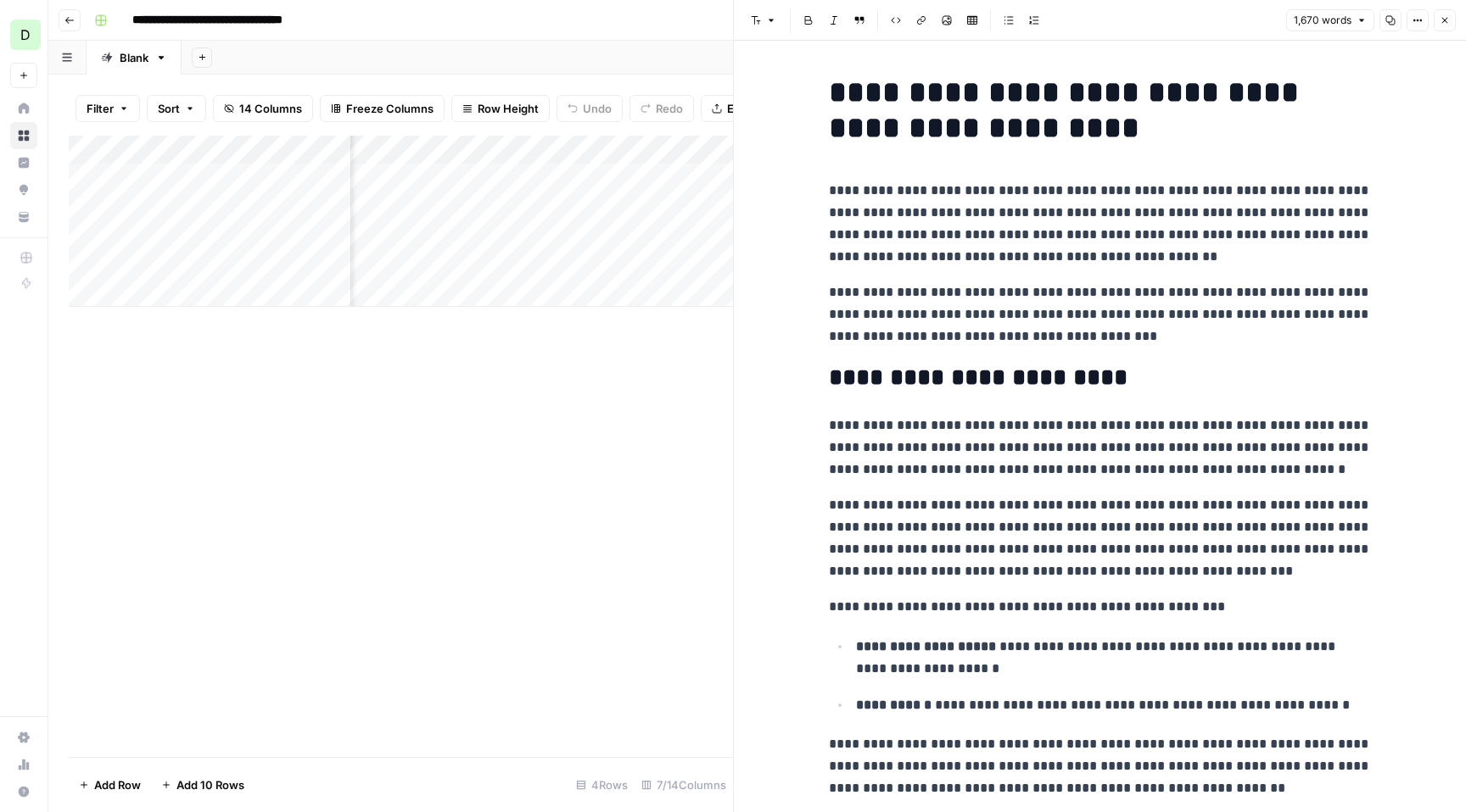
click at [1446, 21] on icon "button" at bounding box center [1445, 20] width 10 height 10
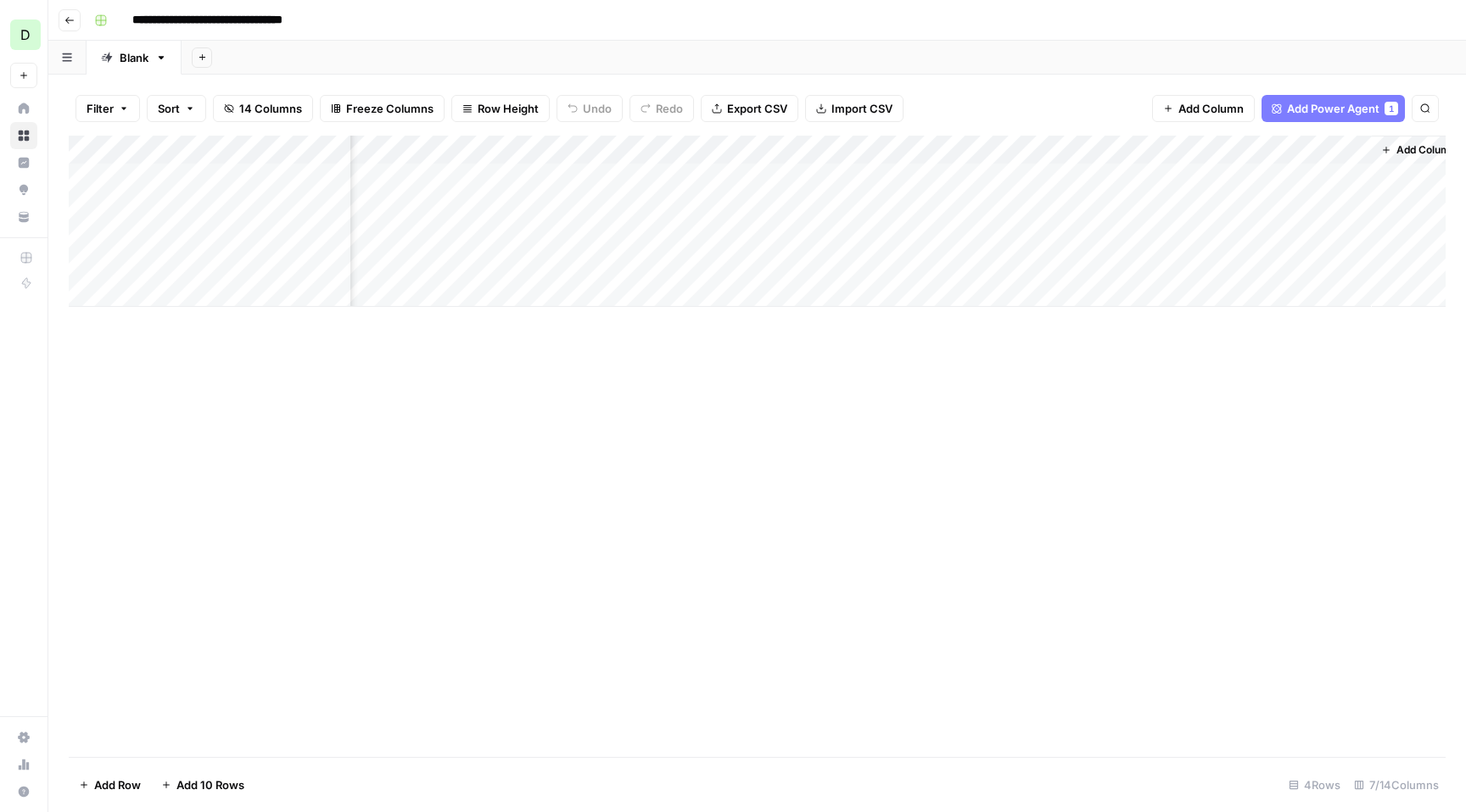
click at [1424, 142] on button "Add Column" at bounding box center [1418, 150] width 88 height 22
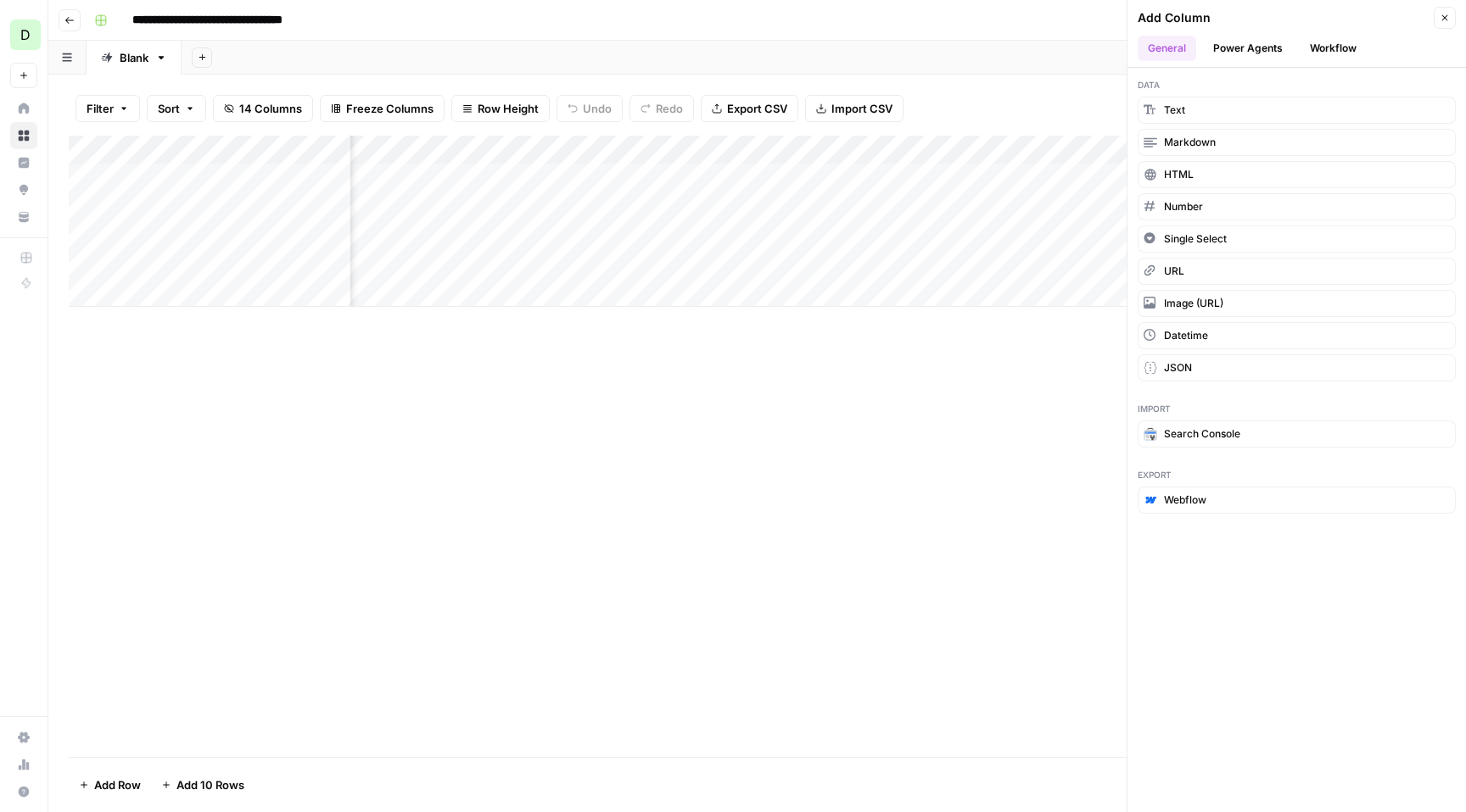
click at [1445, 18] on icon "button" at bounding box center [1445, 18] width 10 height 10
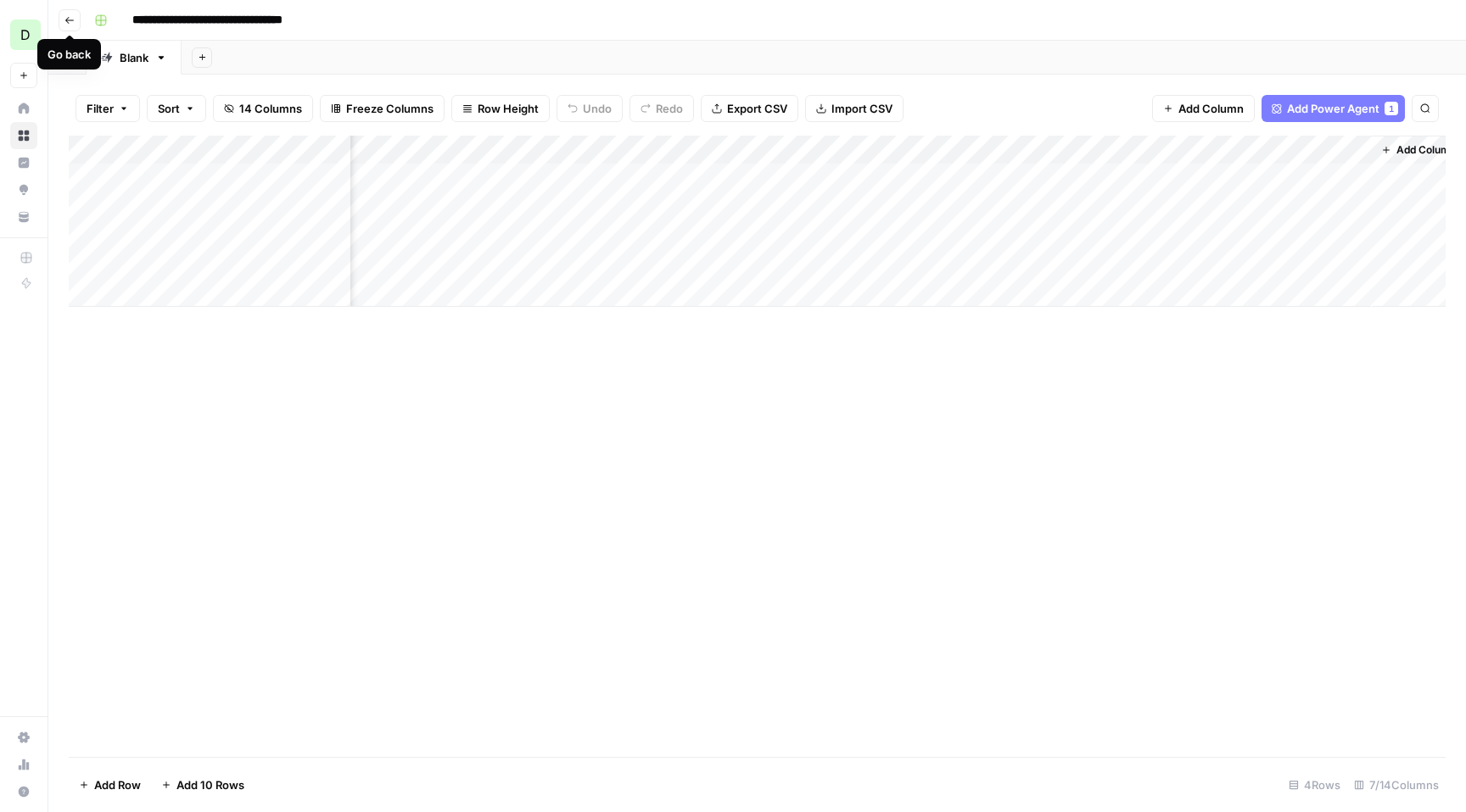
click at [61, 18] on button "Go back" at bounding box center [69, 20] width 22 height 22
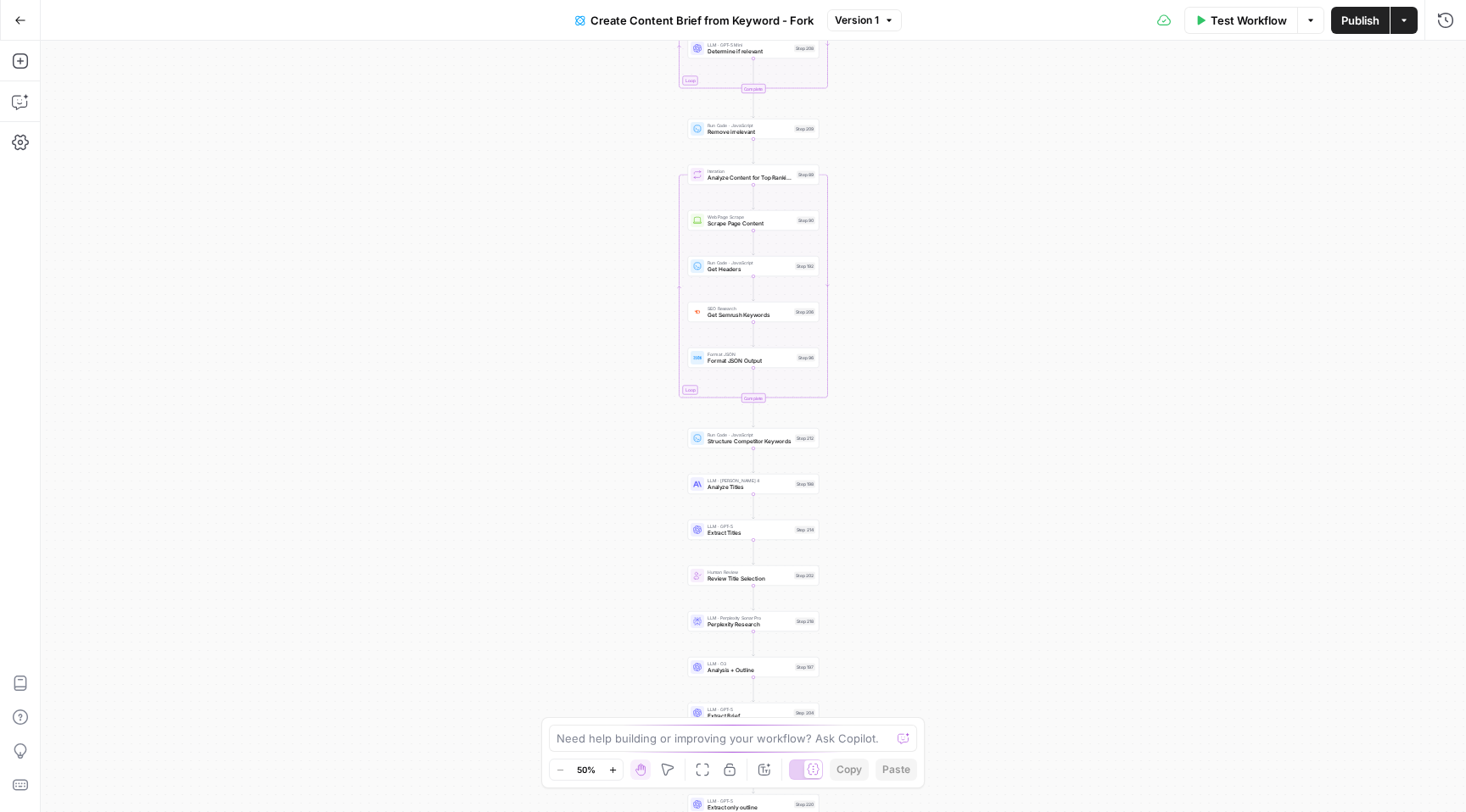
click at [17, 17] on icon "button" at bounding box center [20, 20] width 10 height 8
